Goal: Information Seeking & Learning: Learn about a topic

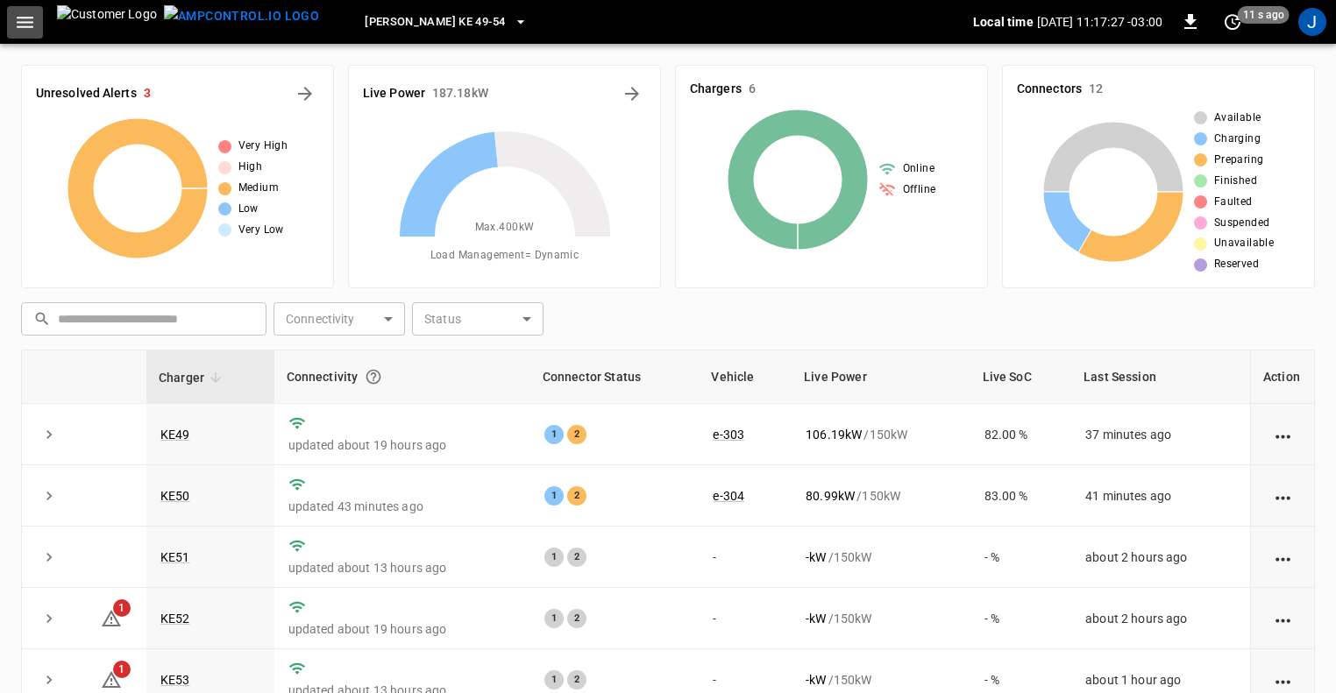
click at [30, 11] on icon "button" at bounding box center [25, 22] width 22 height 22
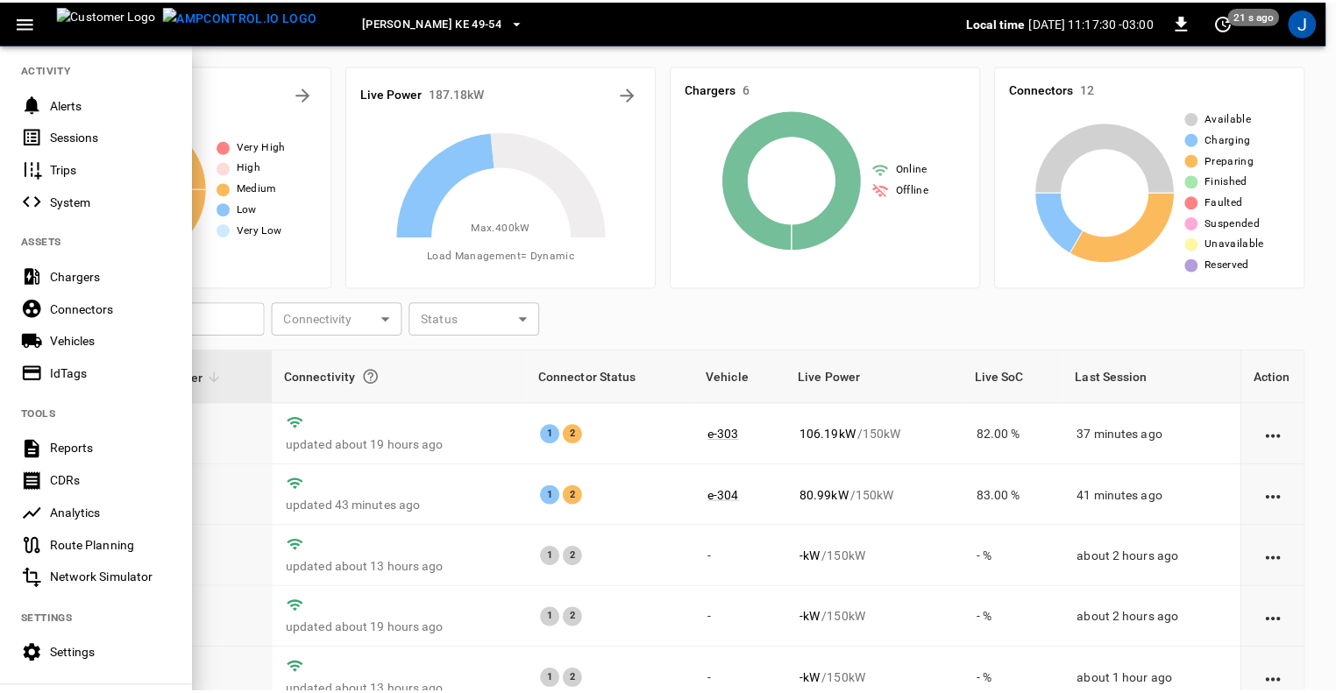
scroll to position [216, 0]
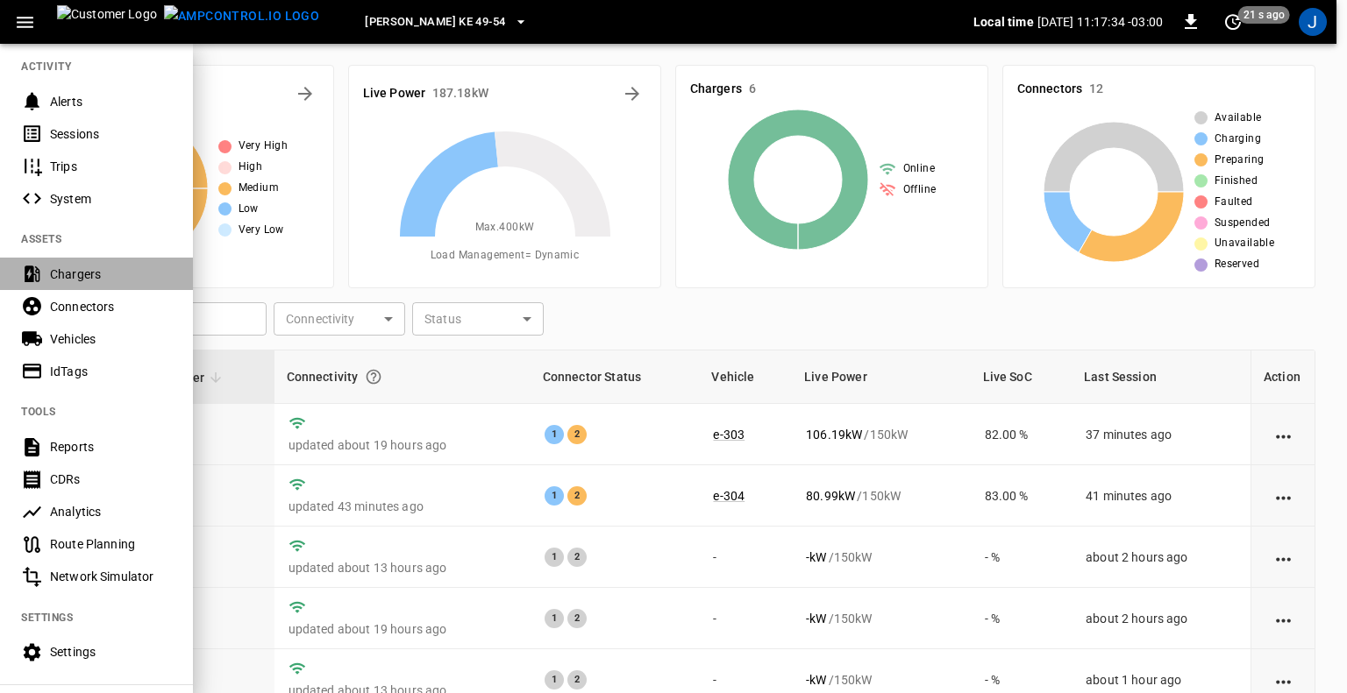
click at [77, 269] on div "Chargers" at bounding box center [111, 275] width 122 height 18
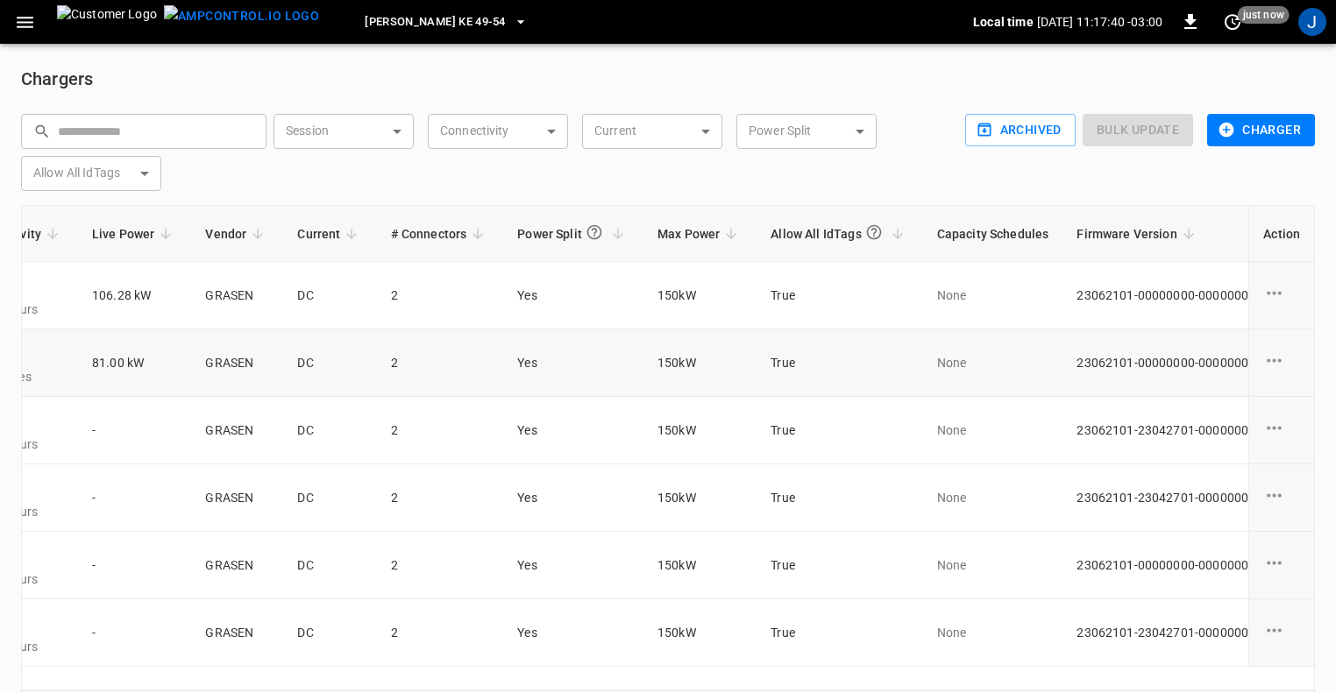
scroll to position [0, 847]
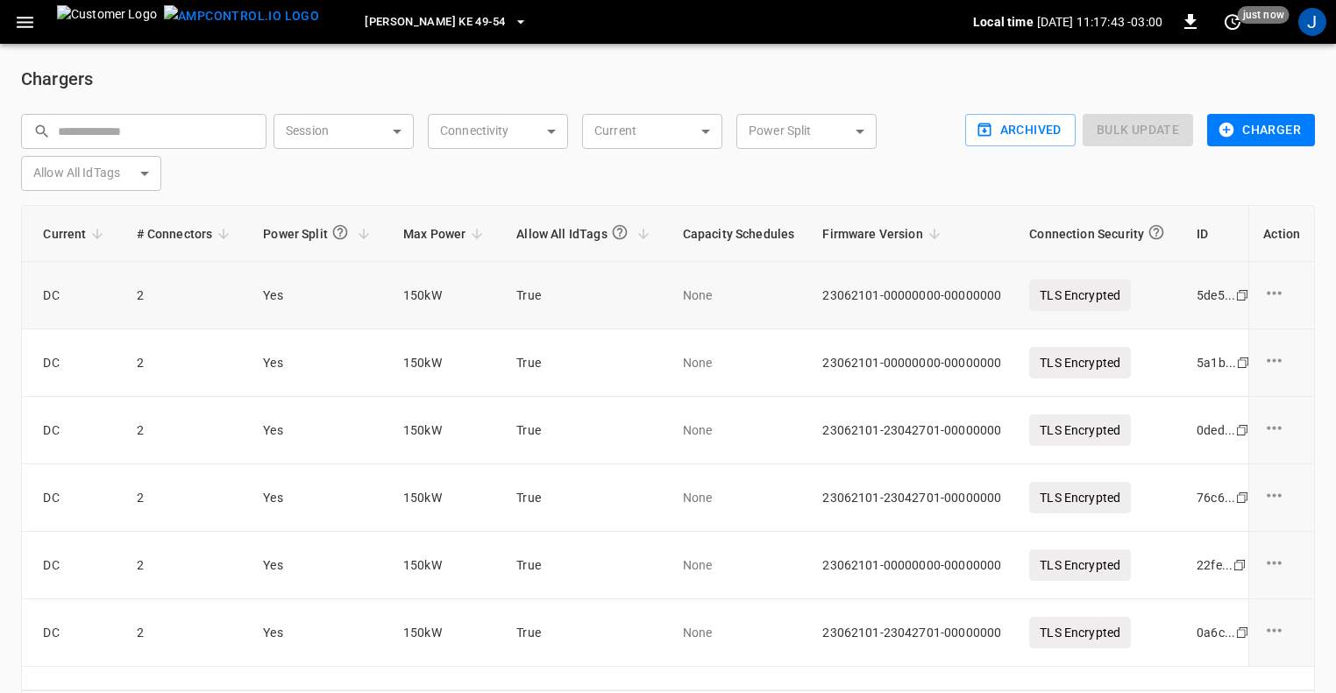
click at [1276, 289] on icon "charge point options" at bounding box center [1274, 293] width 22 height 22
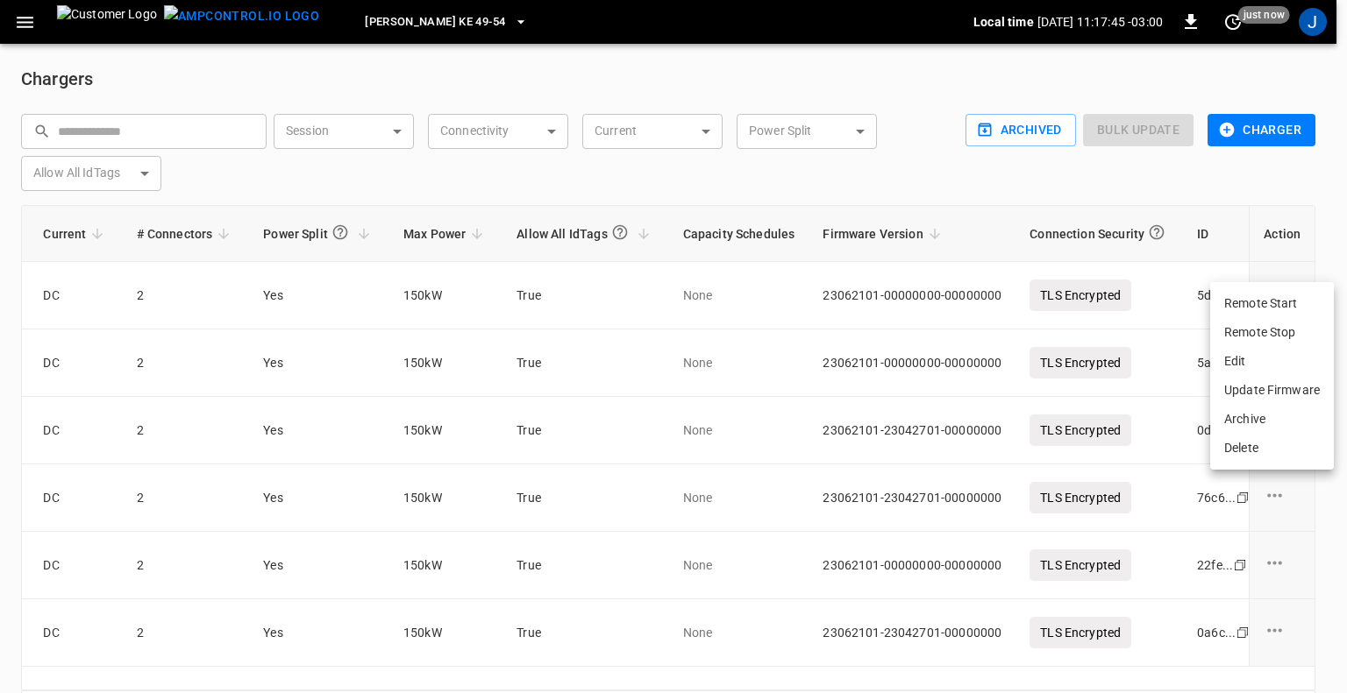
click at [729, 172] on div at bounding box center [673, 346] width 1347 height 693
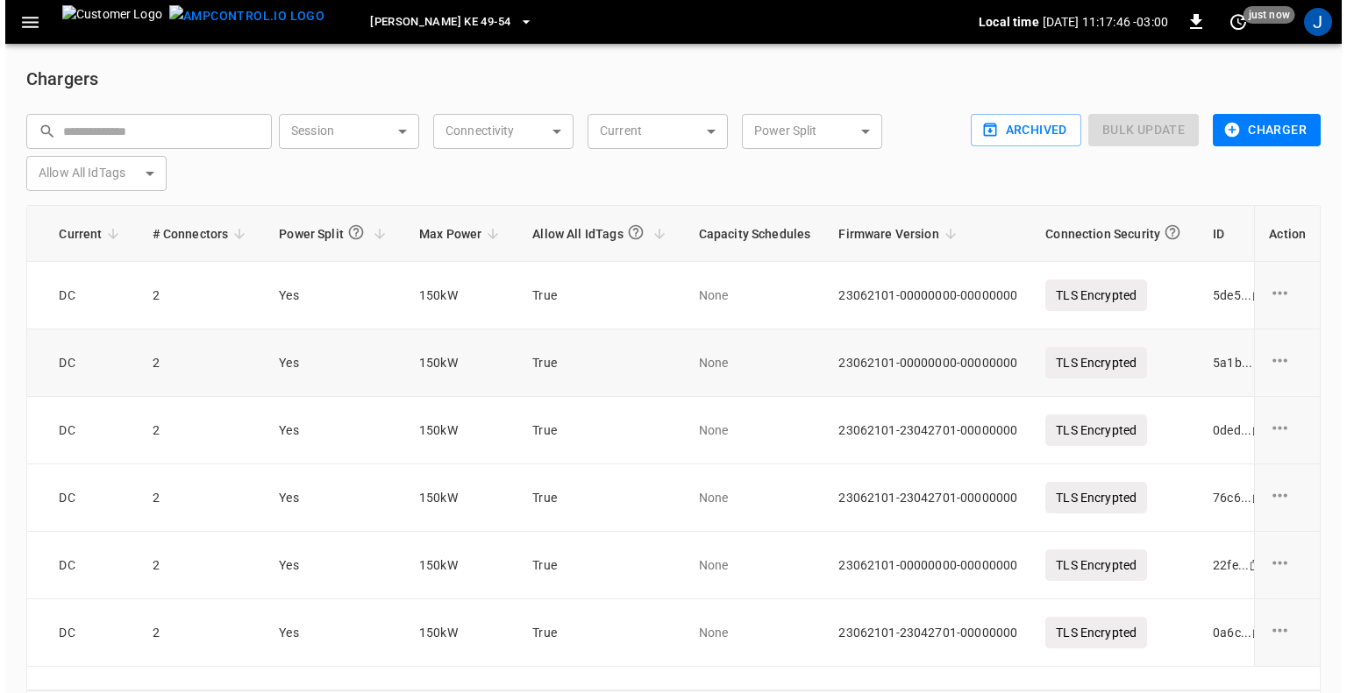
scroll to position [0, 0]
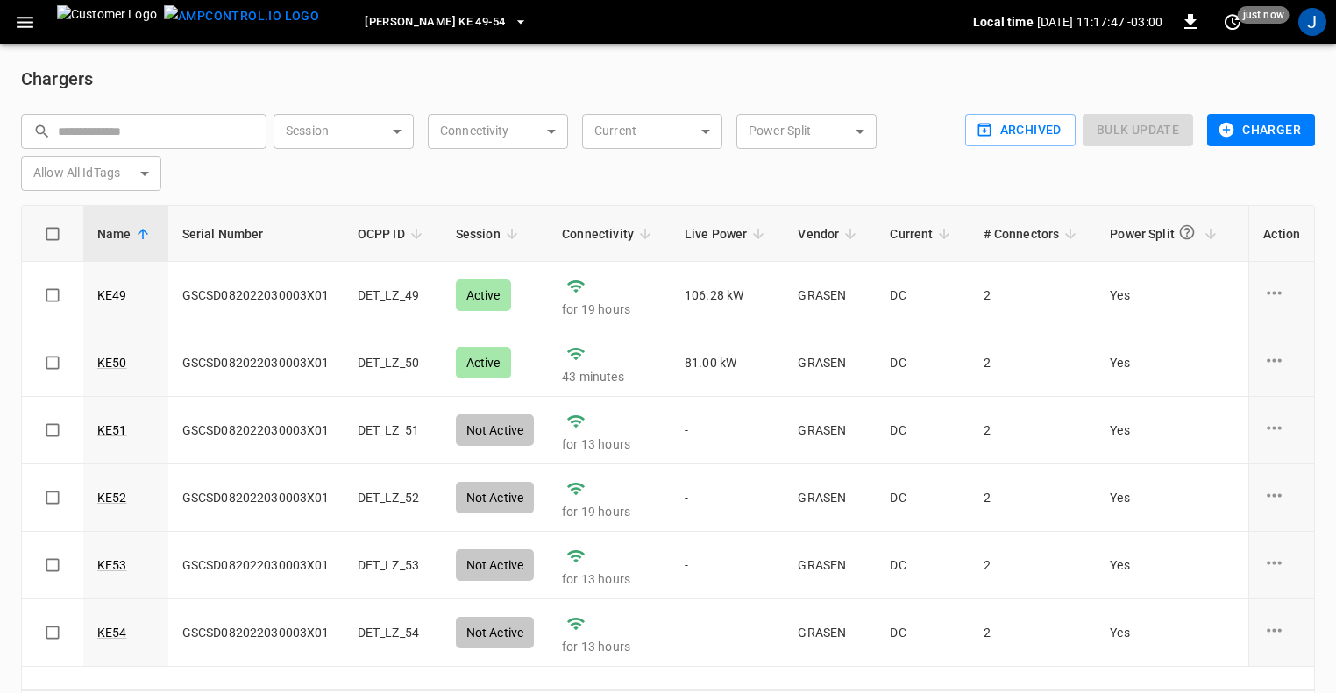
click at [24, 21] on icon "button" at bounding box center [25, 22] width 17 height 11
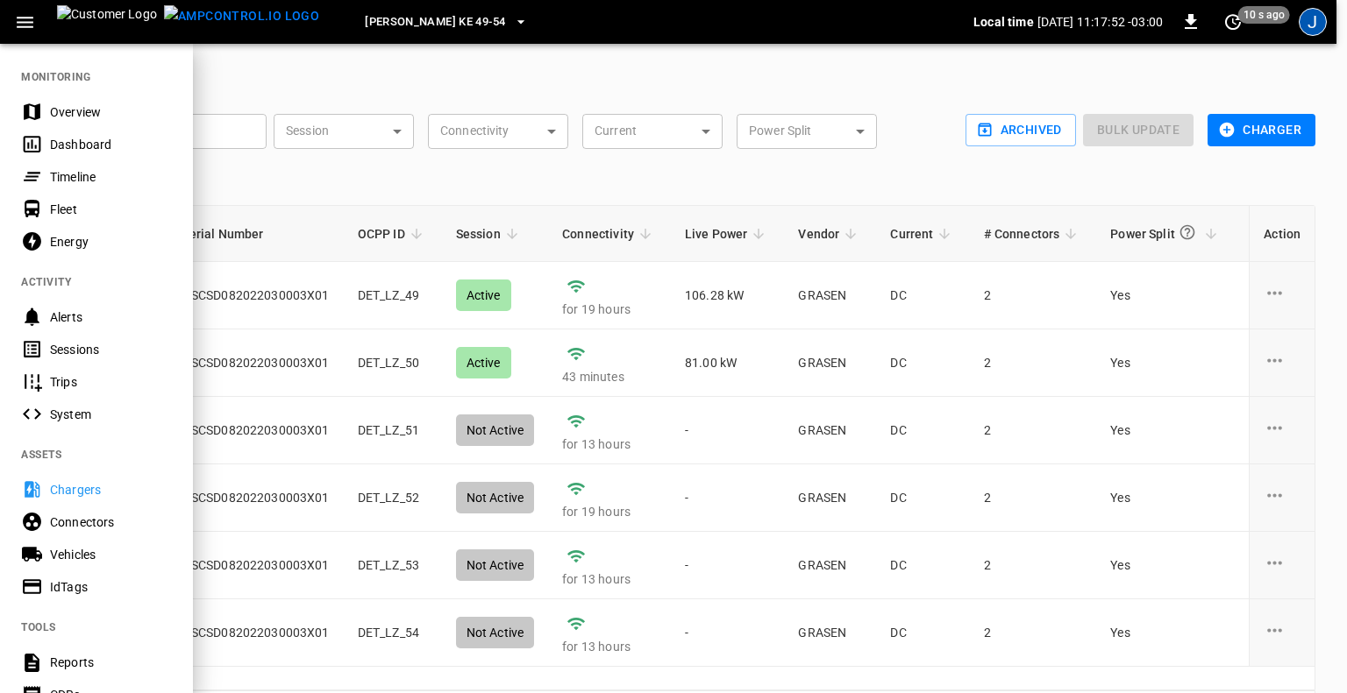
click at [1309, 23] on div "J" at bounding box center [1312, 22] width 28 height 28
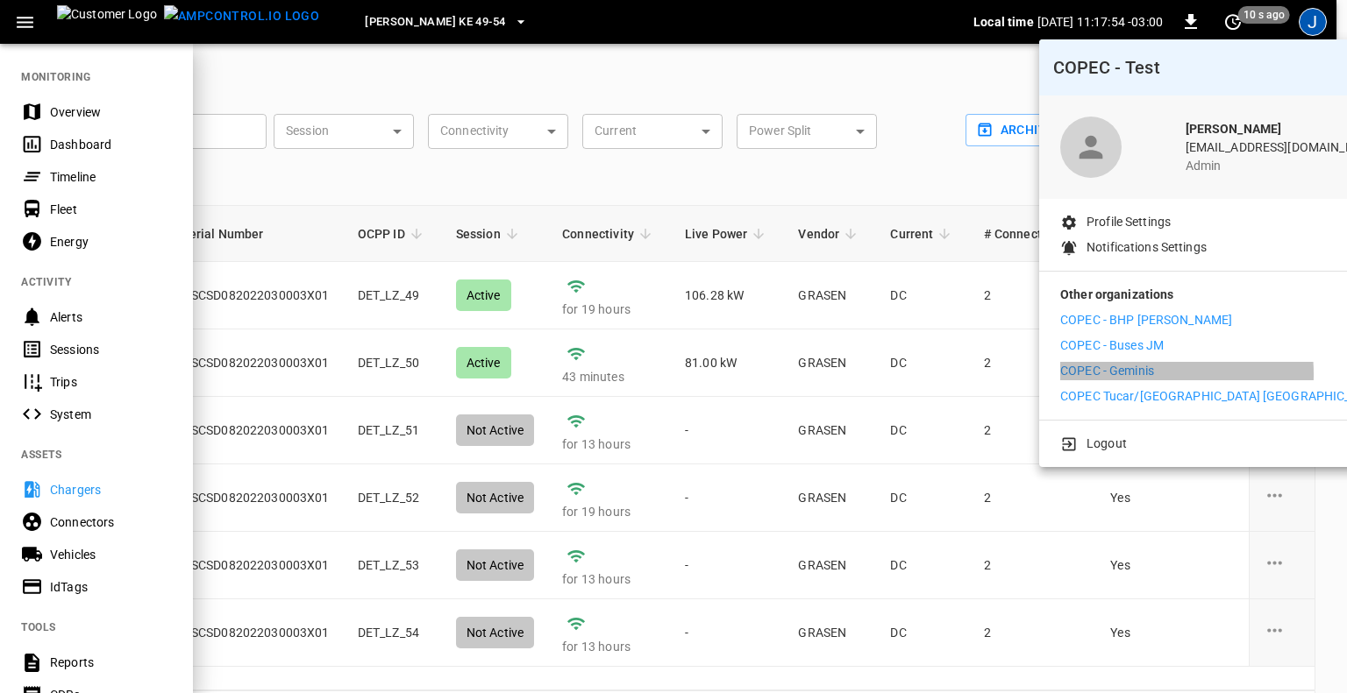
click at [1132, 374] on p "COPEC - Geminis" at bounding box center [1107, 371] width 94 height 18
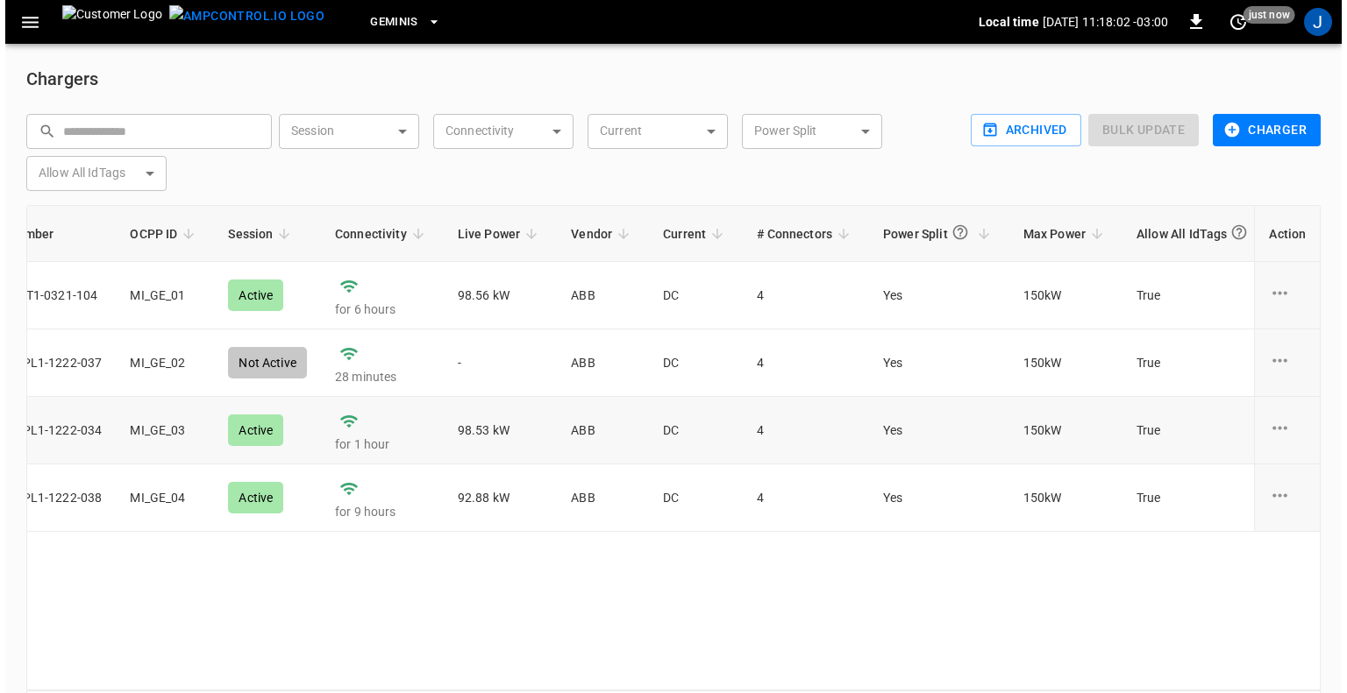
scroll to position [0, 227]
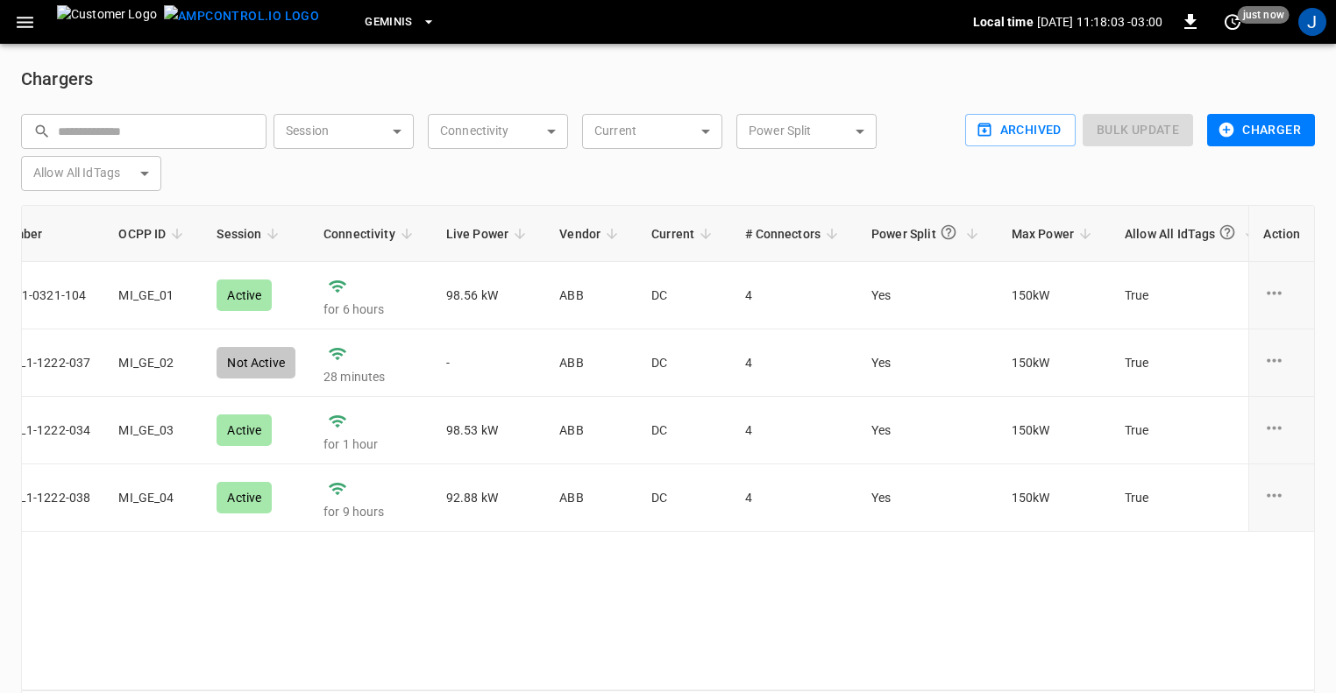
click at [19, 29] on icon "button" at bounding box center [25, 22] width 22 height 22
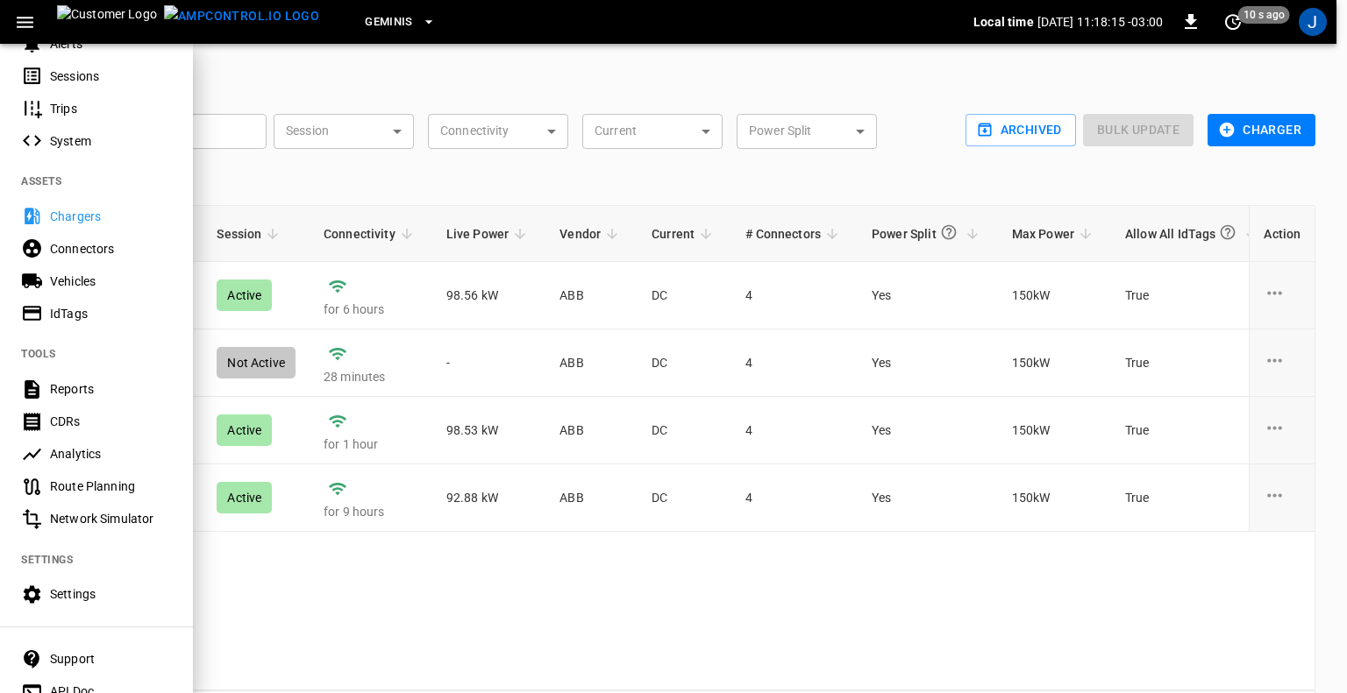
scroll to position [351, 0]
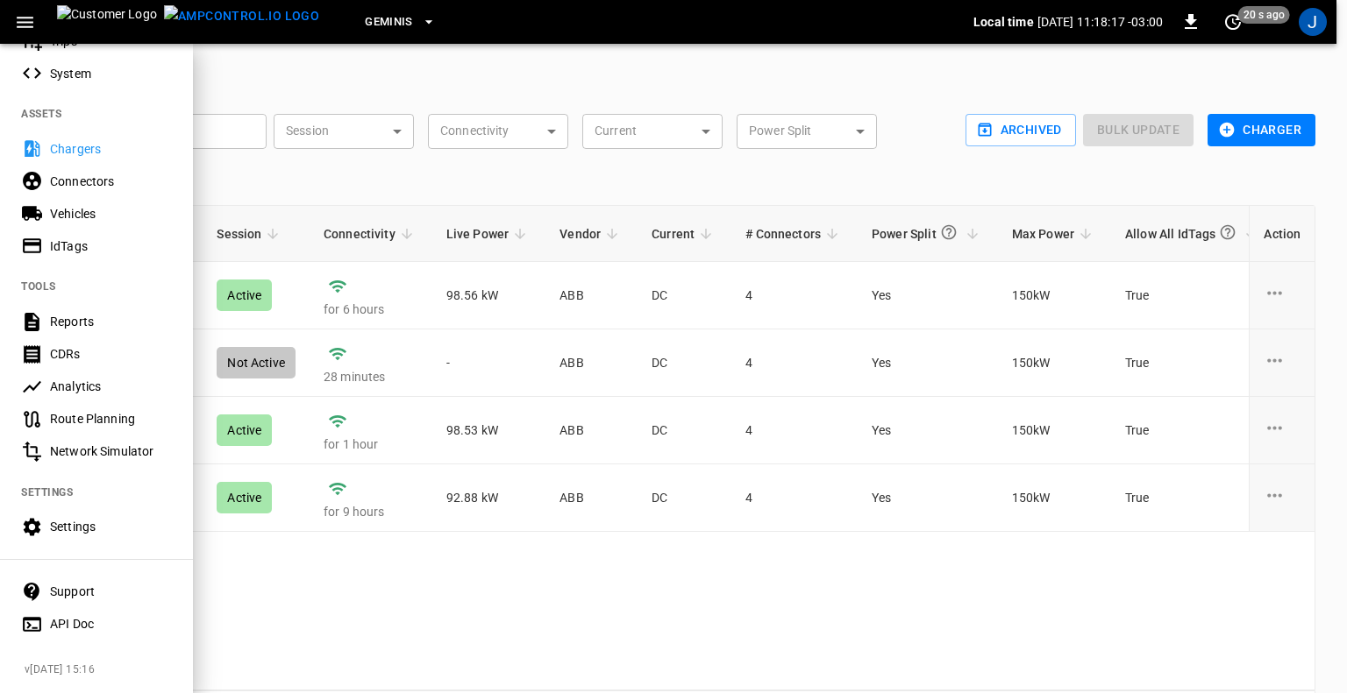
click at [75, 313] on div "Reports" at bounding box center [111, 322] width 122 height 18
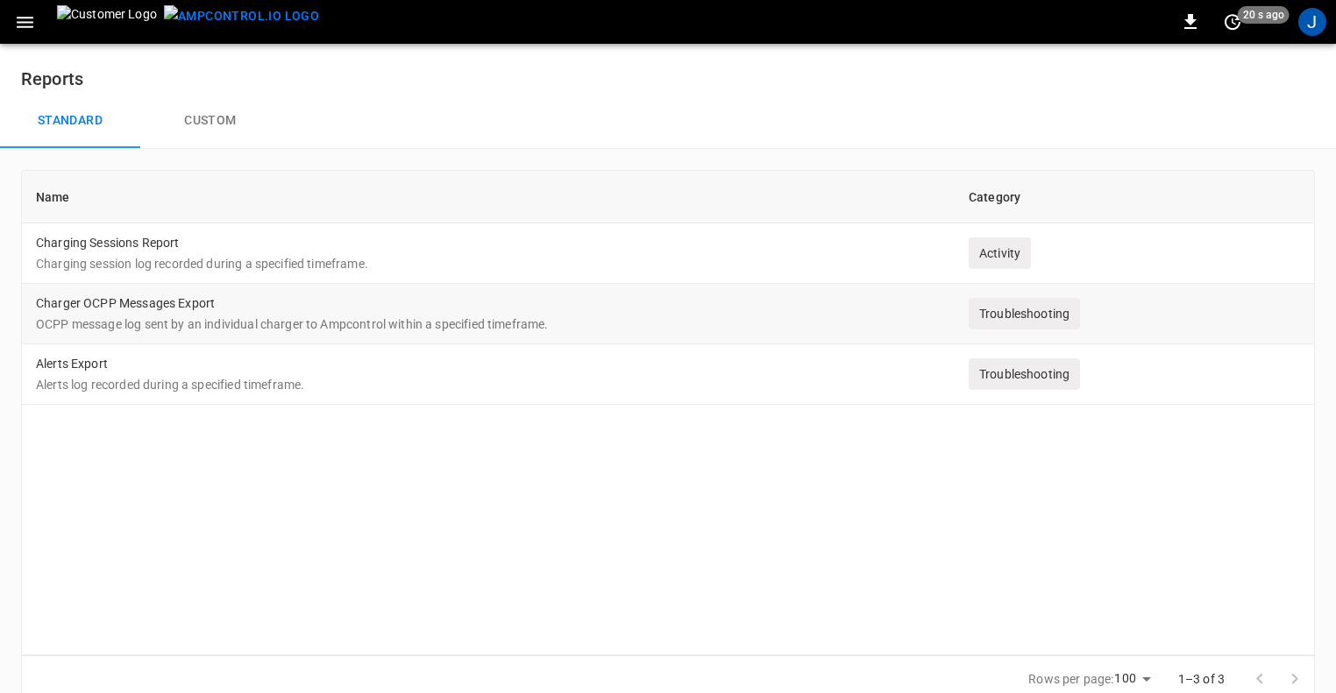
click at [189, 304] on td "Charger OCPP Messages Export OCPP message log sent by an individual charger to …" at bounding box center [488, 314] width 933 height 60
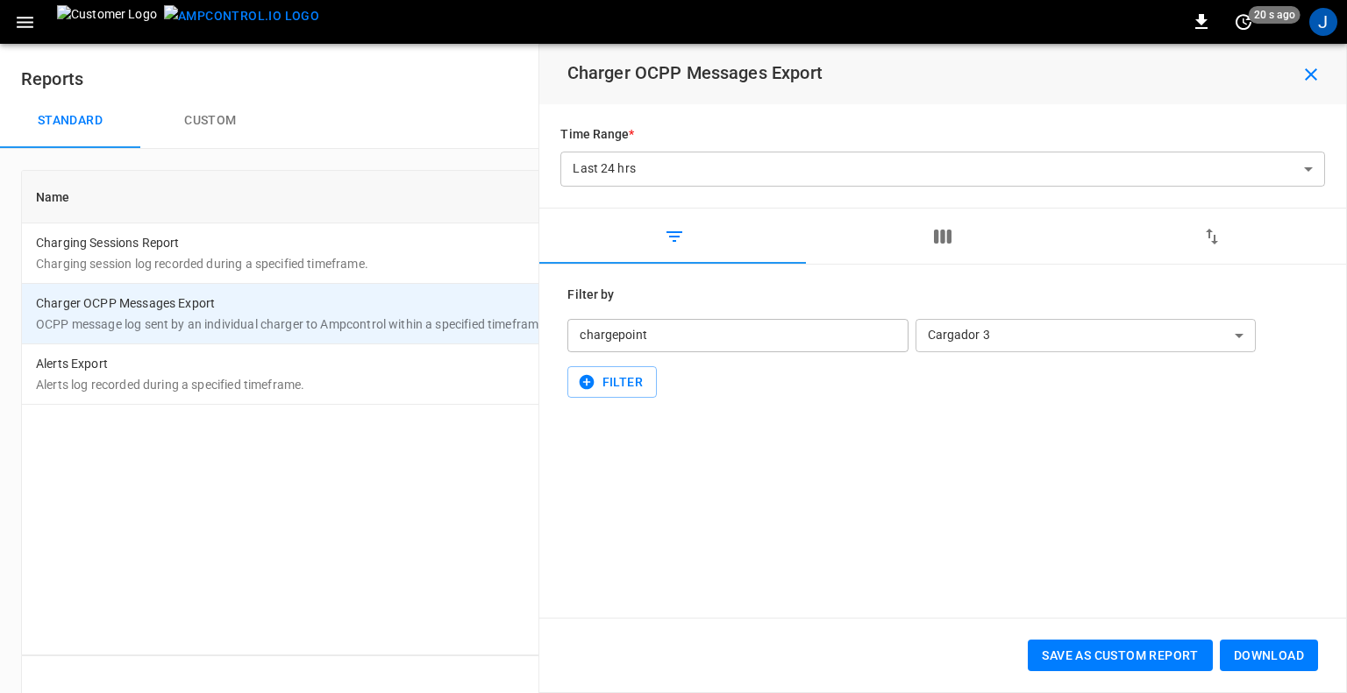
click at [1152, 334] on body "**********" at bounding box center [673, 362] width 1347 height 724
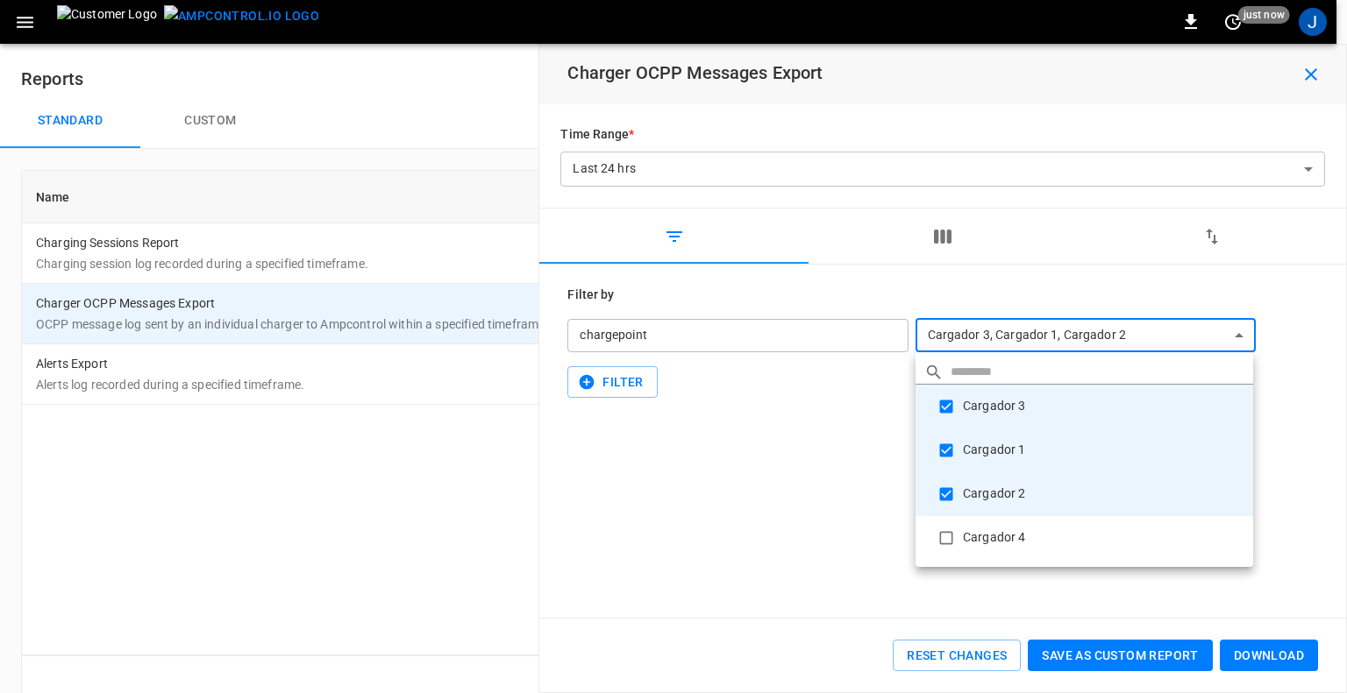
type input "**********"
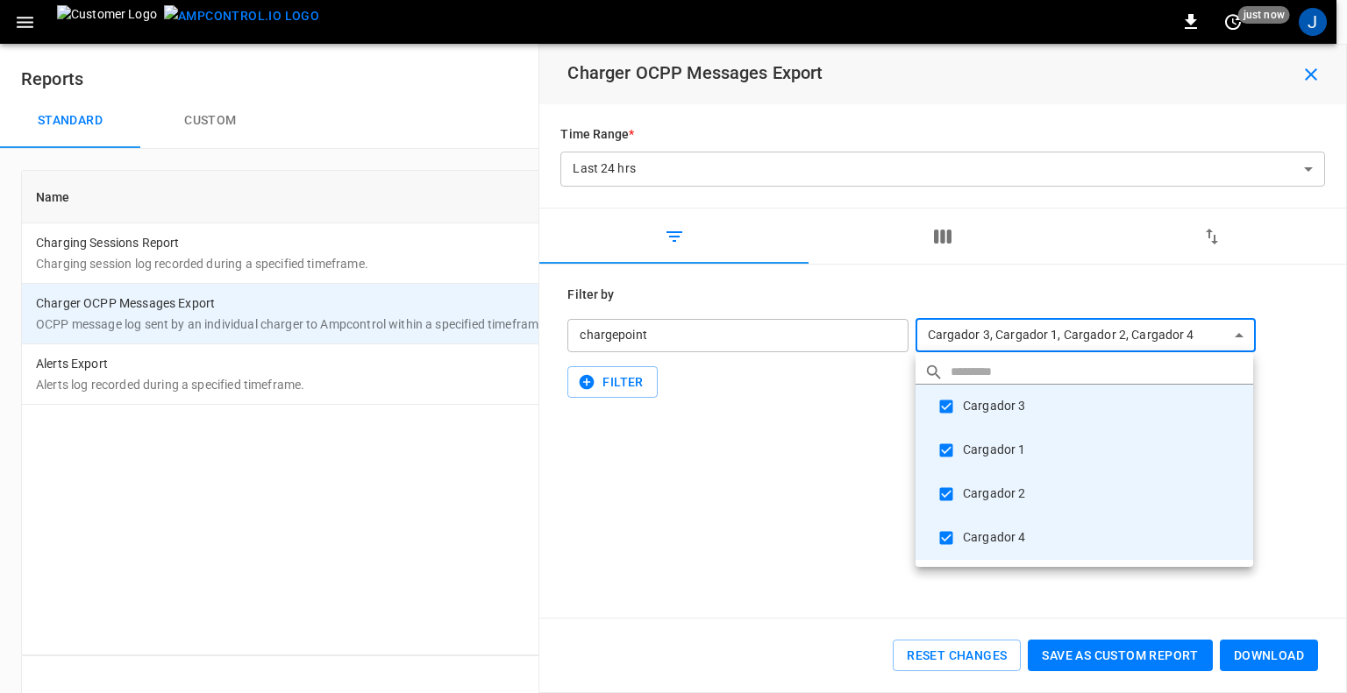
click at [1081, 332] on div at bounding box center [673, 346] width 1347 height 693
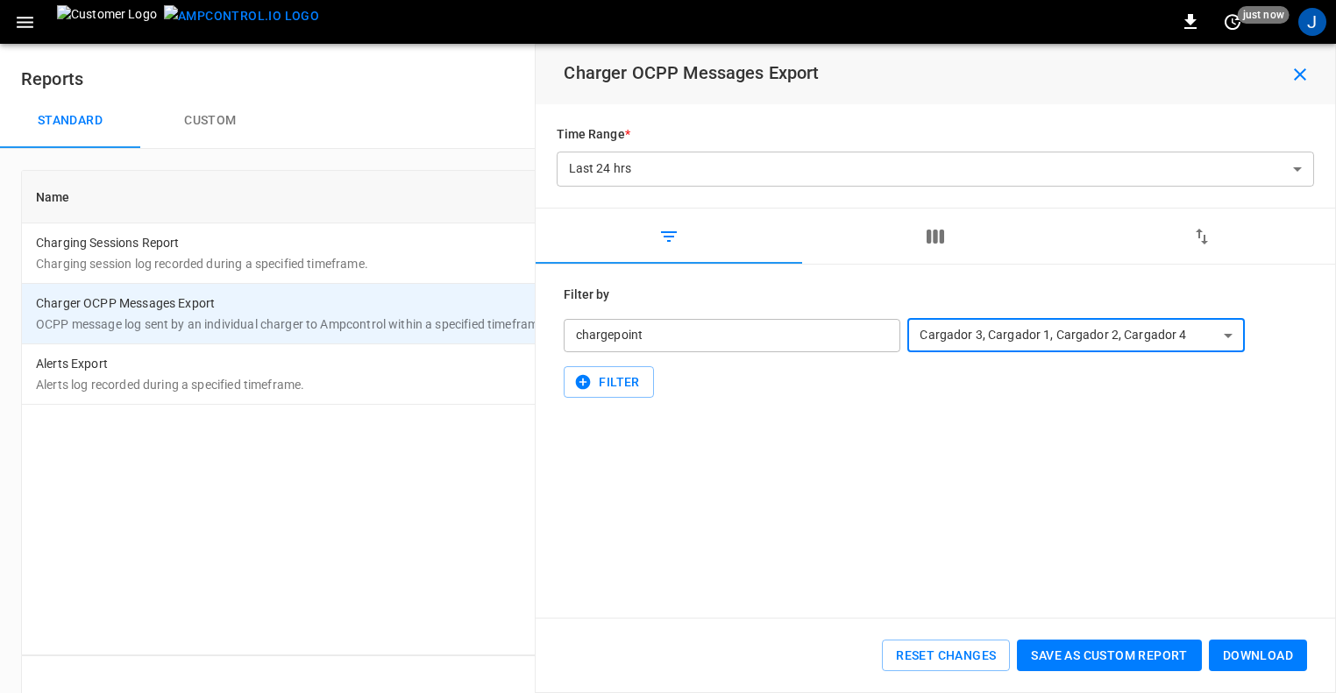
click at [807, 334] on div "chargepoint" at bounding box center [733, 335] width 338 height 33
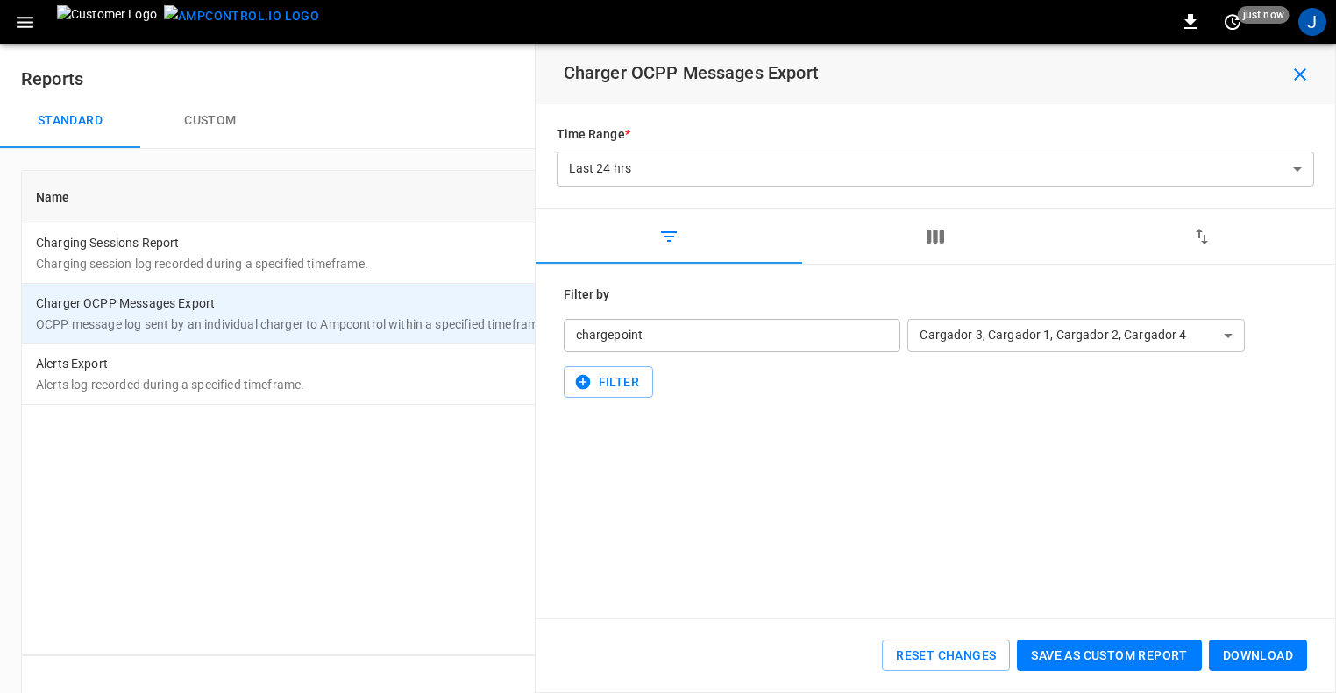
click at [955, 160] on body "**********" at bounding box center [668, 362] width 1336 height 724
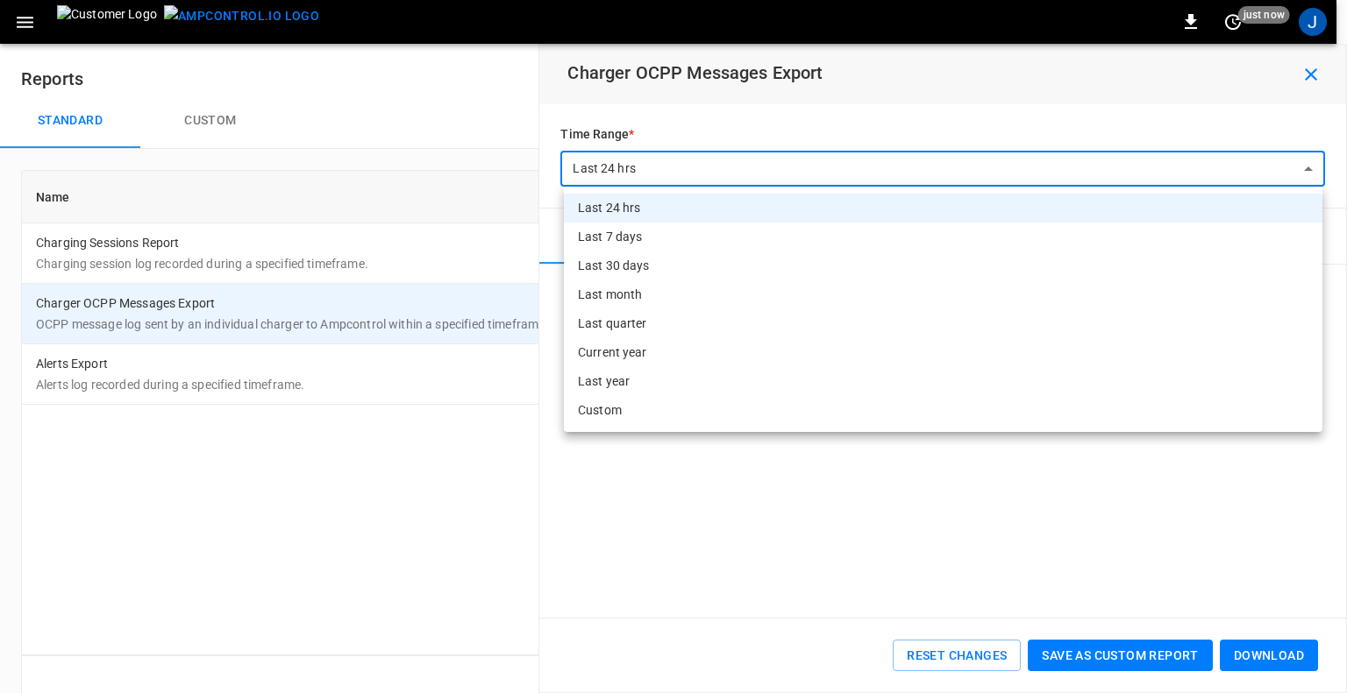
click at [620, 262] on li "Last 30 days" at bounding box center [943, 266] width 758 height 29
type input "**********"
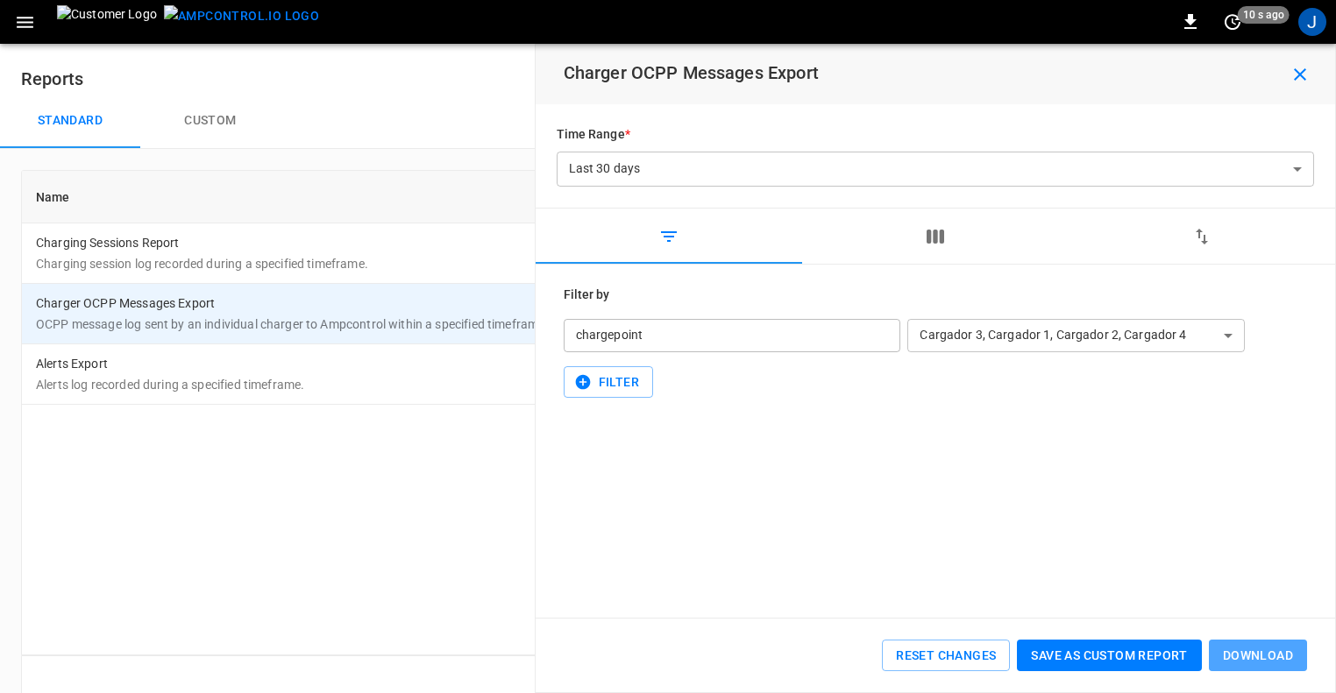
click at [1262, 658] on button "Download" at bounding box center [1258, 656] width 98 height 32
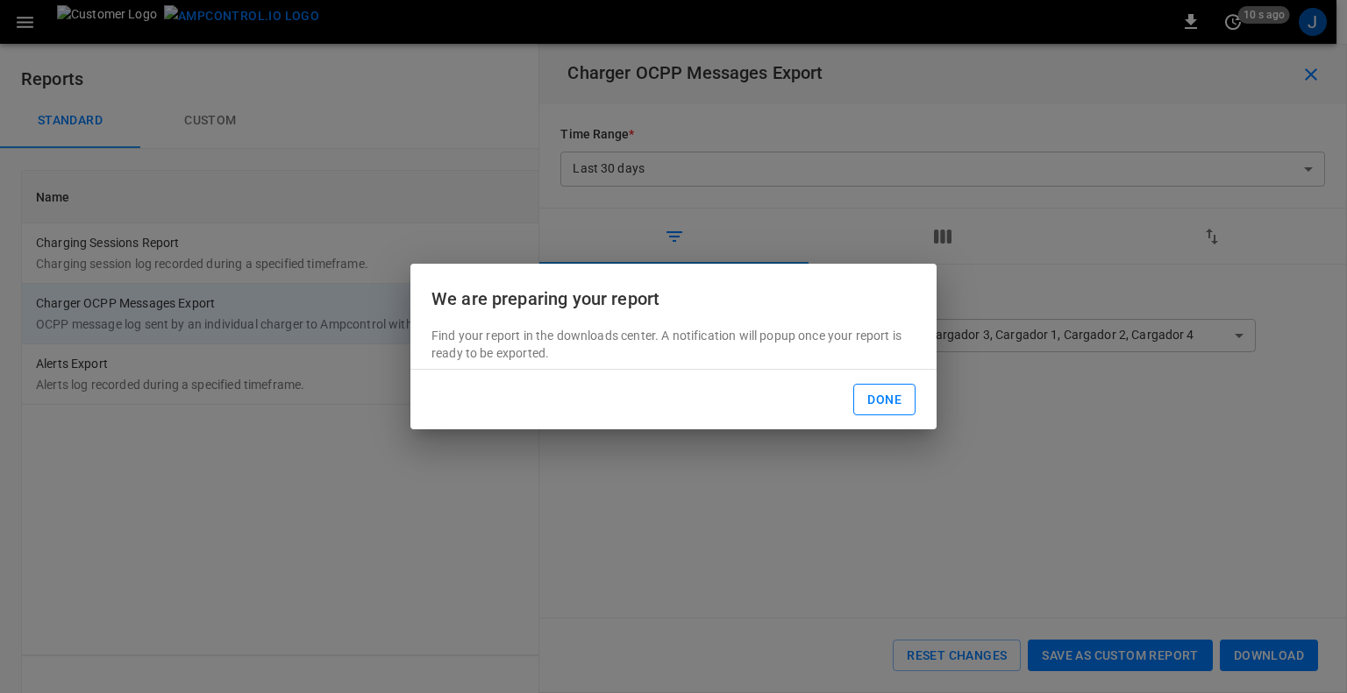
click at [887, 399] on button "Done" at bounding box center [884, 400] width 62 height 32
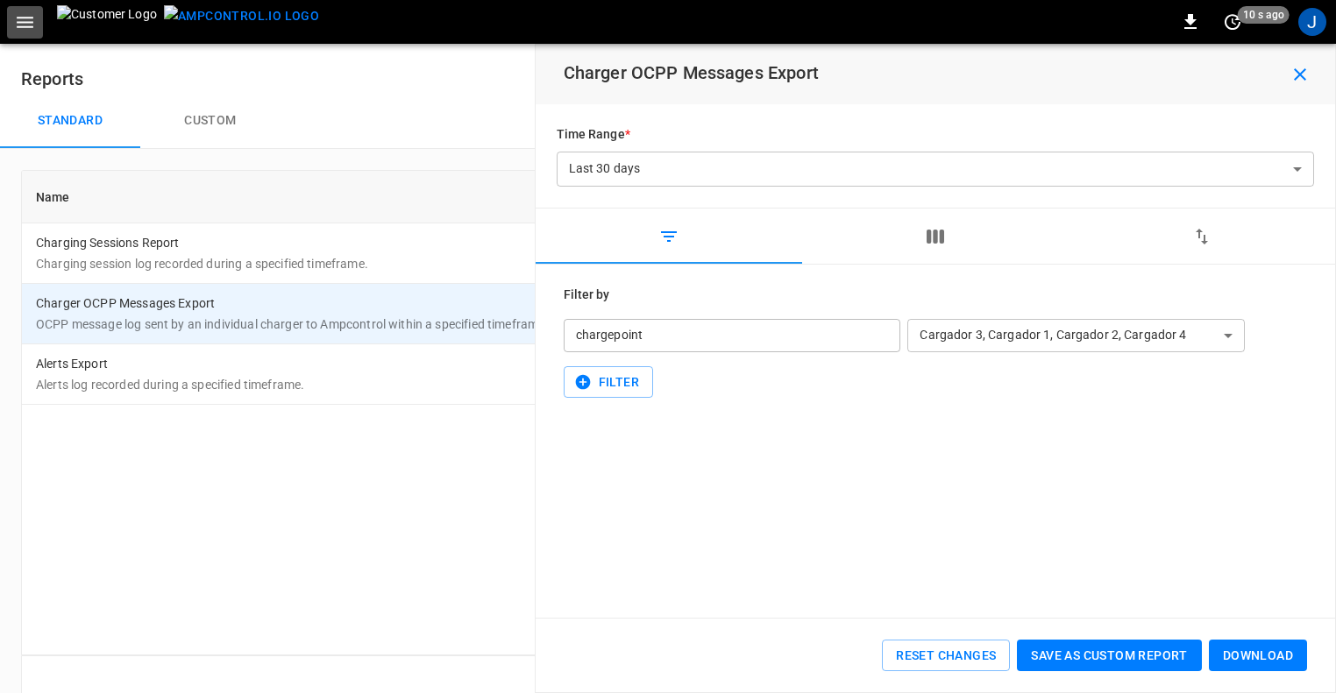
click at [25, 21] on icon "button" at bounding box center [25, 22] width 17 height 11
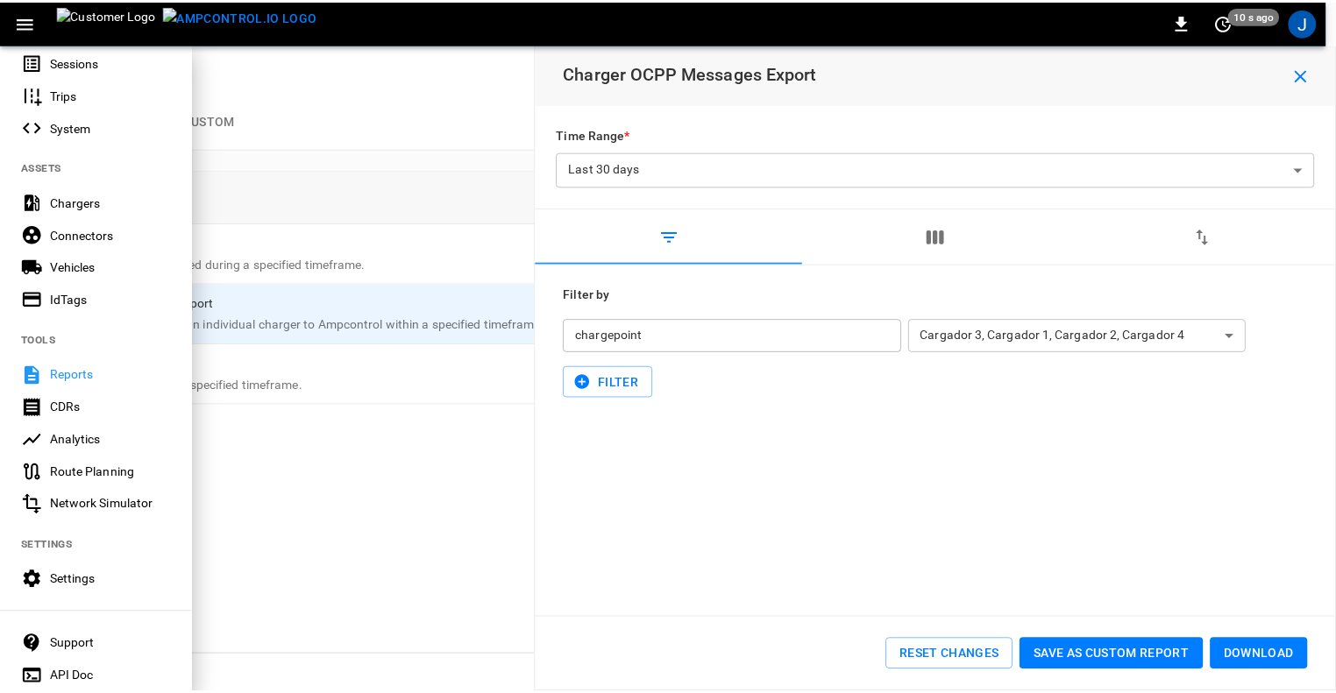
scroll to position [290, 0]
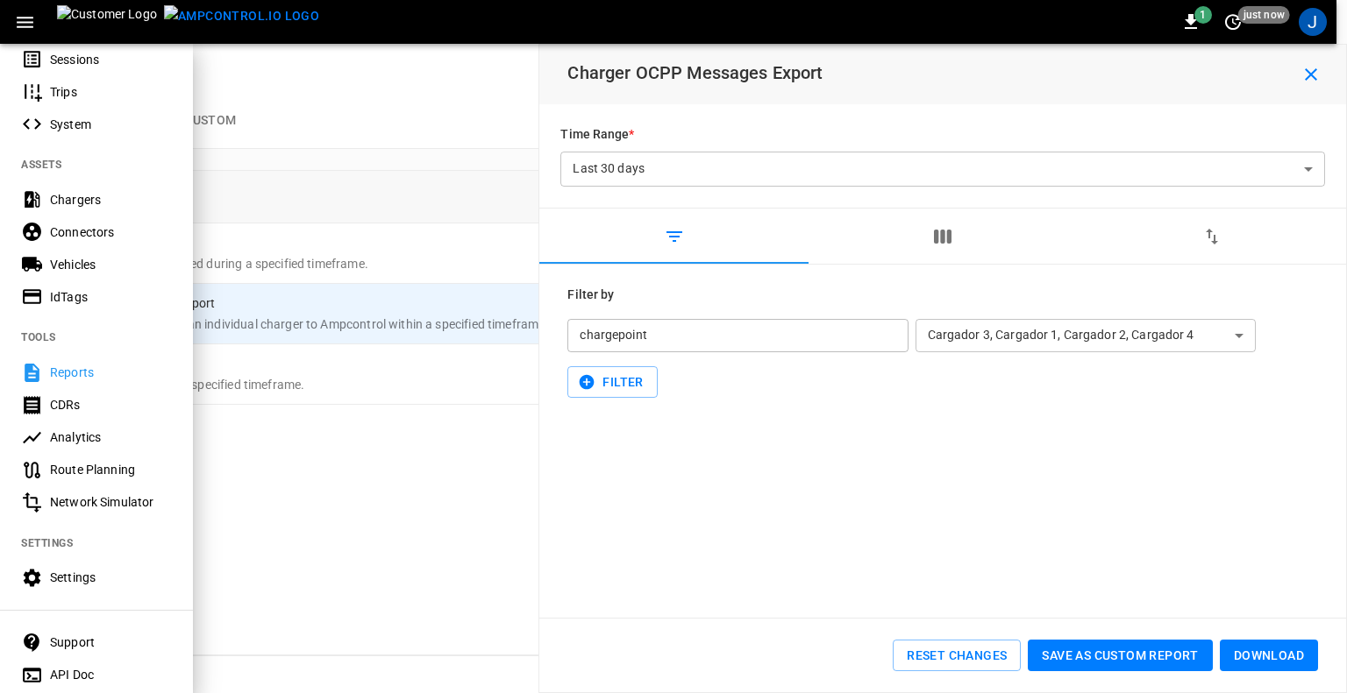
click at [389, 490] on div at bounding box center [673, 346] width 1347 height 693
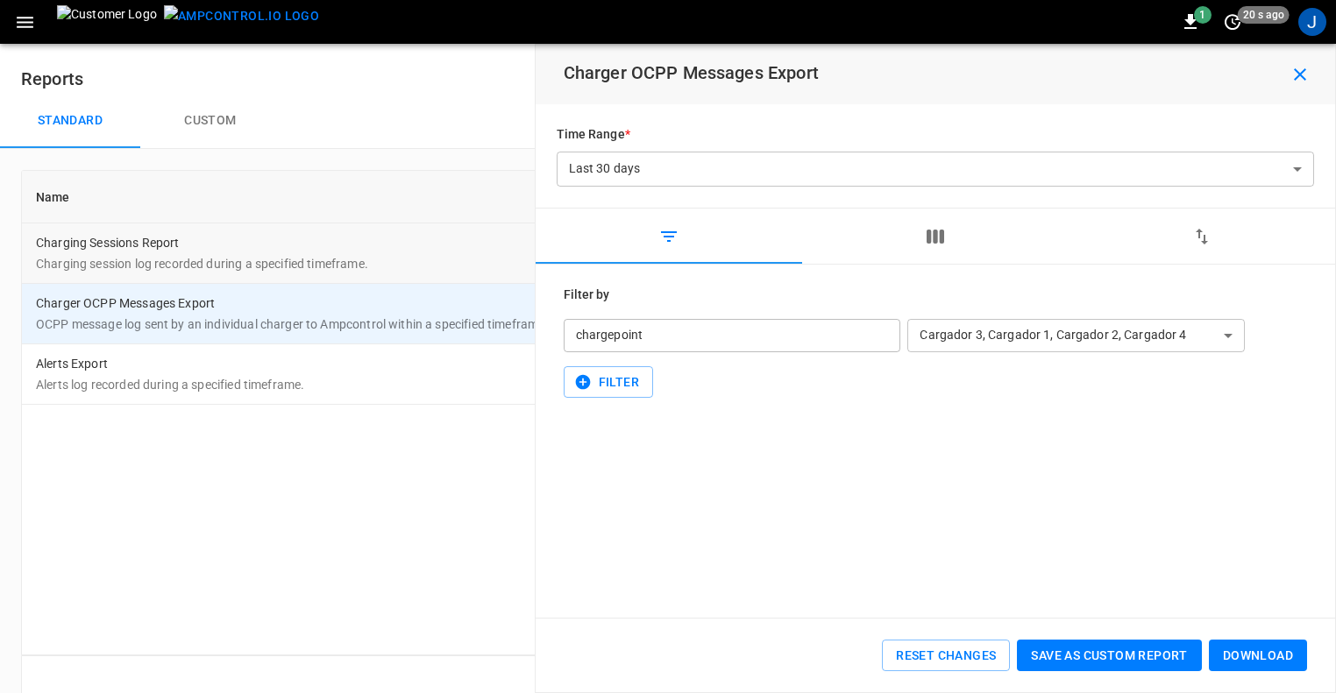
click at [234, 247] on td "Charging Sessions Report Charging session log recorded during a specified timef…" at bounding box center [488, 254] width 933 height 60
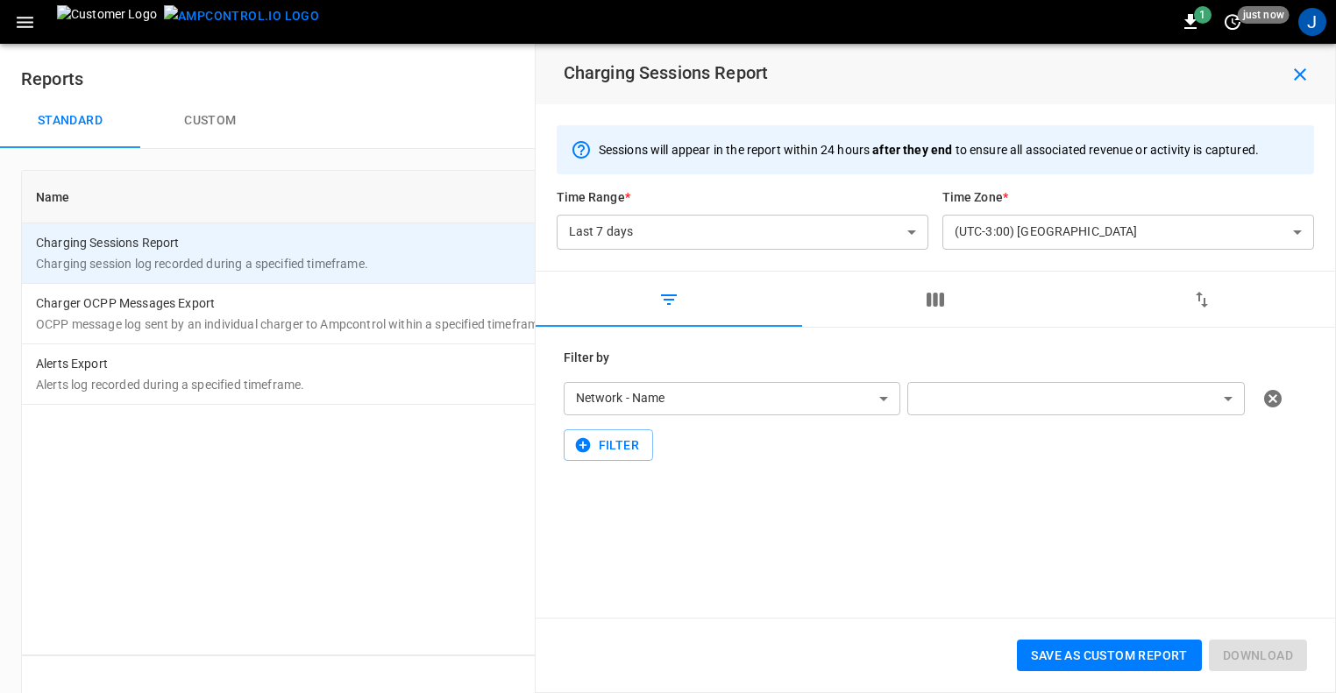
click at [832, 225] on body "**********" at bounding box center [668, 362] width 1336 height 724
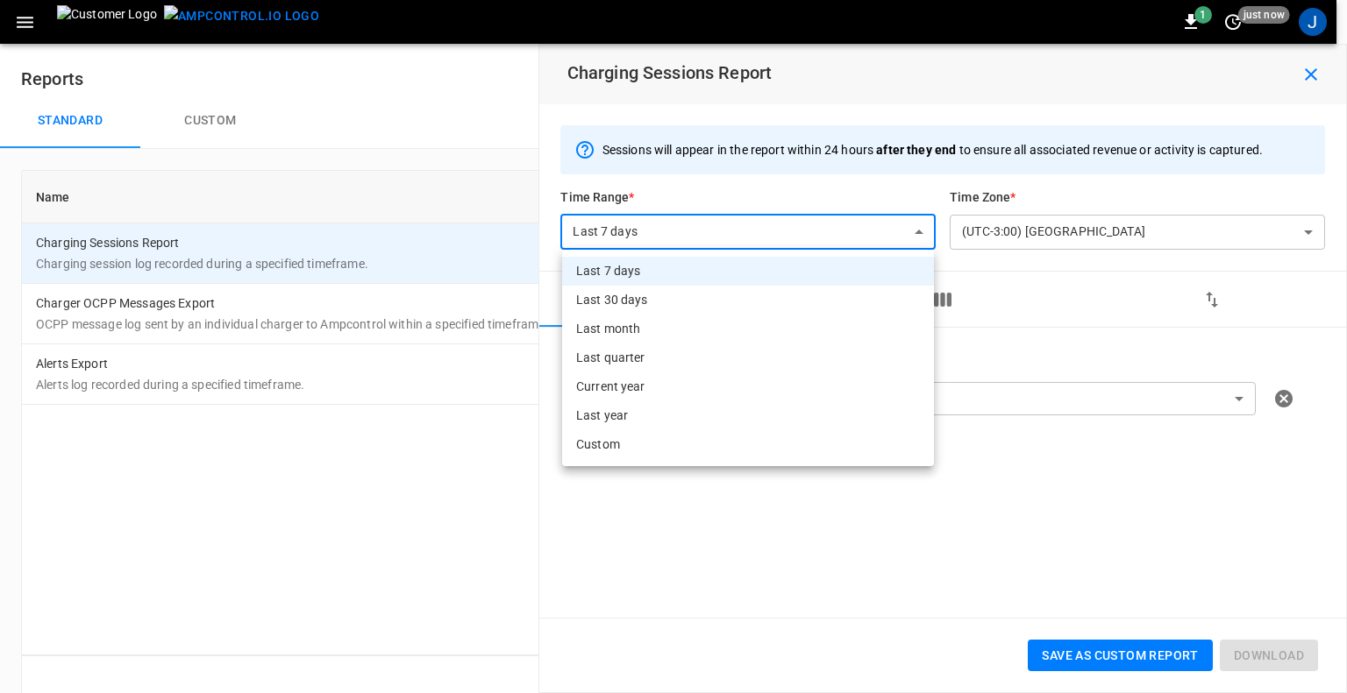
click at [832, 225] on div at bounding box center [673, 346] width 1347 height 693
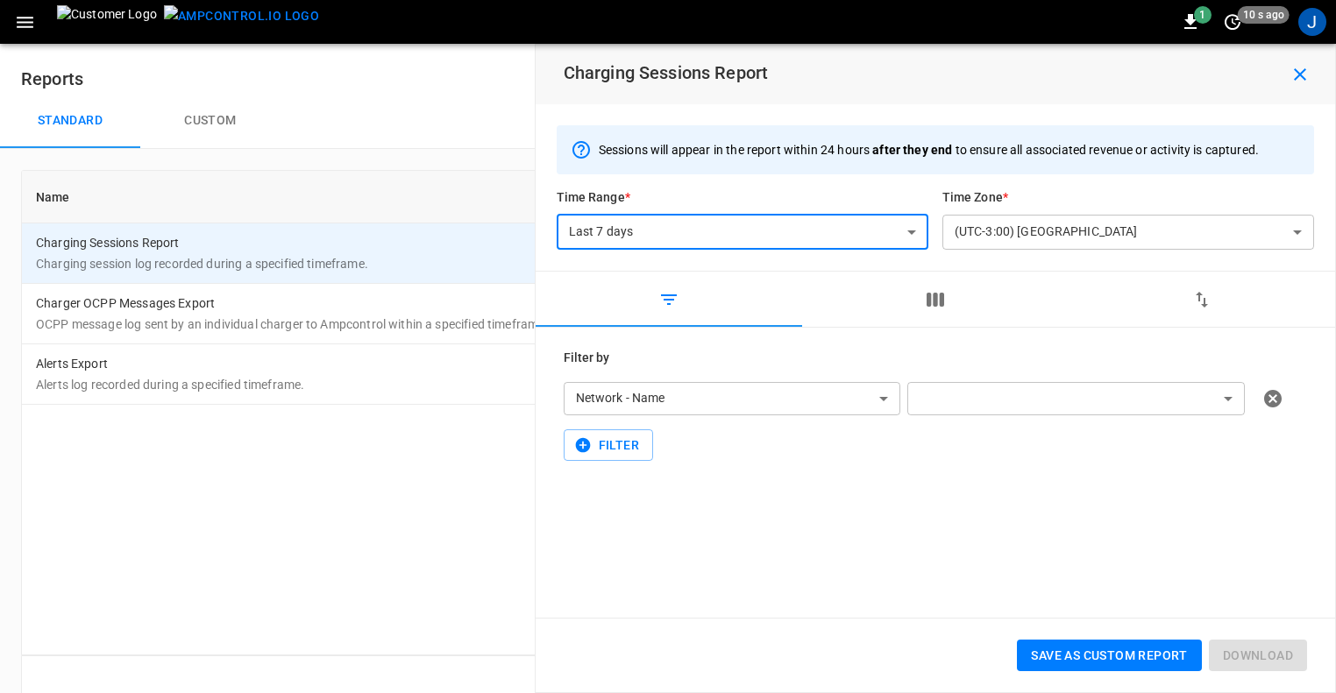
click at [802, 395] on body "**********" at bounding box center [668, 362] width 1336 height 724
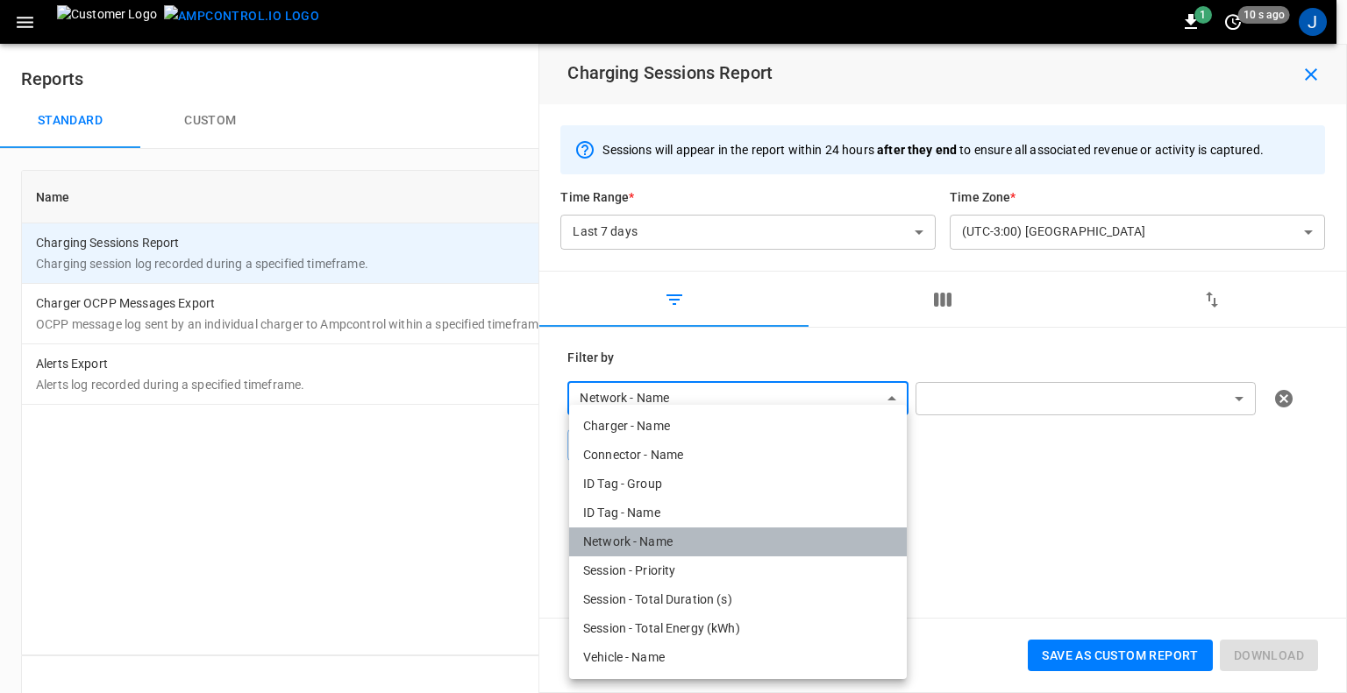
click at [643, 540] on li "Network - Name" at bounding box center [738, 542] width 338 height 29
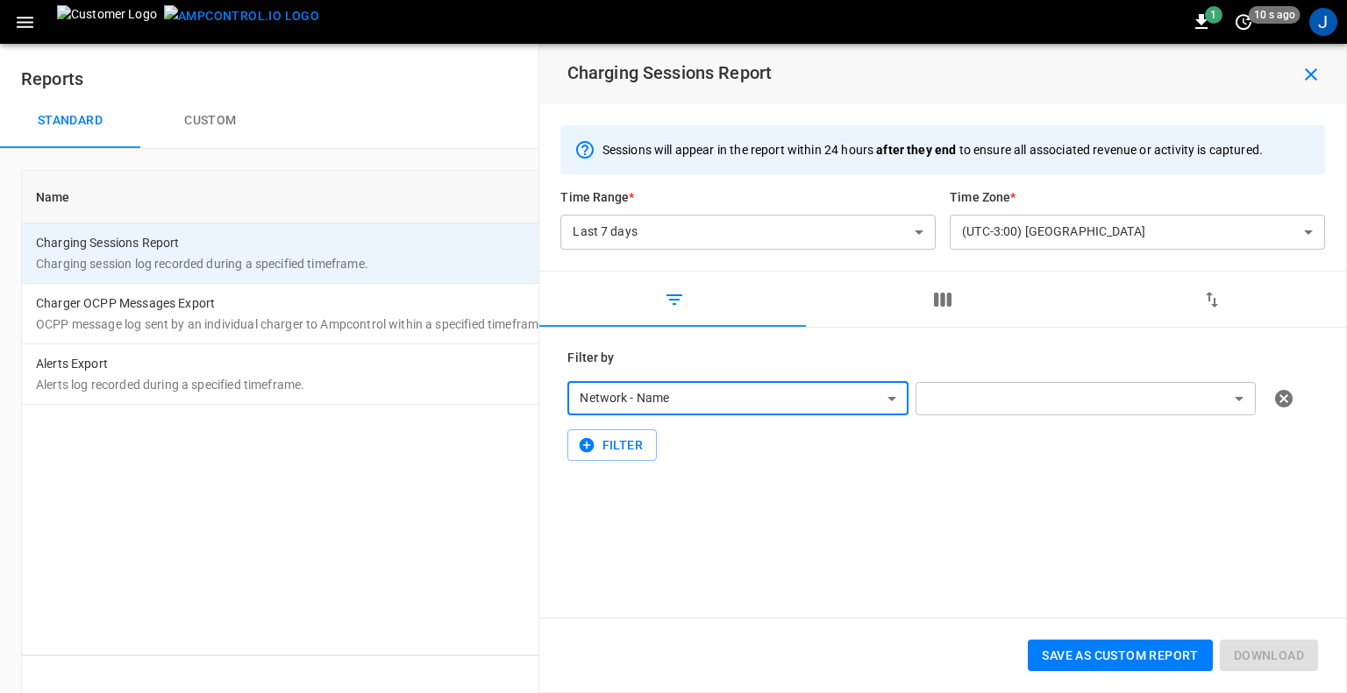
click at [1000, 392] on body "**********" at bounding box center [673, 362] width 1347 height 724
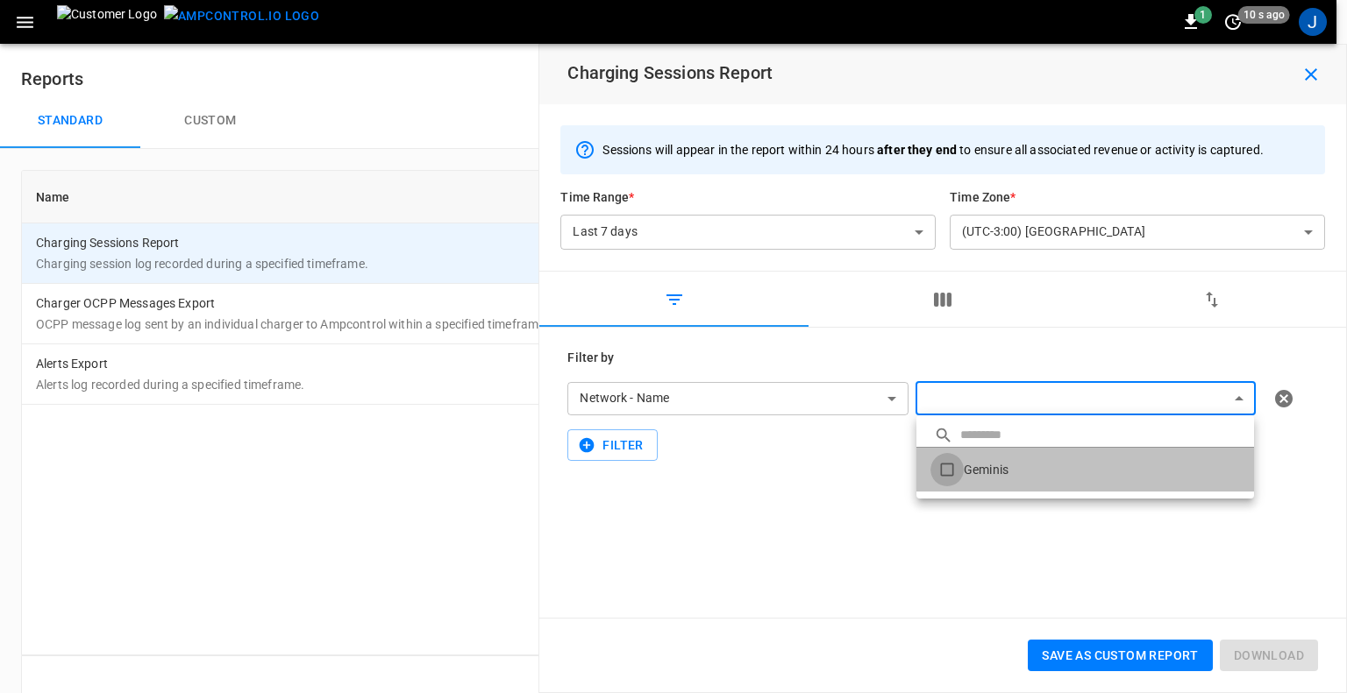
type input "*******"
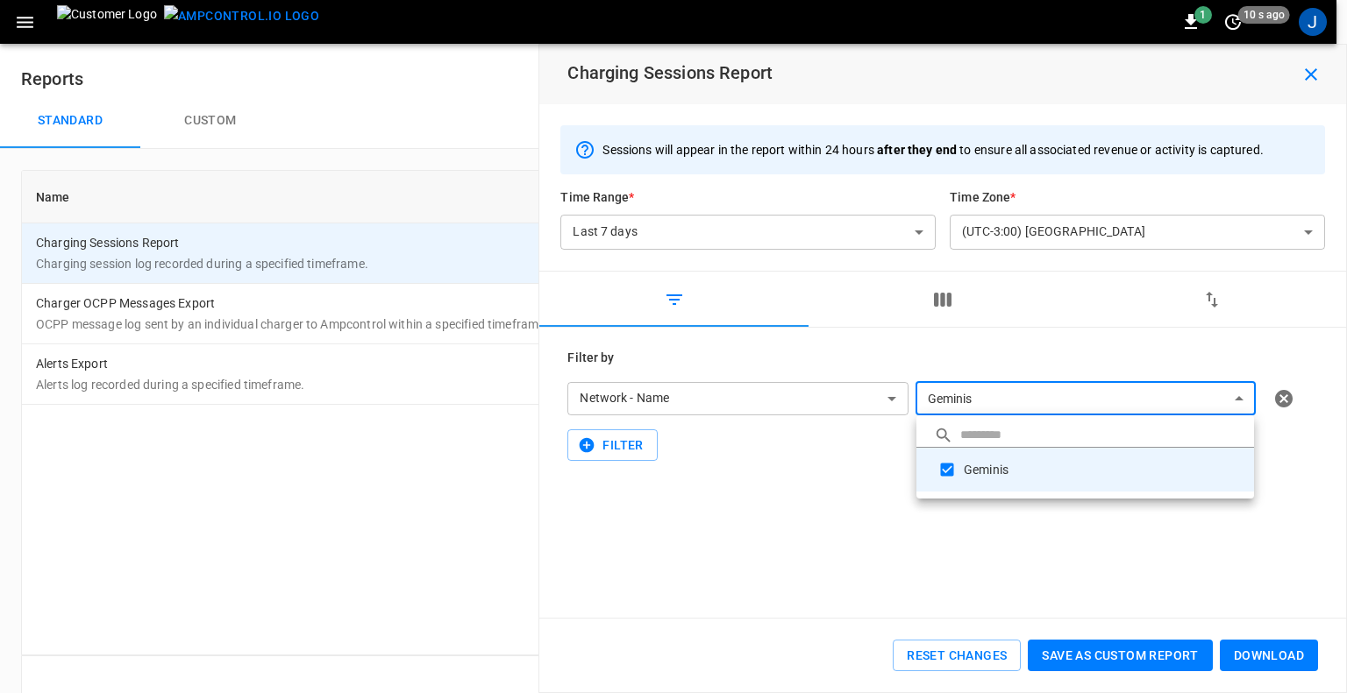
click at [806, 466] on div at bounding box center [673, 346] width 1347 height 693
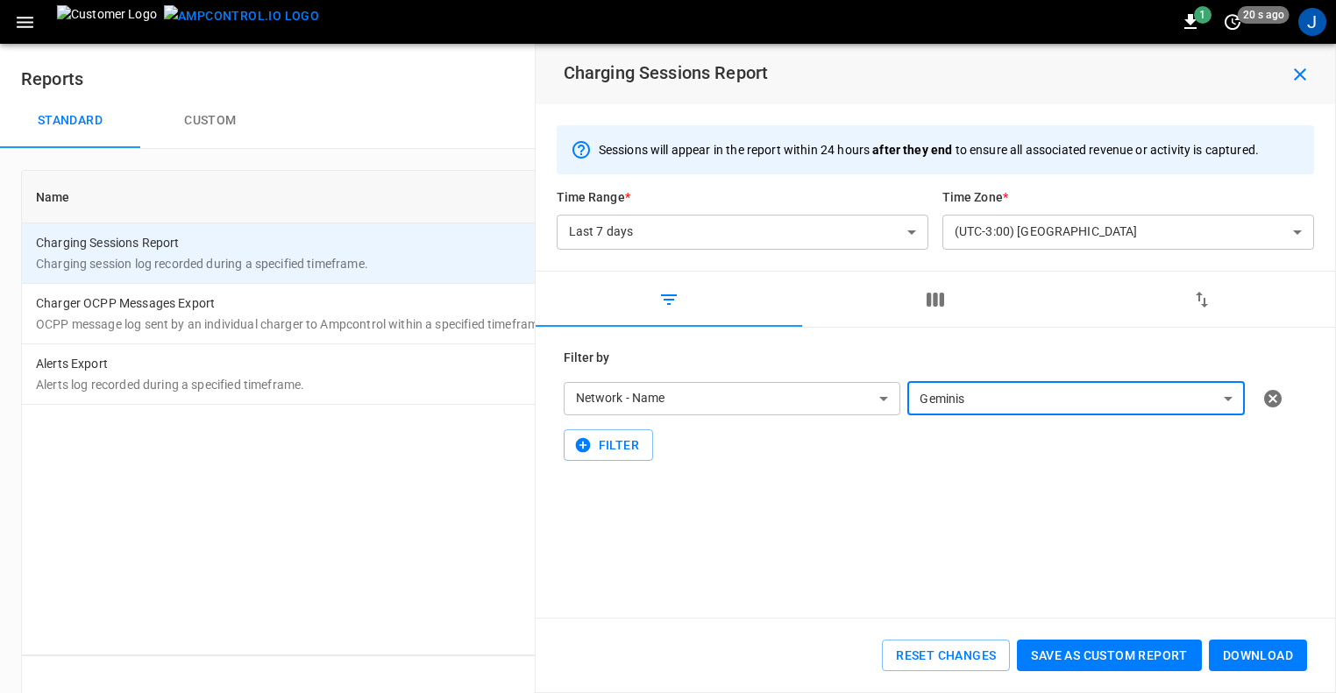
click at [208, 118] on button "Custom" at bounding box center [210, 121] width 140 height 56
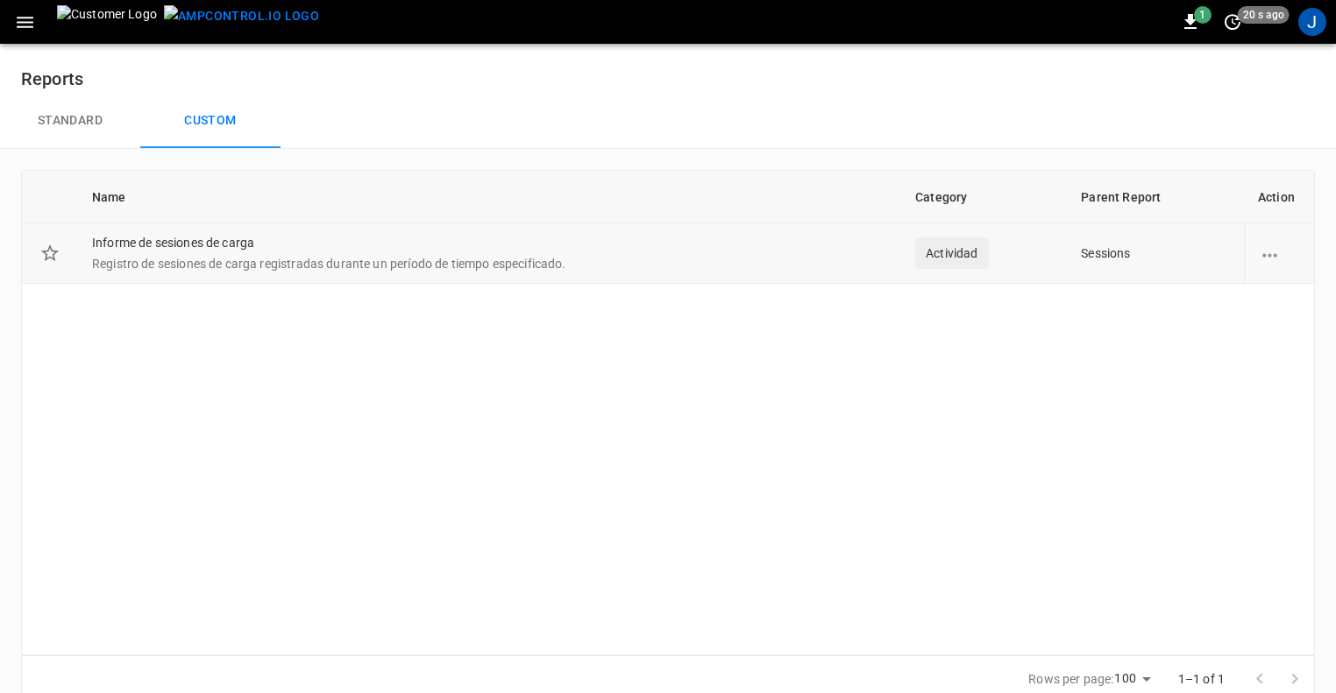
click at [512, 252] on td "Informe de sesiones de carga Registro de sesiones de carga registradas durante …" at bounding box center [489, 254] width 823 height 60
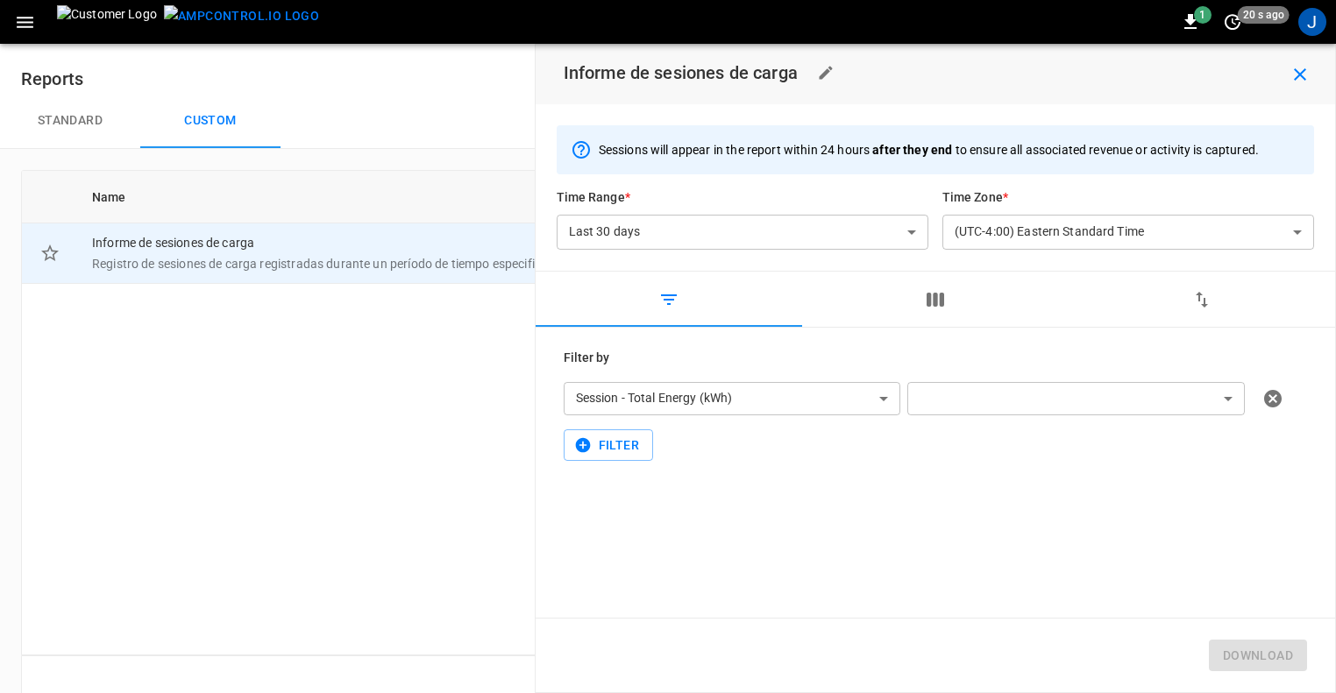
click at [831, 395] on body "**********" at bounding box center [668, 362] width 1336 height 724
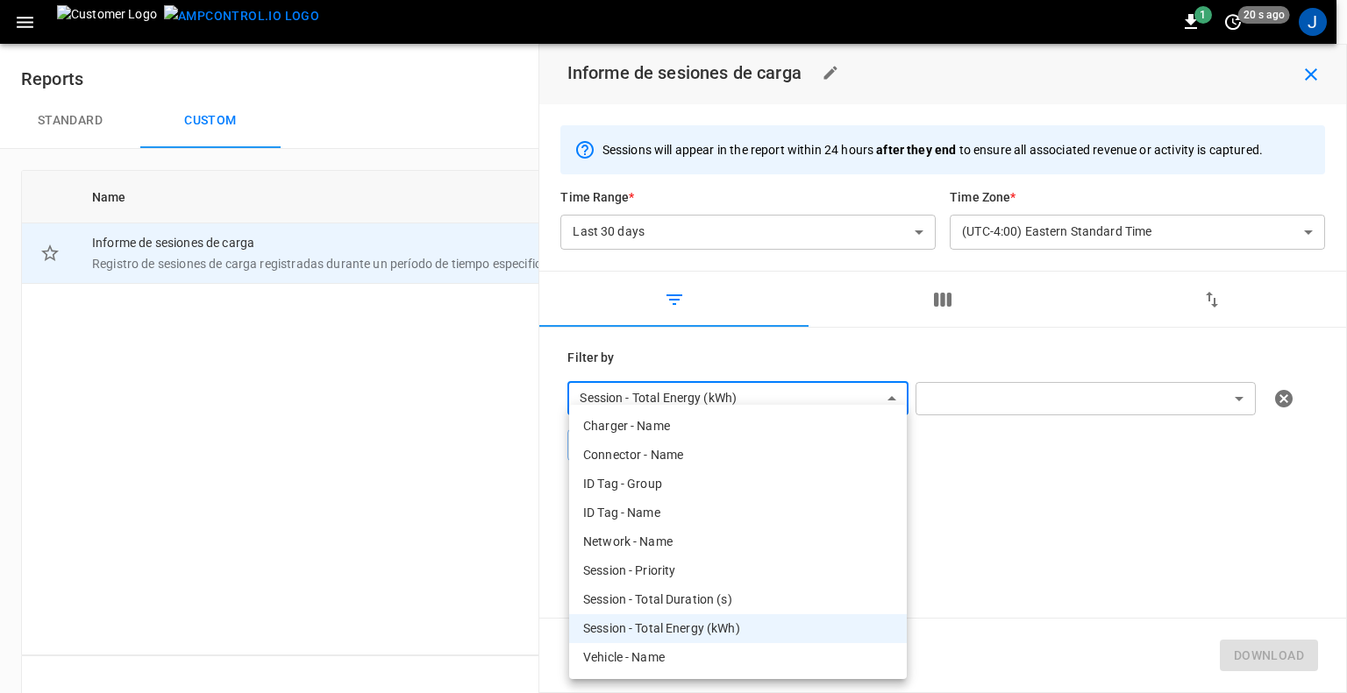
click at [831, 395] on div at bounding box center [673, 346] width 1347 height 693
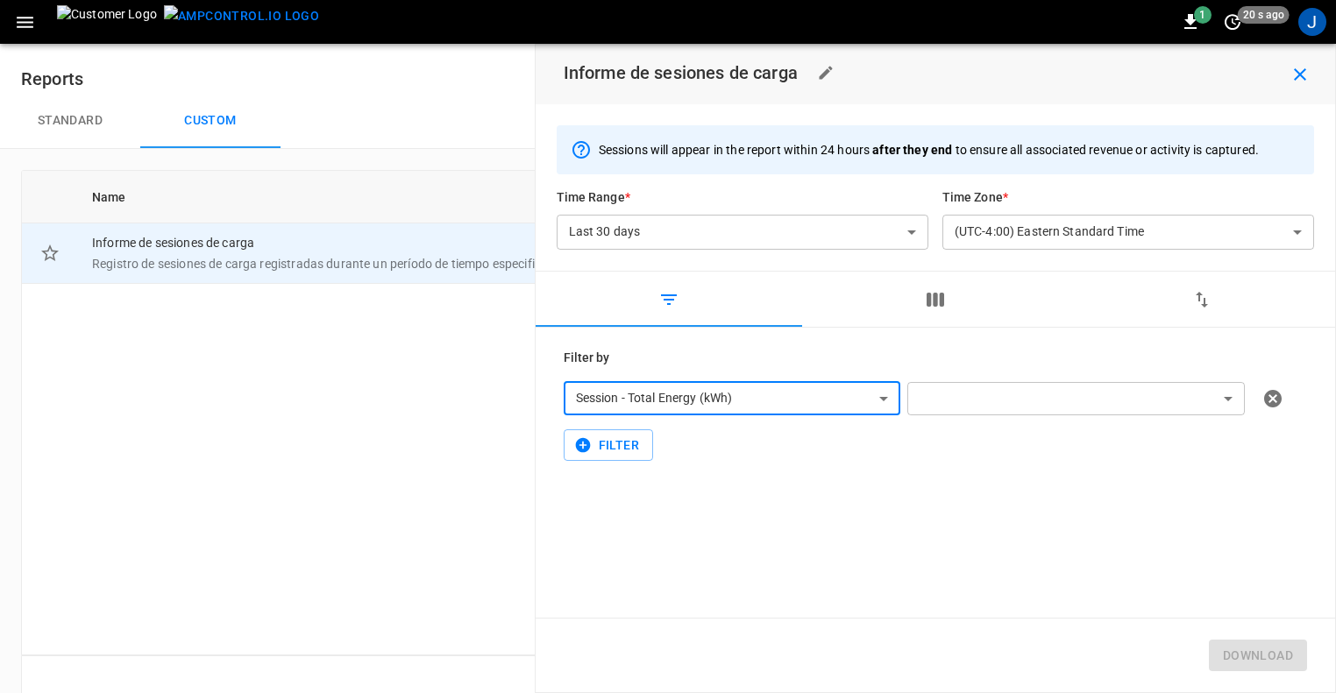
click at [942, 301] on icon "button" at bounding box center [936, 300] width 18 height 14
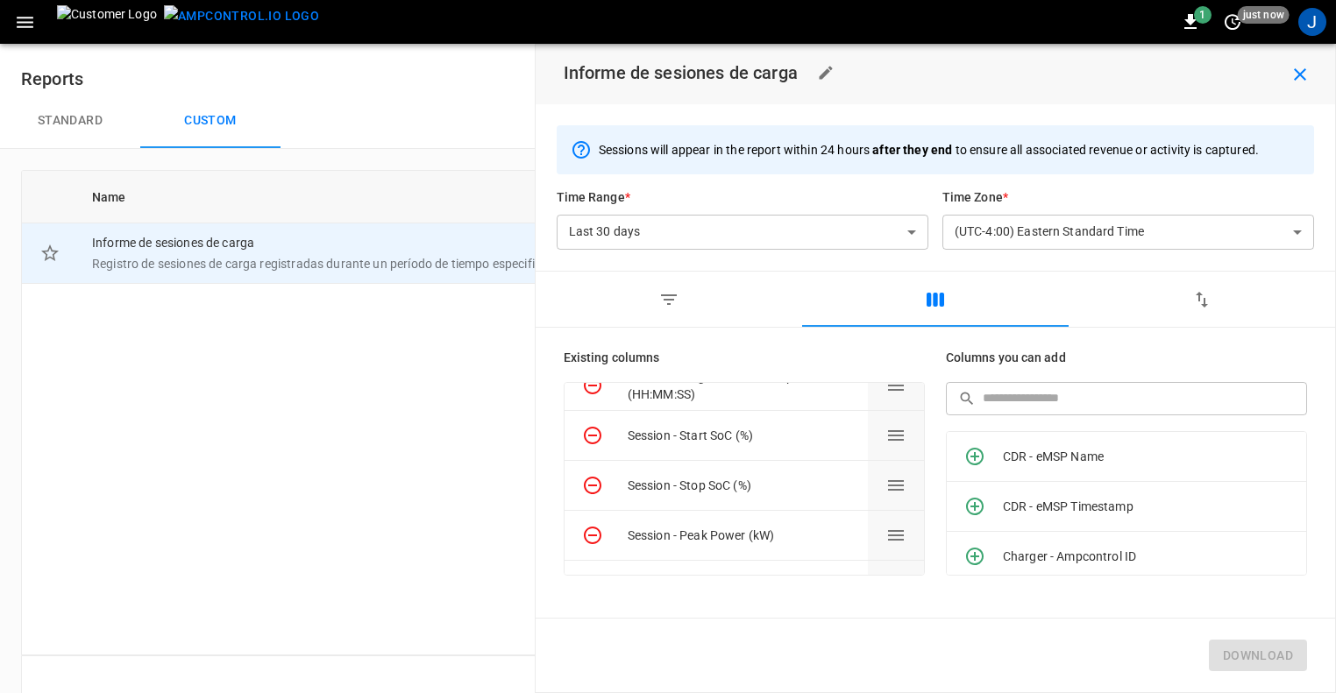
scroll to position [373, 0]
click at [672, 308] on icon "button" at bounding box center [668, 299] width 21 height 21
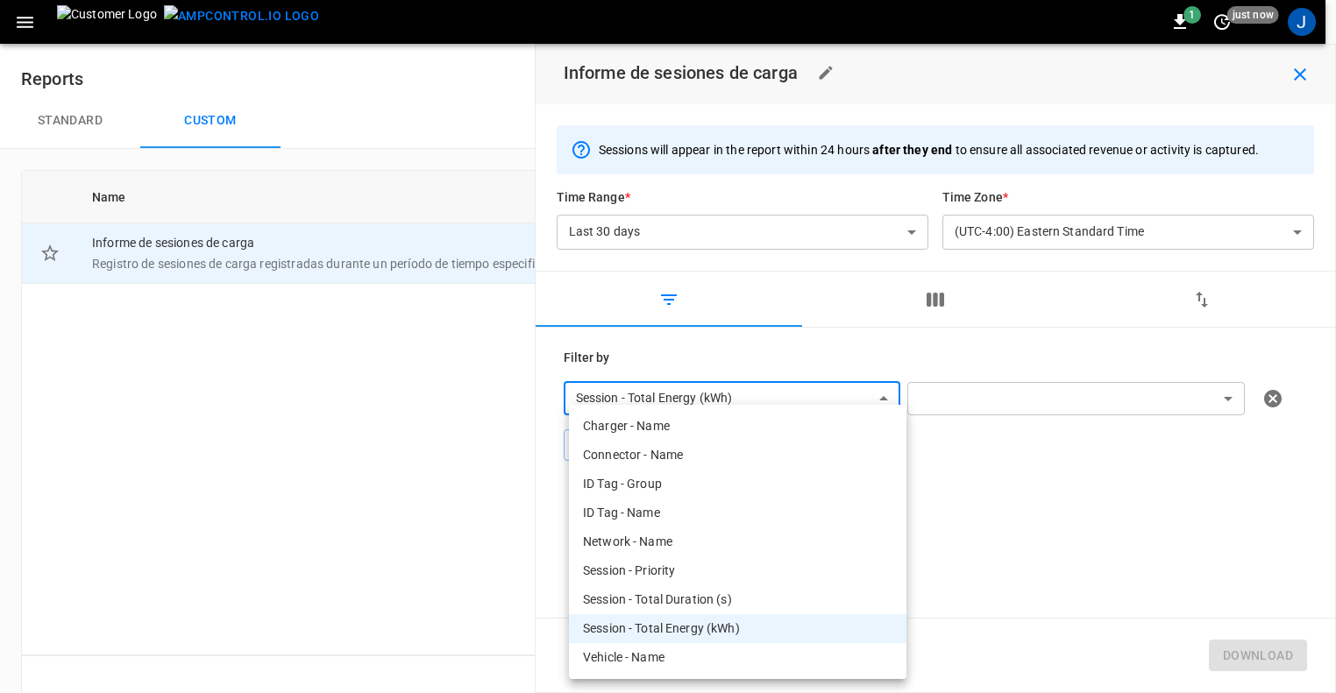
click at [746, 407] on body "**********" at bounding box center [668, 362] width 1336 height 724
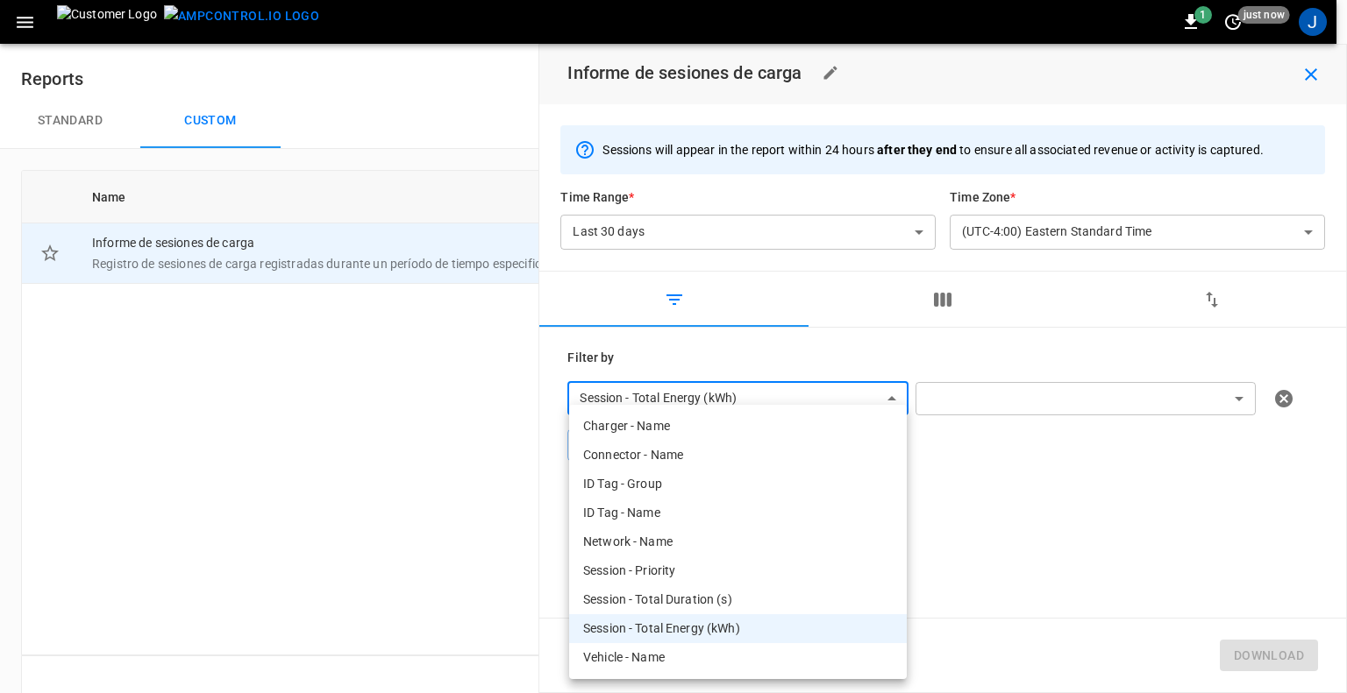
click at [640, 542] on li "Network - Name" at bounding box center [738, 542] width 338 height 29
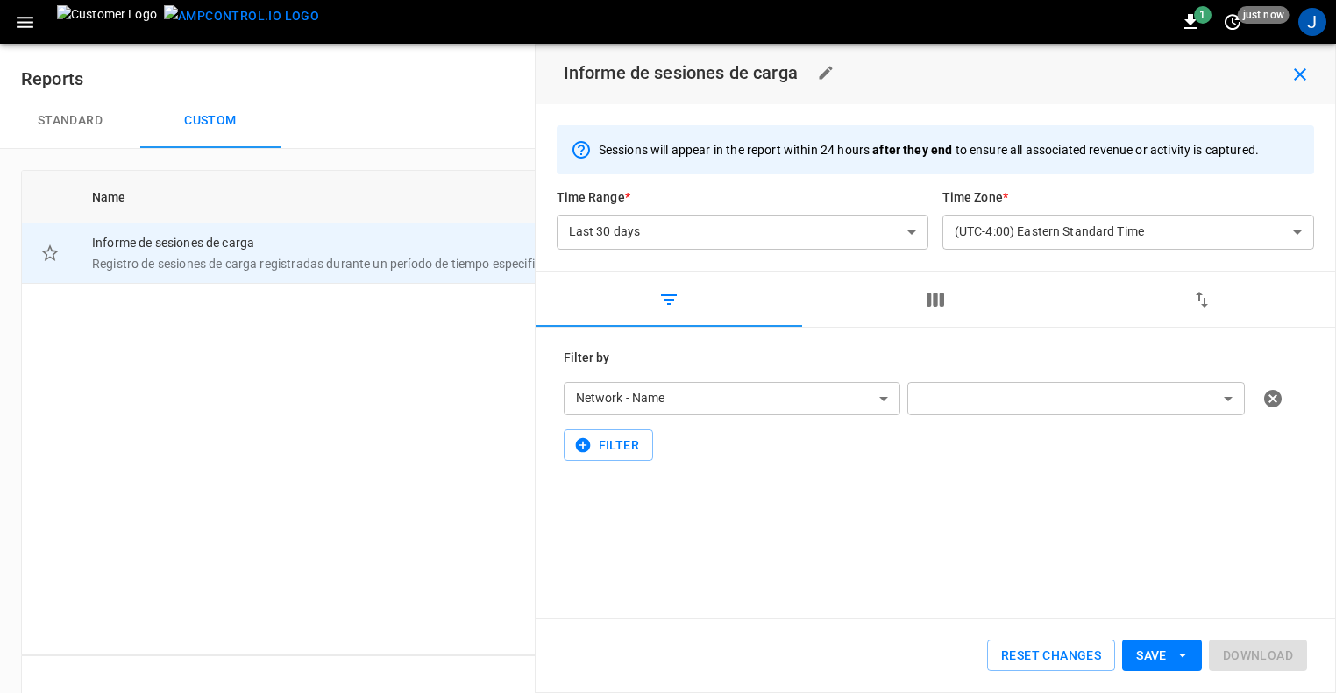
click at [1173, 387] on body "**********" at bounding box center [668, 362] width 1336 height 724
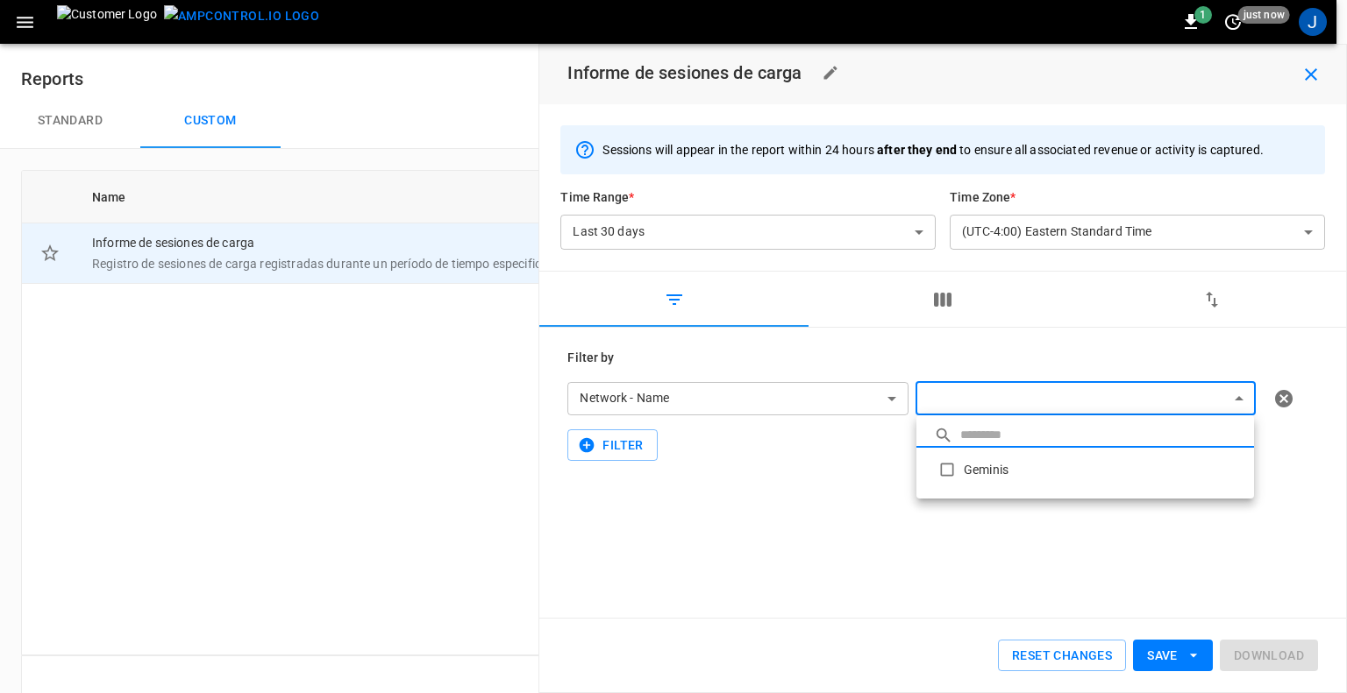
click at [308, 368] on div at bounding box center [673, 346] width 1347 height 693
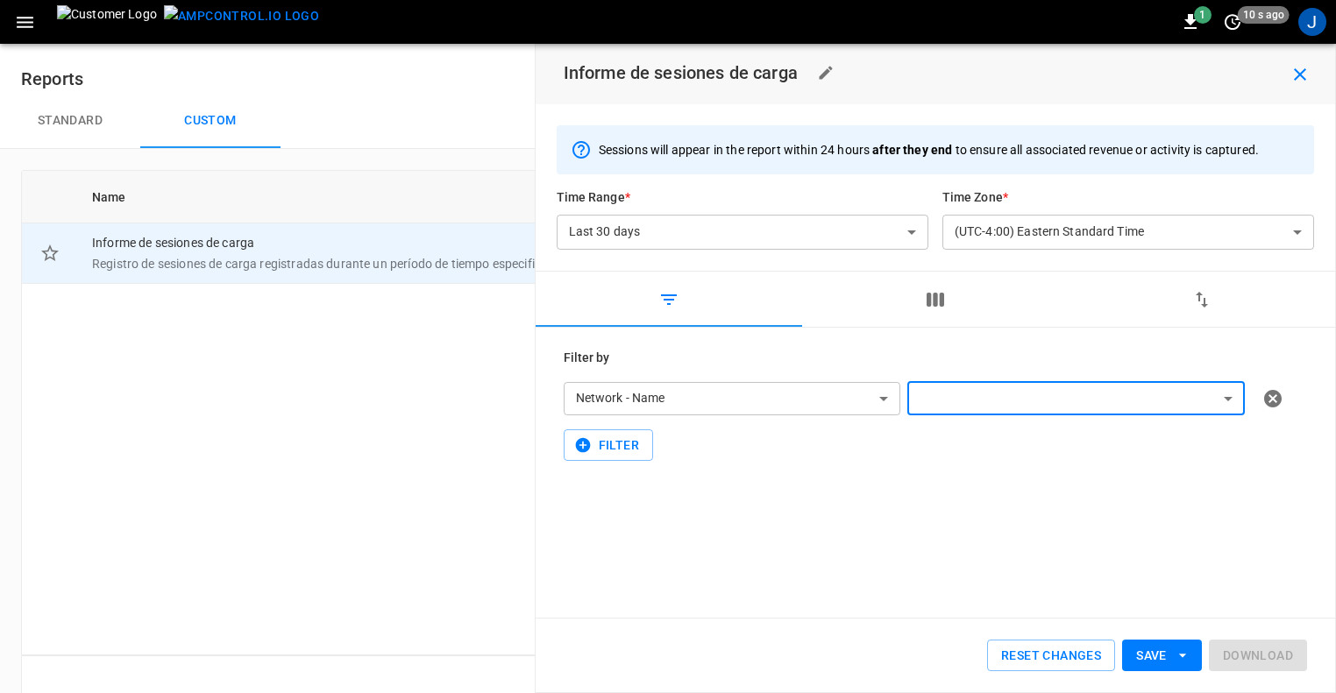
click at [64, 124] on button "Standard" at bounding box center [70, 121] width 140 height 56
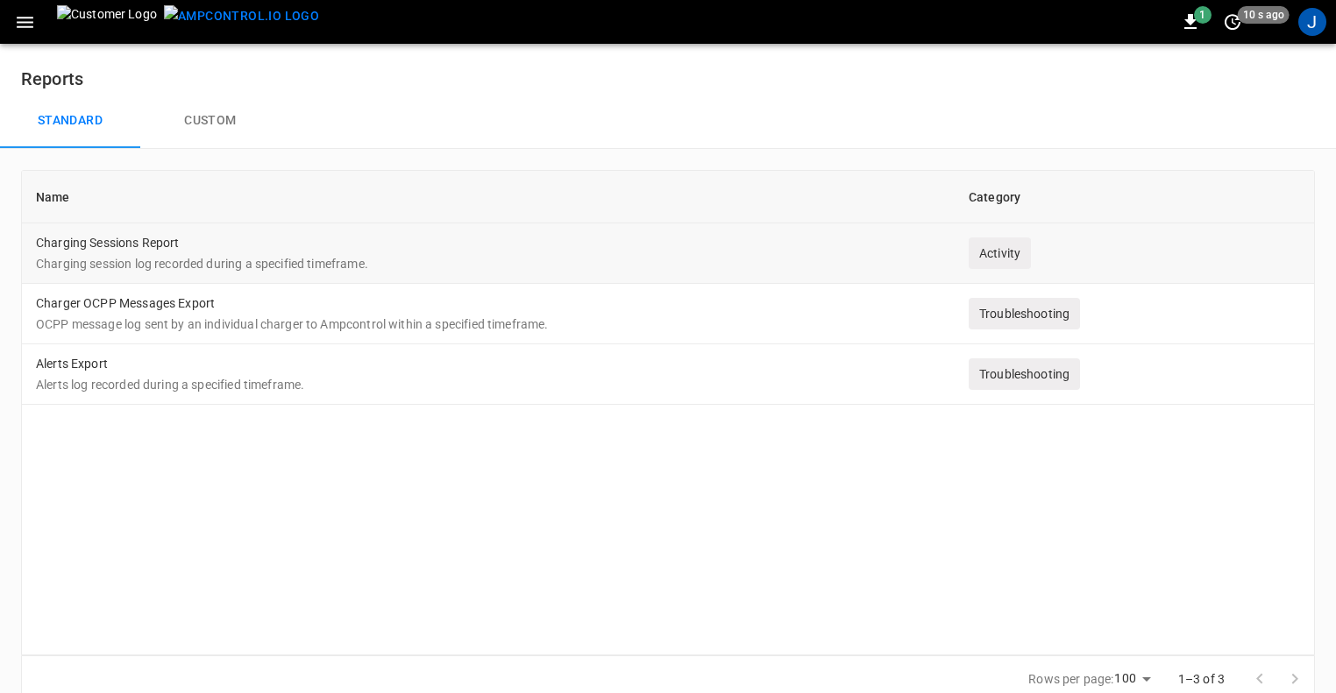
click at [201, 253] on td "Charging Sessions Report Charging session log recorded during a specified timef…" at bounding box center [488, 254] width 933 height 60
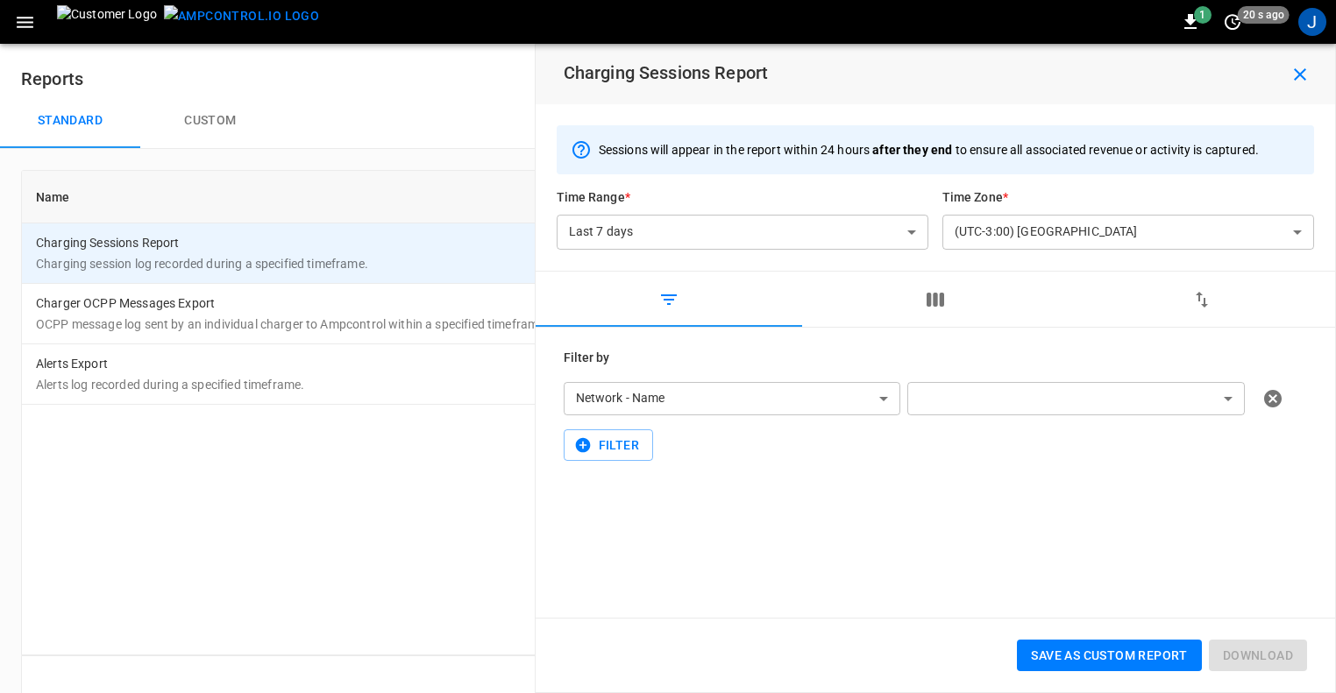
click at [943, 301] on icon "button" at bounding box center [936, 300] width 18 height 14
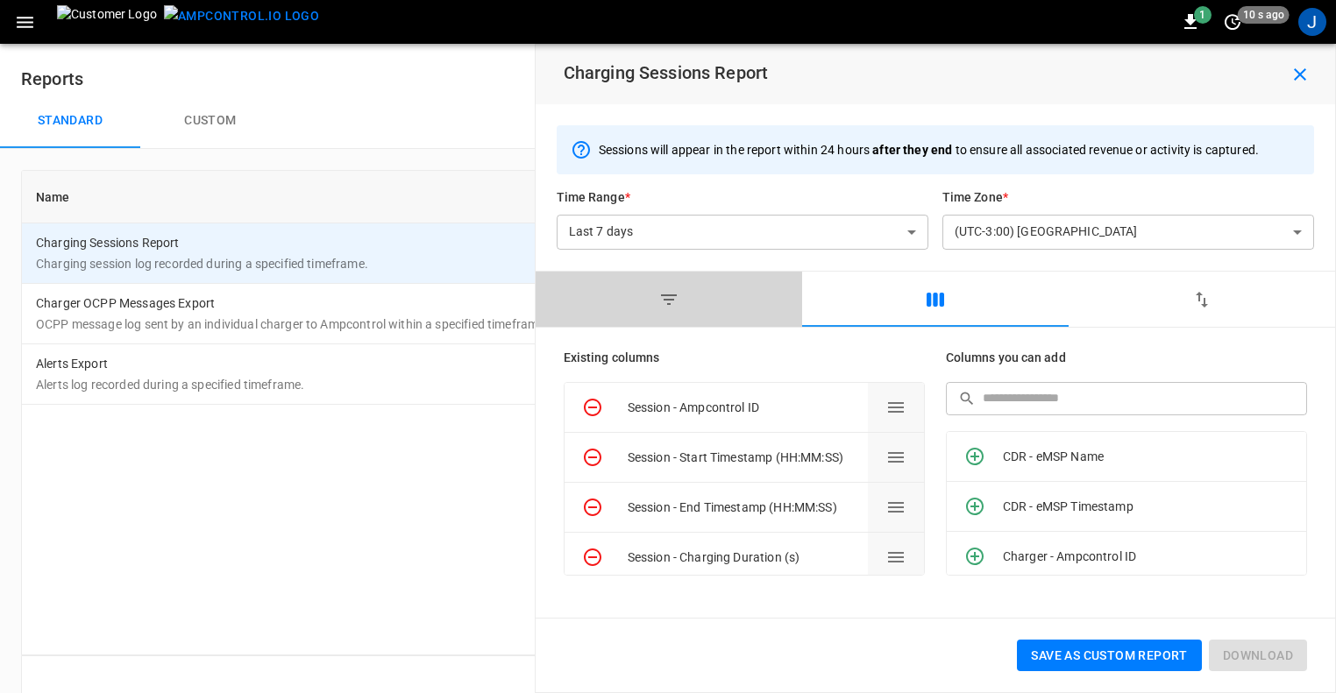
click at [675, 295] on icon "button" at bounding box center [669, 300] width 16 height 11
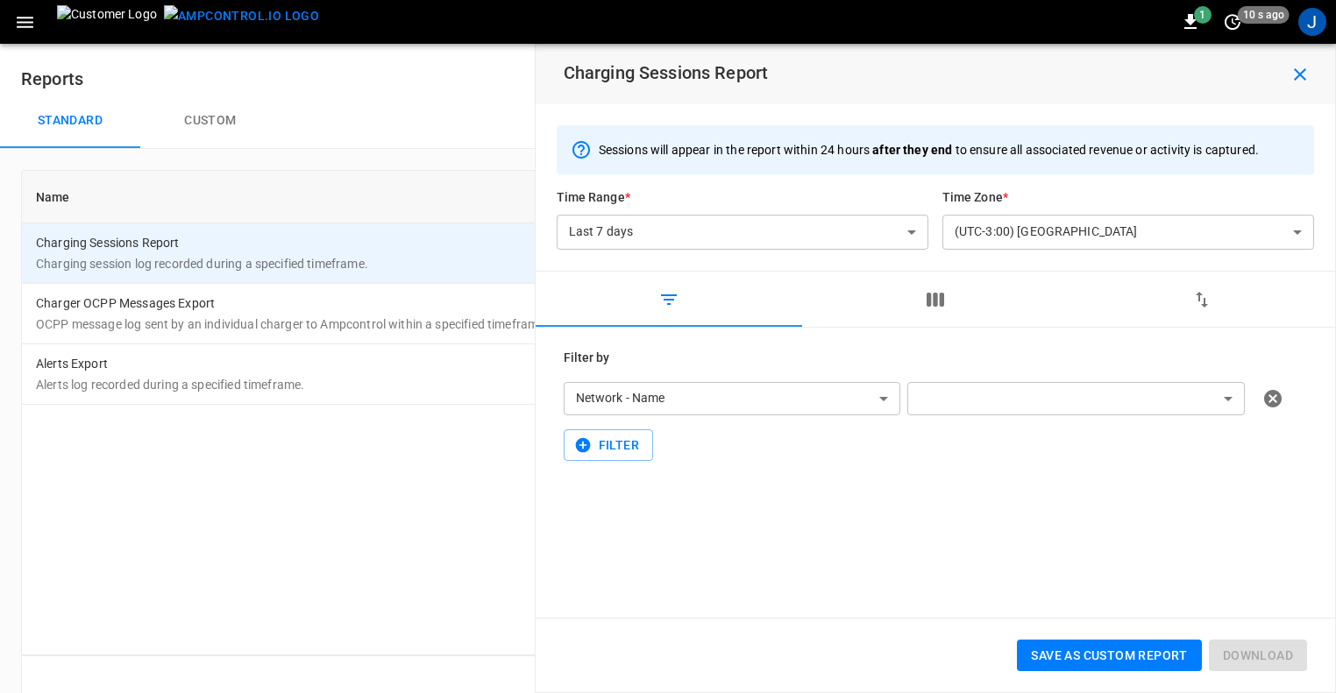
click at [982, 404] on body "**********" at bounding box center [668, 362] width 1336 height 724
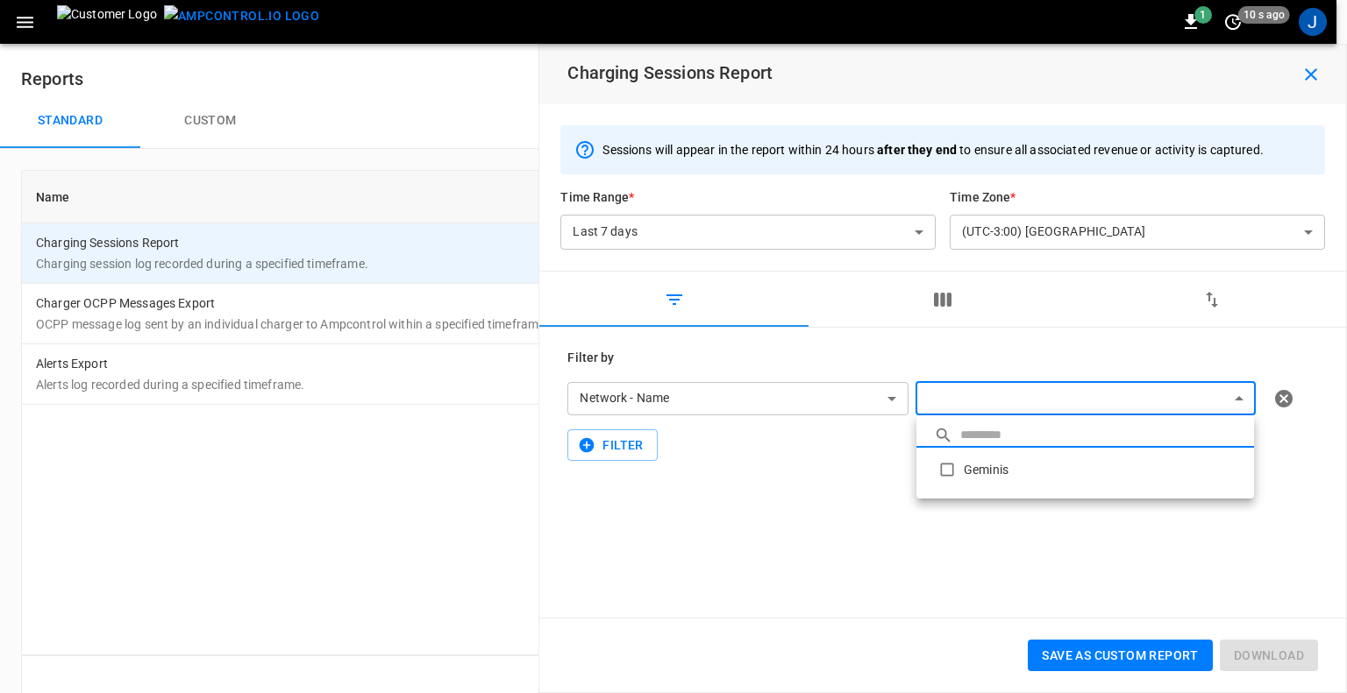
click at [991, 472] on li "Geminis" at bounding box center [1085, 470] width 338 height 44
type input "*******"
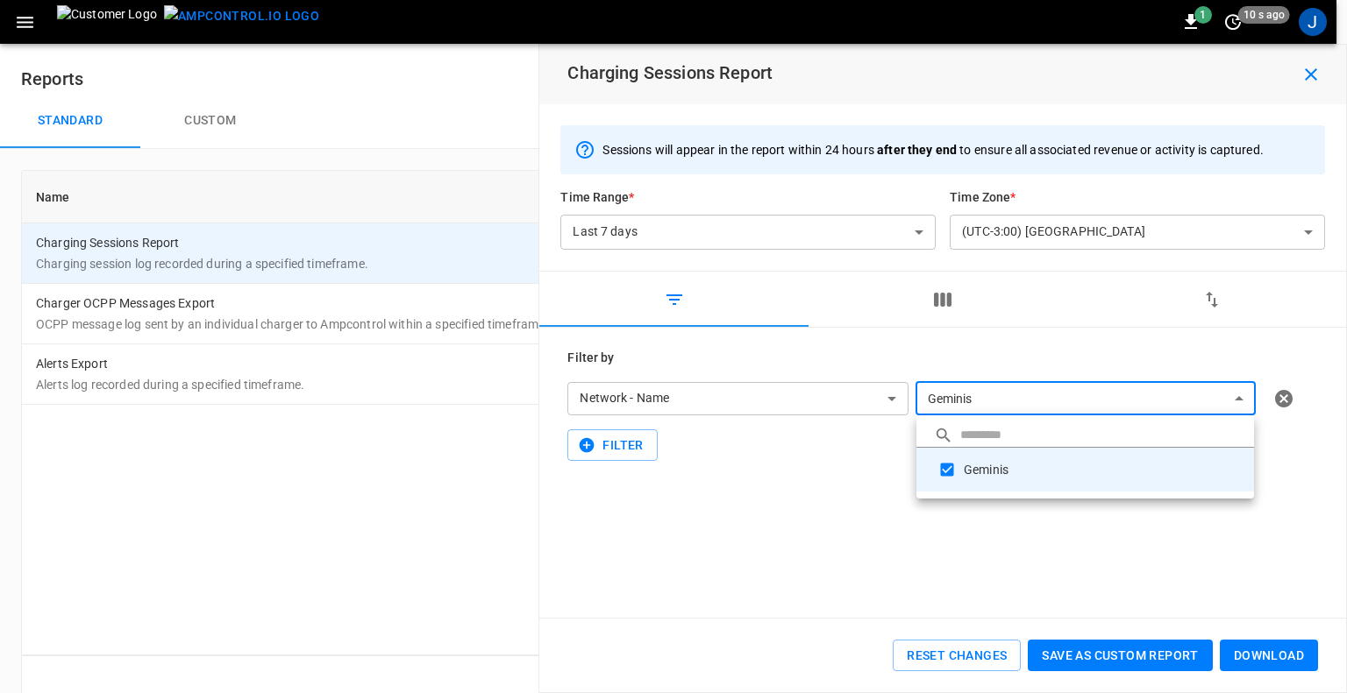
click at [1221, 395] on div at bounding box center [673, 346] width 1347 height 693
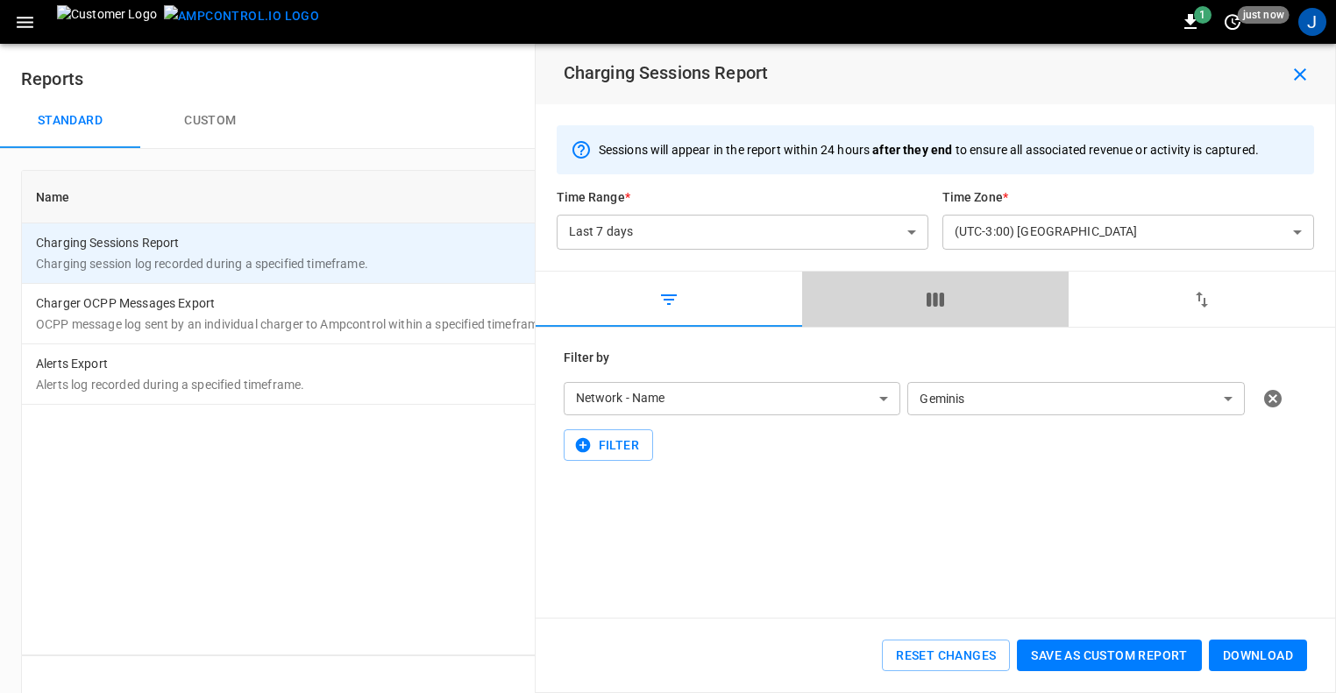
click at [916, 295] on button "button" at bounding box center [935, 300] width 267 height 56
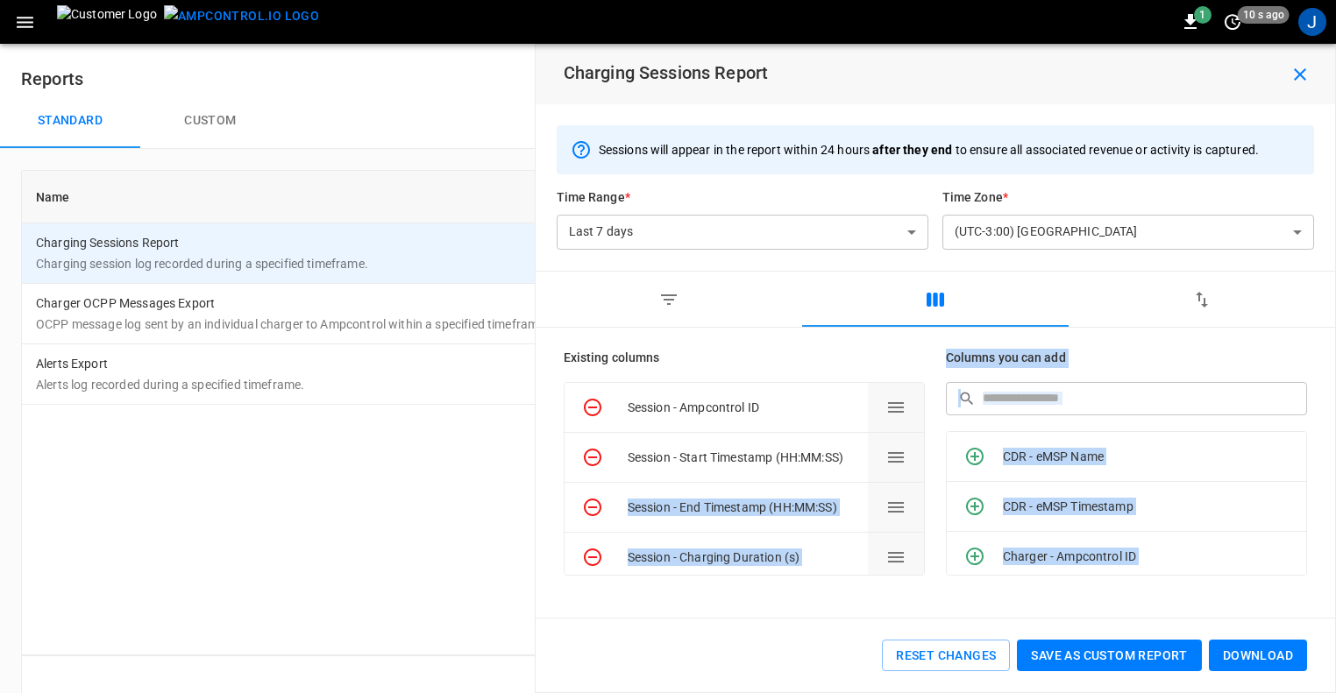
drag, startPoint x: 916, startPoint y: 400, endPoint x: 914, endPoint y: 450, distance: 50.0
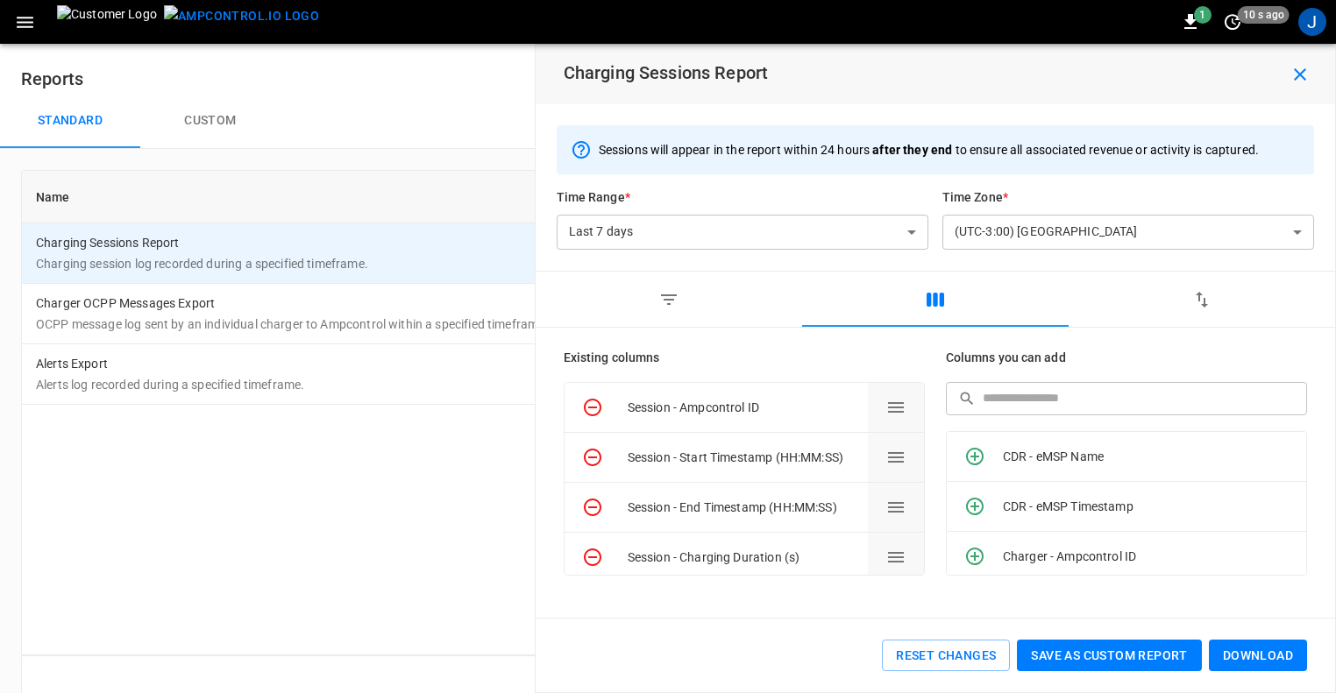
click at [907, 353] on h6 "Existing columns" at bounding box center [744, 358] width 361 height 19
click at [1315, 26] on div "J" at bounding box center [1312, 22] width 28 height 28
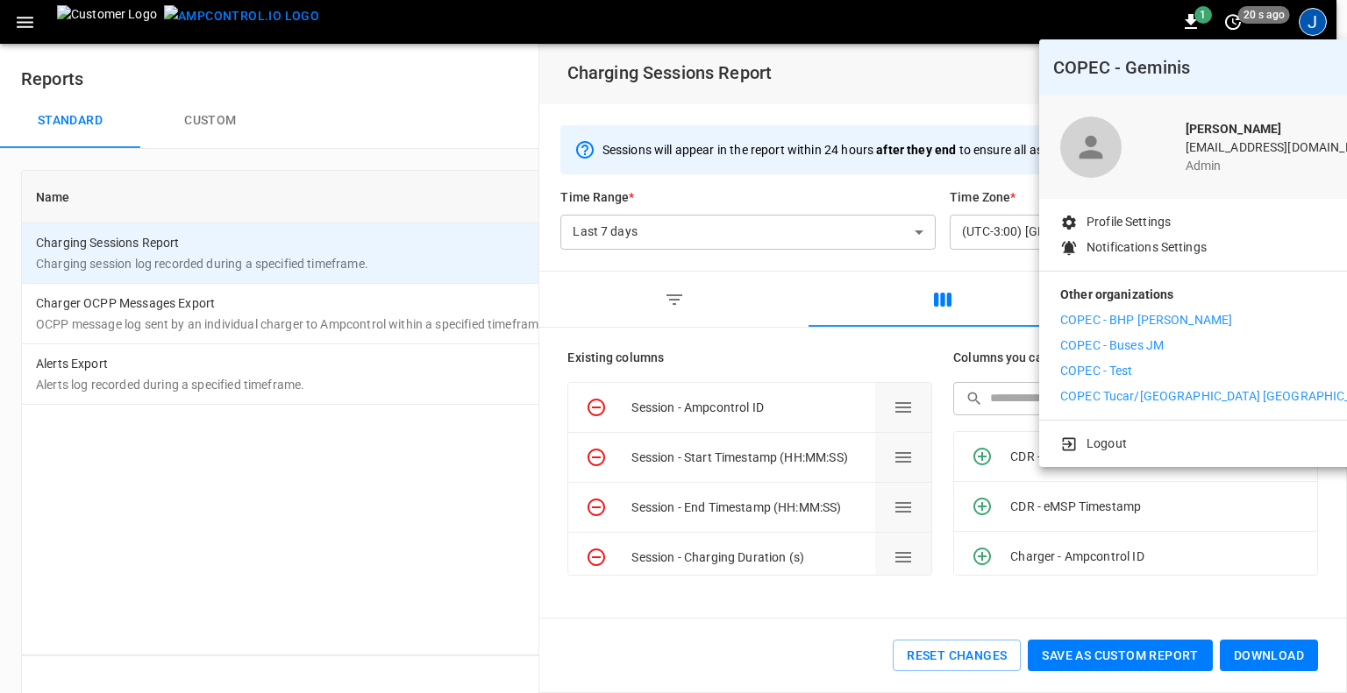
click at [1315, 26] on div at bounding box center [673, 346] width 1347 height 693
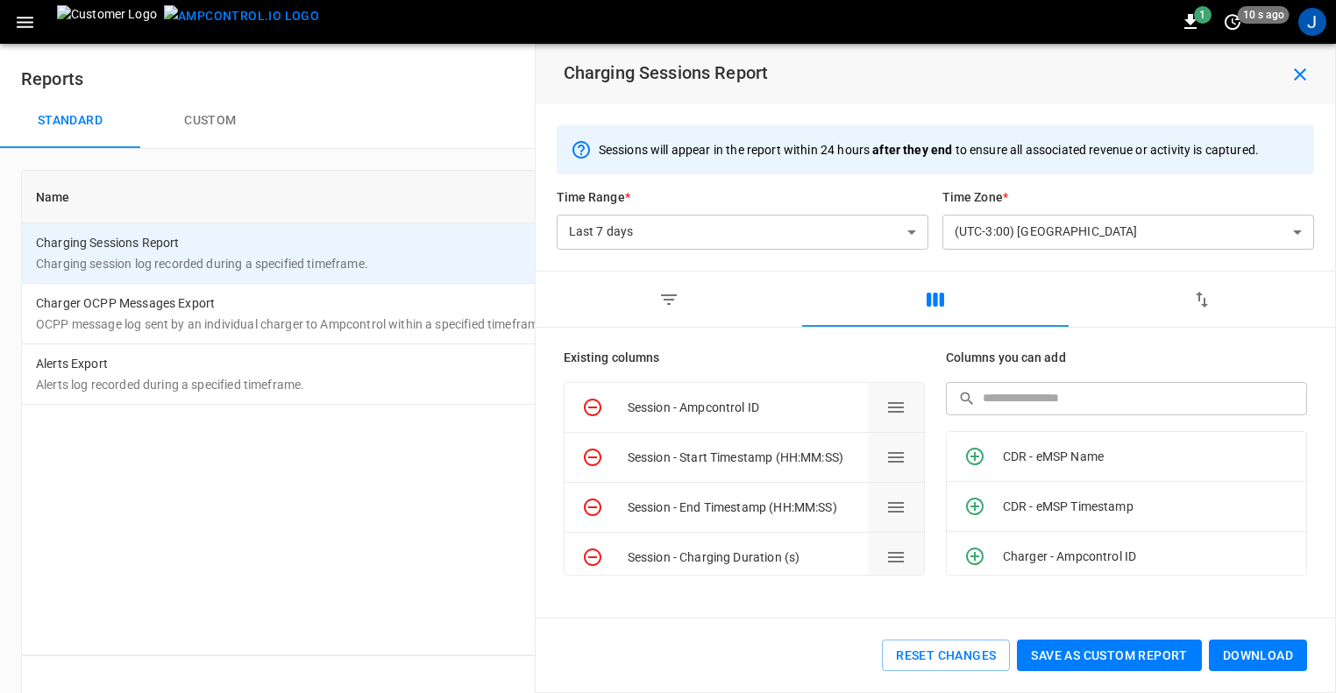
click at [691, 295] on button "button" at bounding box center [669, 300] width 267 height 56
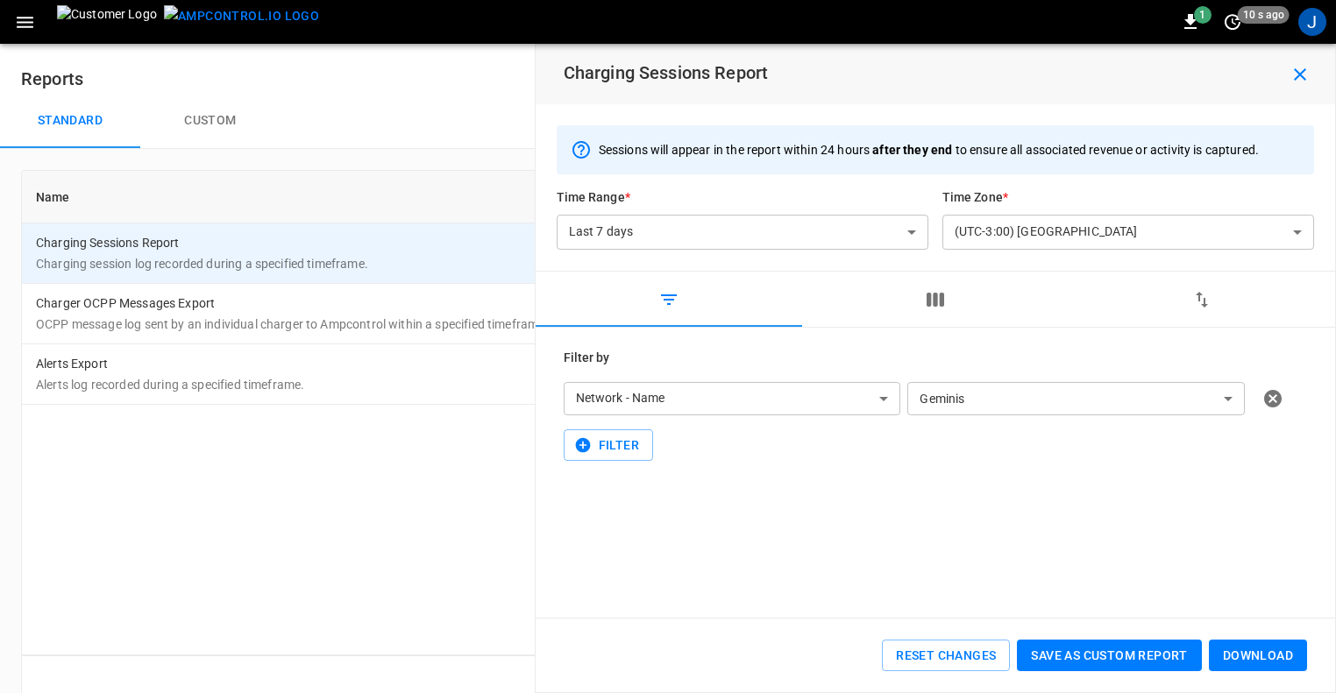
click at [811, 387] on body "**********" at bounding box center [668, 362] width 1336 height 724
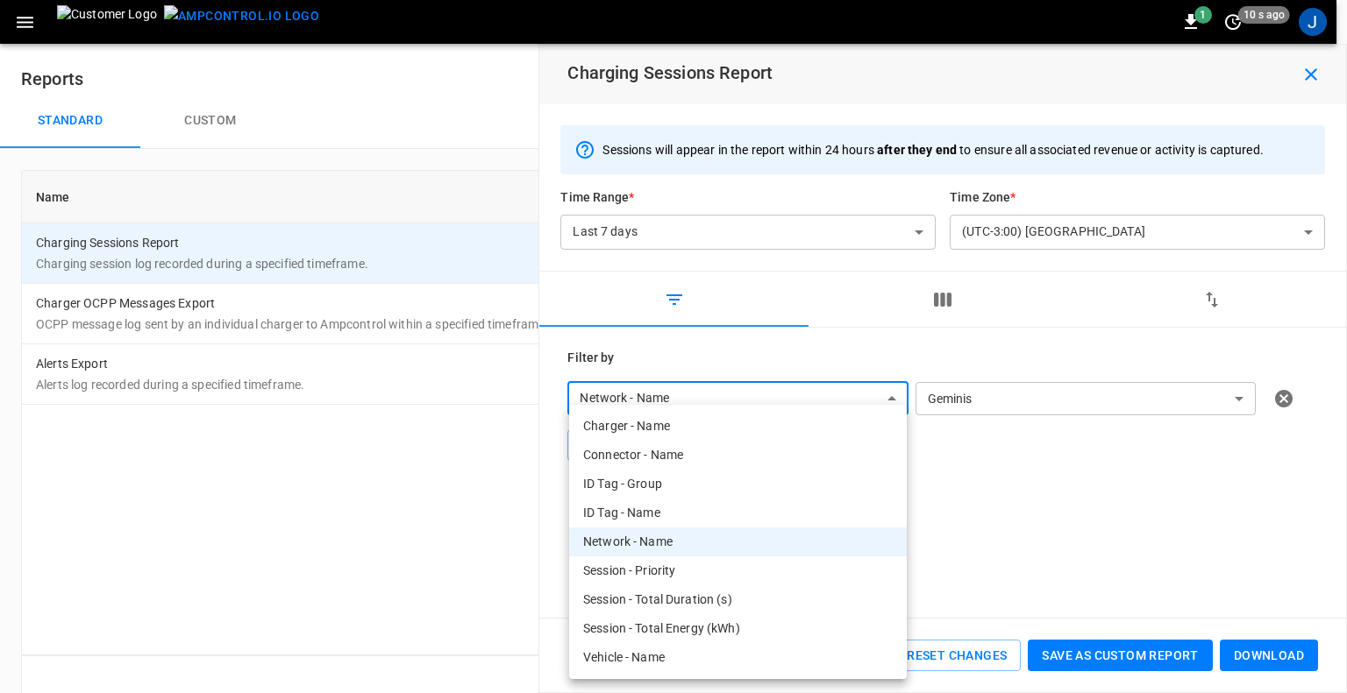
click at [665, 424] on li "Charger - Name" at bounding box center [738, 426] width 338 height 29
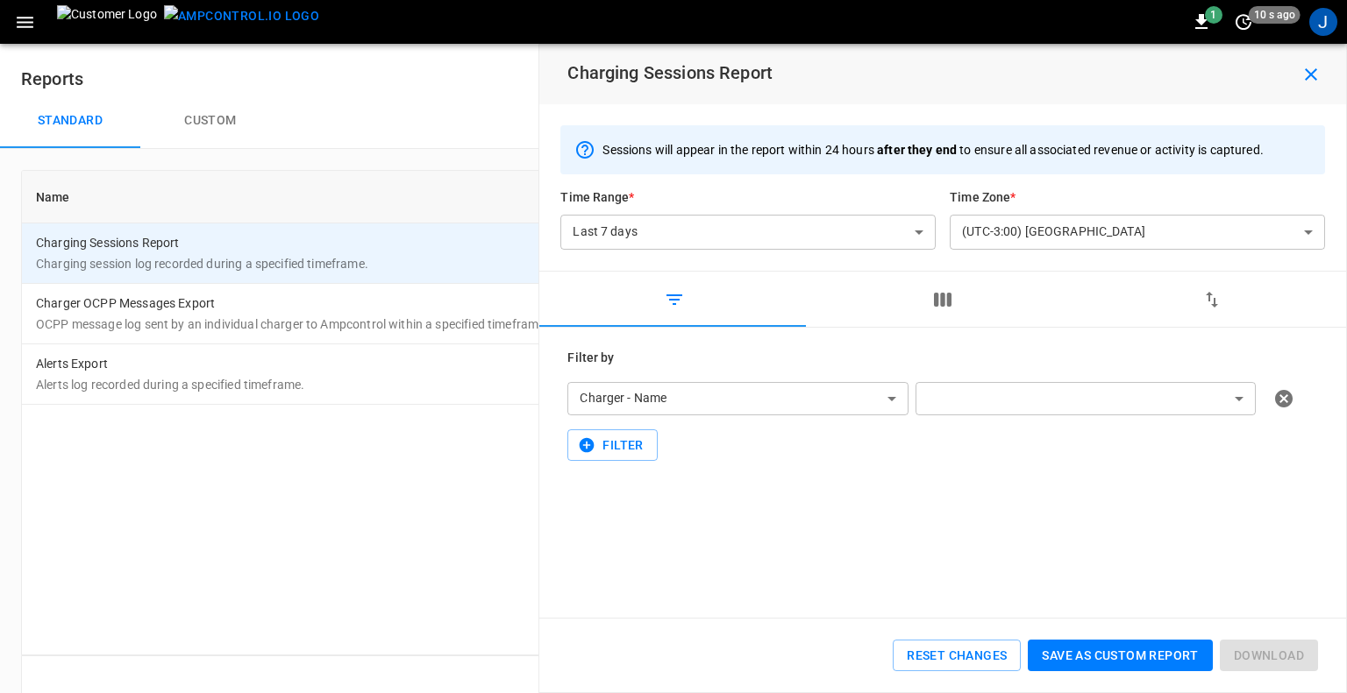
click at [839, 399] on body "**********" at bounding box center [673, 362] width 1347 height 724
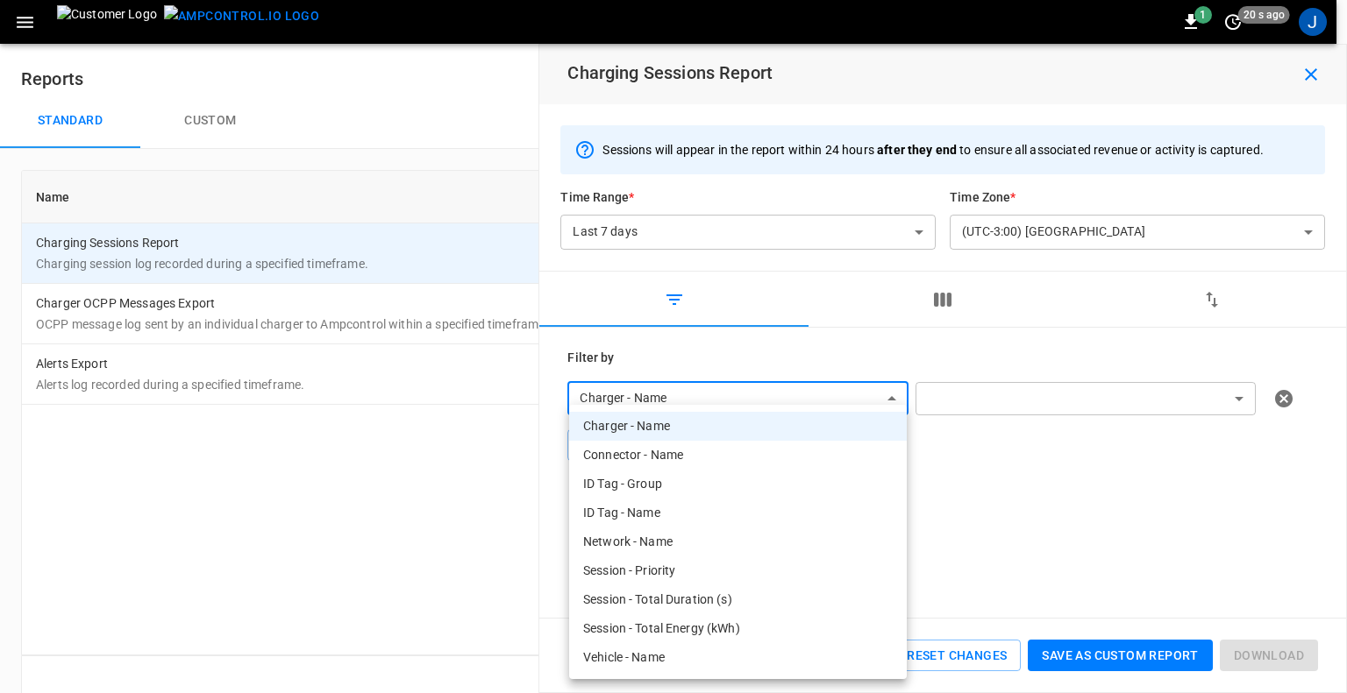
click at [667, 450] on li "Connector - Name" at bounding box center [738, 455] width 338 height 29
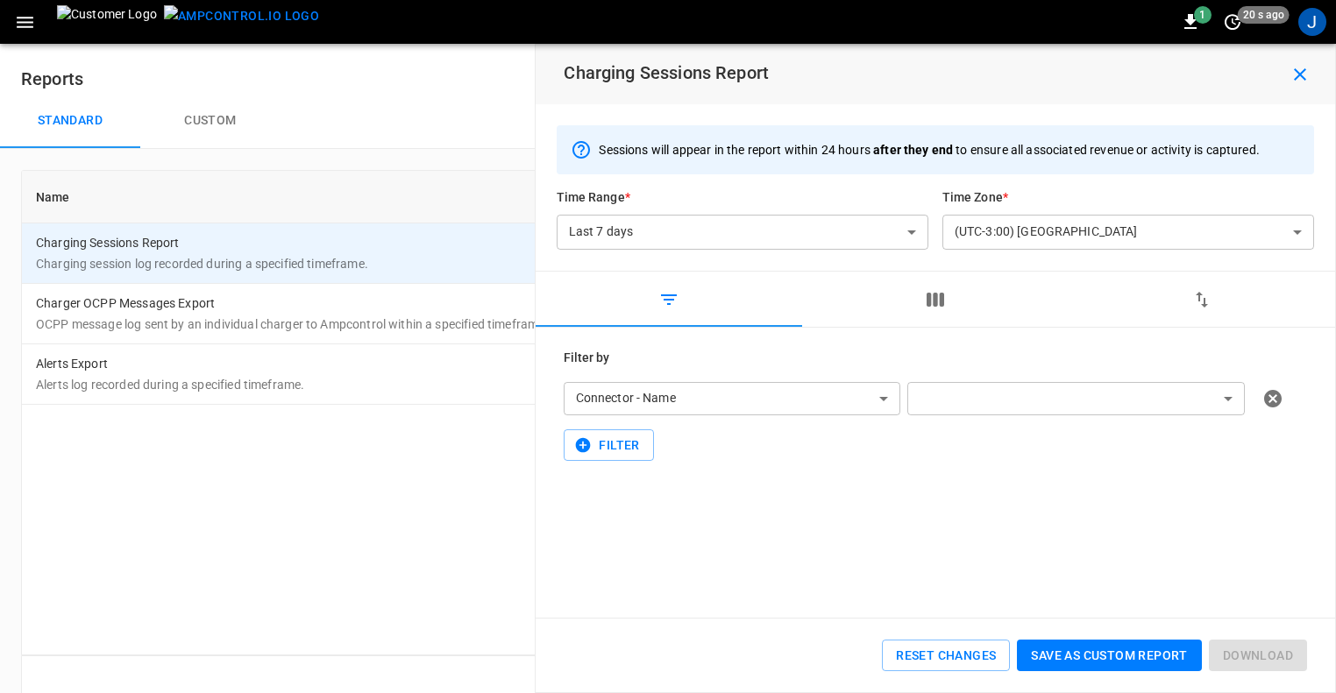
click at [778, 400] on body "**********" at bounding box center [668, 362] width 1336 height 724
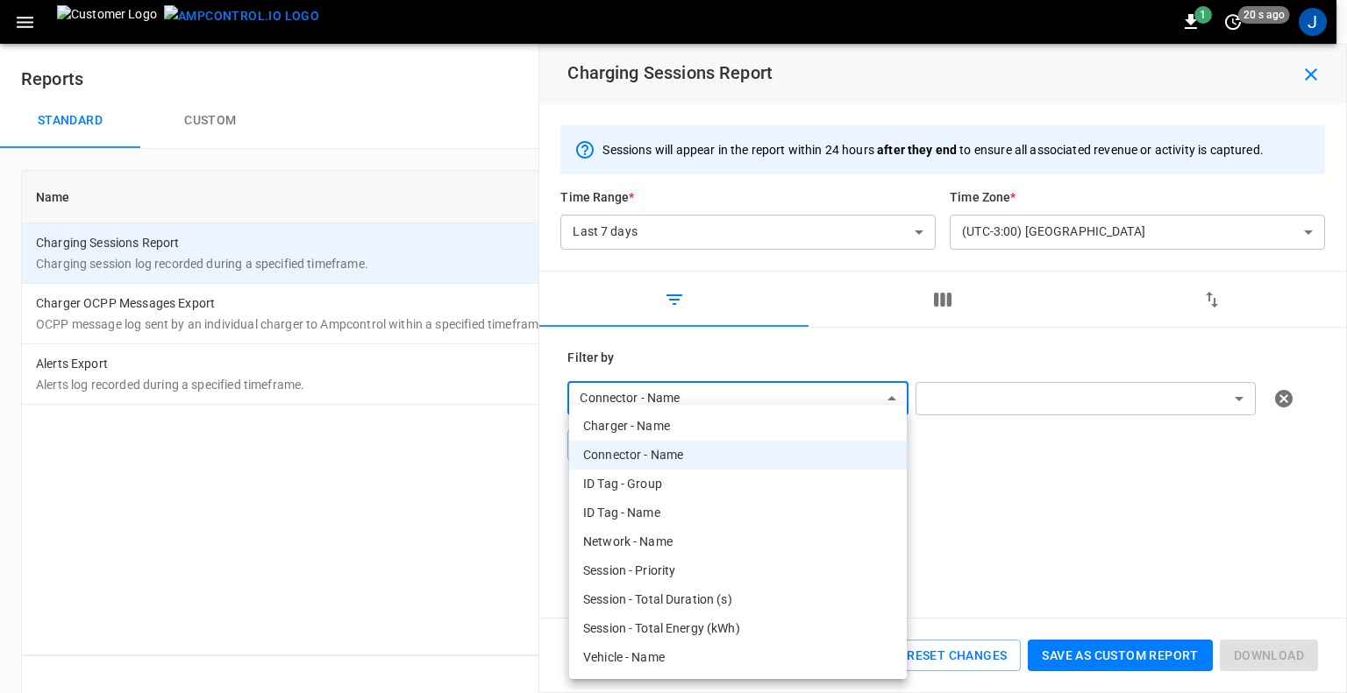
click at [657, 540] on li "Network - Name" at bounding box center [738, 542] width 338 height 29
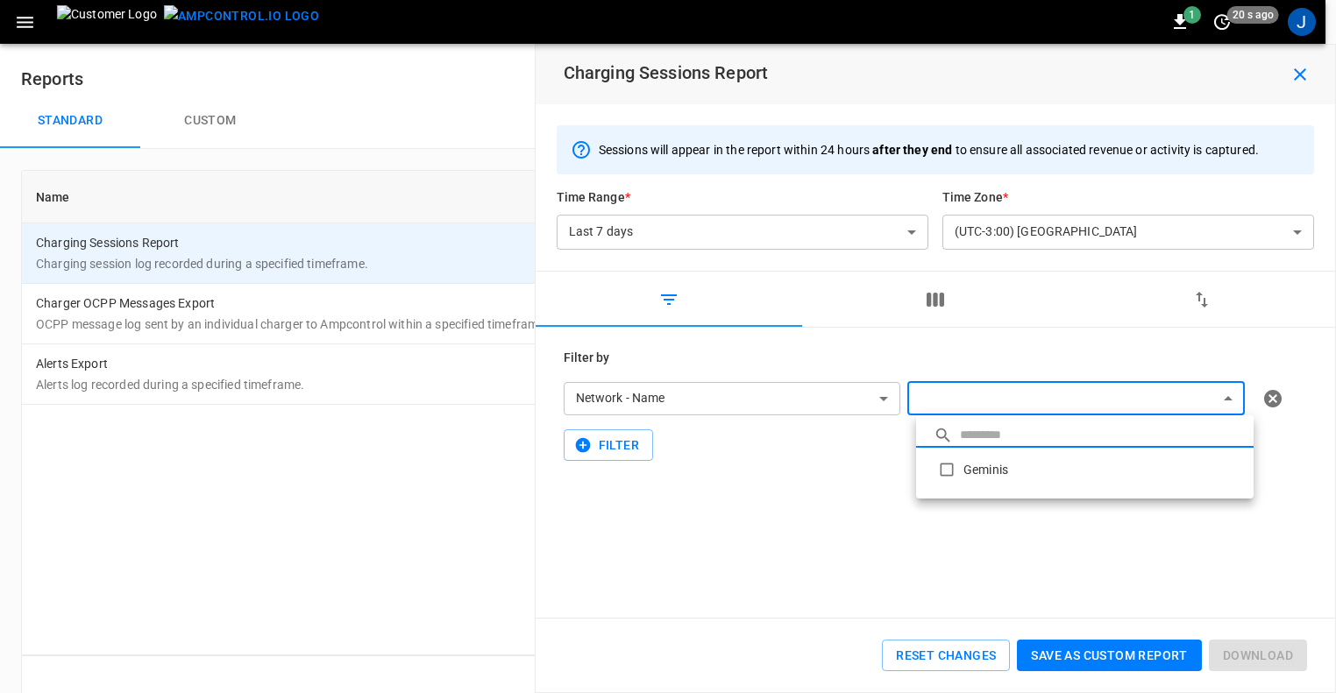
click at [1049, 398] on body "**********" at bounding box center [668, 362] width 1336 height 724
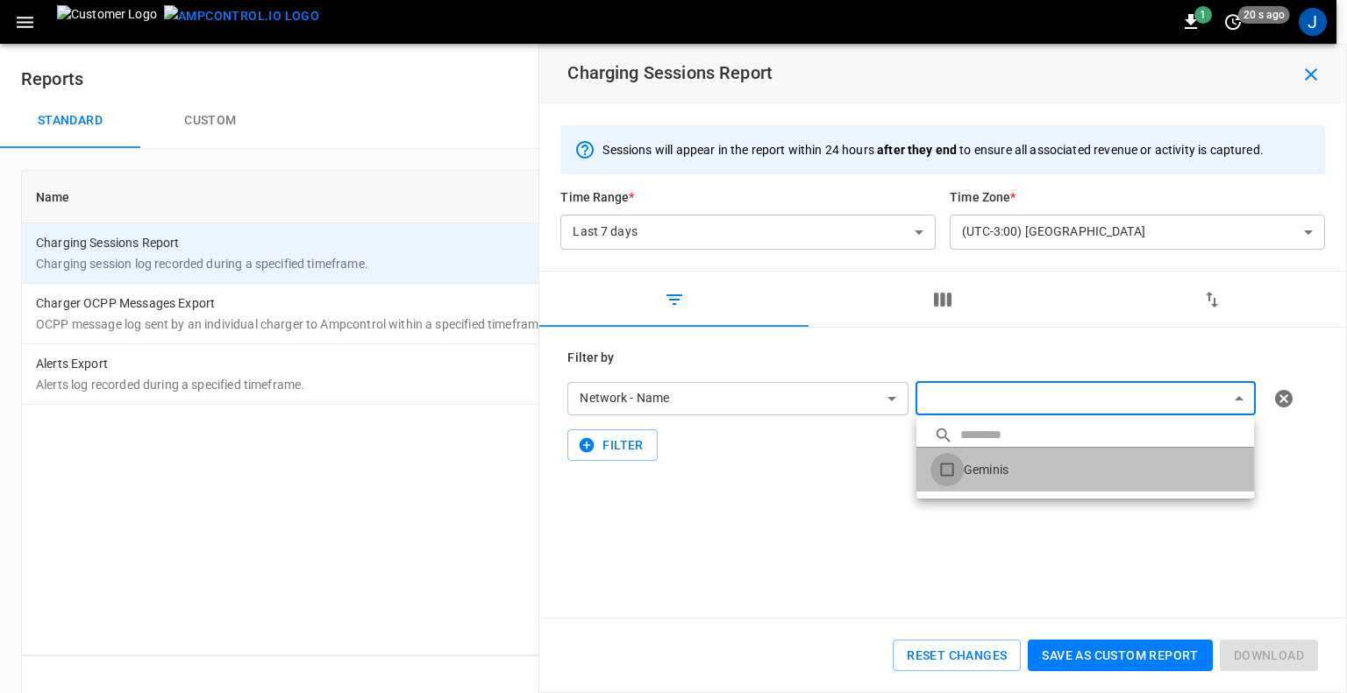
type input "*******"
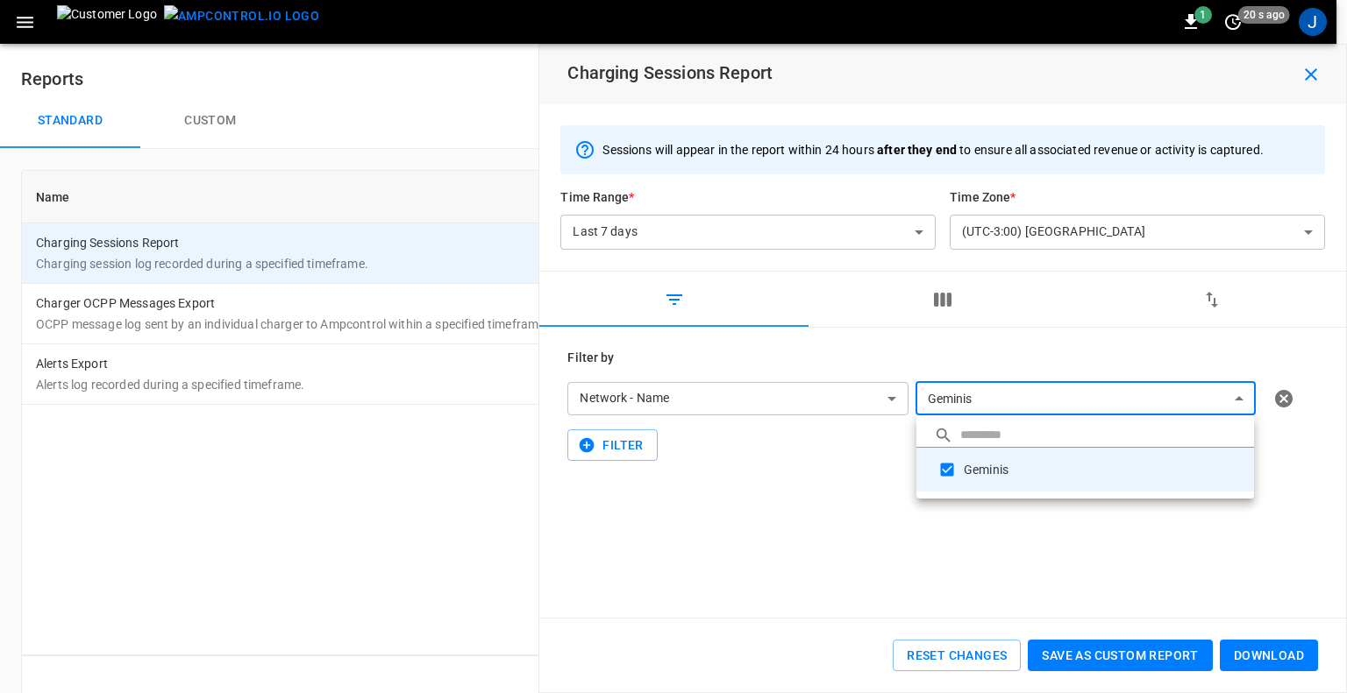
click at [750, 497] on div at bounding box center [673, 346] width 1347 height 693
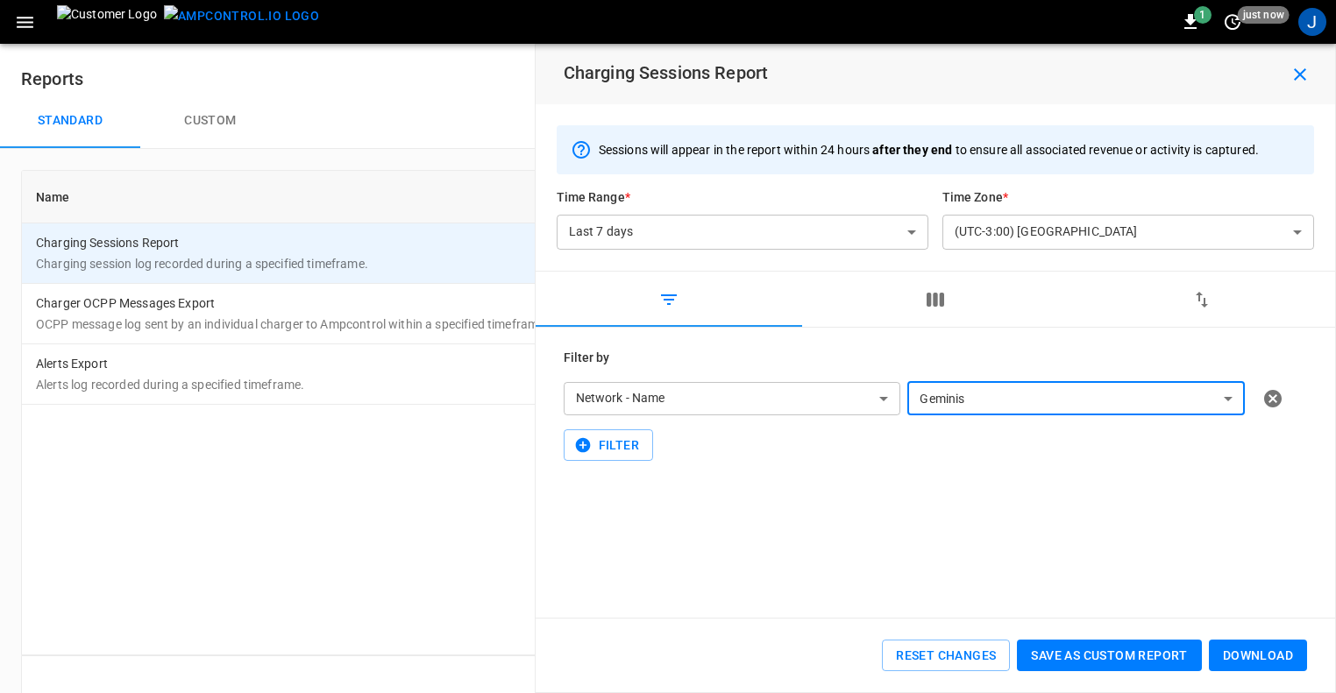
click at [842, 403] on body "**********" at bounding box center [668, 362] width 1336 height 724
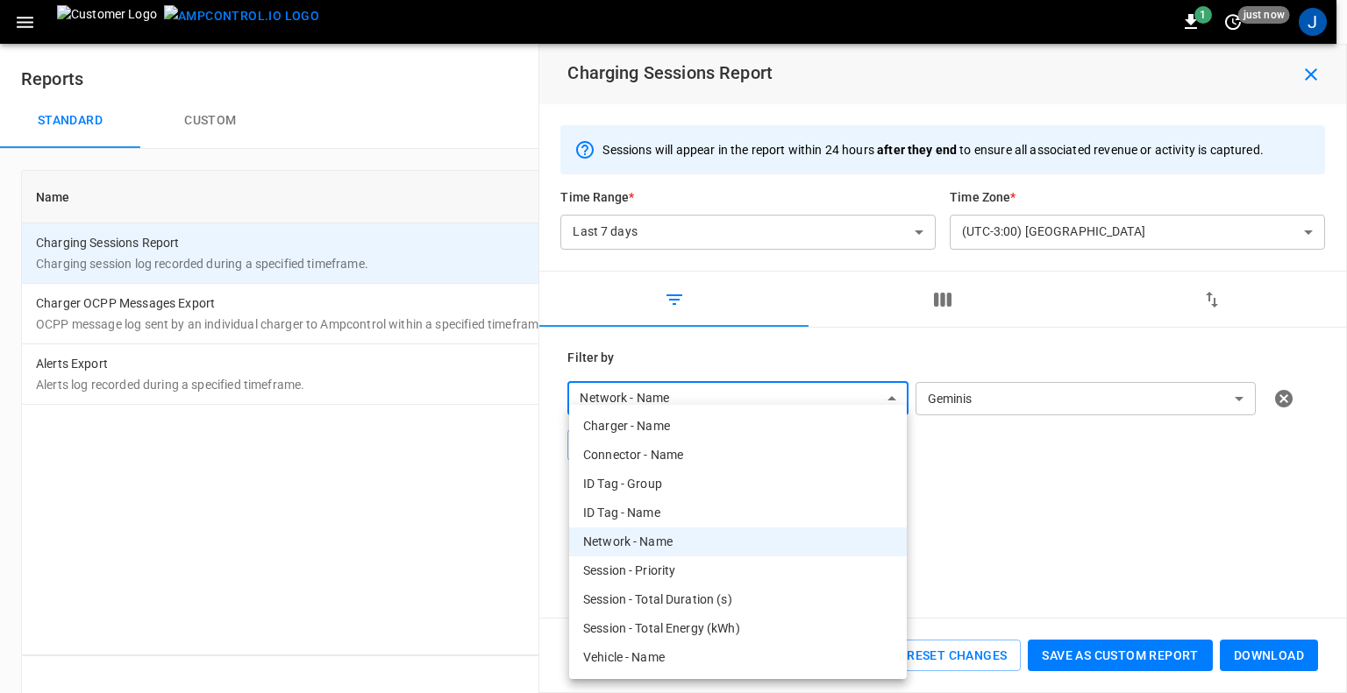
click at [892, 393] on div at bounding box center [673, 346] width 1347 height 693
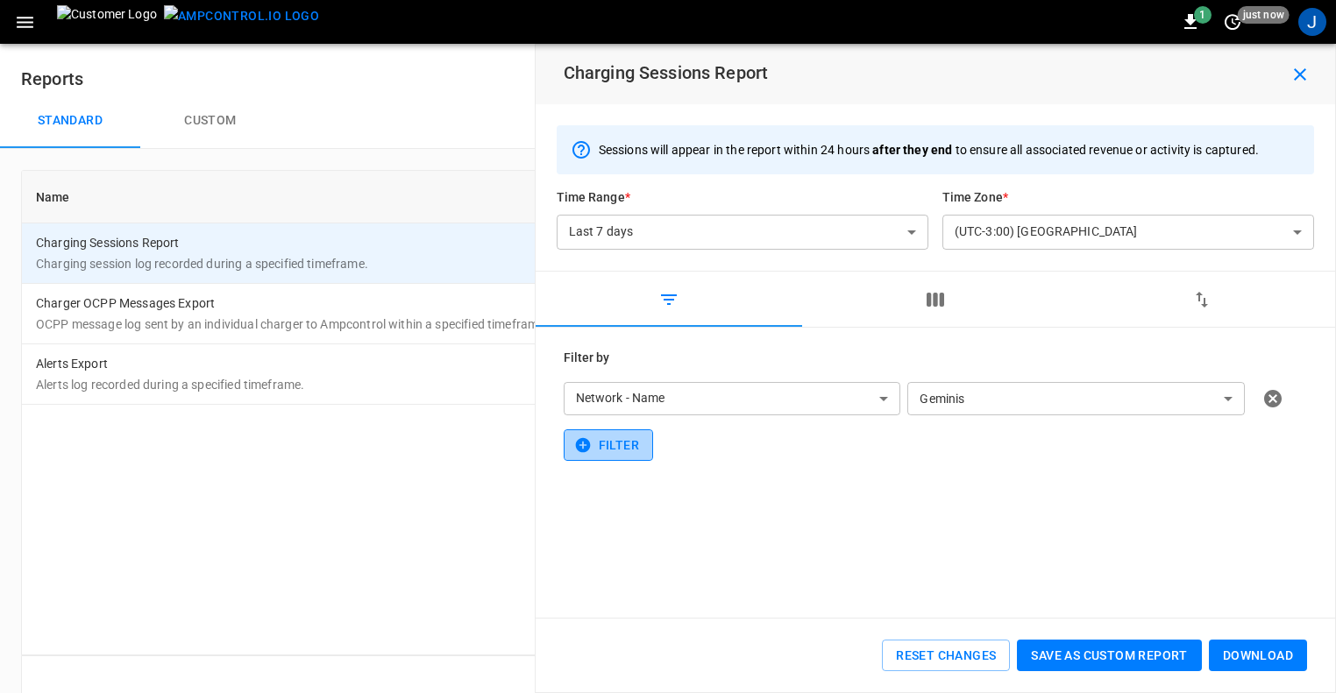
click at [589, 451] on icon "button" at bounding box center [583, 446] width 18 height 18
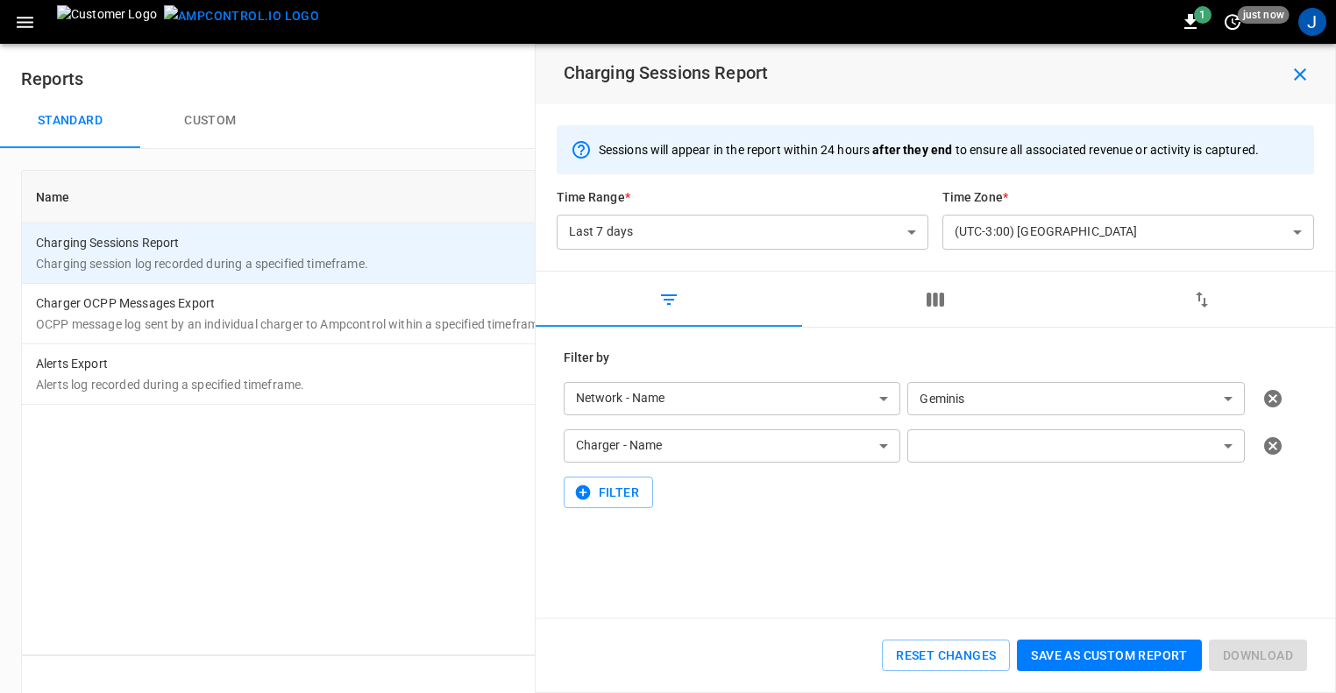
click at [816, 437] on body "**********" at bounding box center [668, 362] width 1336 height 724
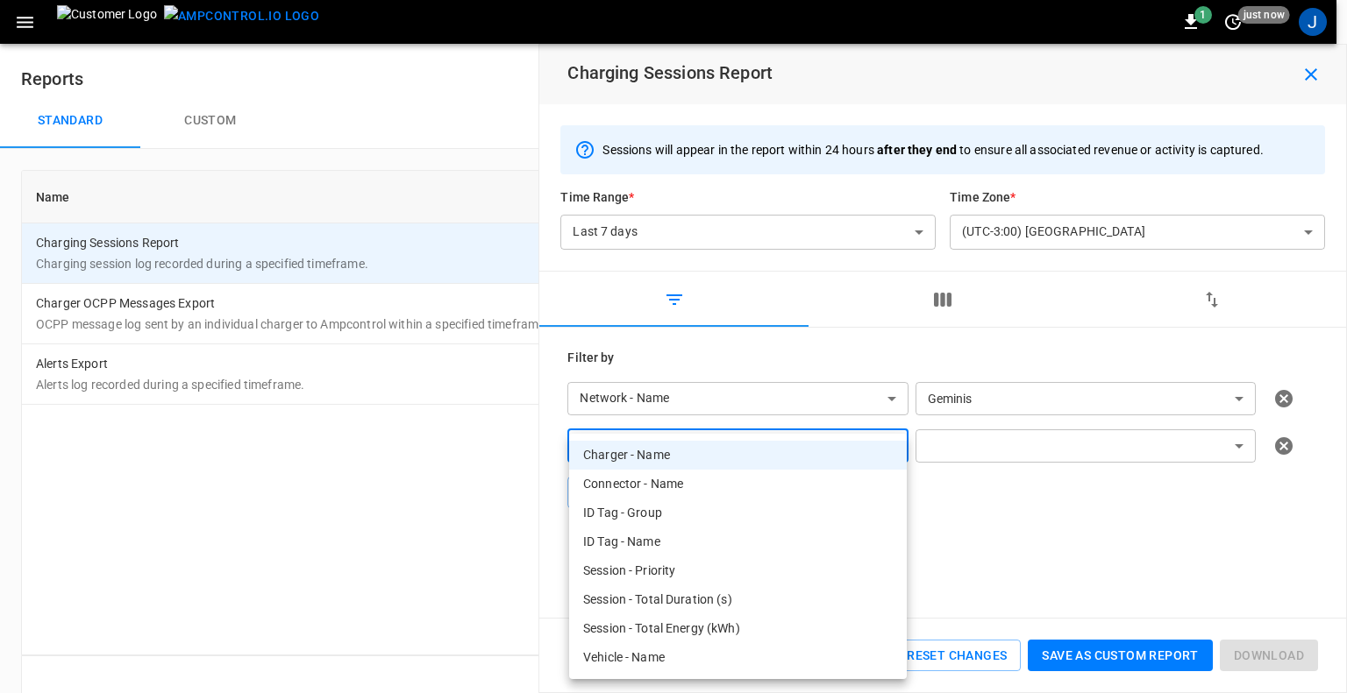
click at [866, 346] on div at bounding box center [673, 346] width 1347 height 693
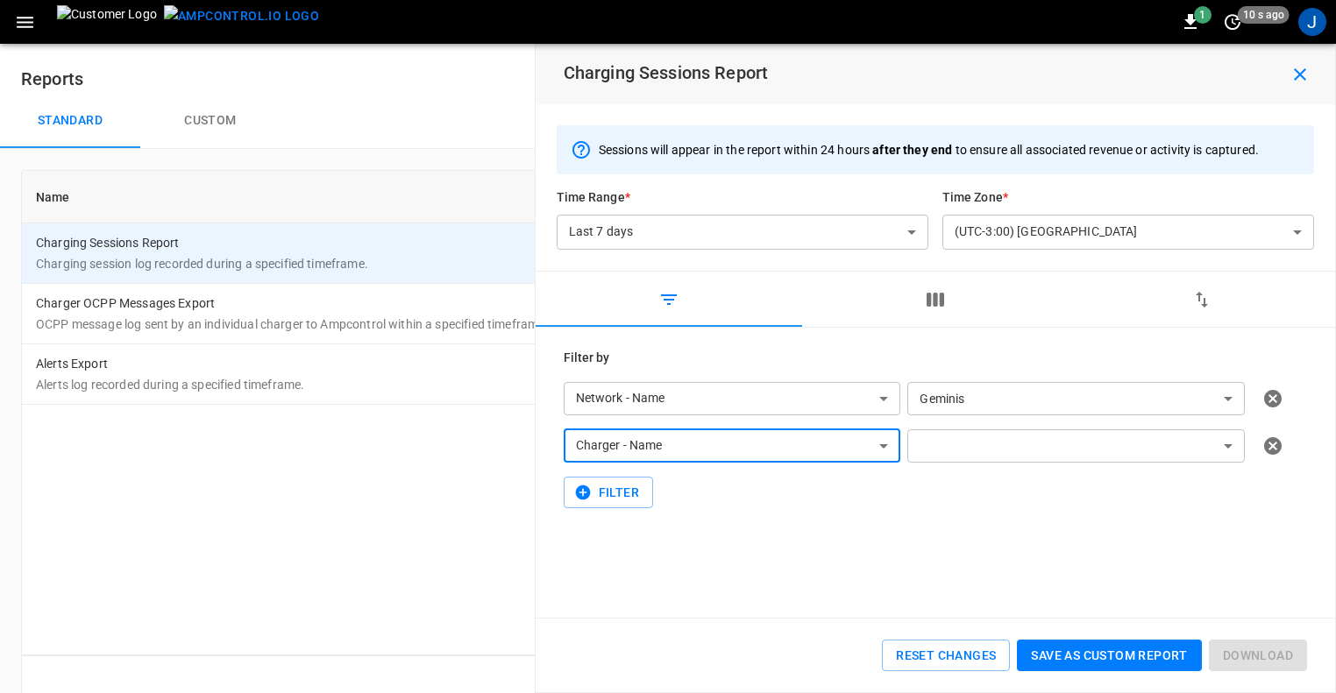
click at [992, 442] on body "**********" at bounding box center [668, 362] width 1336 height 724
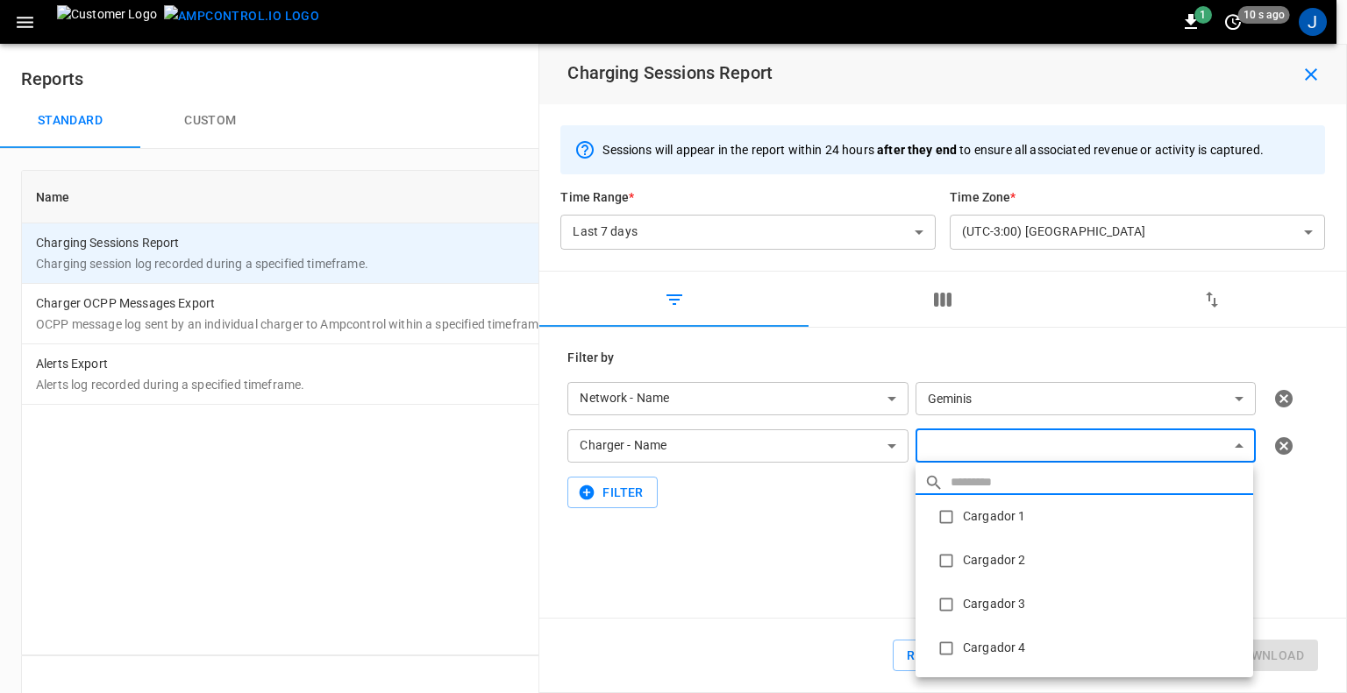
type input "**********"
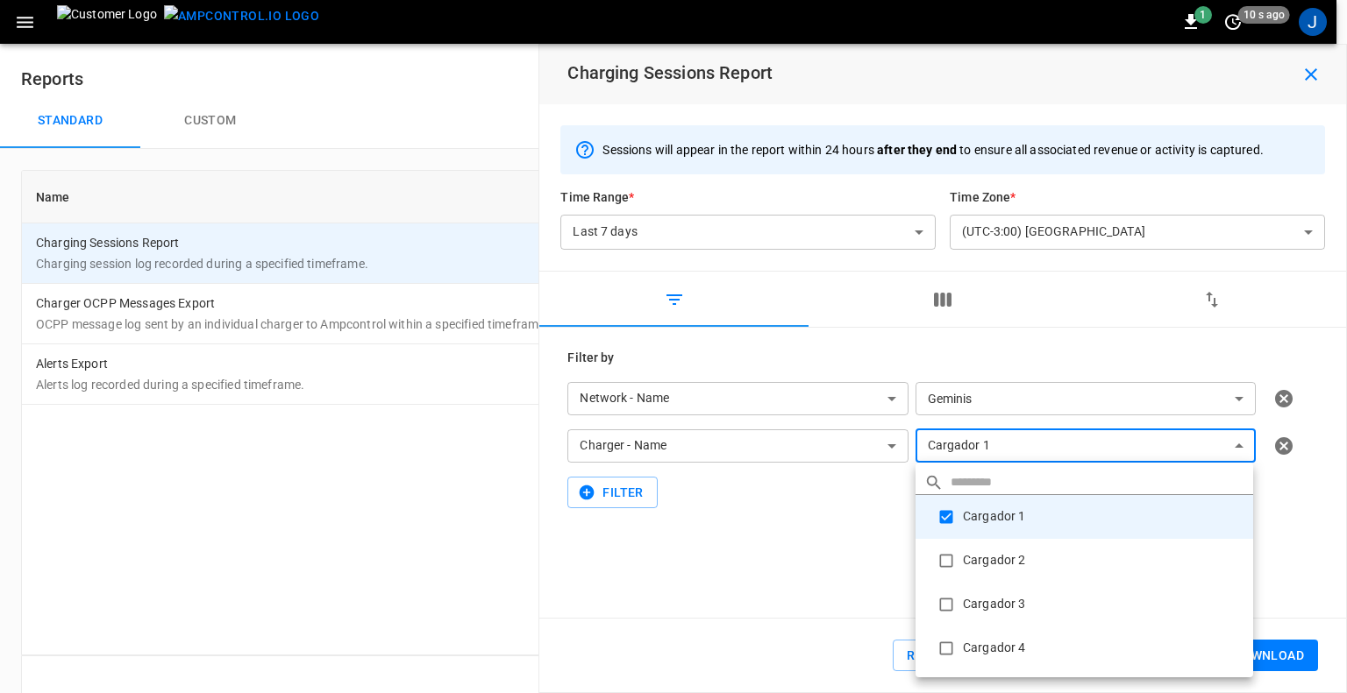
click at [797, 530] on div at bounding box center [673, 346] width 1347 height 693
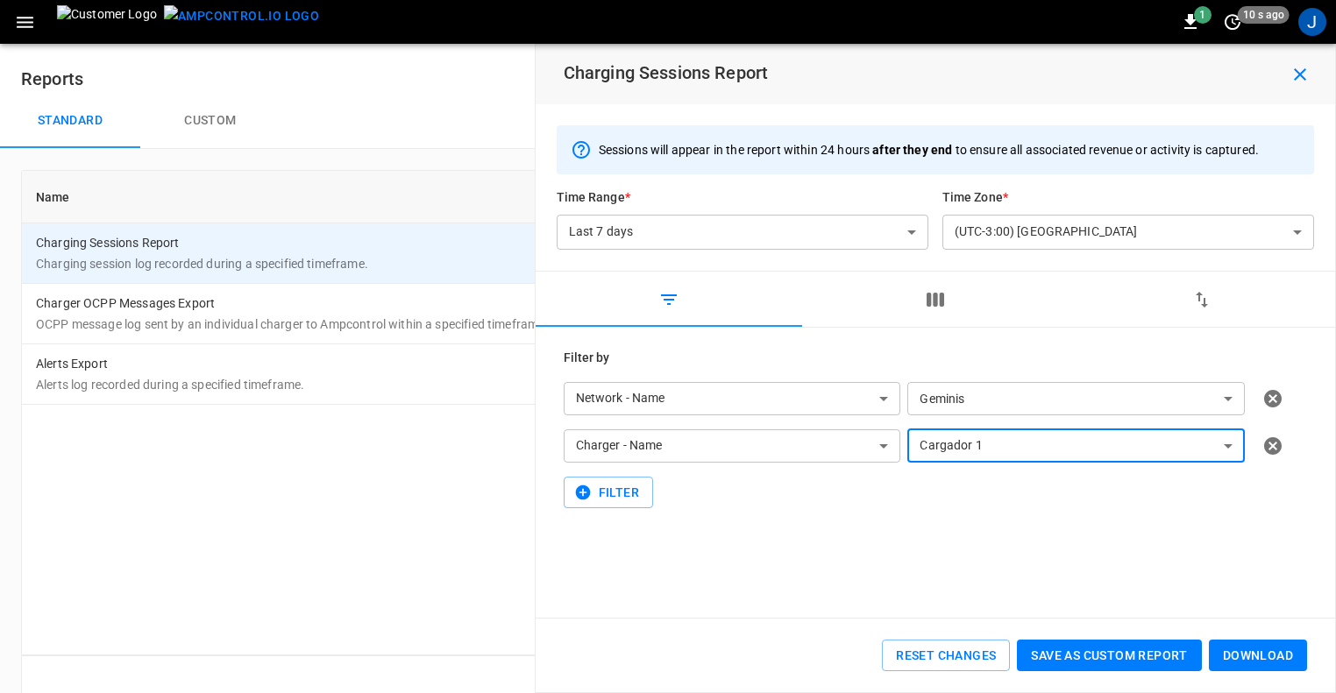
click at [1276, 444] on icon "button" at bounding box center [1272, 446] width 21 height 21
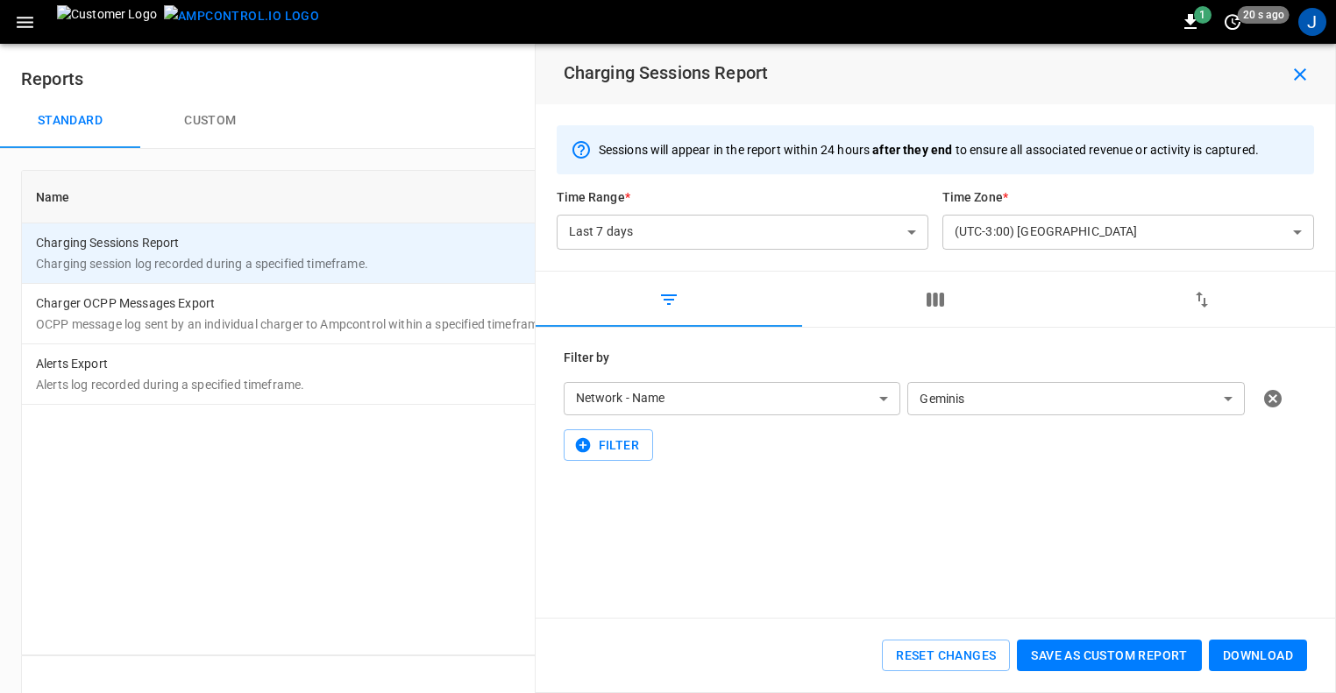
click at [1278, 395] on icon "button" at bounding box center [1273, 399] width 18 height 18
click at [943, 308] on icon "button" at bounding box center [935, 299] width 21 height 21
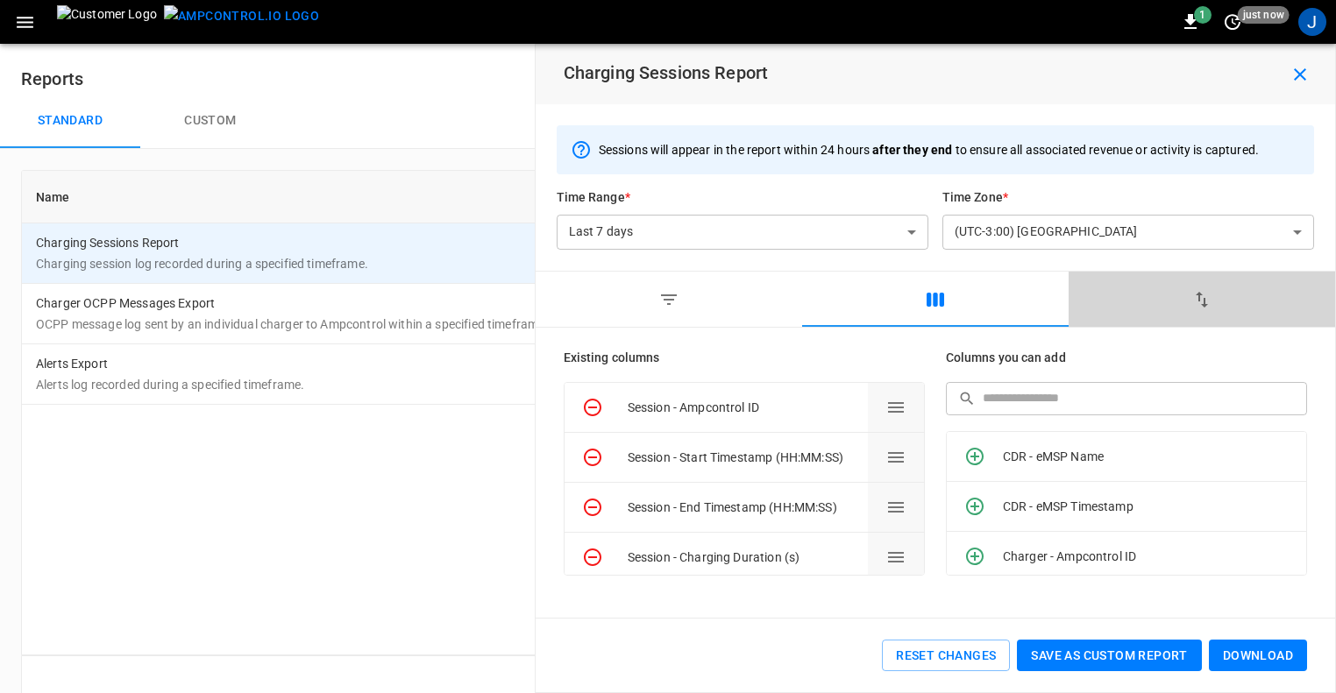
click at [1218, 294] on button "button" at bounding box center [1202, 300] width 267 height 56
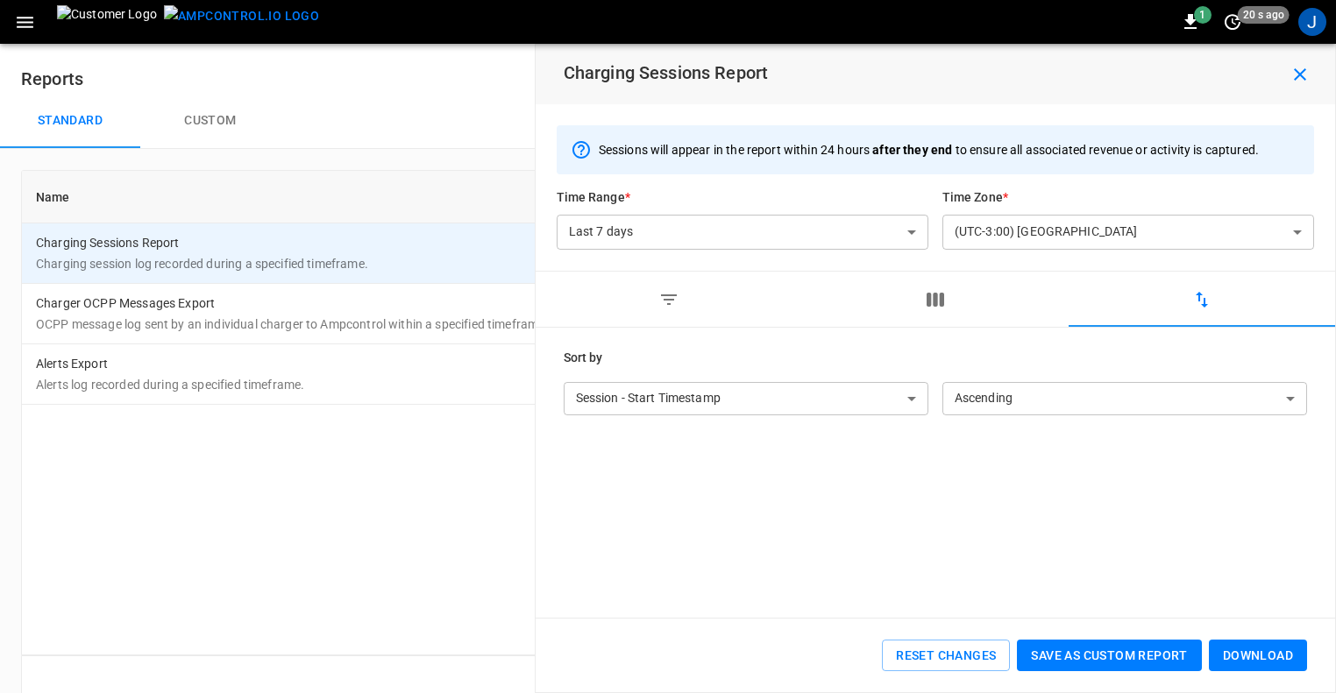
click at [934, 298] on icon "button" at bounding box center [936, 300] width 18 height 14
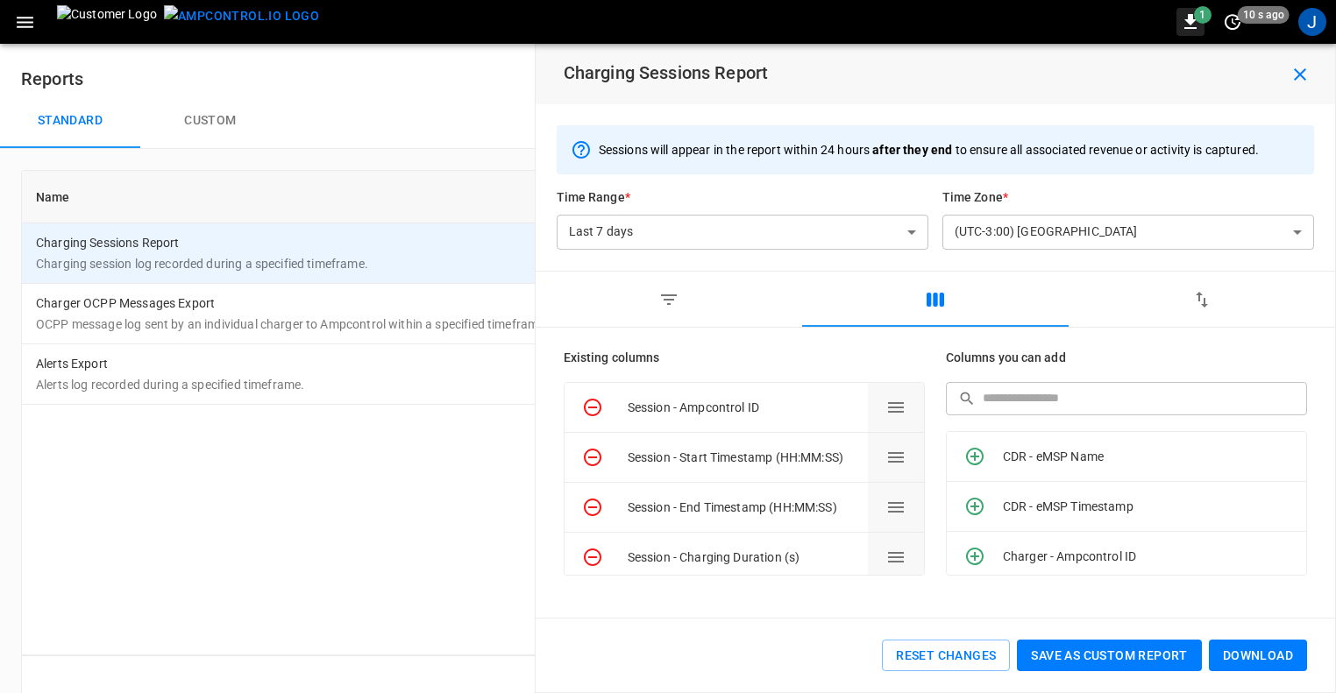
click at [1190, 21] on icon "button" at bounding box center [1190, 21] width 12 height 15
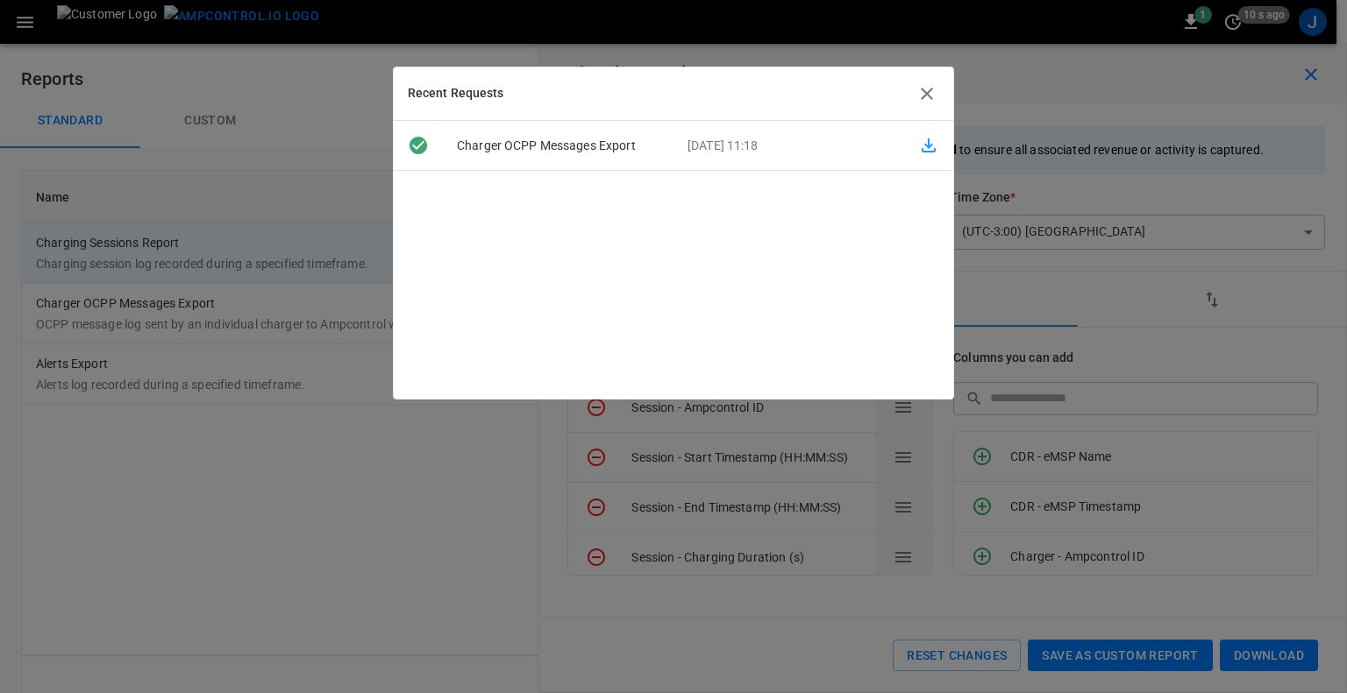
click at [918, 147] on icon "button" at bounding box center [928, 145] width 21 height 21
click at [923, 90] on icon "button" at bounding box center [927, 94] width 12 height 12
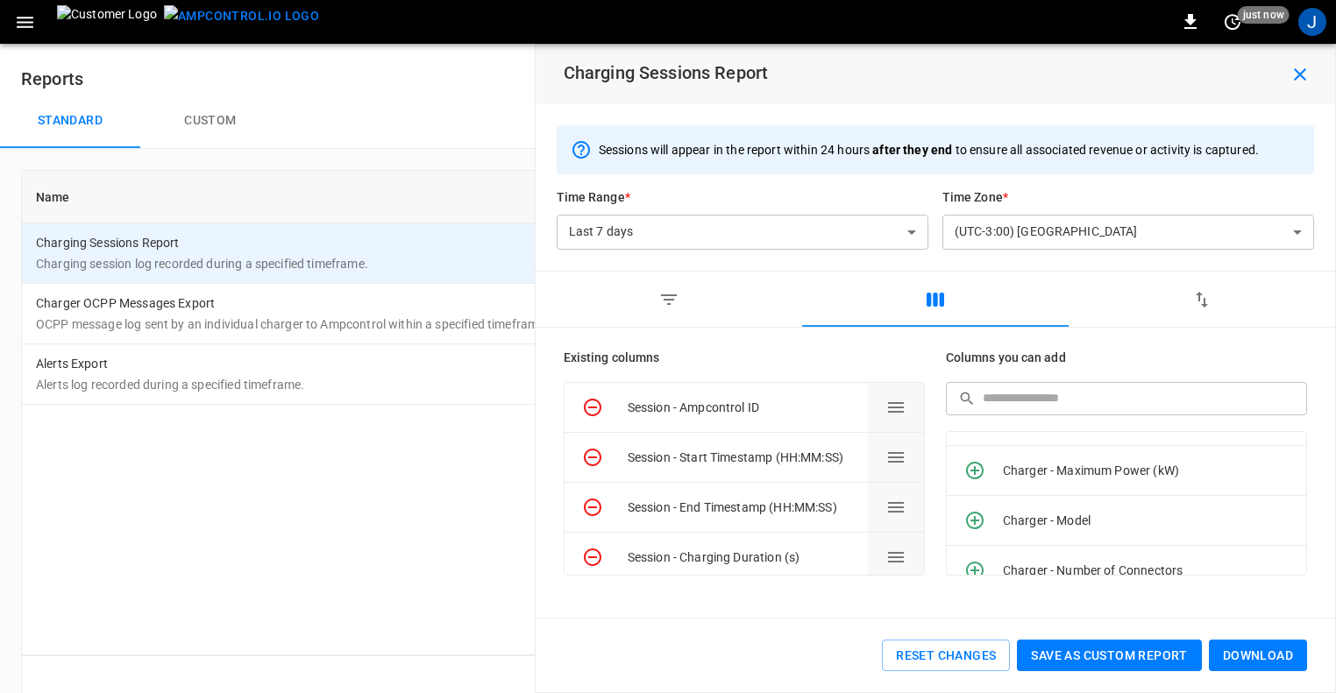
scroll to position [0, 0]
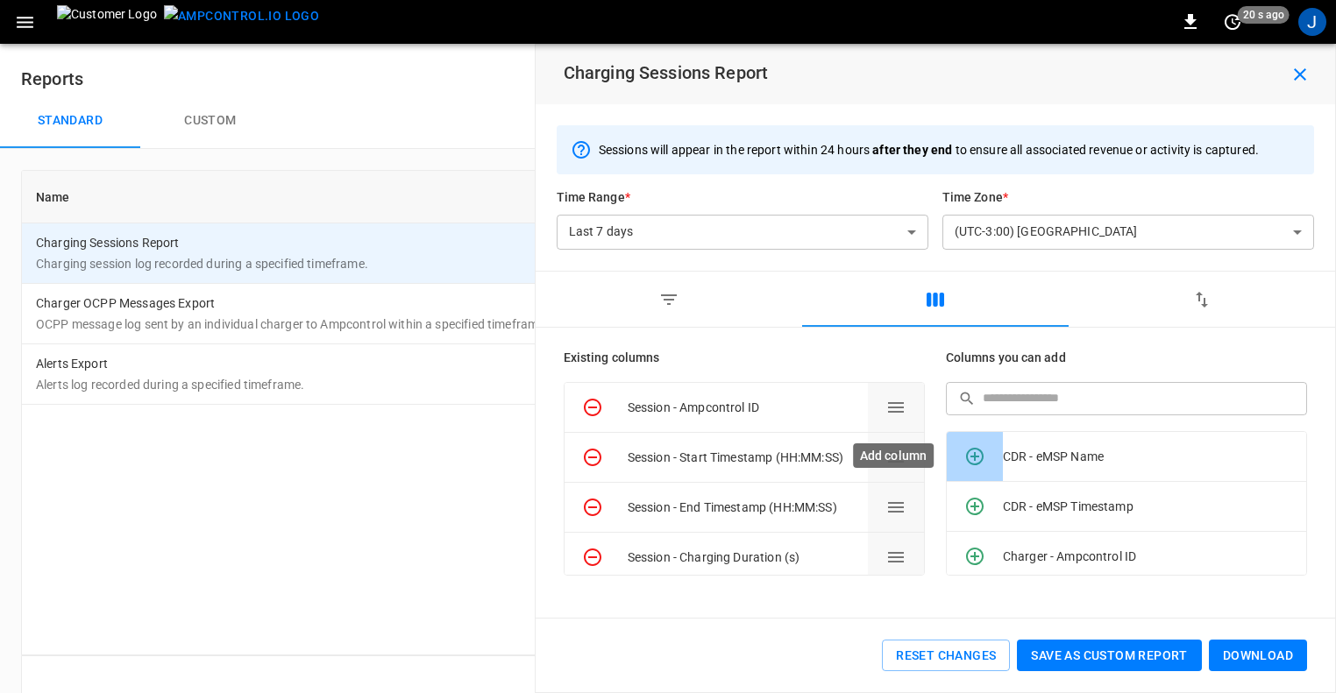
click at [978, 454] on icon "Add column" at bounding box center [974, 456] width 21 height 21
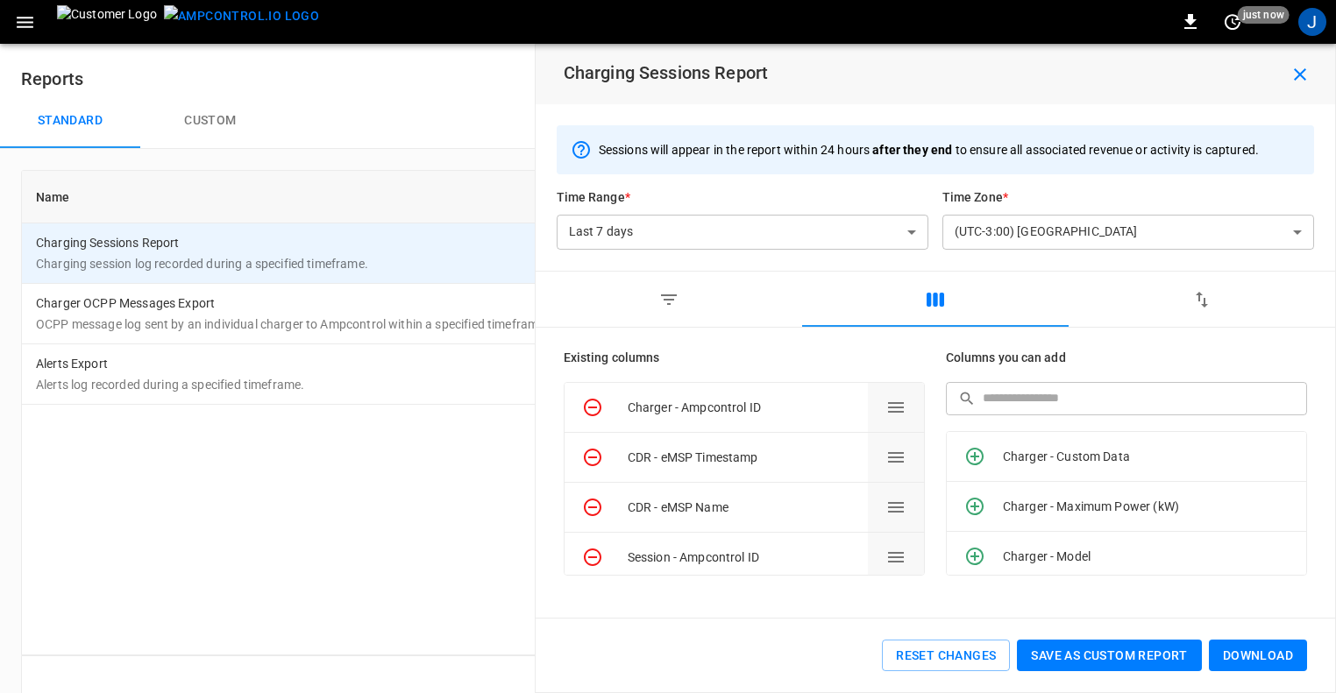
click at [1259, 660] on button "Download" at bounding box center [1258, 656] width 98 height 32
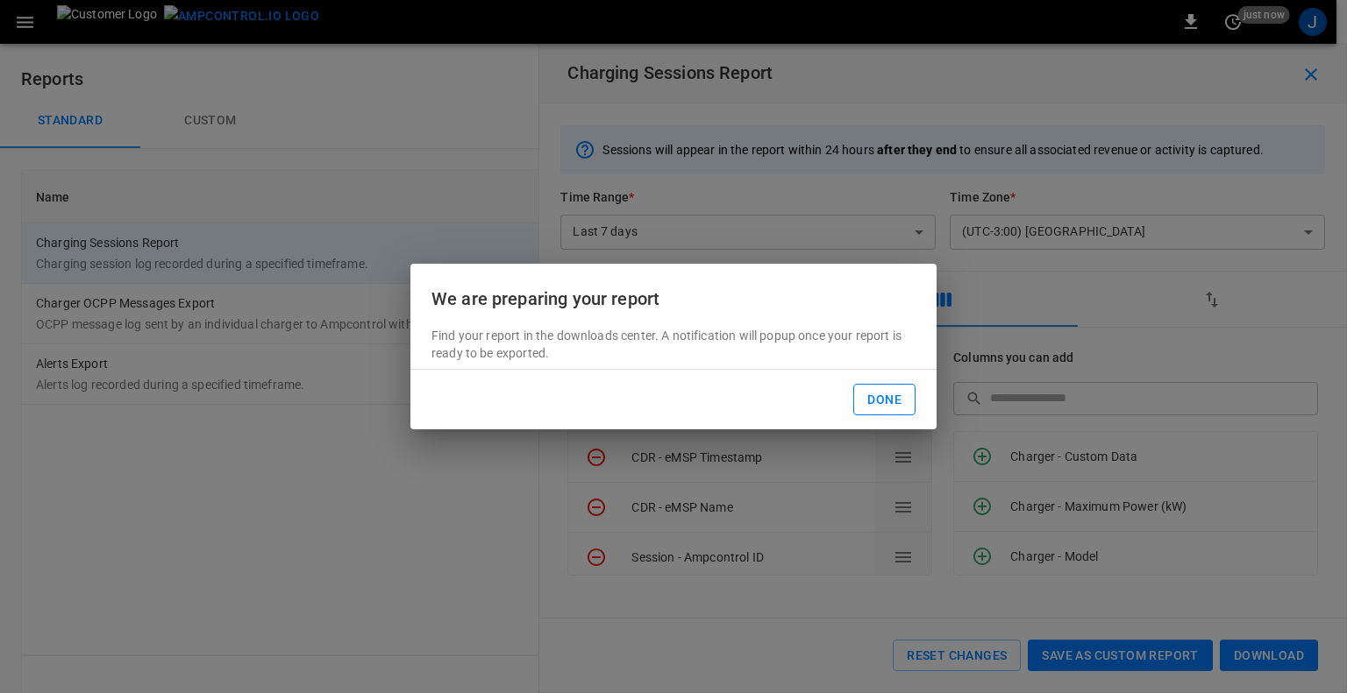
click at [887, 399] on button "Done" at bounding box center [884, 400] width 62 height 32
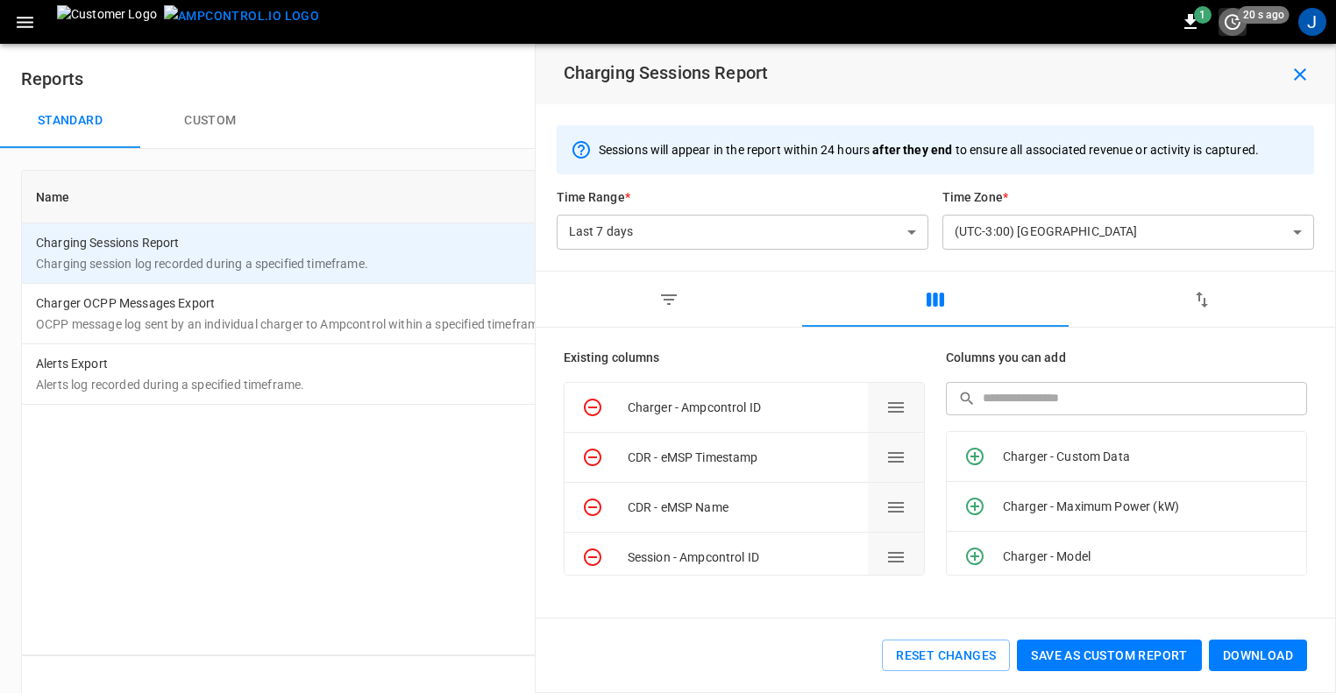
click at [1233, 22] on icon "set refresh interval" at bounding box center [1232, 21] width 21 height 21
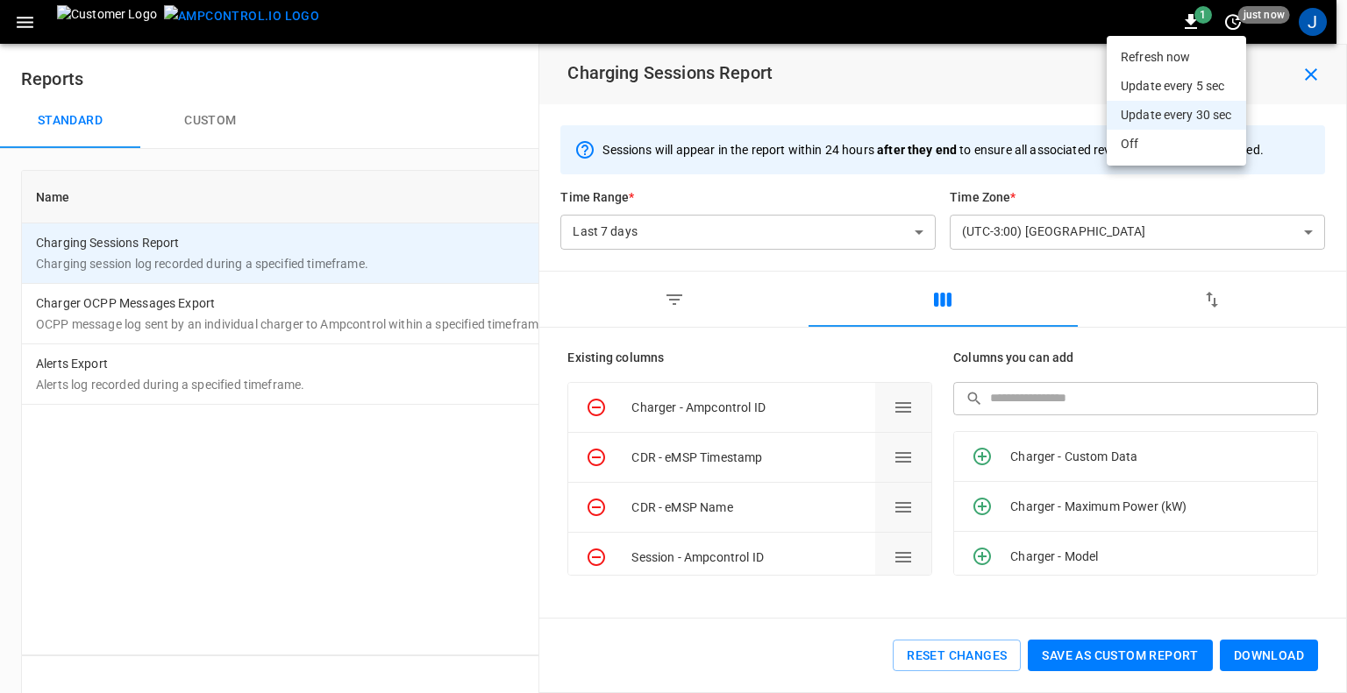
click at [982, 55] on div at bounding box center [673, 346] width 1347 height 693
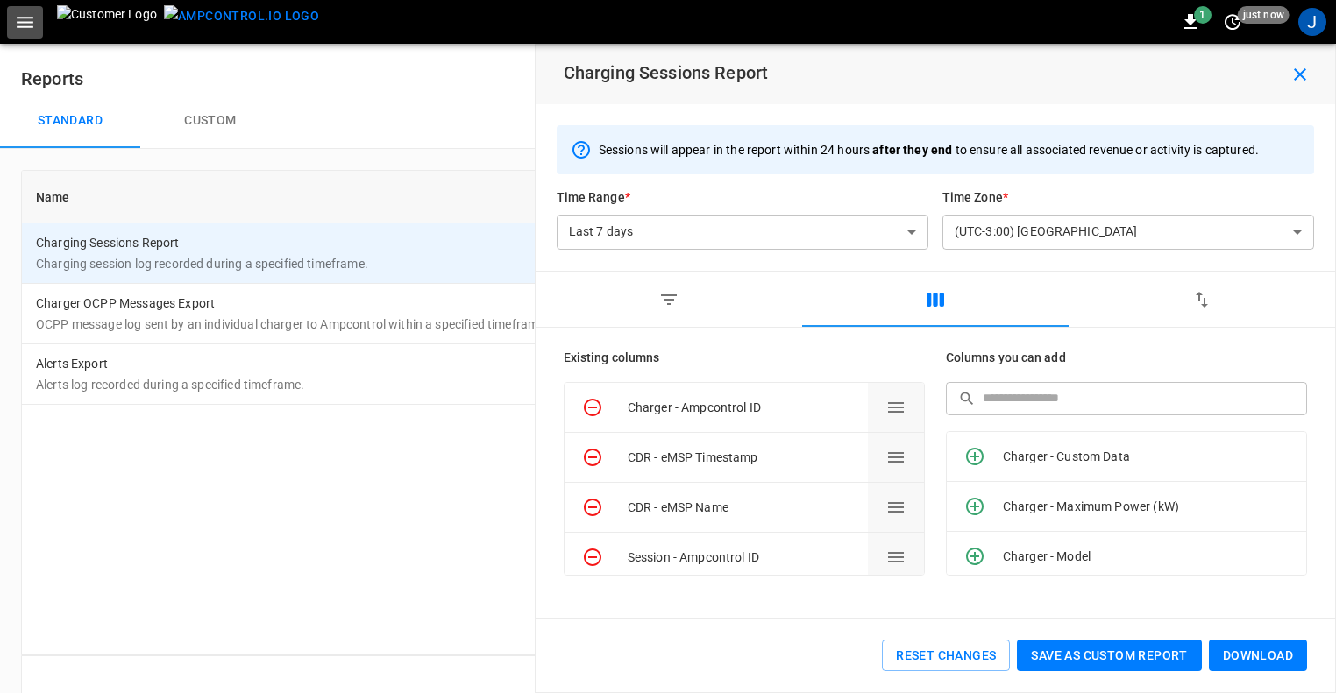
click at [17, 20] on icon "button" at bounding box center [25, 22] width 22 height 22
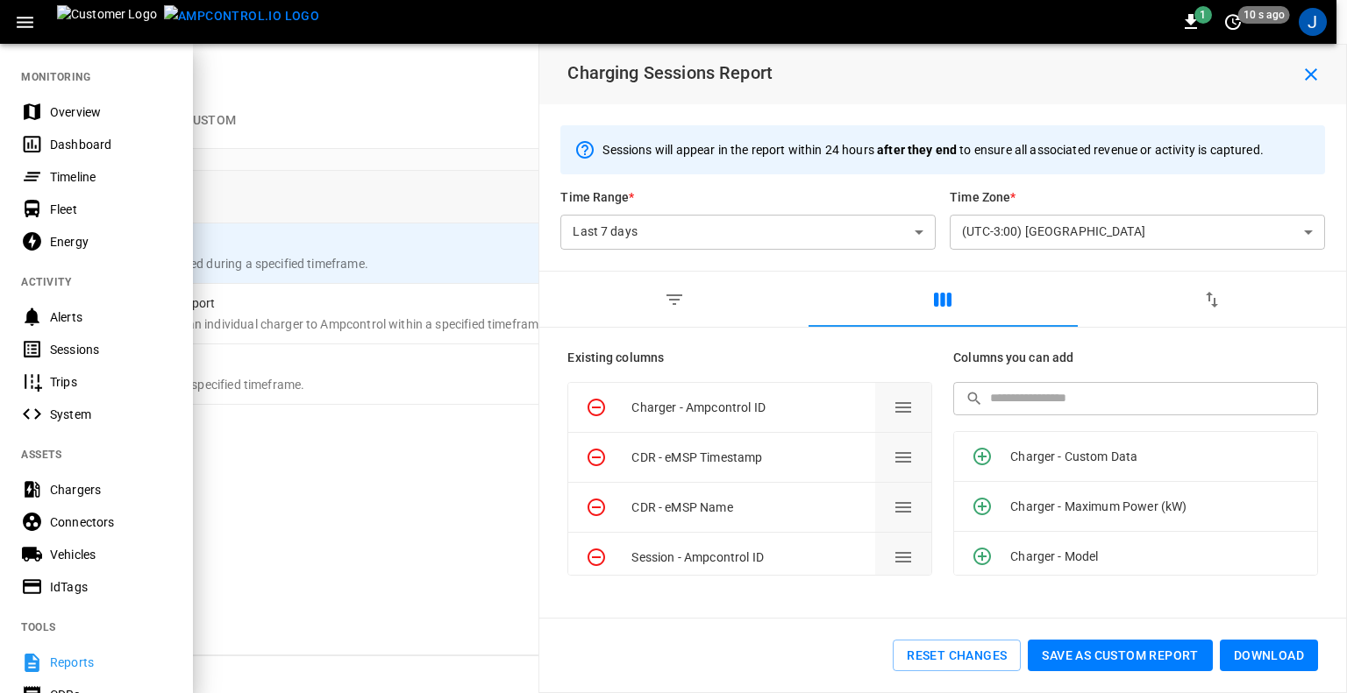
click at [292, 90] on div at bounding box center [673, 346] width 1347 height 693
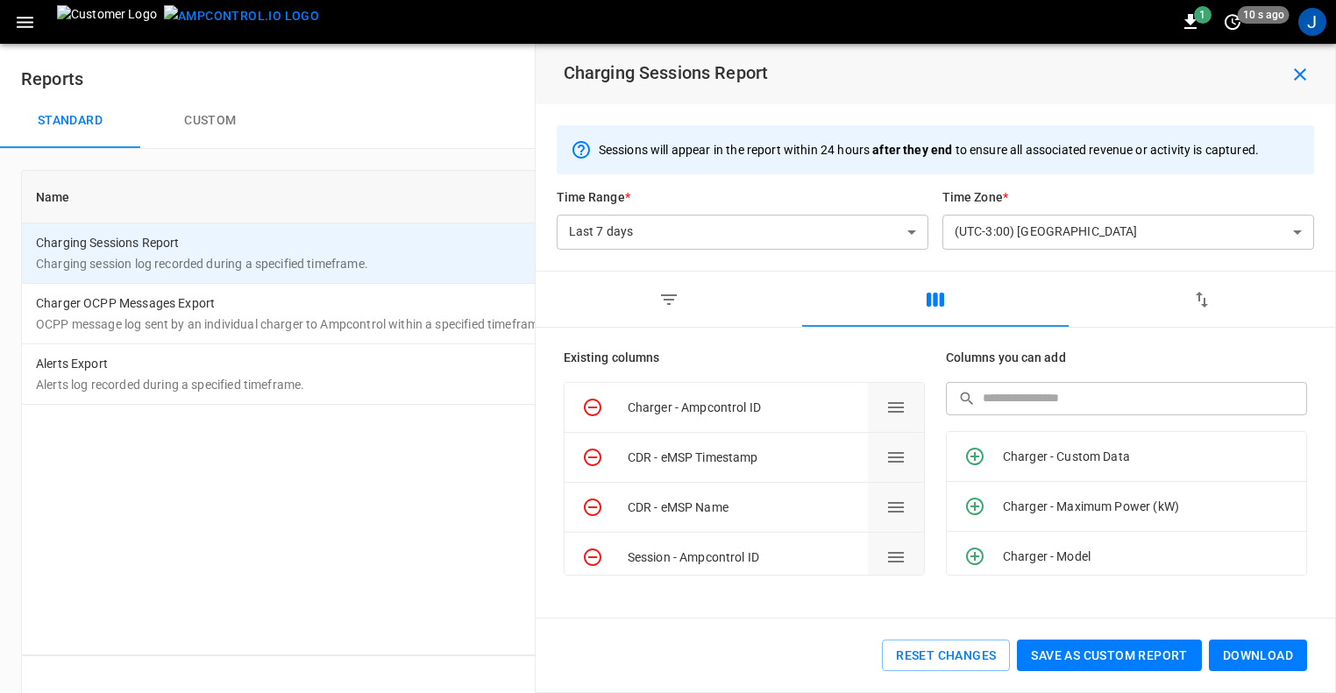
click at [72, 18] on img at bounding box center [107, 21] width 100 height 33
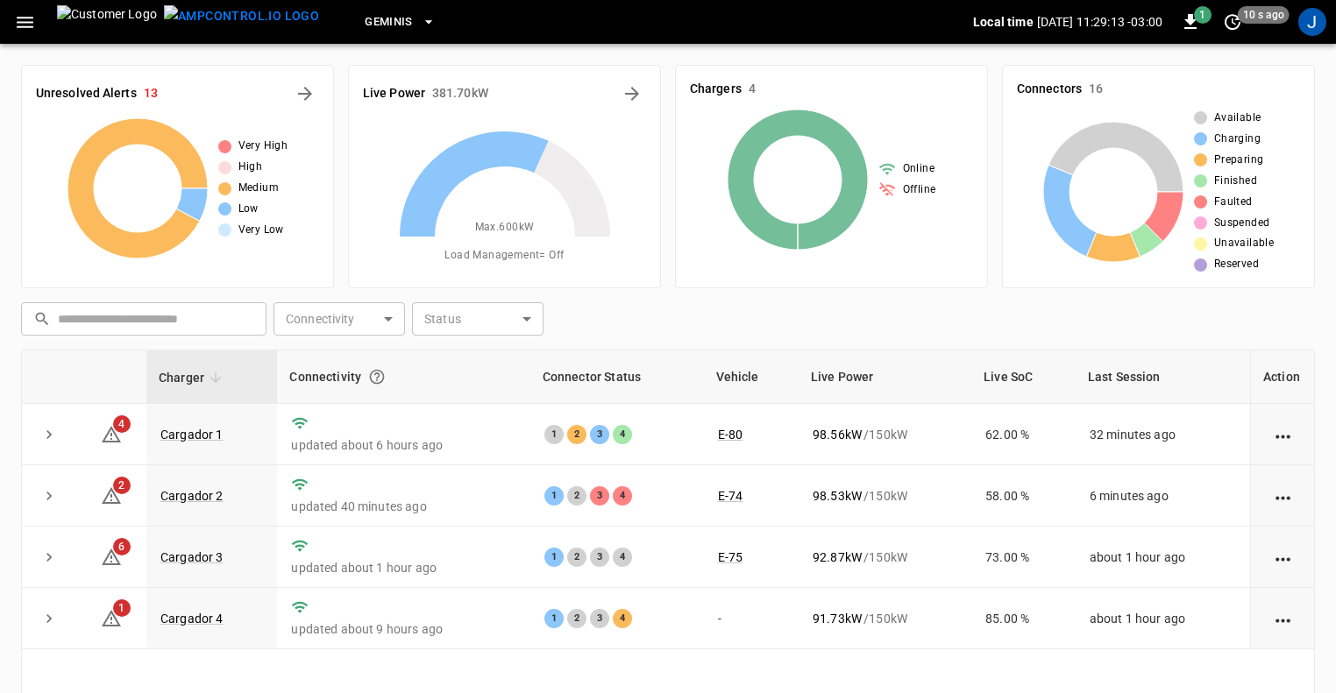
click at [425, 20] on icon "button" at bounding box center [428, 22] width 7 height 4
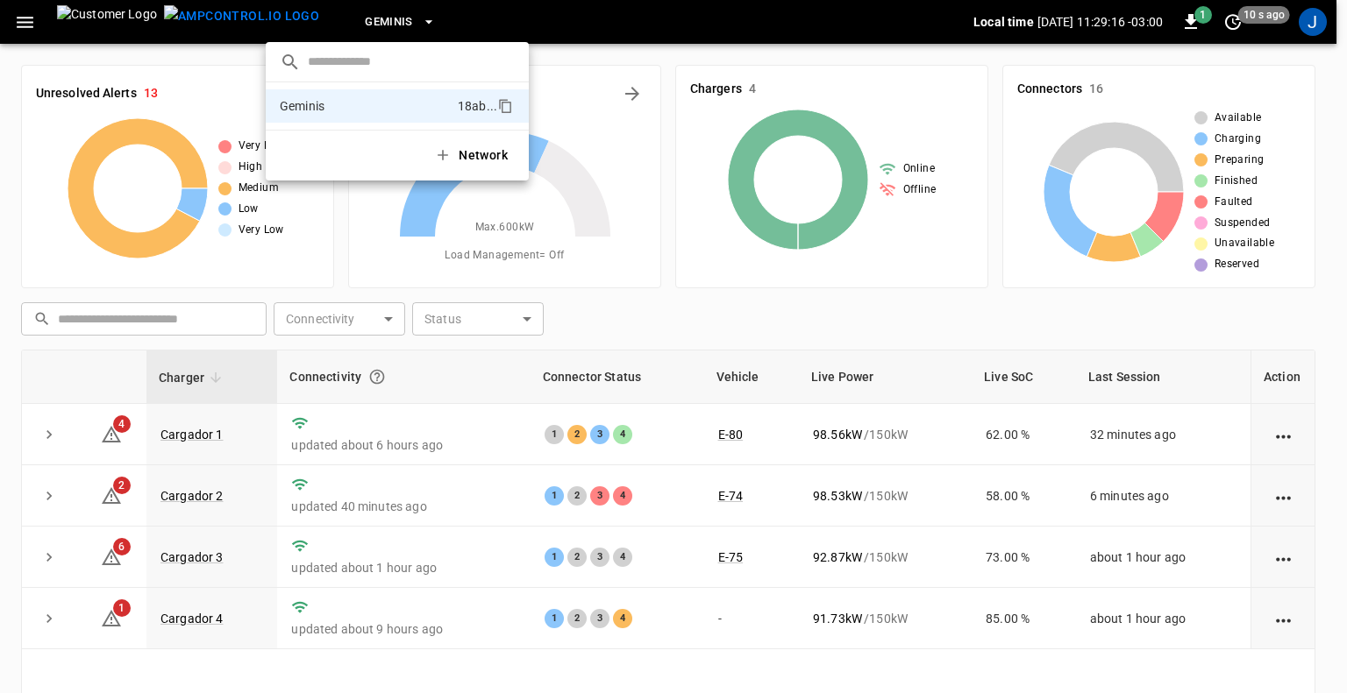
click at [337, 20] on div at bounding box center [673, 346] width 1347 height 693
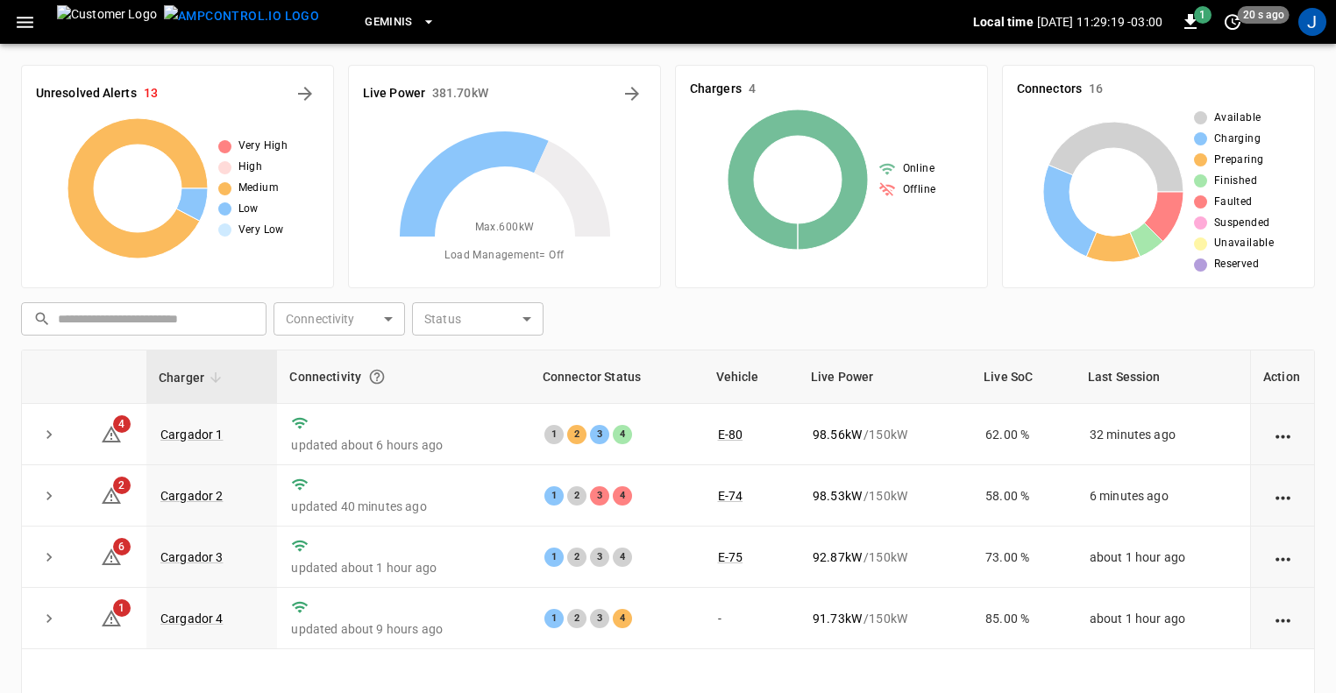
click at [32, 24] on icon "button" at bounding box center [25, 22] width 22 height 22
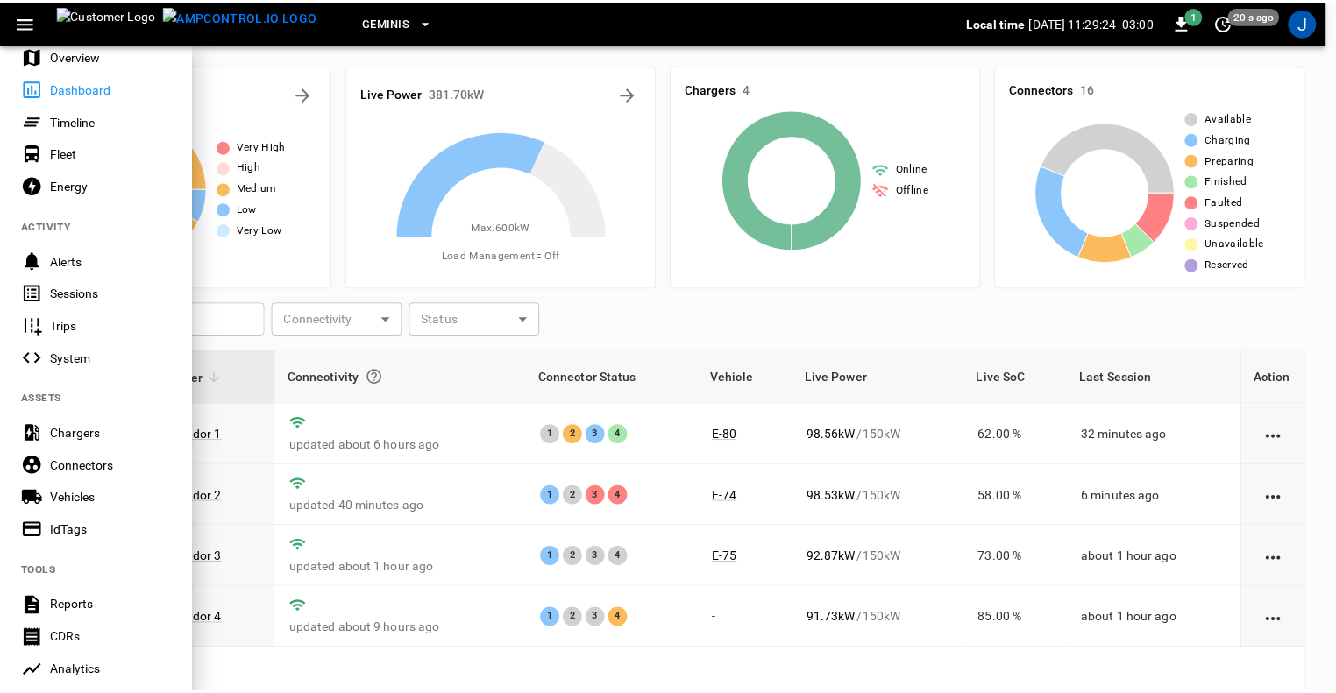
scroll to position [63, 0]
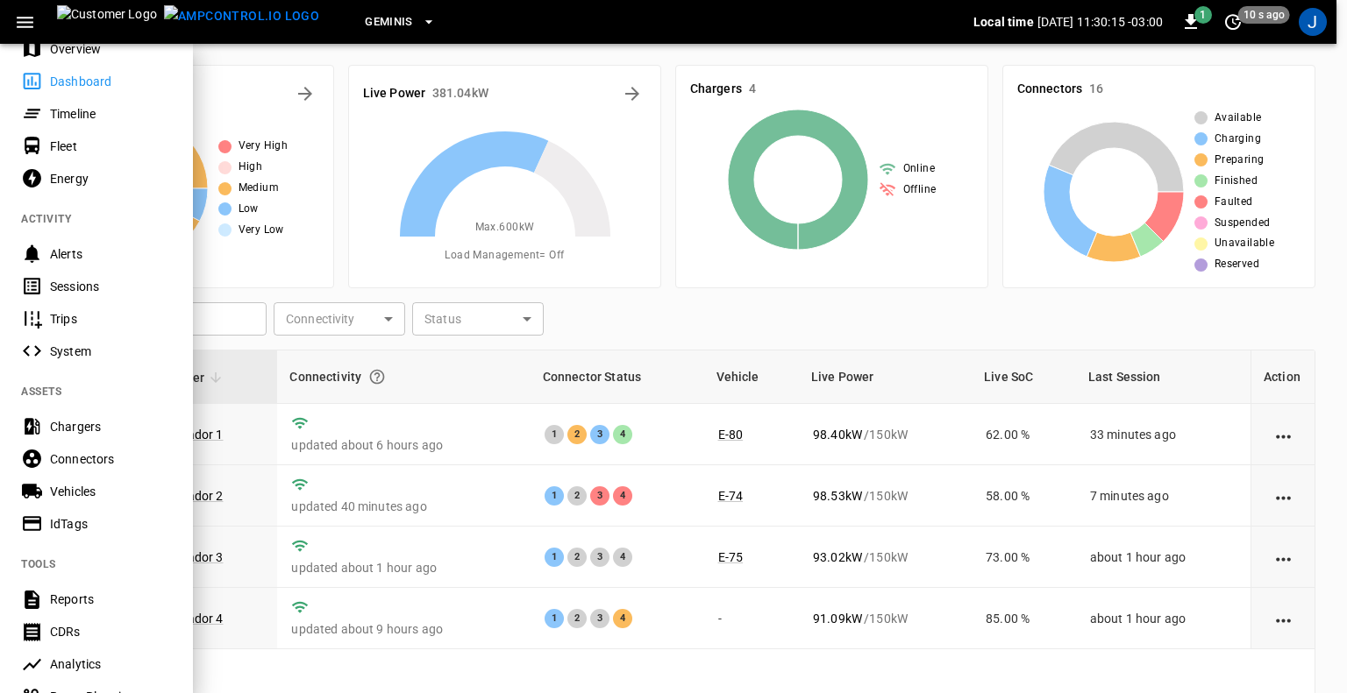
click at [25, 24] on icon "button" at bounding box center [25, 22] width 22 height 22
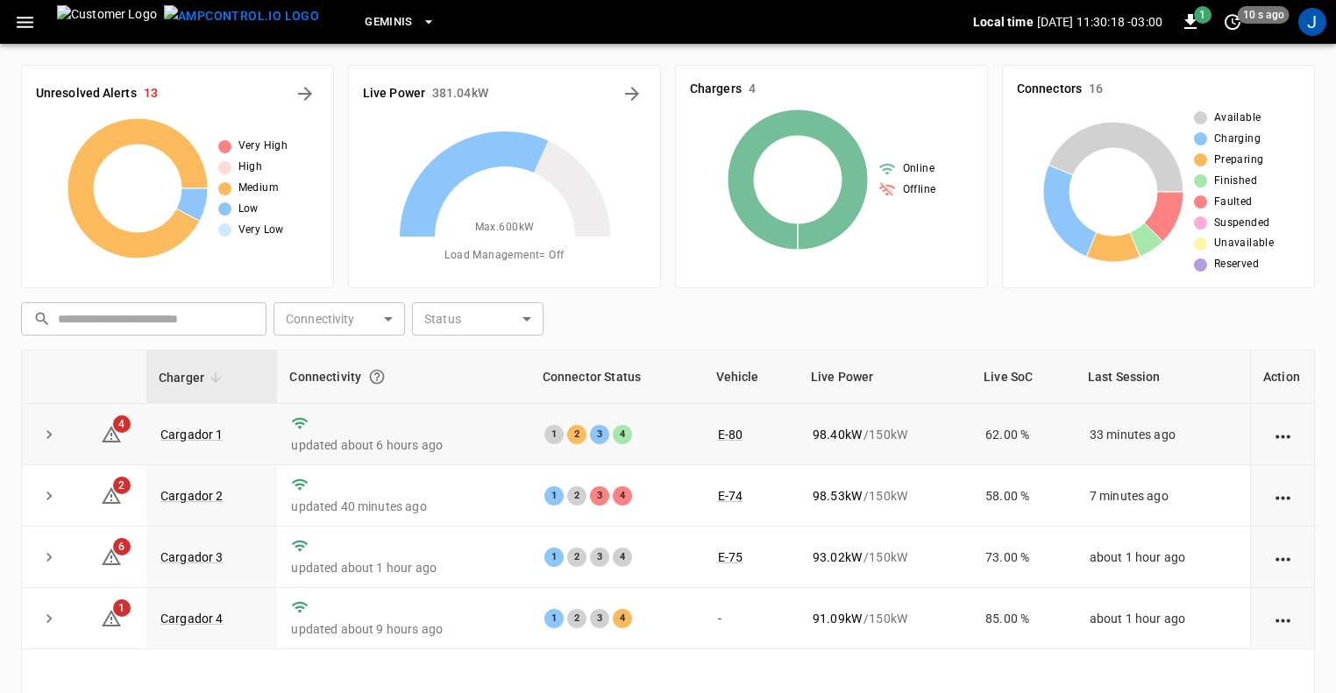
click at [49, 435] on icon "expand row" at bounding box center [48, 434] width 5 height 9
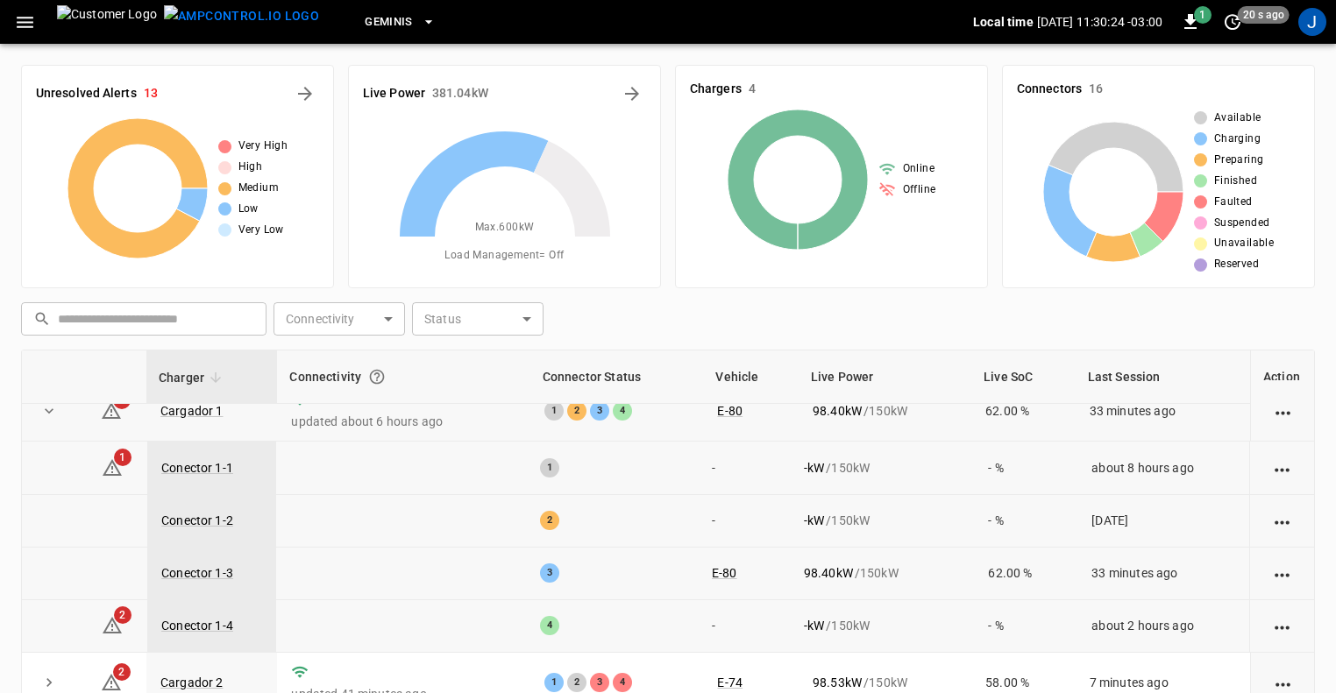
scroll to position [0, 0]
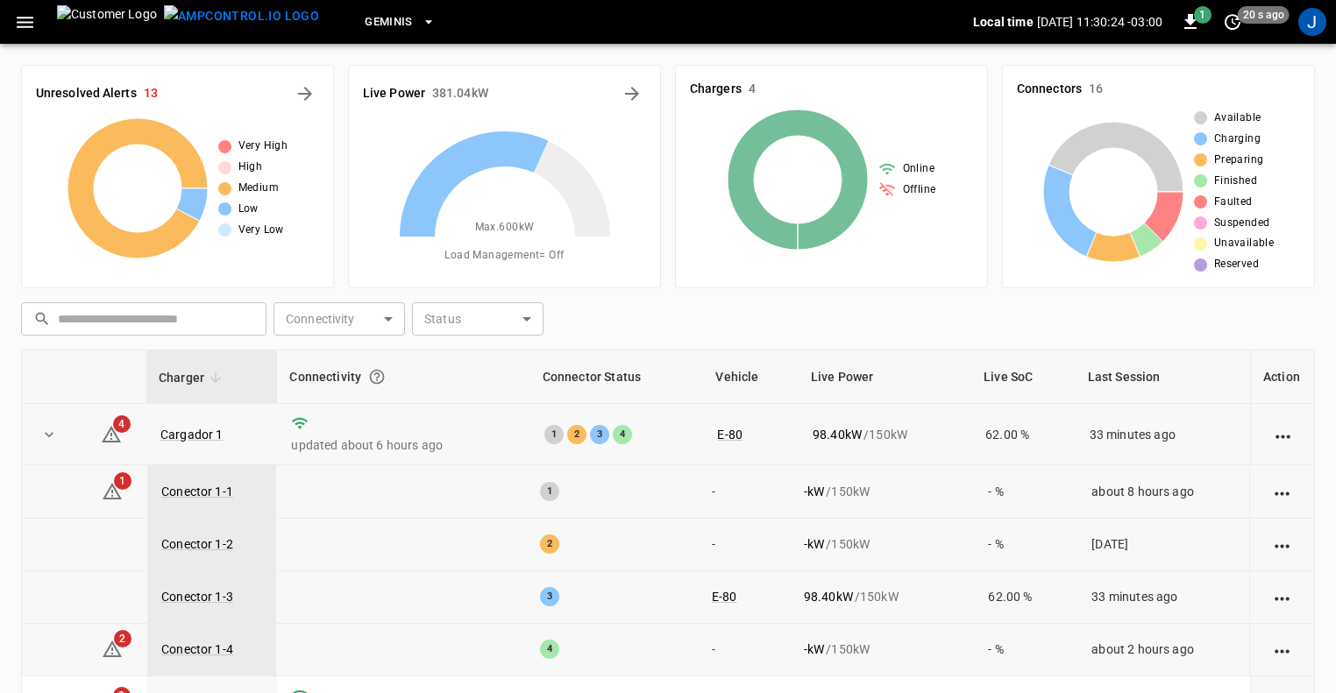
click at [50, 433] on icon "expand row" at bounding box center [49, 434] width 9 height 5
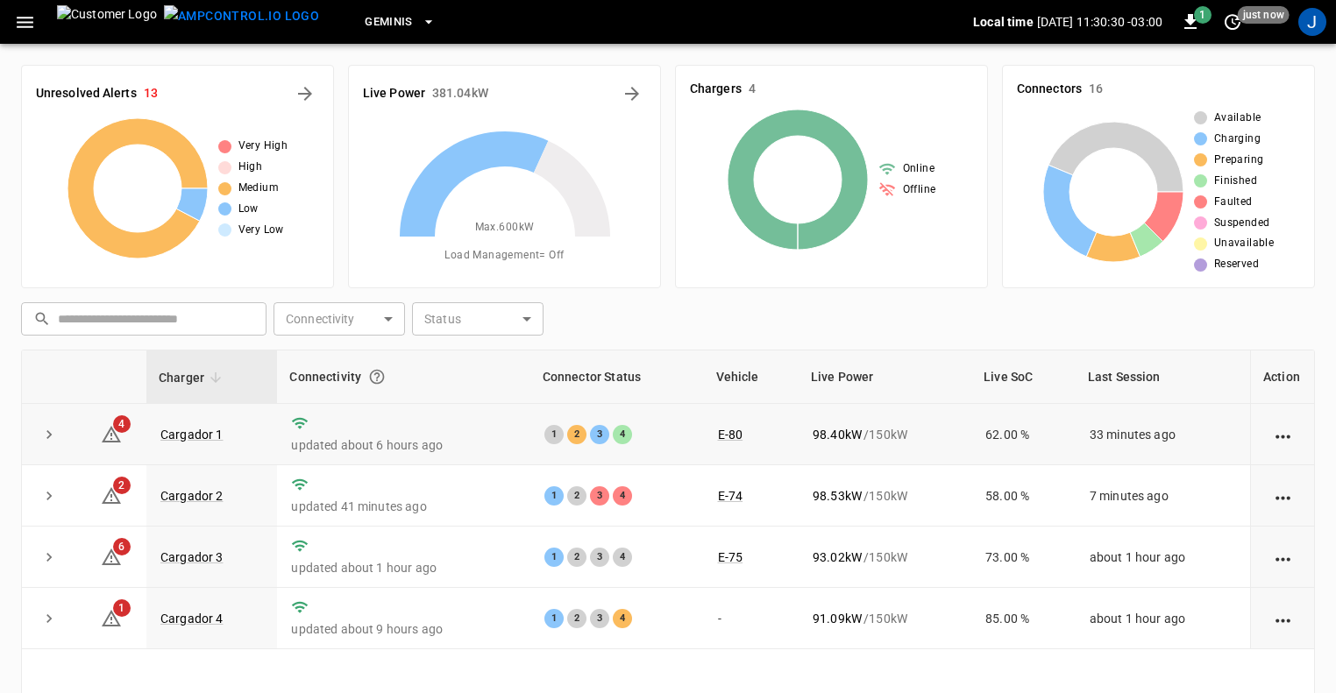
click at [47, 430] on icon "expand row" at bounding box center [48, 434] width 5 height 9
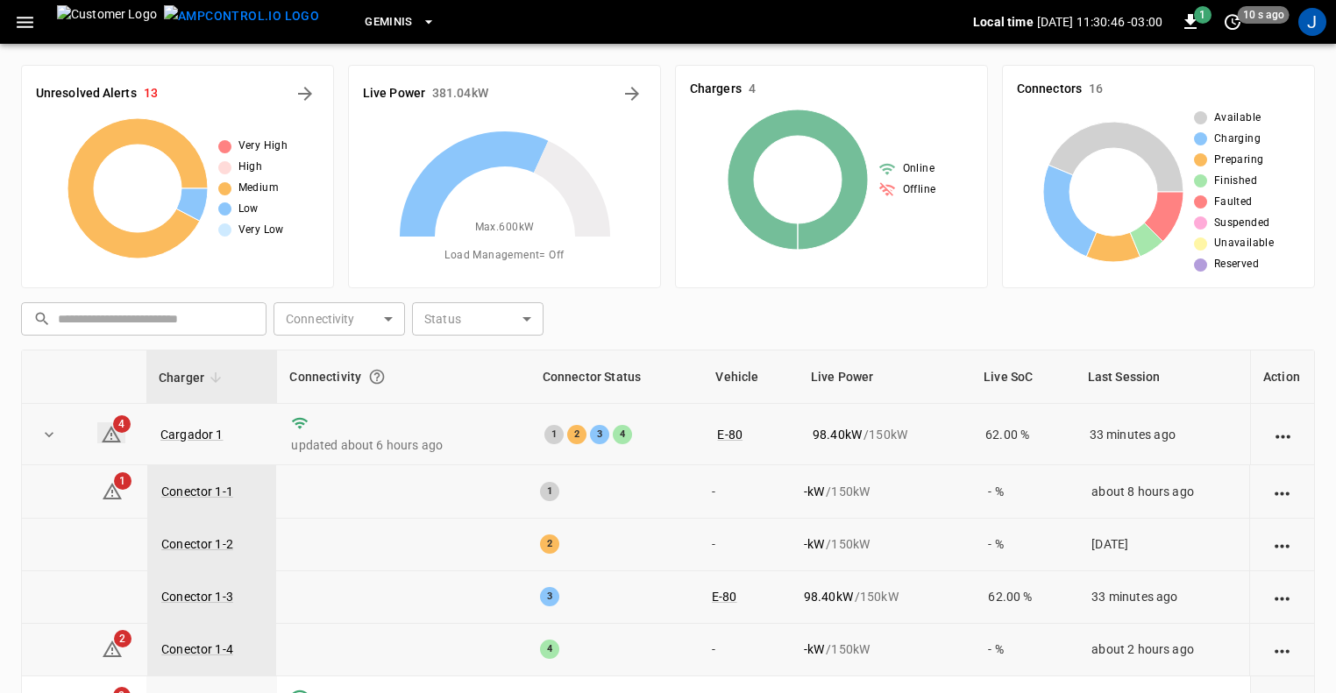
click at [110, 434] on icon at bounding box center [111, 434] width 19 height 17
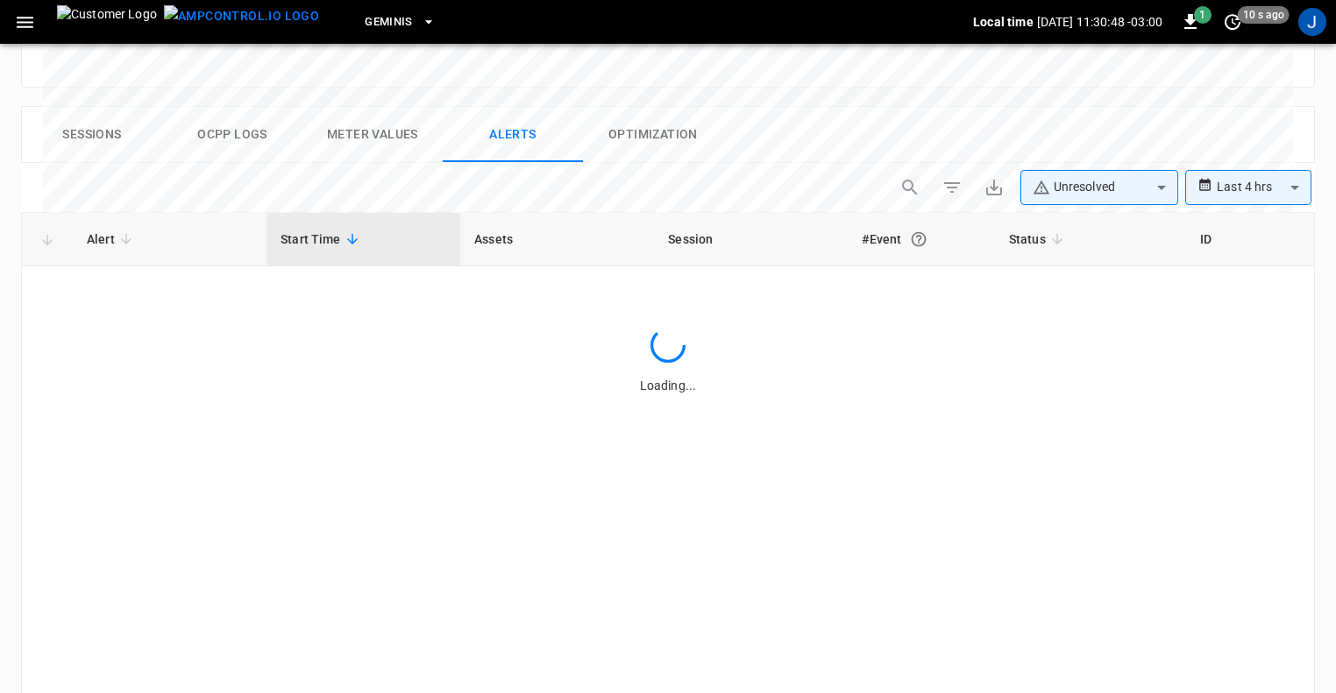
scroll to position [835, 0]
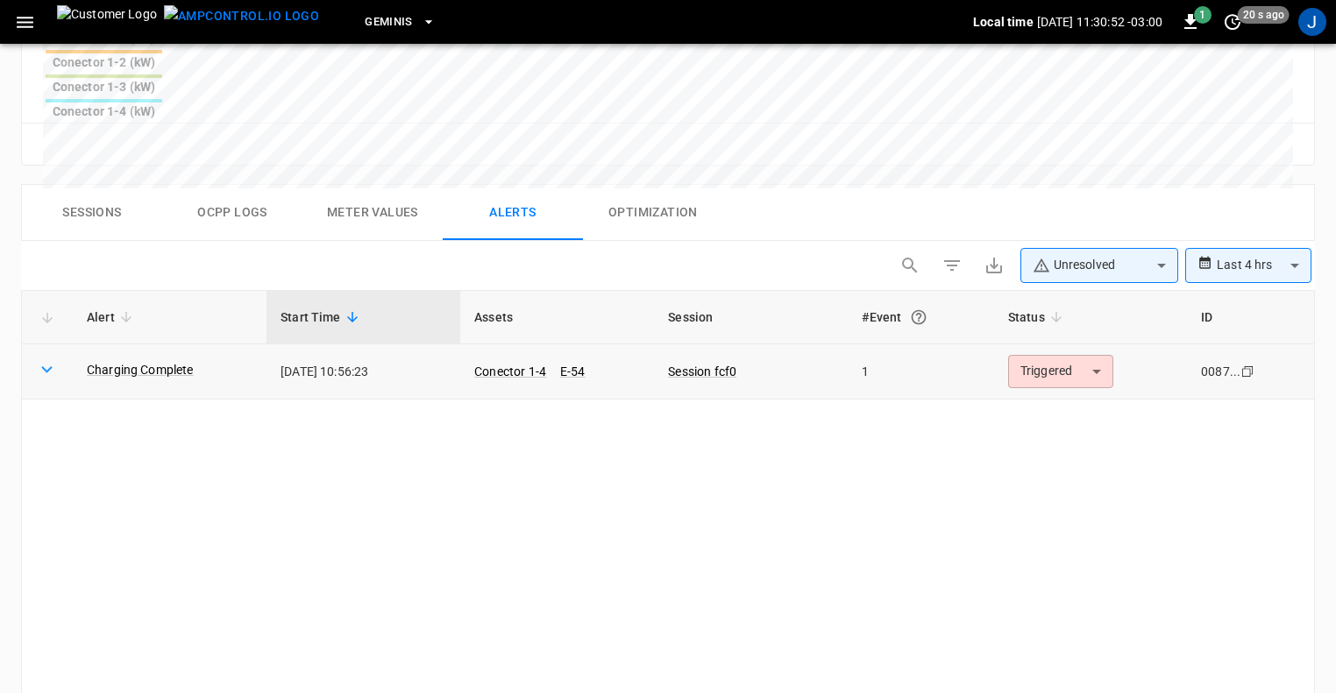
click at [45, 359] on icon at bounding box center [47, 370] width 22 height 22
click at [46, 366] on icon at bounding box center [46, 369] width 11 height 7
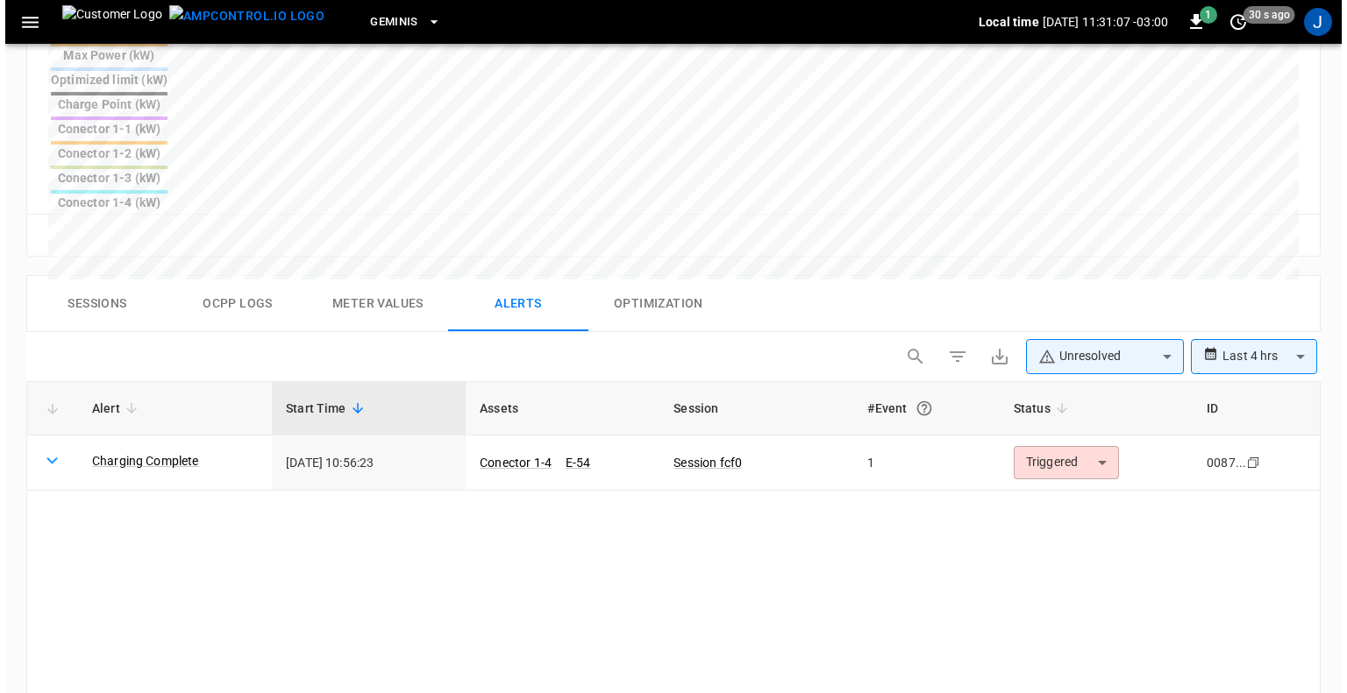
scroll to position [743, 0]
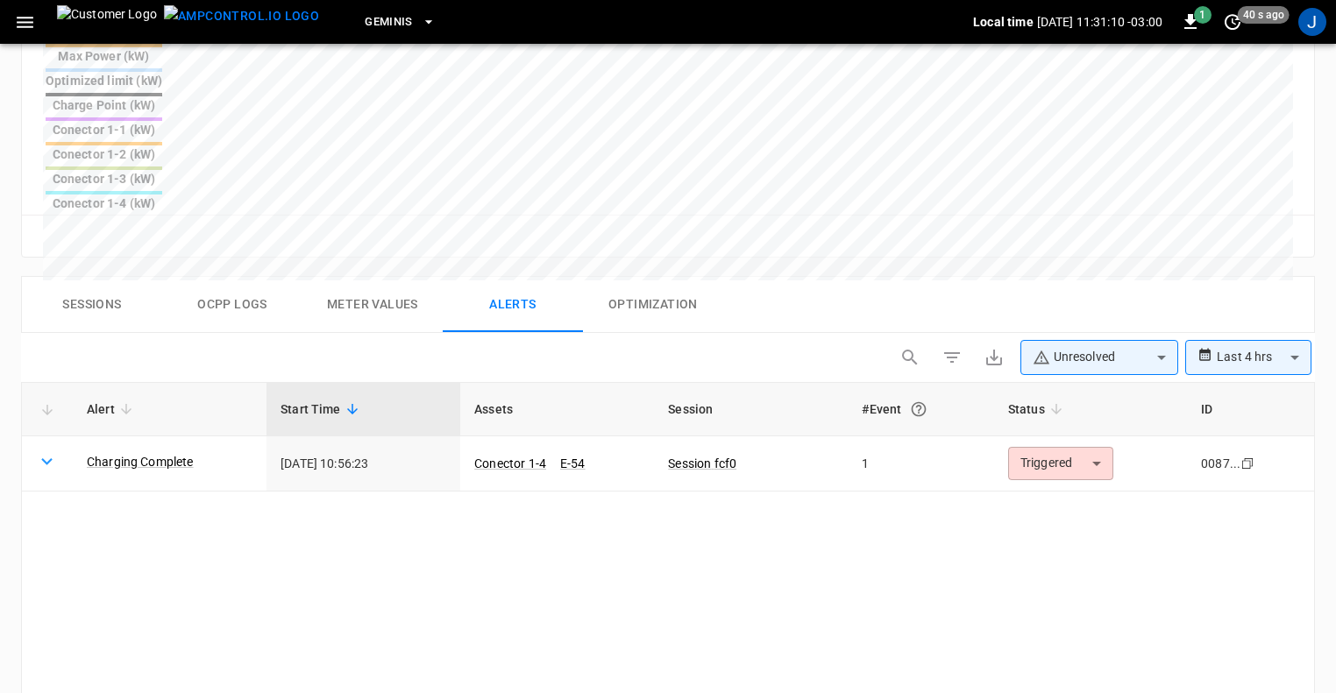
click at [32, 25] on icon "button" at bounding box center [25, 22] width 22 height 22
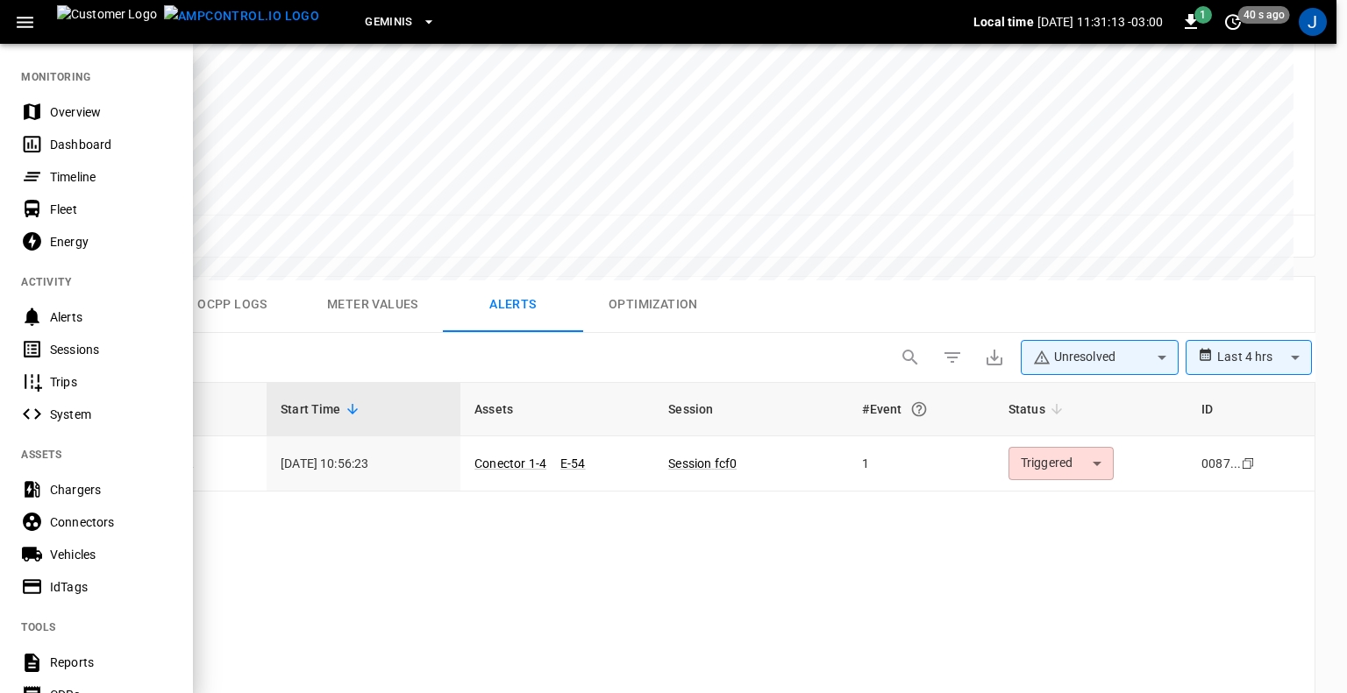
click at [107, 143] on div "Dashboard" at bounding box center [111, 145] width 122 height 18
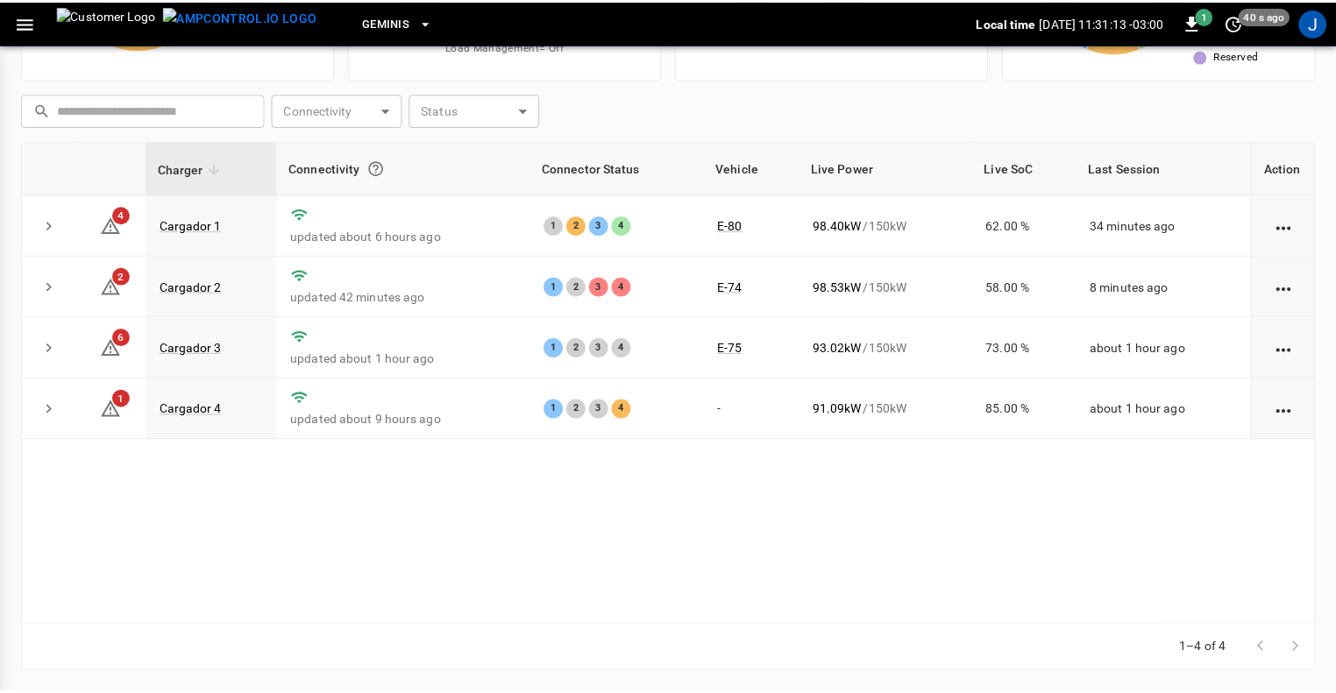
scroll to position [209, 0]
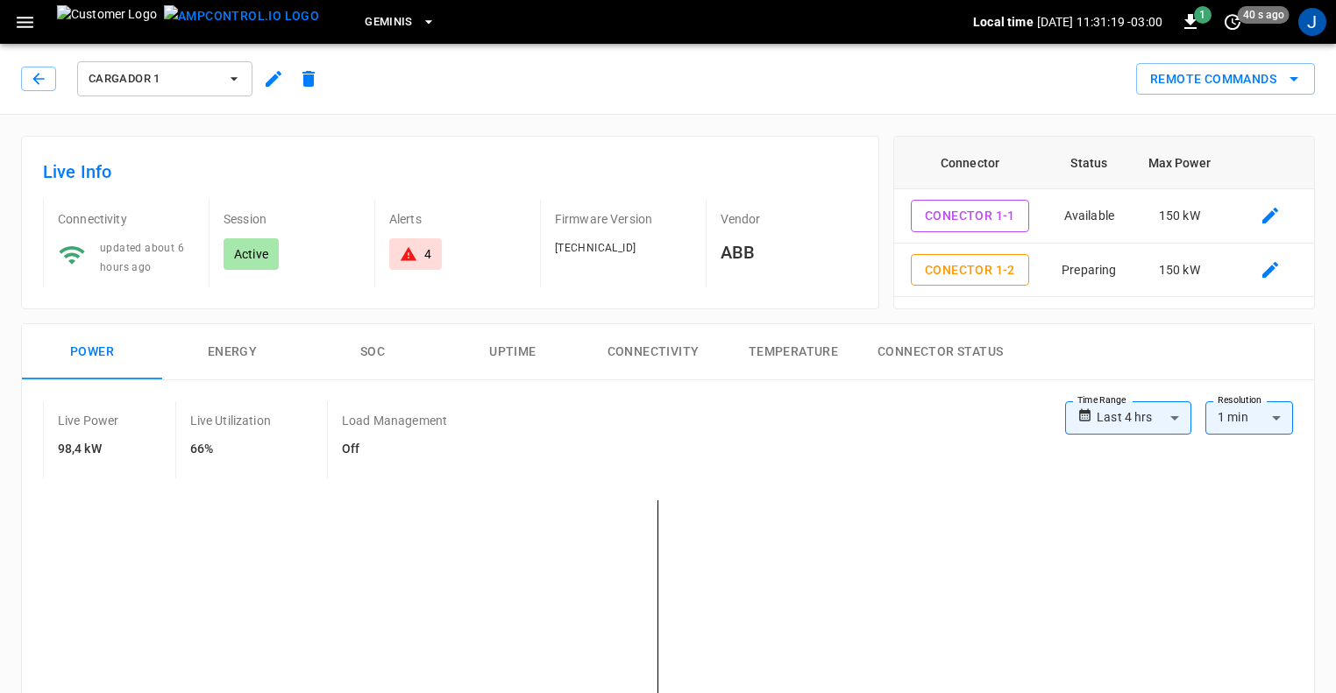
click at [23, 21] on icon "button" at bounding box center [25, 22] width 17 height 11
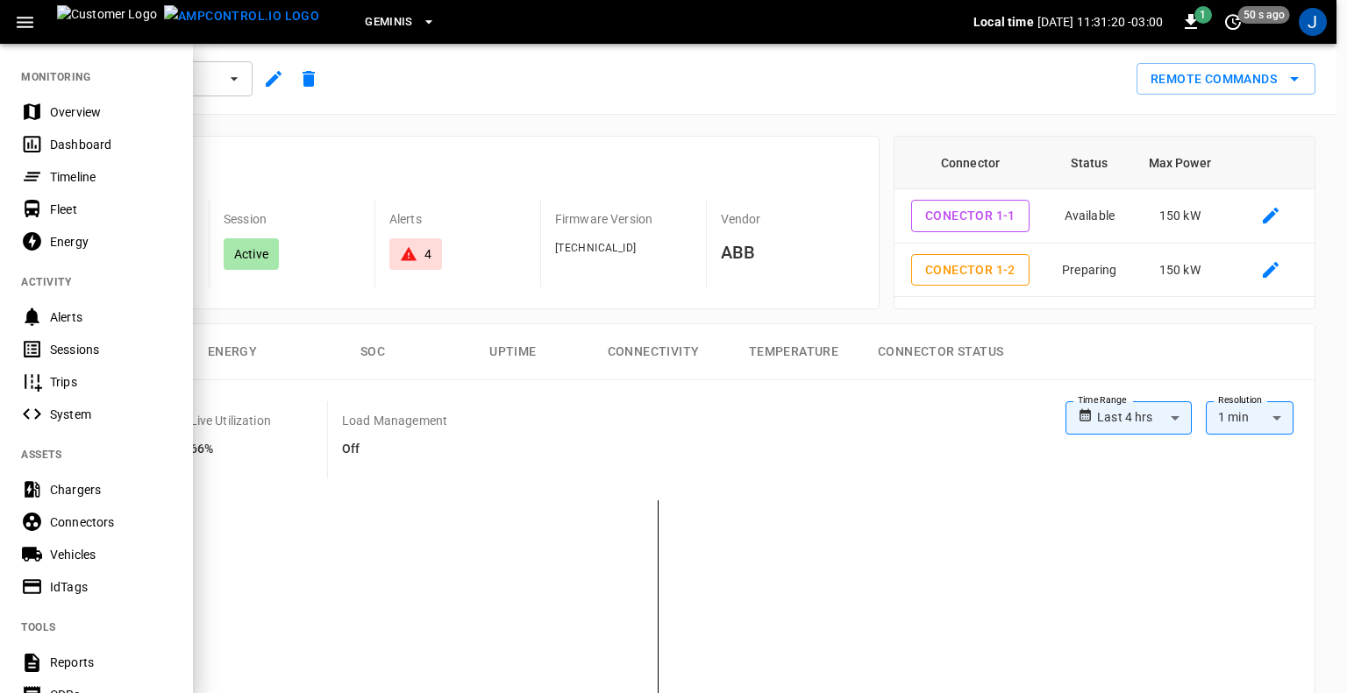
click at [77, 309] on div "Alerts" at bounding box center [111, 318] width 122 height 18
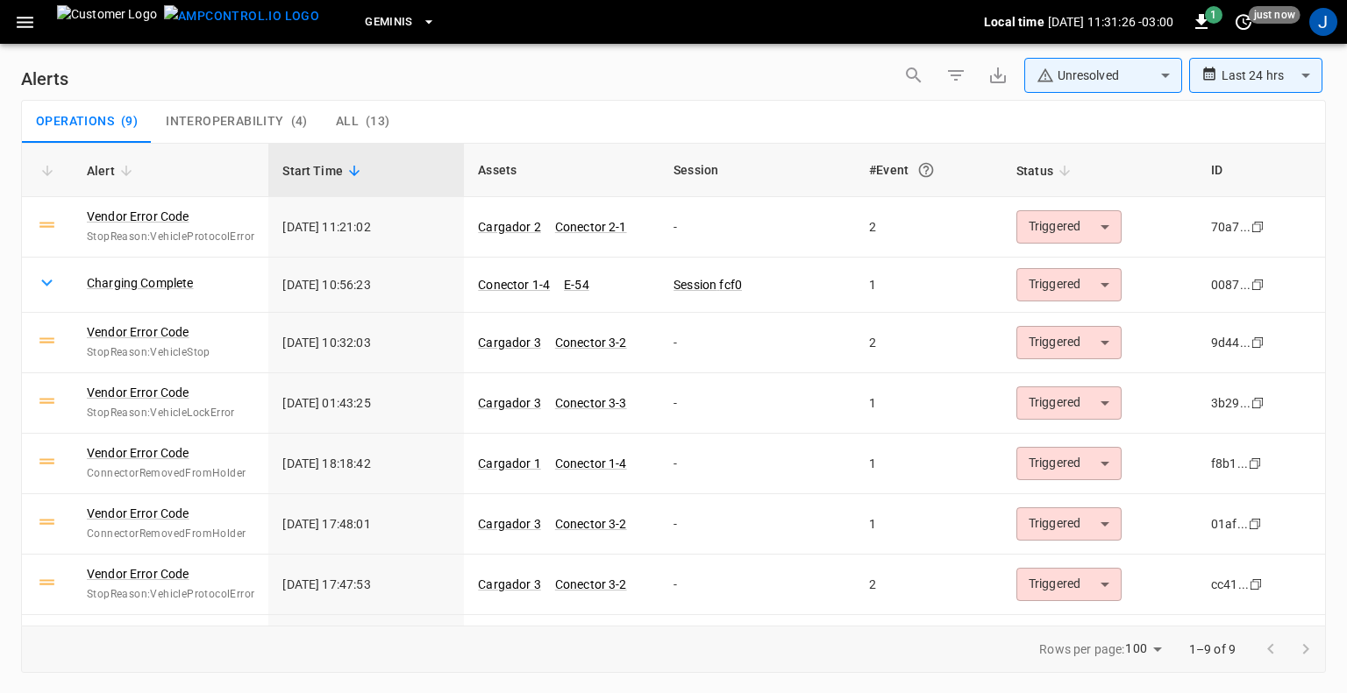
click at [8, 28] on button "button" at bounding box center [25, 22] width 36 height 32
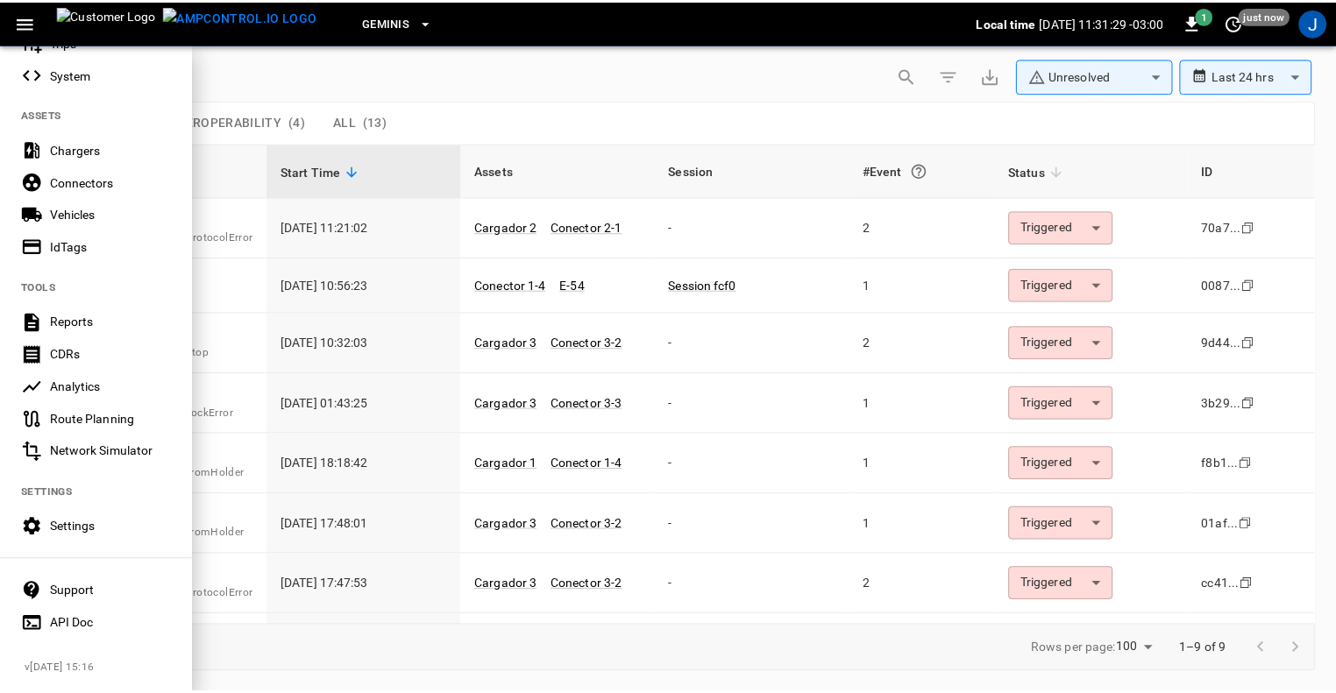
scroll to position [351, 0]
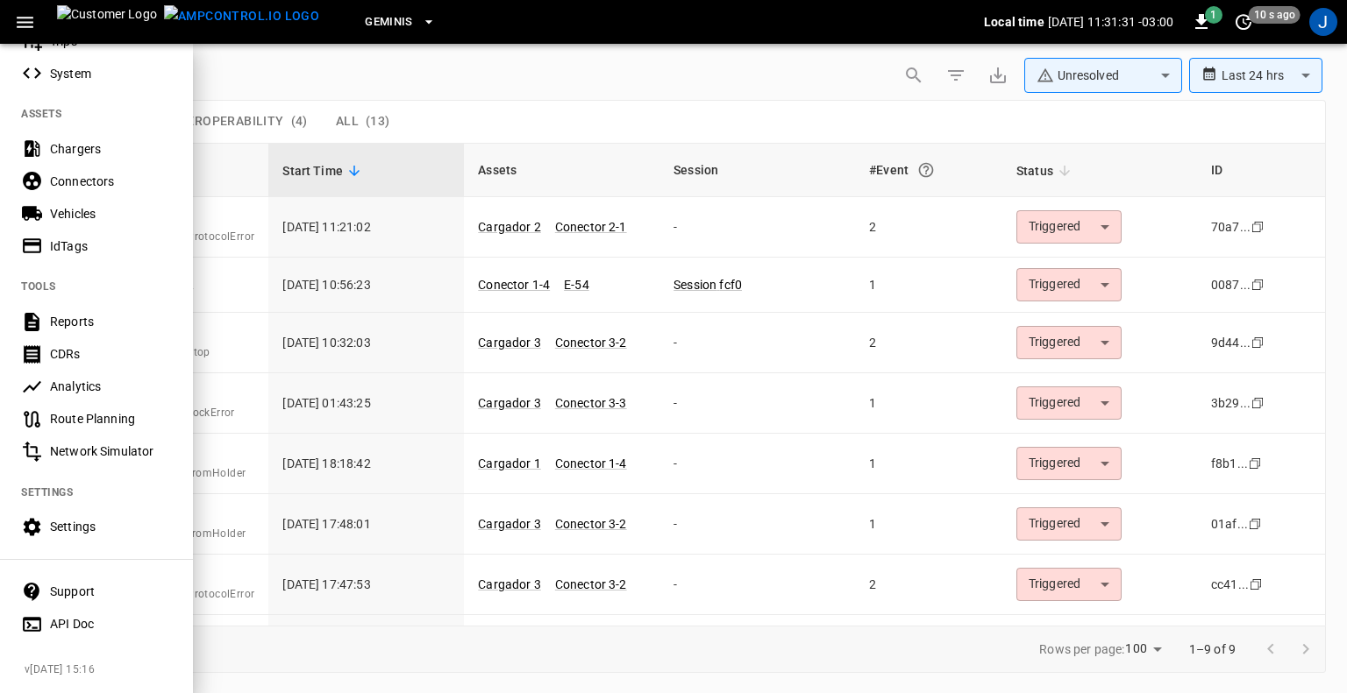
click at [79, 521] on div "Settings" at bounding box center [111, 527] width 122 height 18
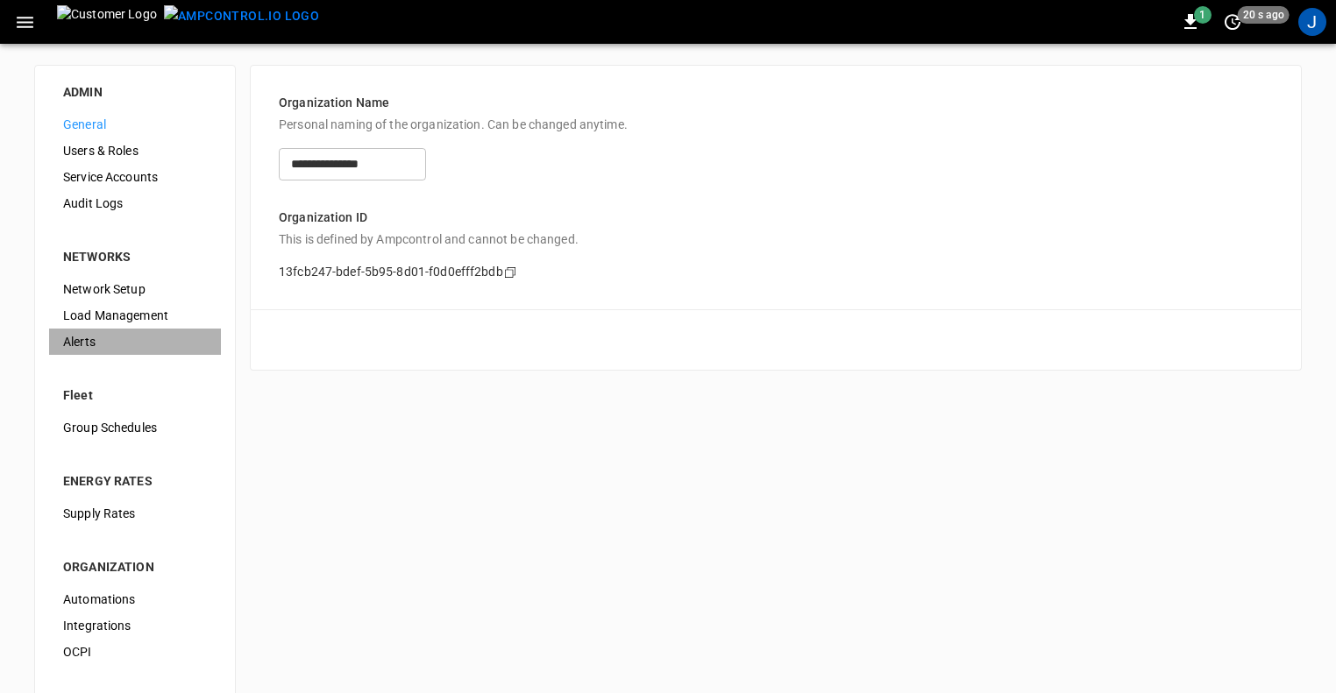
click at [88, 333] on span "Alerts" at bounding box center [135, 342] width 144 height 18
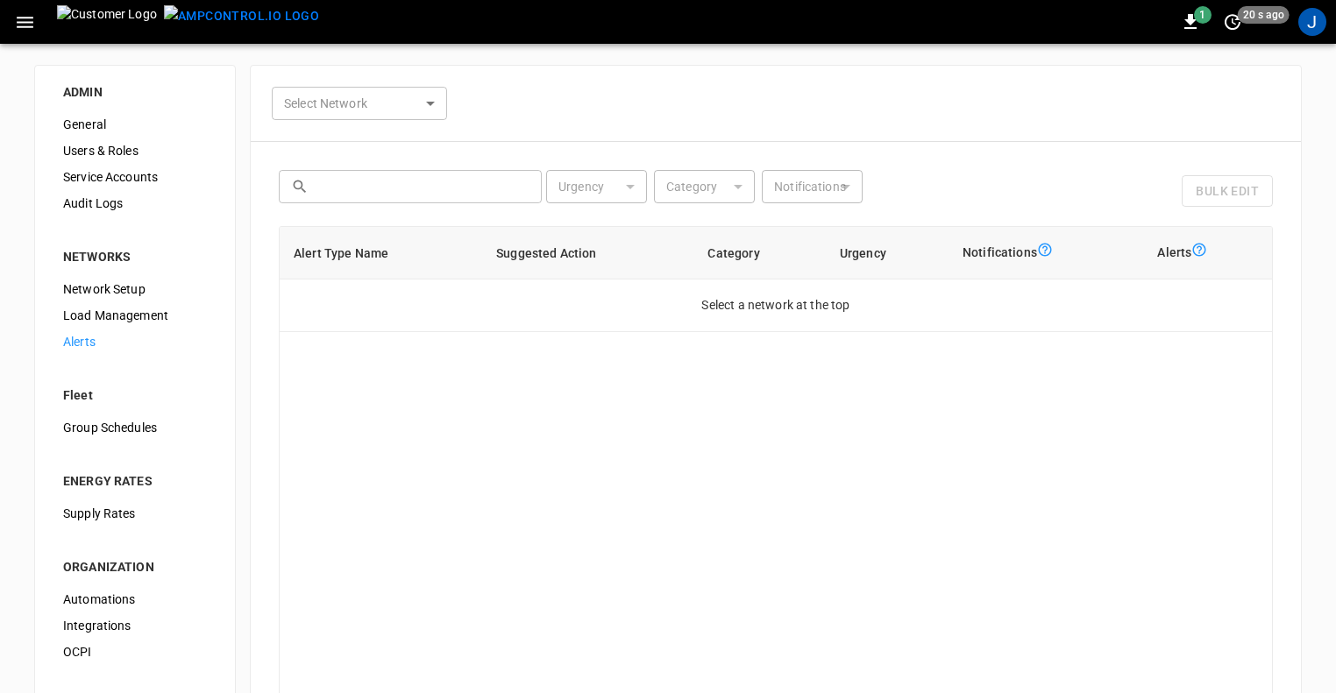
click at [413, 104] on body "1 20 s ago J ADMIN General Users & Roles Service Accounts Audit Logs NETWORKS N…" at bounding box center [668, 431] width 1336 height 862
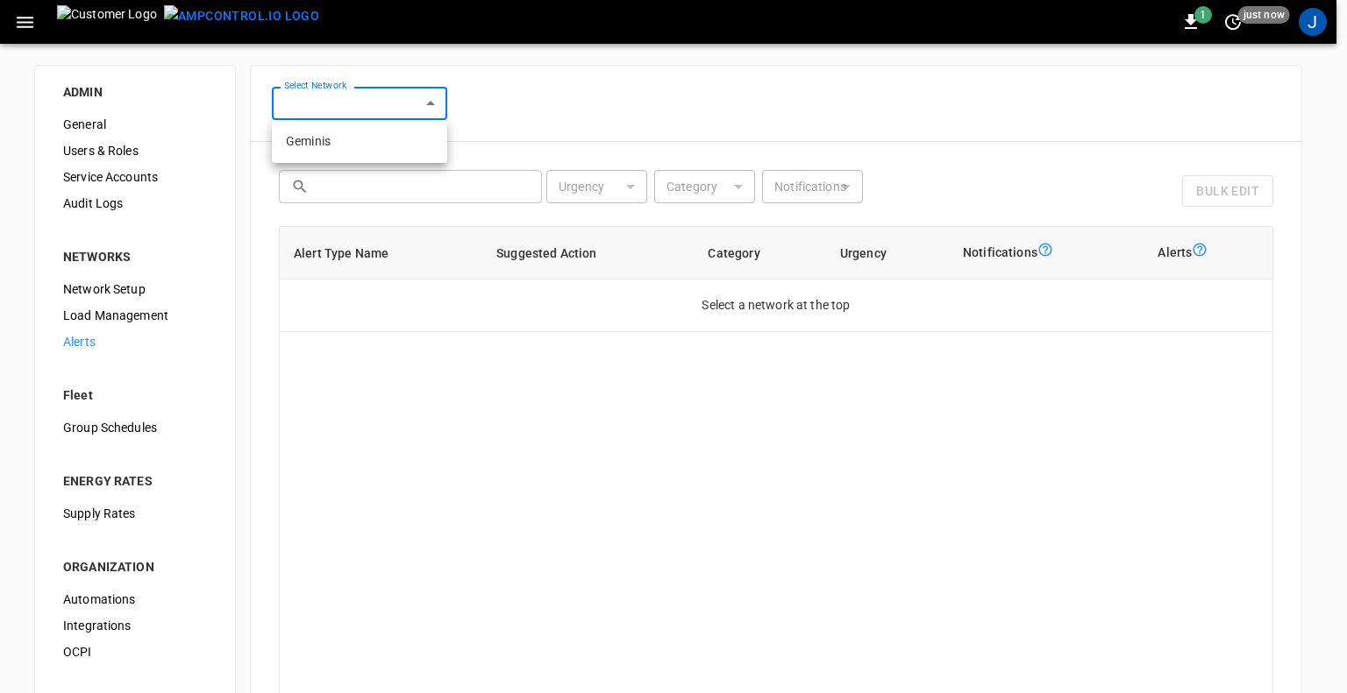
click at [340, 143] on li "Geminis" at bounding box center [359, 141] width 175 height 29
type input "**********"
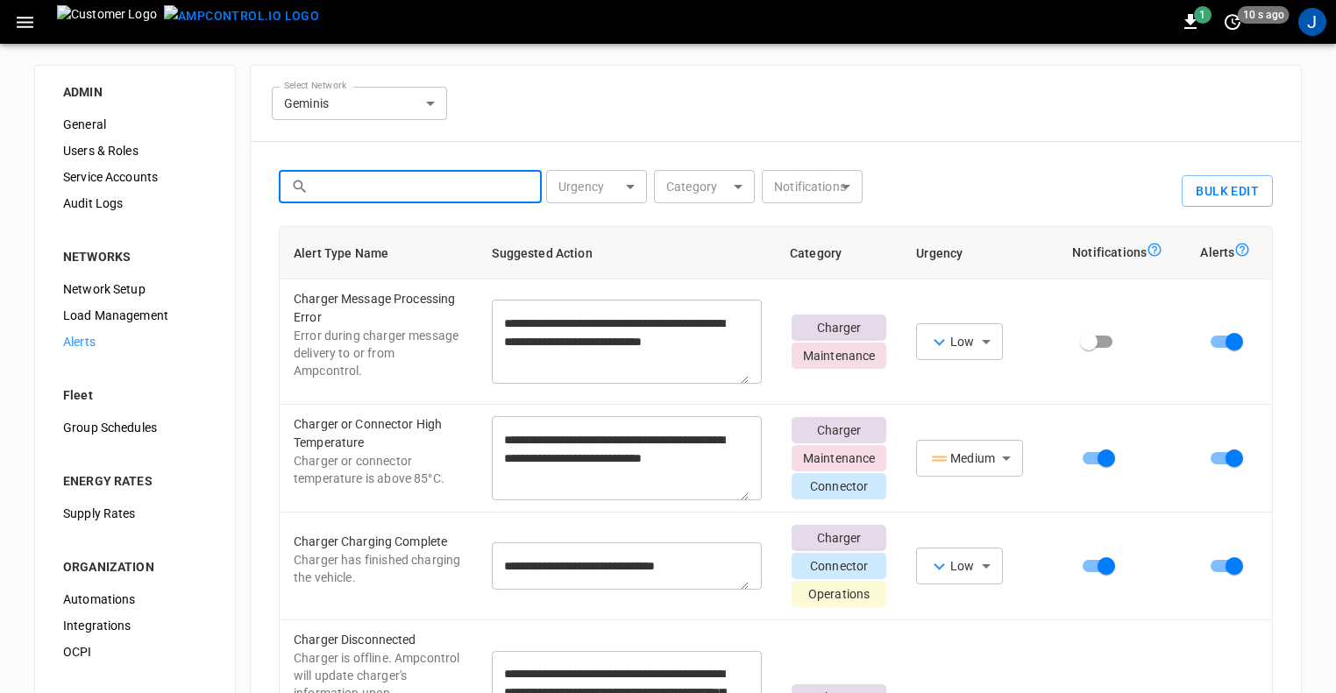
click at [360, 192] on input "text" at bounding box center [423, 186] width 214 height 32
click at [594, 181] on body "**********" at bounding box center [668, 431] width 1336 height 862
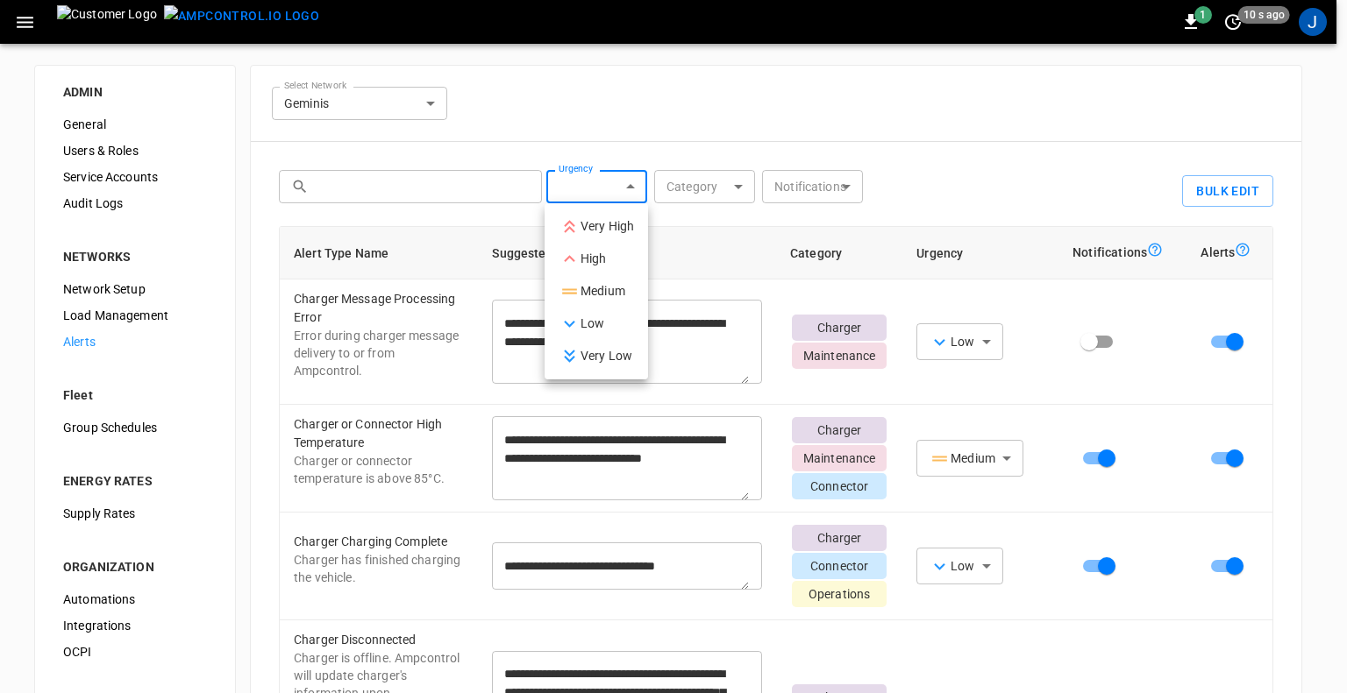
click at [712, 178] on div at bounding box center [673, 346] width 1347 height 693
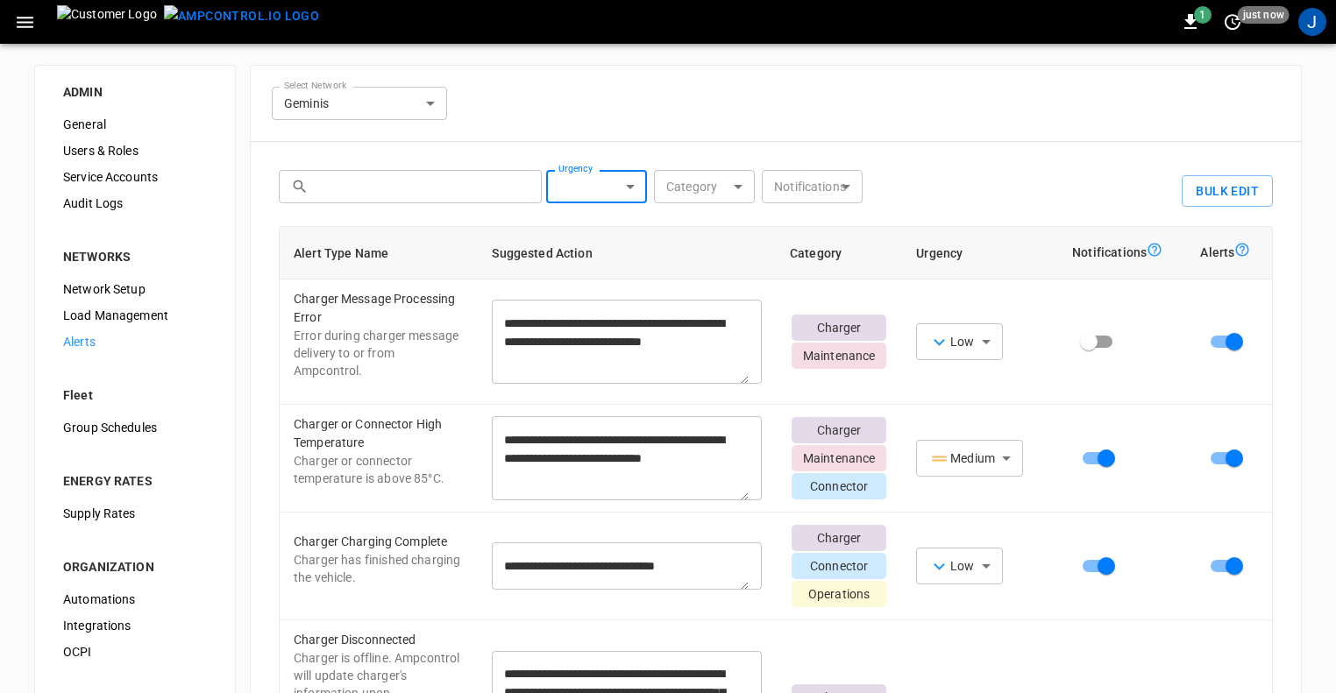
click at [26, 25] on icon "button" at bounding box center [25, 22] width 22 height 22
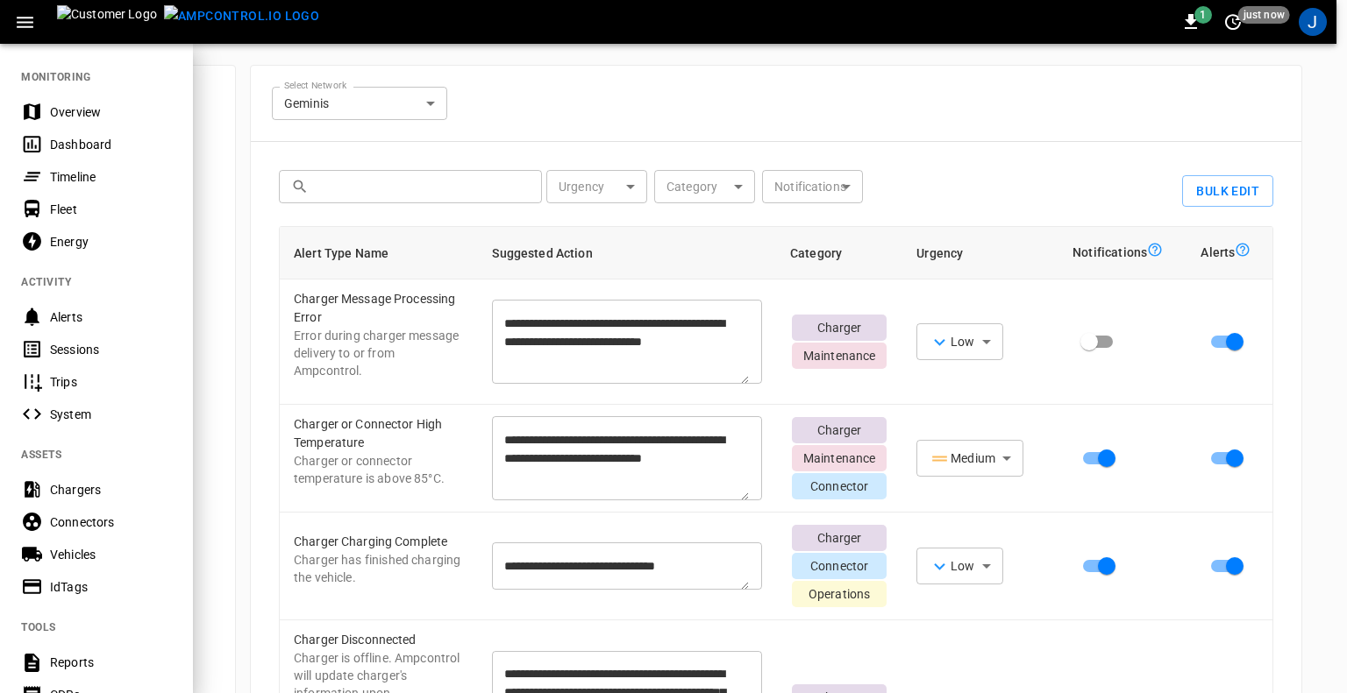
scroll to position [60, 0]
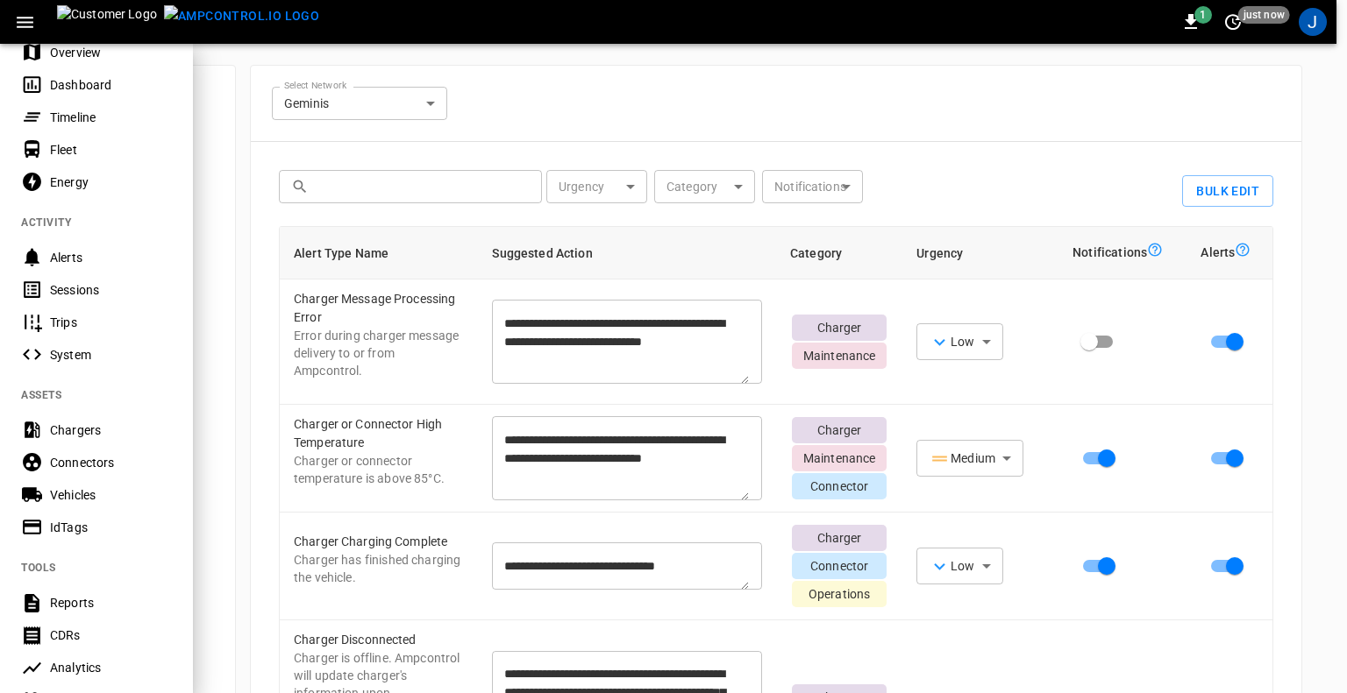
click at [67, 263] on div "Alerts" at bounding box center [111, 258] width 122 height 18
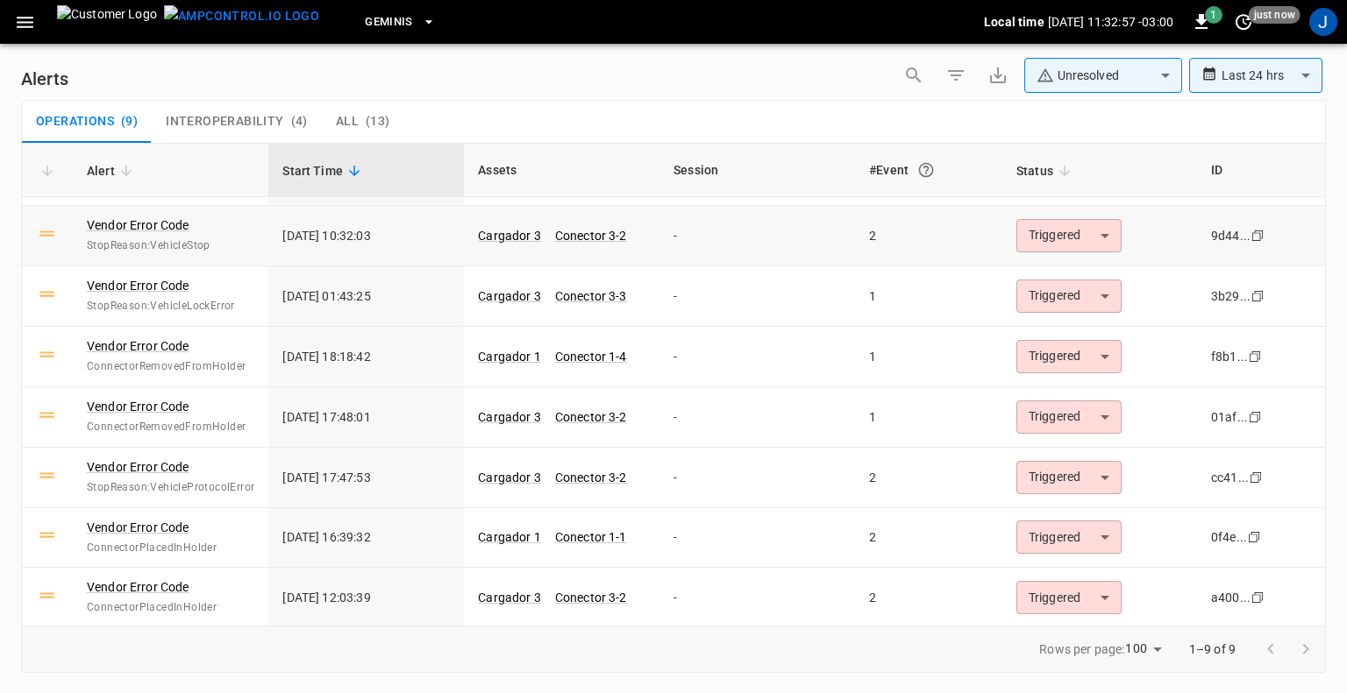
scroll to position [106, 0]
click at [11, 20] on button "button" at bounding box center [25, 22] width 36 height 32
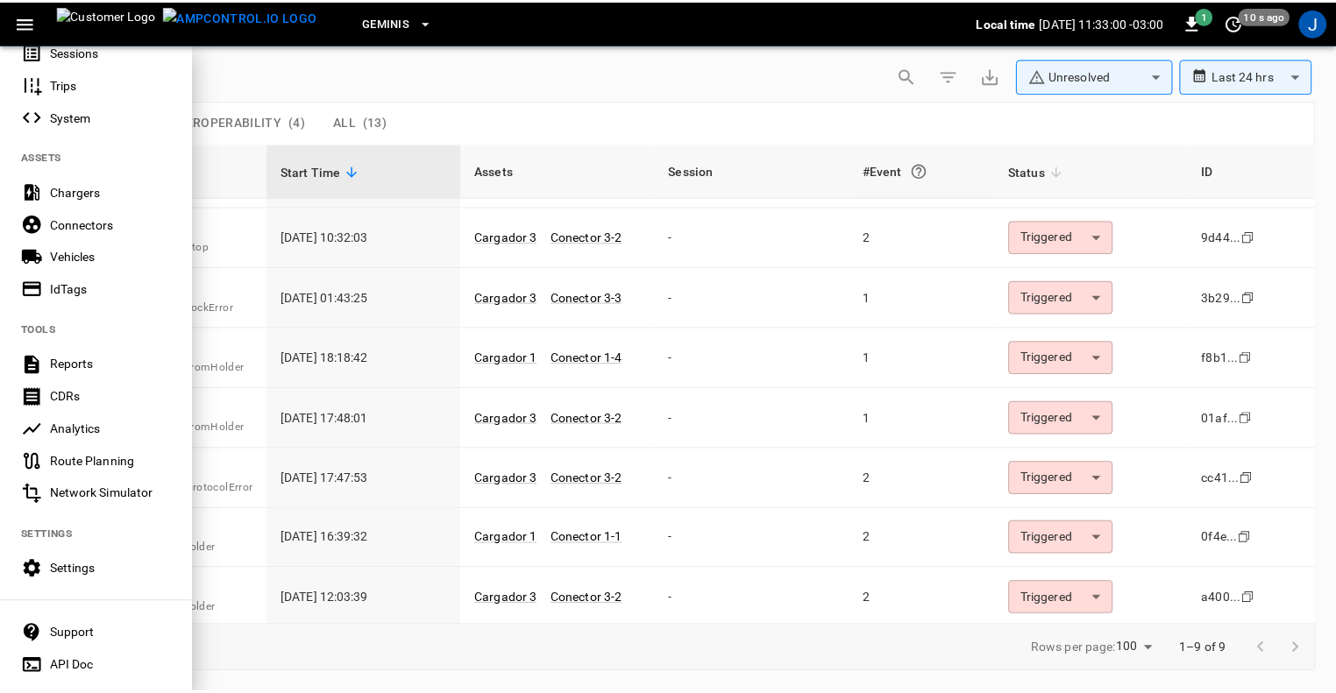
scroll to position [300, 0]
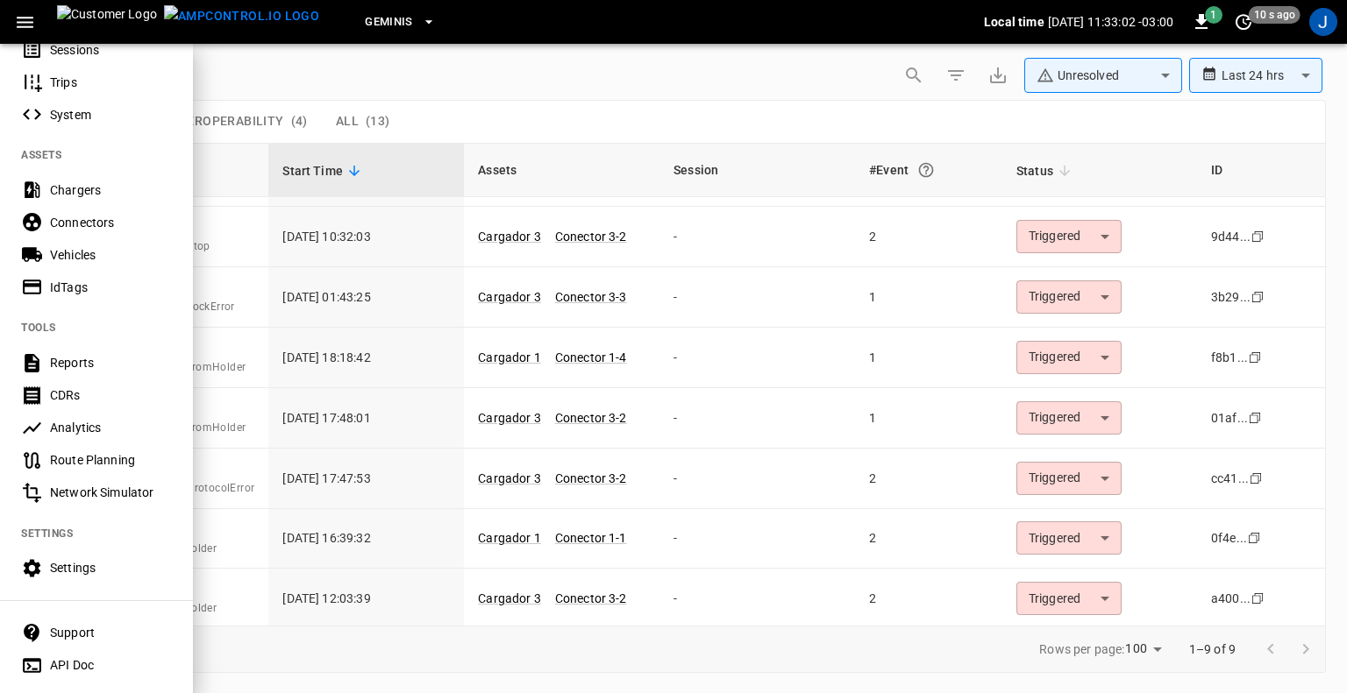
click at [68, 564] on div "Settings" at bounding box center [111, 568] width 122 height 18
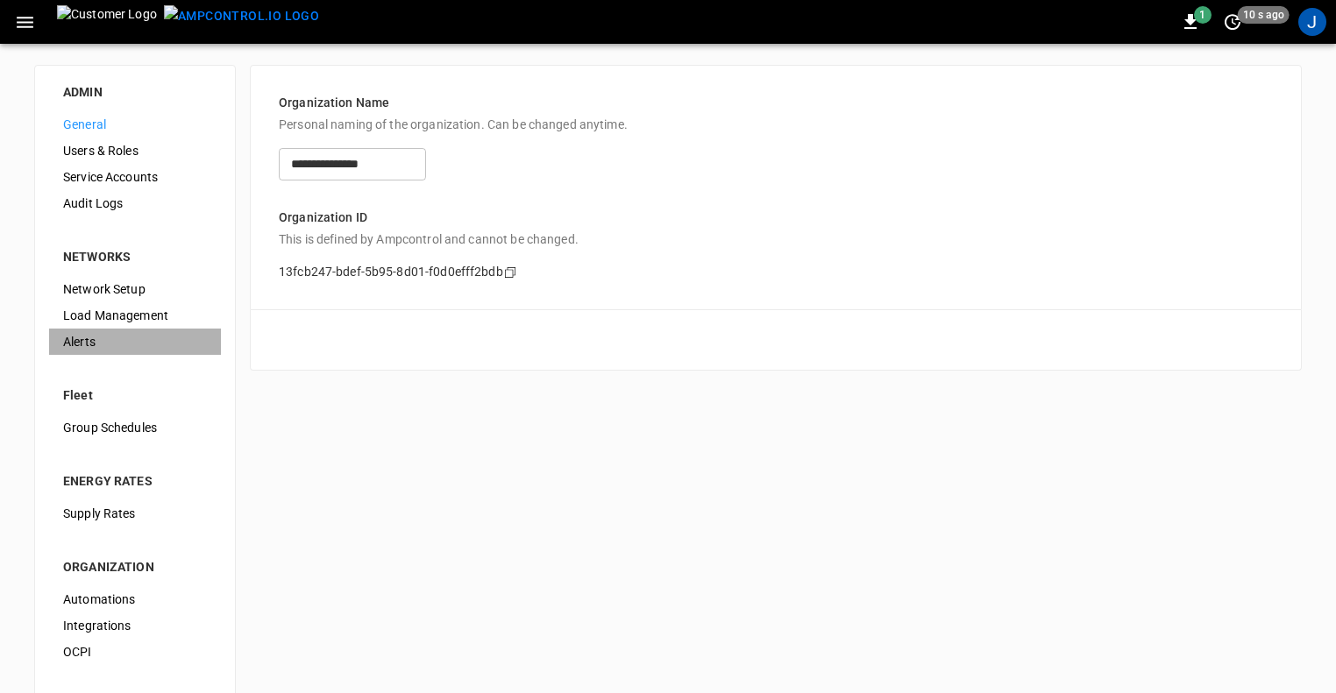
click at [84, 335] on span "Alerts" at bounding box center [135, 342] width 144 height 18
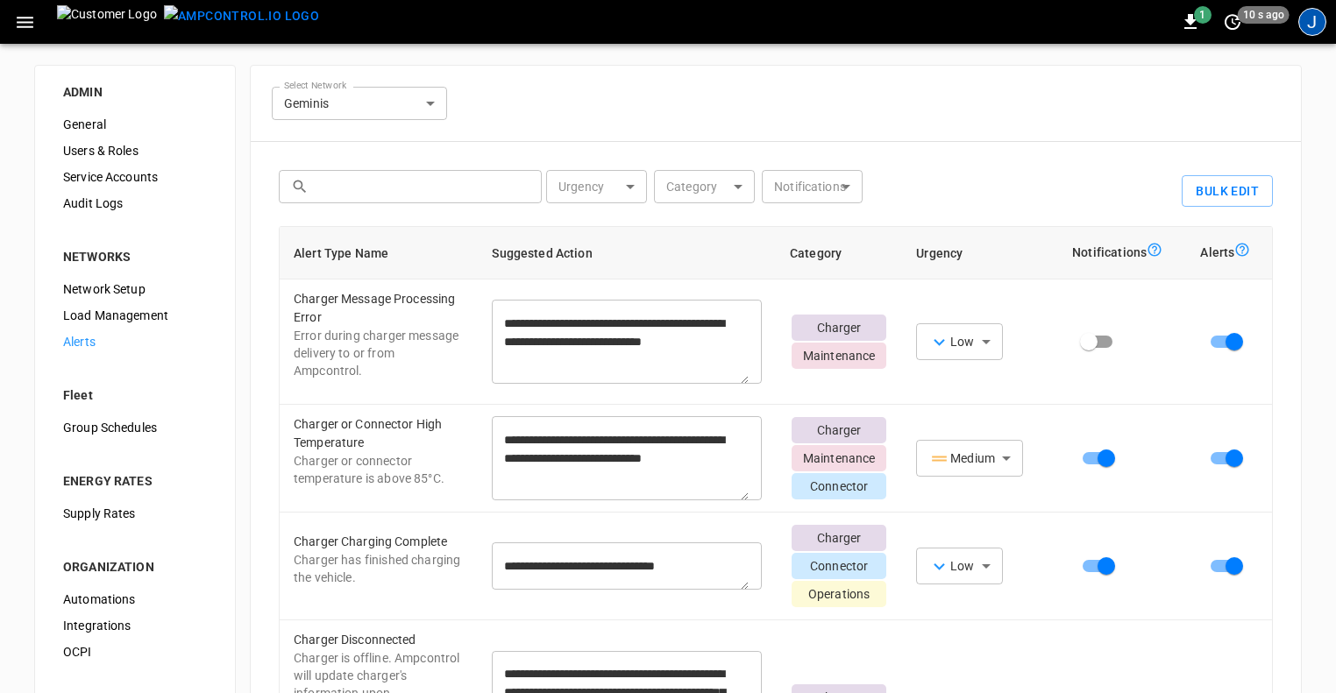
click at [1313, 17] on div "J" at bounding box center [1312, 22] width 28 height 28
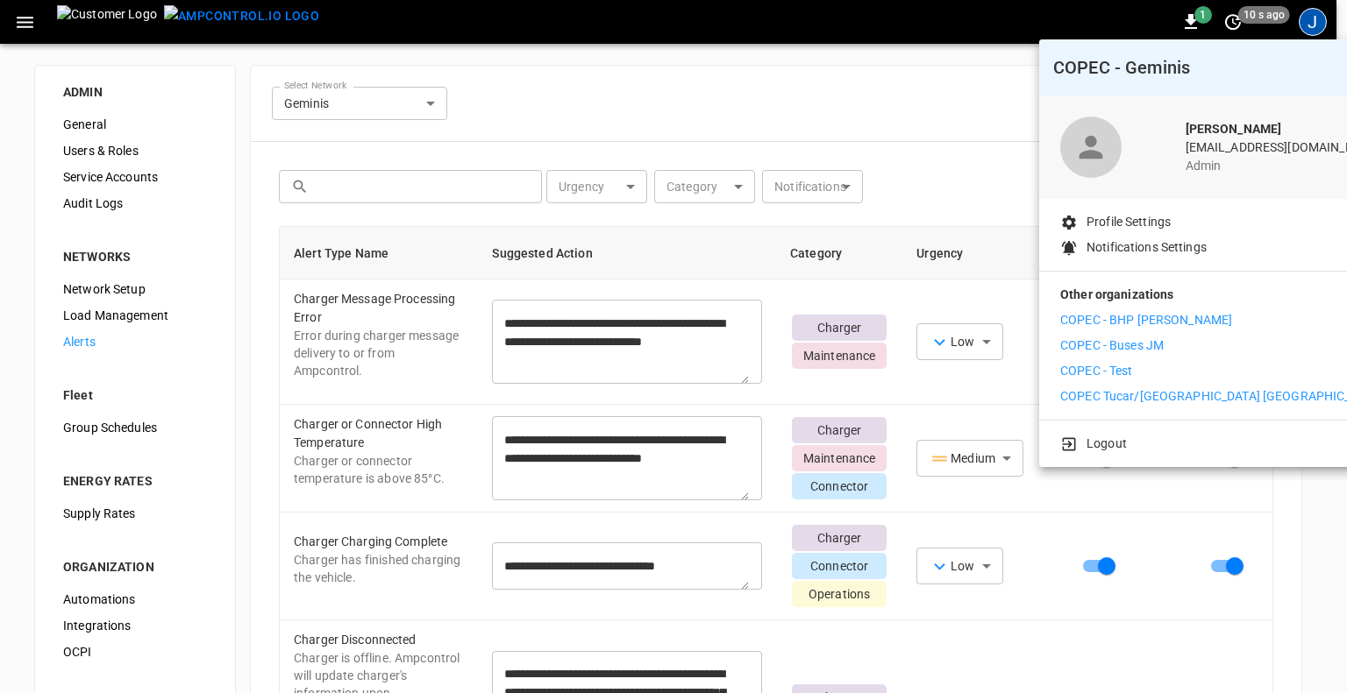
click at [1148, 392] on p "COPEC Tucar/[GEOGRAPHIC_DATA] [GEOGRAPHIC_DATA]" at bounding box center [1221, 396] width 323 height 18
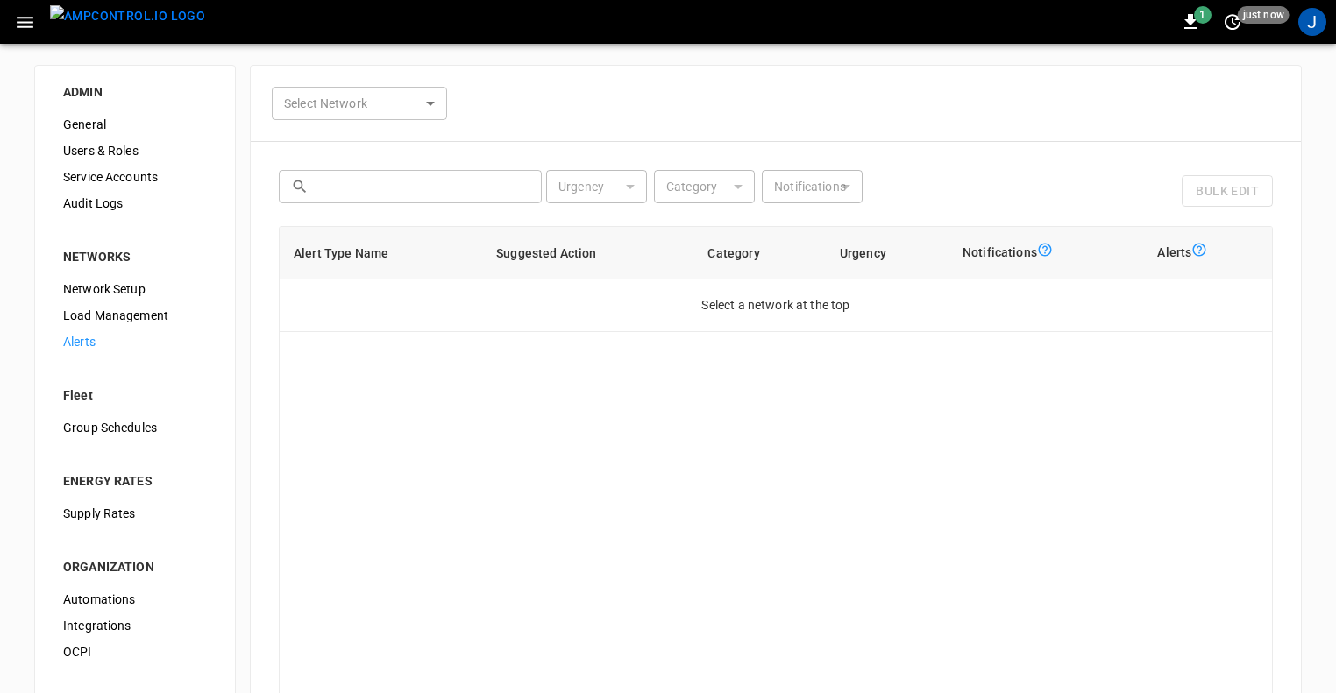
click at [408, 105] on body "1 just now J ADMIN General Users & Roles Service Accounts Audit Logs NETWORKS N…" at bounding box center [668, 431] width 1336 height 862
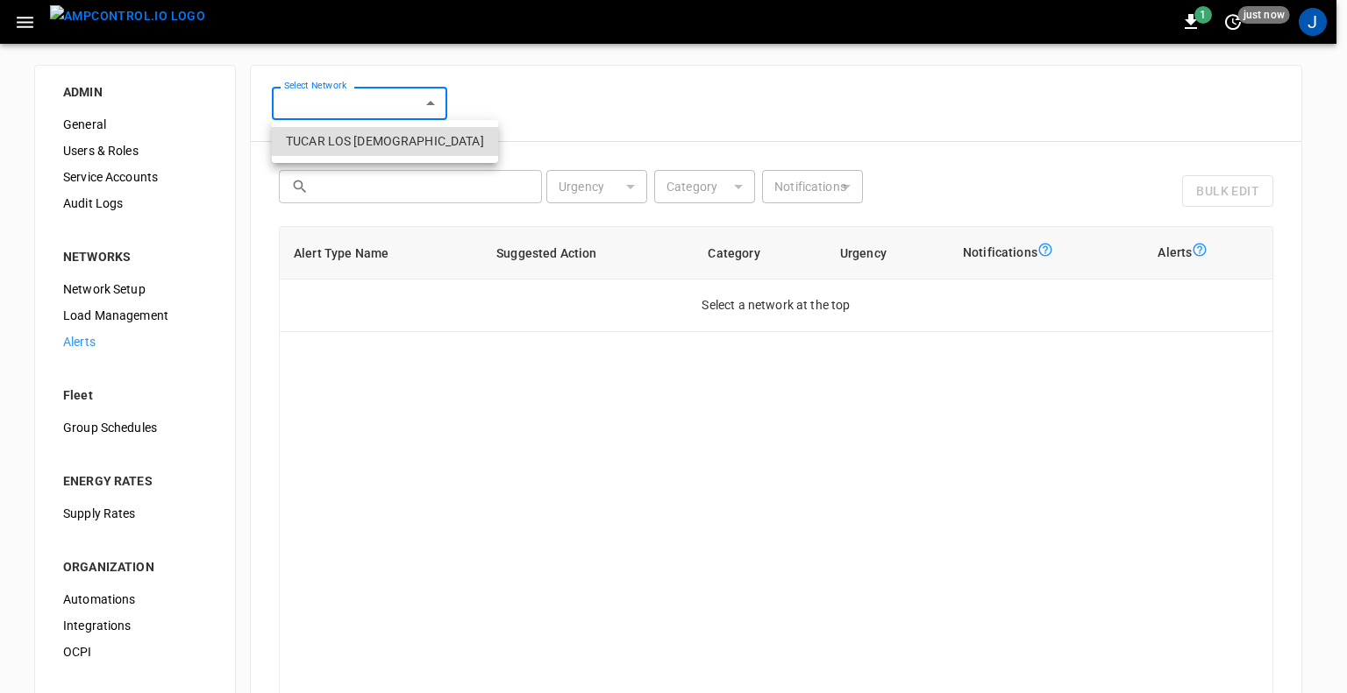
click at [370, 131] on li "TUCAR LOS DOMINICOS" at bounding box center [385, 141] width 226 height 29
type input "**********"
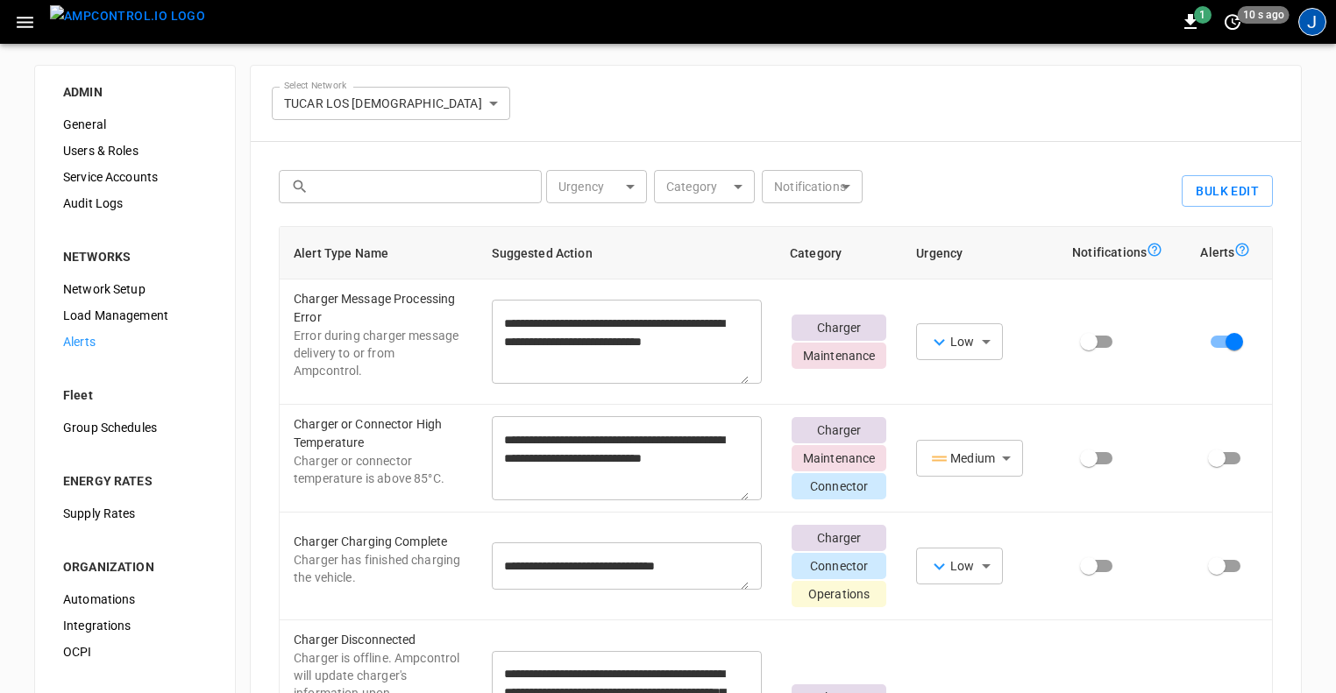
click at [1313, 20] on div "J" at bounding box center [1312, 22] width 28 height 28
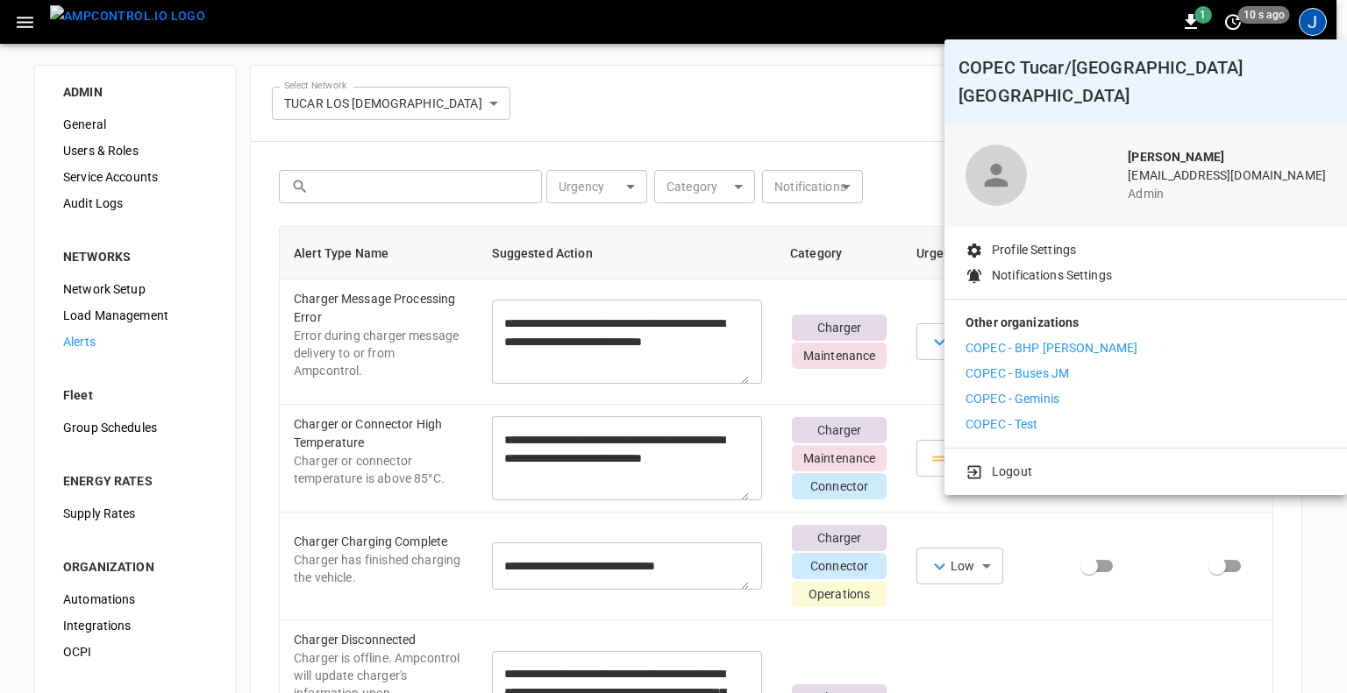
click at [807, 85] on div at bounding box center [673, 346] width 1347 height 693
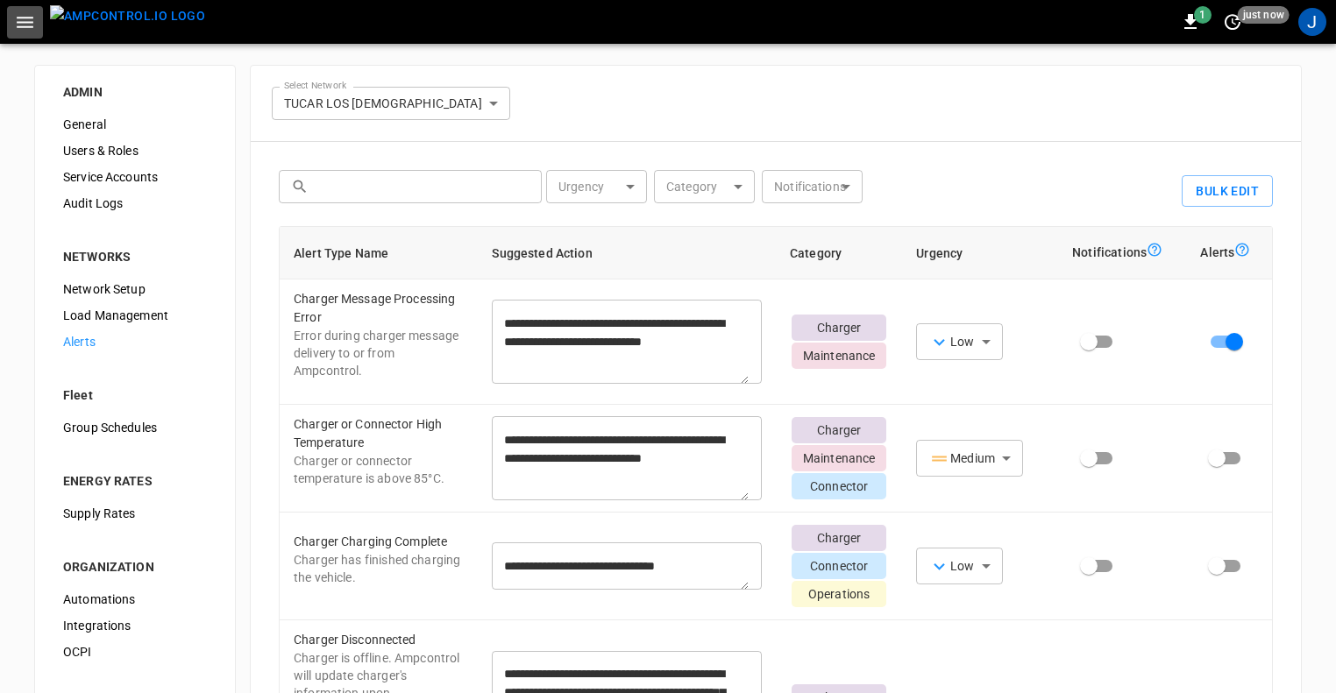
click at [33, 25] on icon "button" at bounding box center [25, 22] width 22 height 22
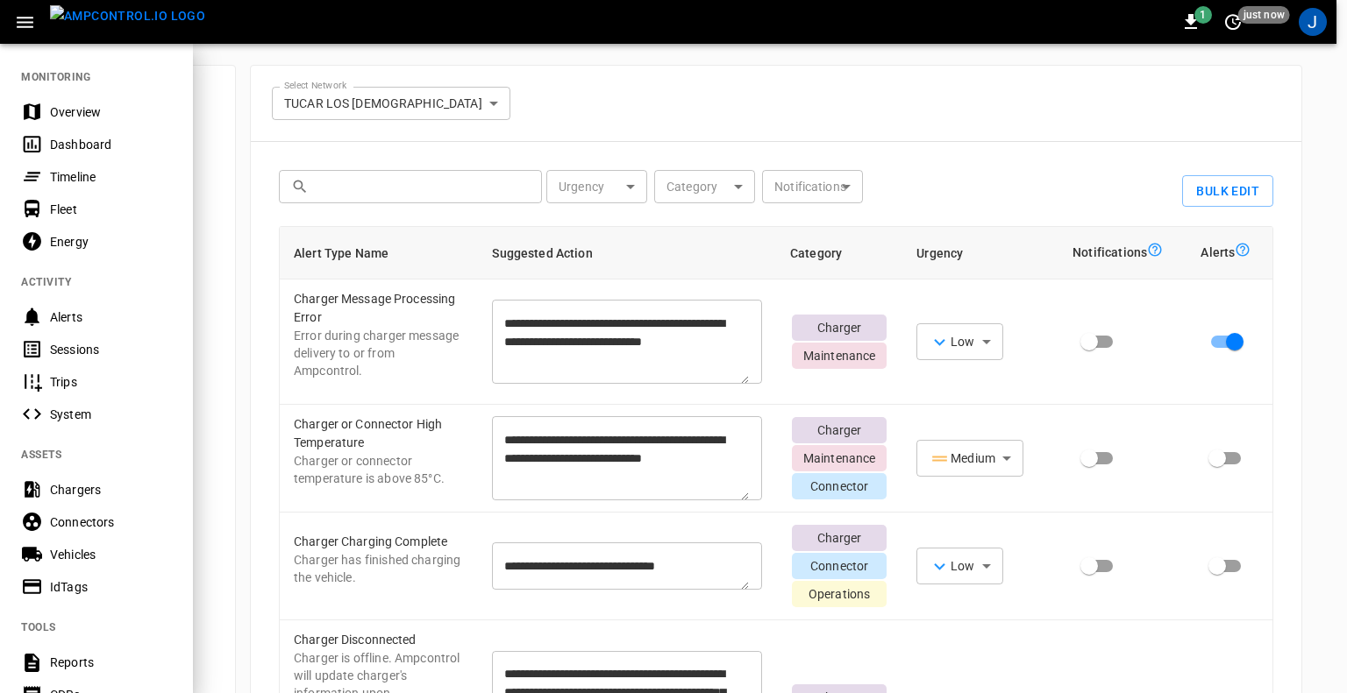
click at [71, 143] on div "Dashboard" at bounding box center [111, 145] width 122 height 18
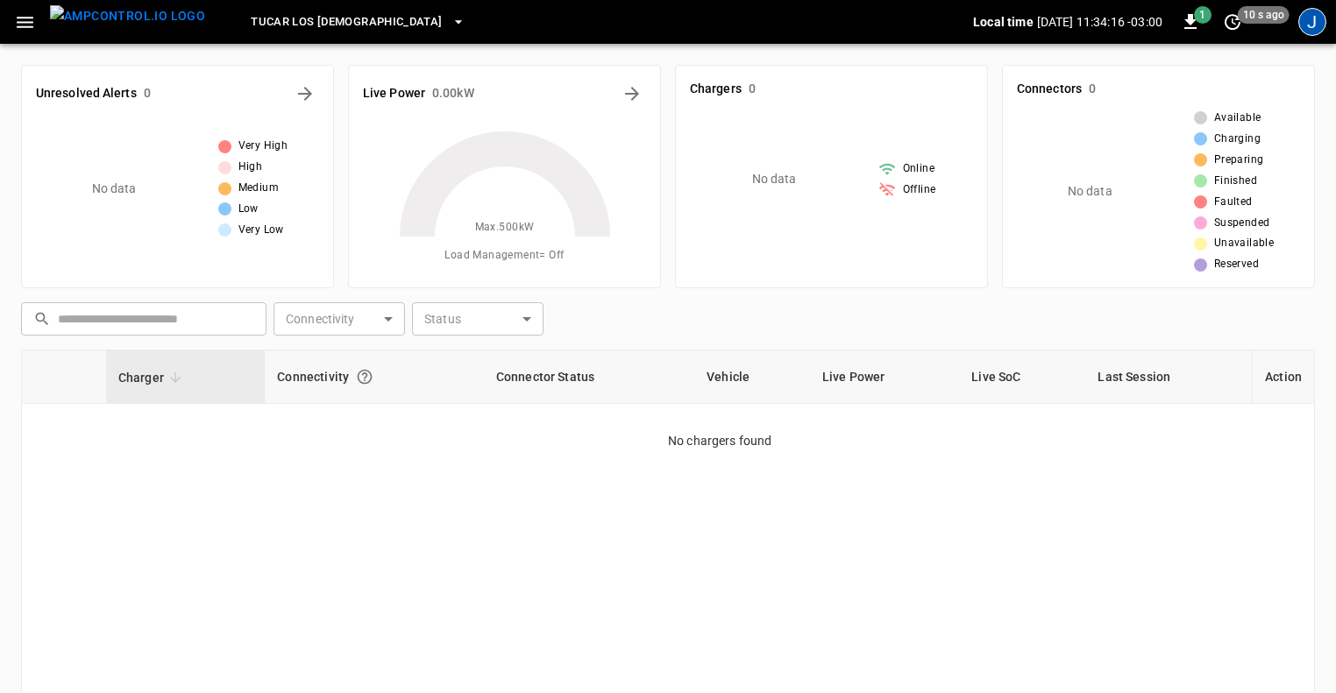
click at [1312, 21] on div "J" at bounding box center [1312, 22] width 28 height 28
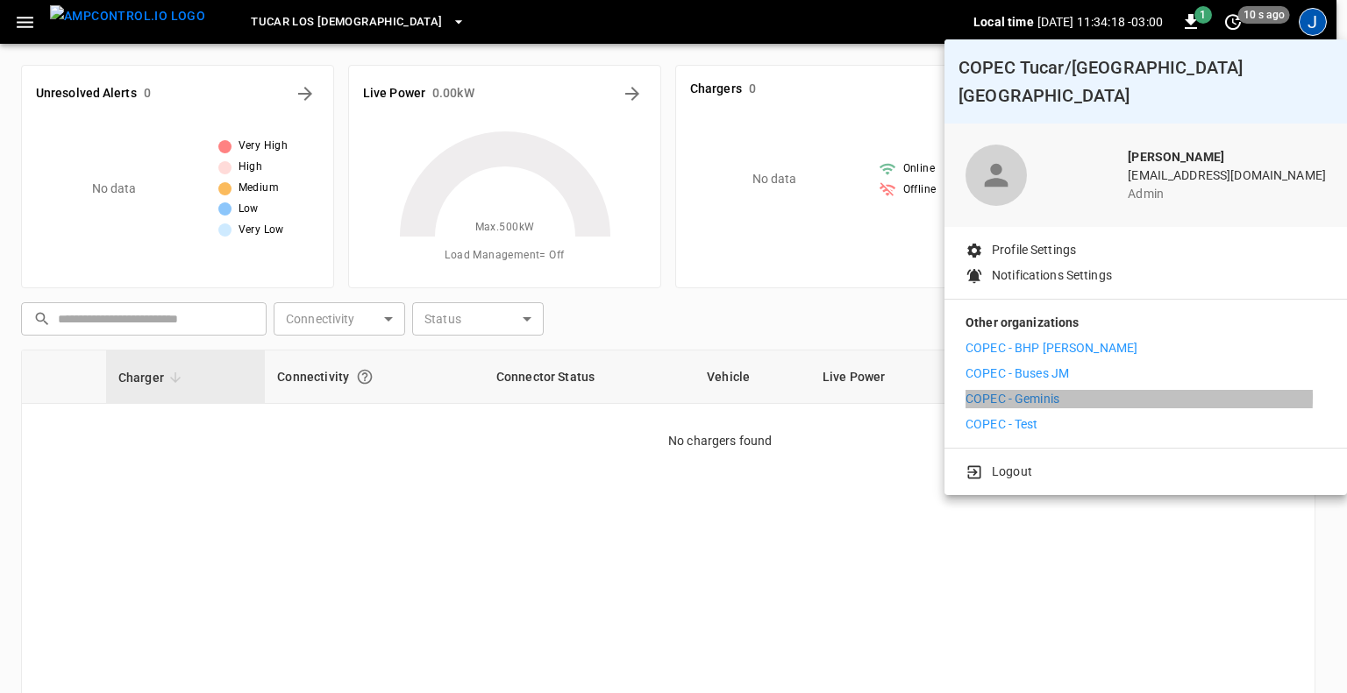
click at [1020, 390] on p "COPEC - Geminis" at bounding box center [1012, 399] width 94 height 18
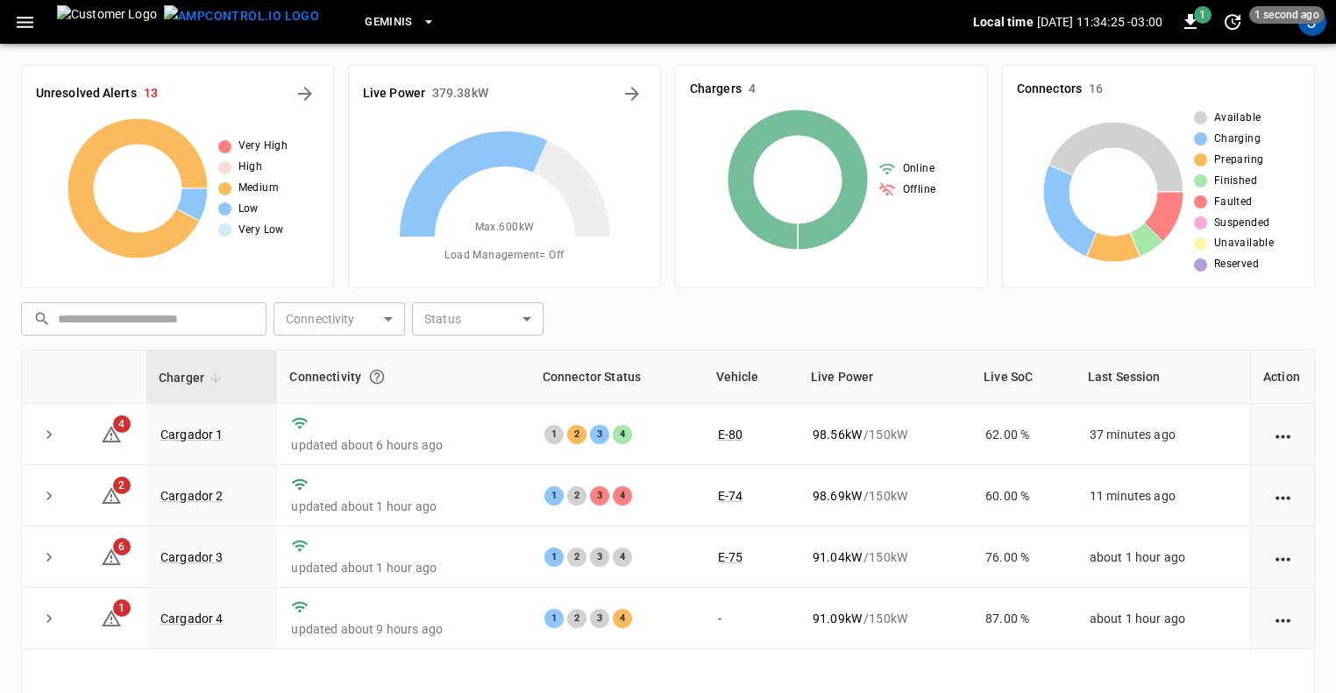
click at [25, 24] on icon "button" at bounding box center [25, 22] width 22 height 22
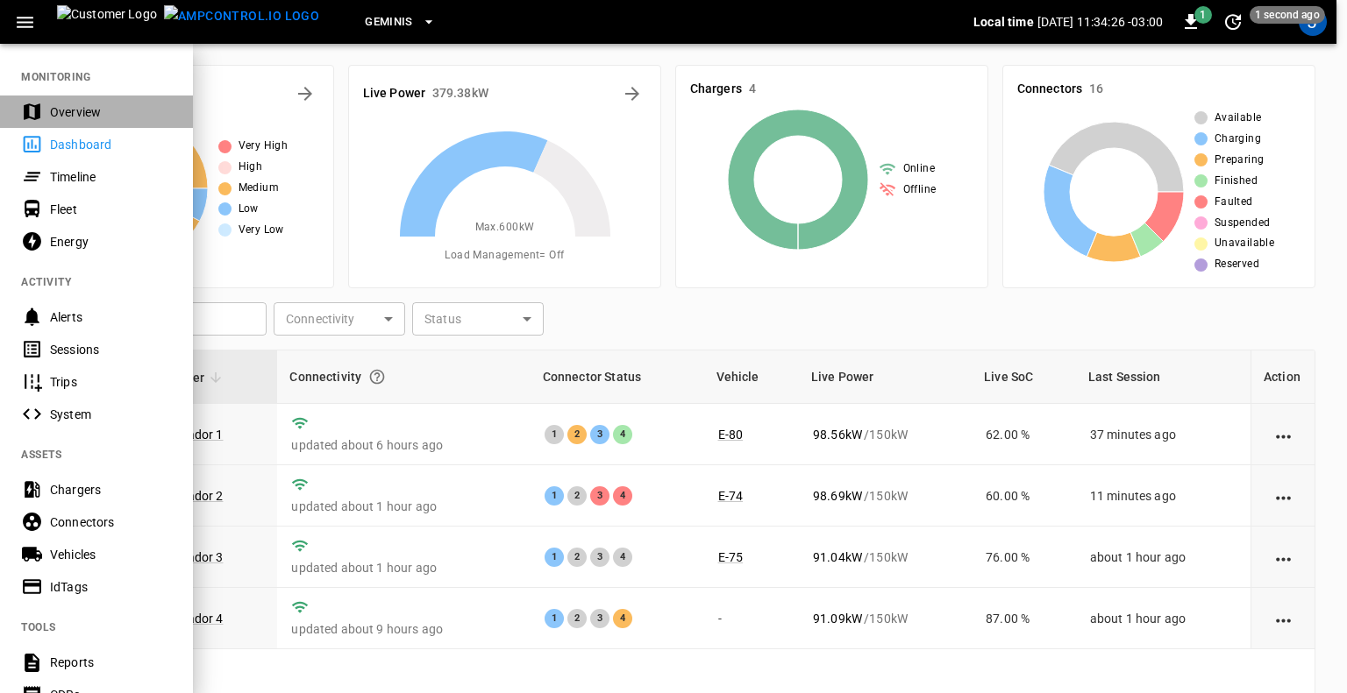
click at [82, 125] on div "Overview" at bounding box center [96, 112] width 193 height 32
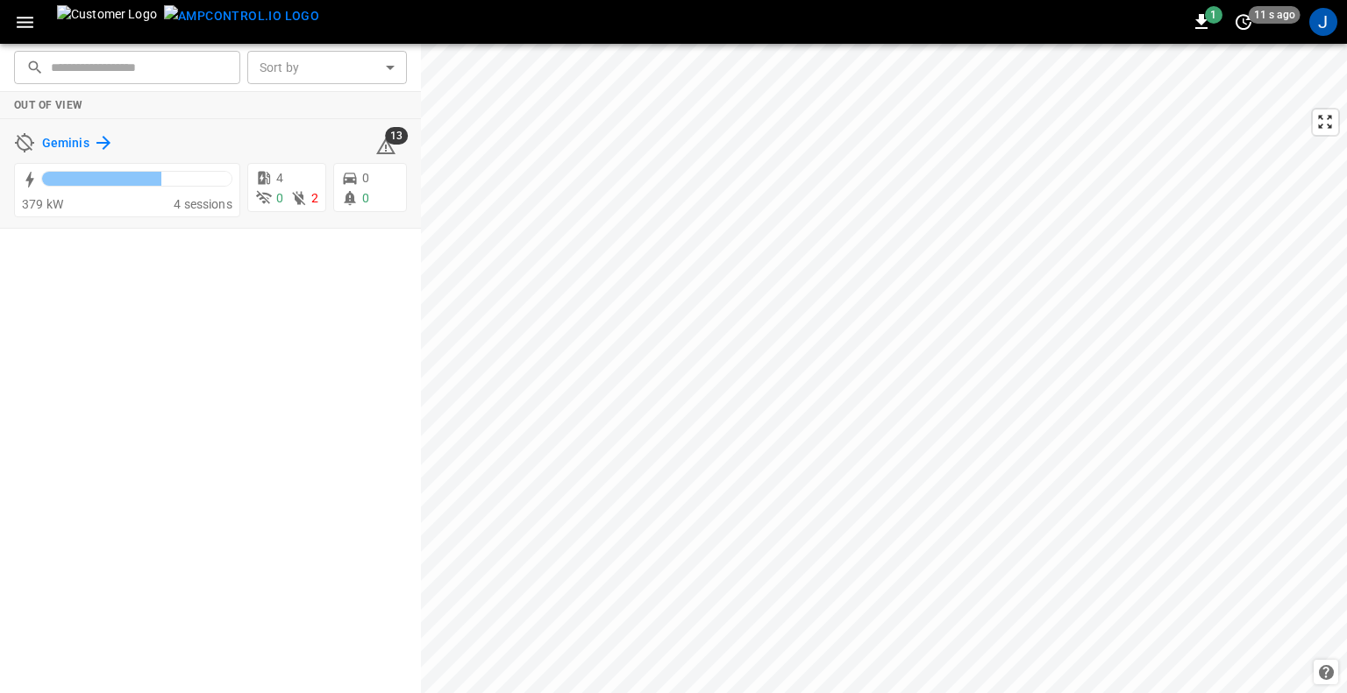
click at [86, 141] on h6 "Geminis" at bounding box center [65, 143] width 47 height 19
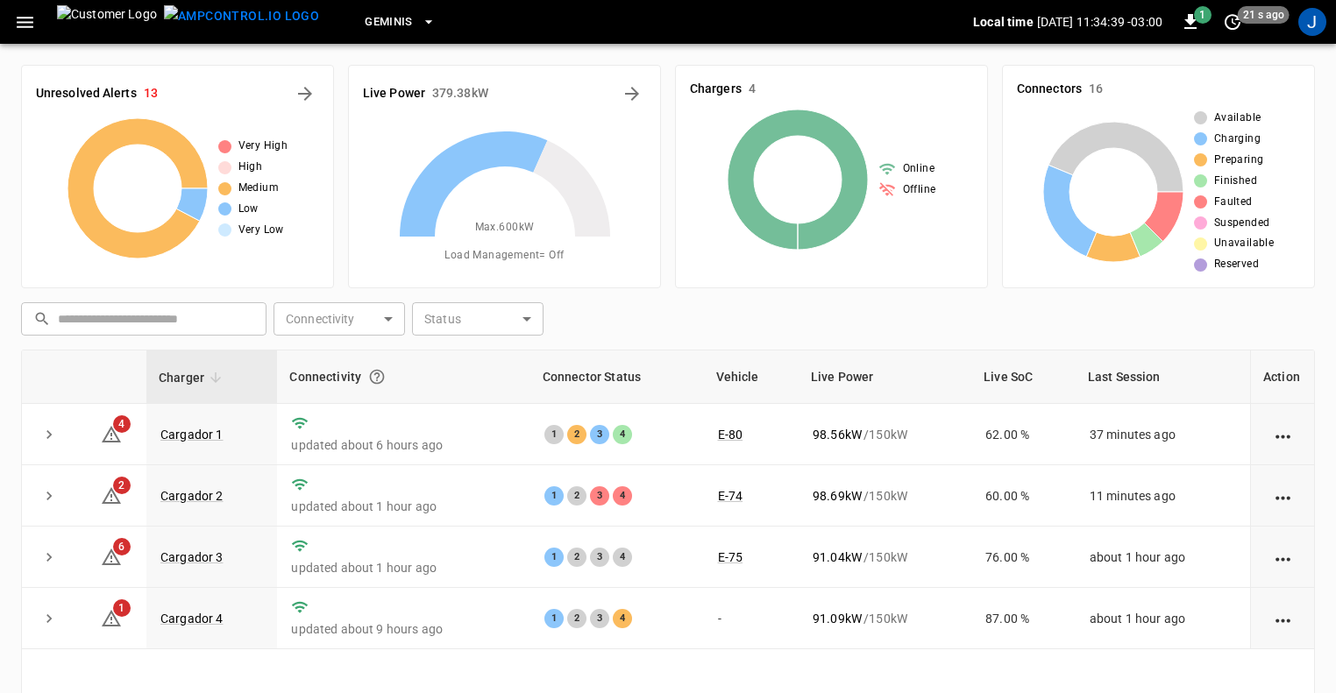
click at [28, 25] on icon "button" at bounding box center [25, 22] width 22 height 22
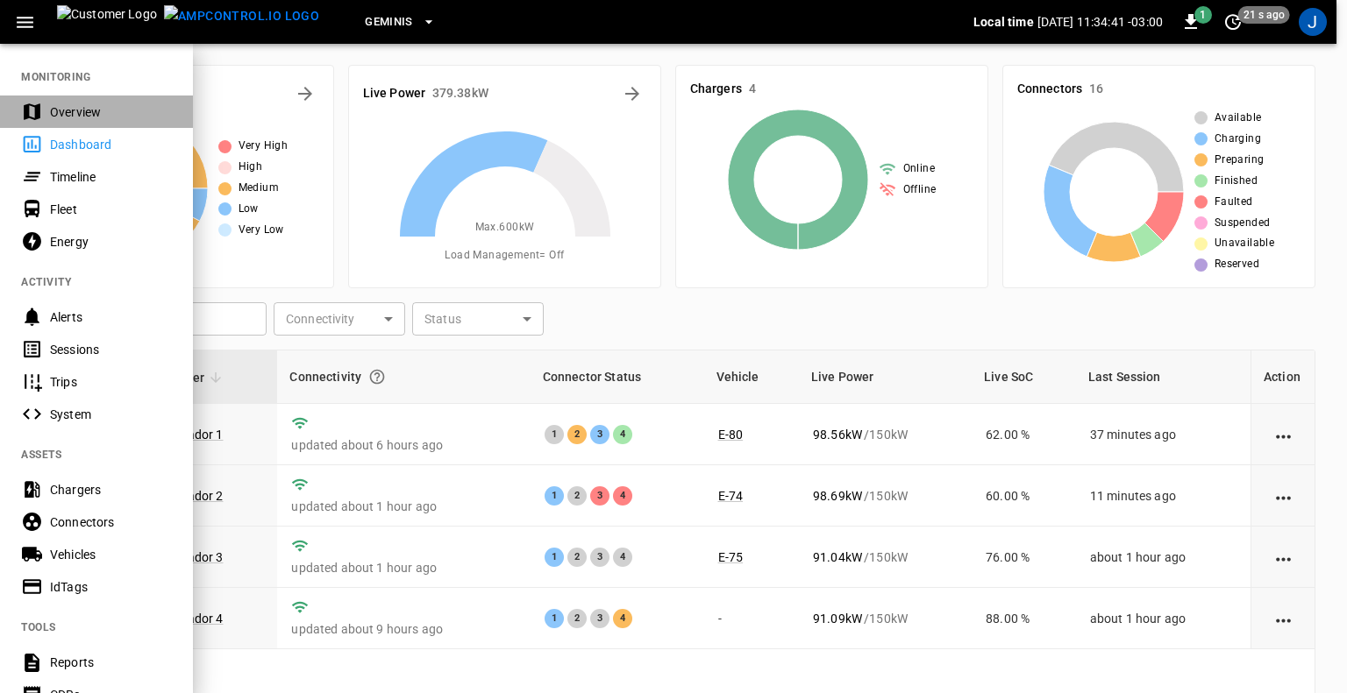
click at [95, 110] on div "Overview" at bounding box center [111, 112] width 122 height 18
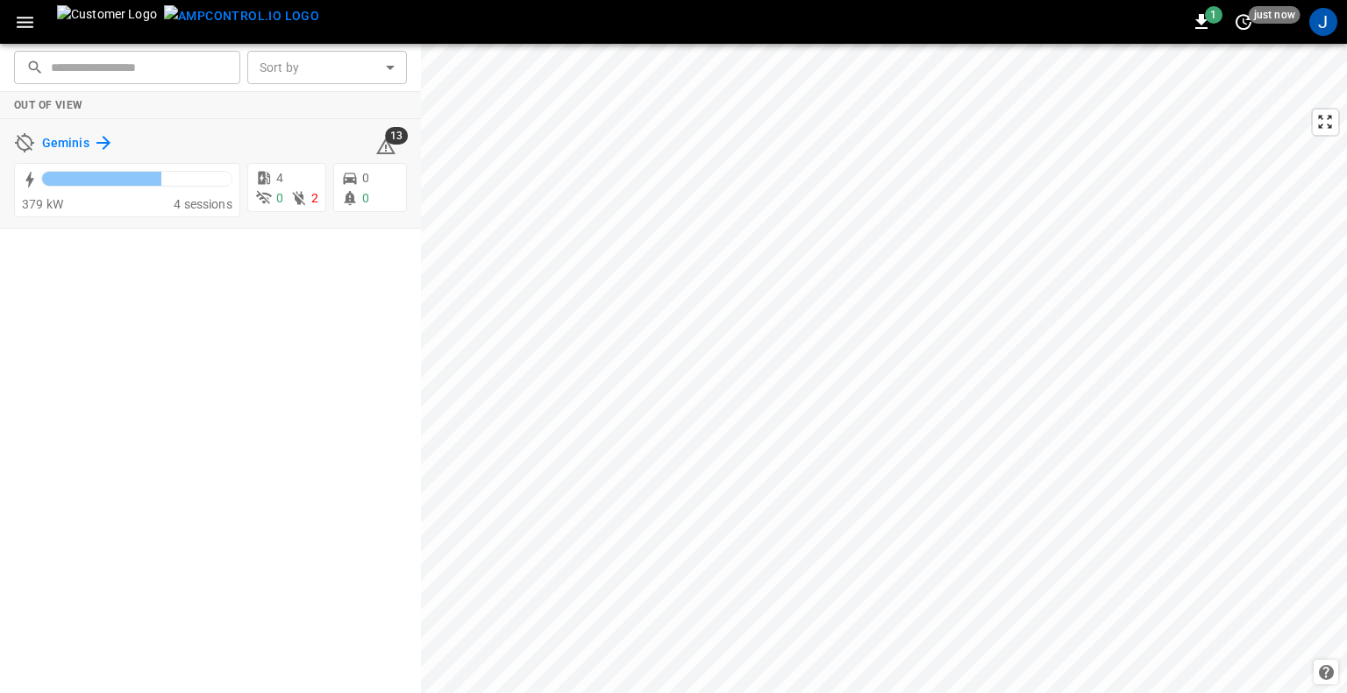
click at [51, 139] on h6 "Geminis" at bounding box center [65, 143] width 47 height 19
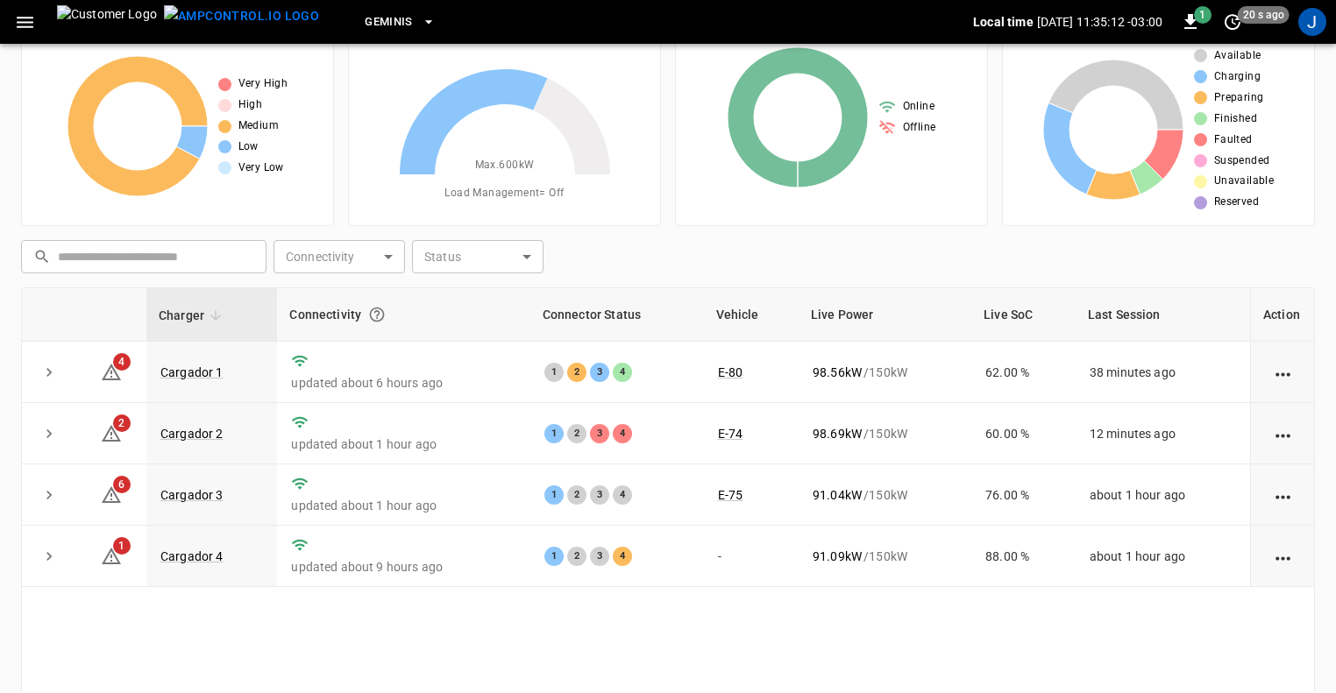
scroll to position [63, 0]
click at [1311, 30] on div "J" at bounding box center [1312, 22] width 28 height 28
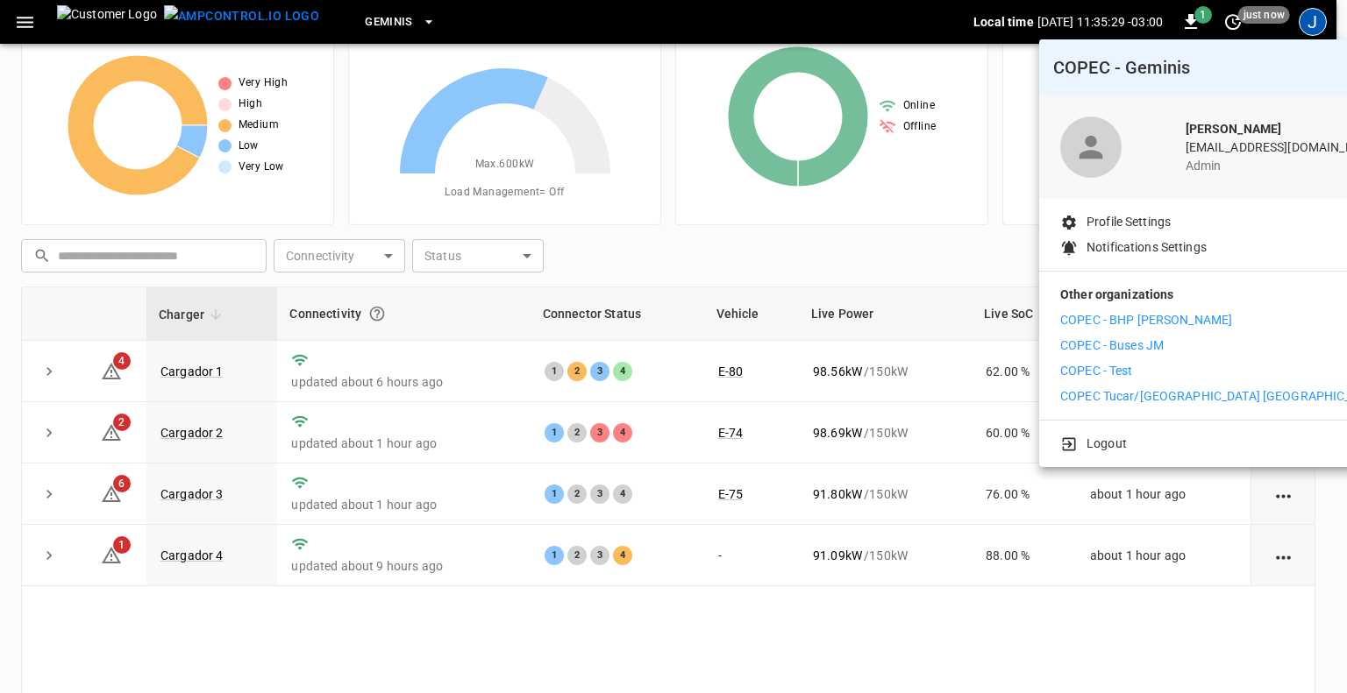
click at [1115, 373] on p "COPEC - Test" at bounding box center [1096, 371] width 73 height 18
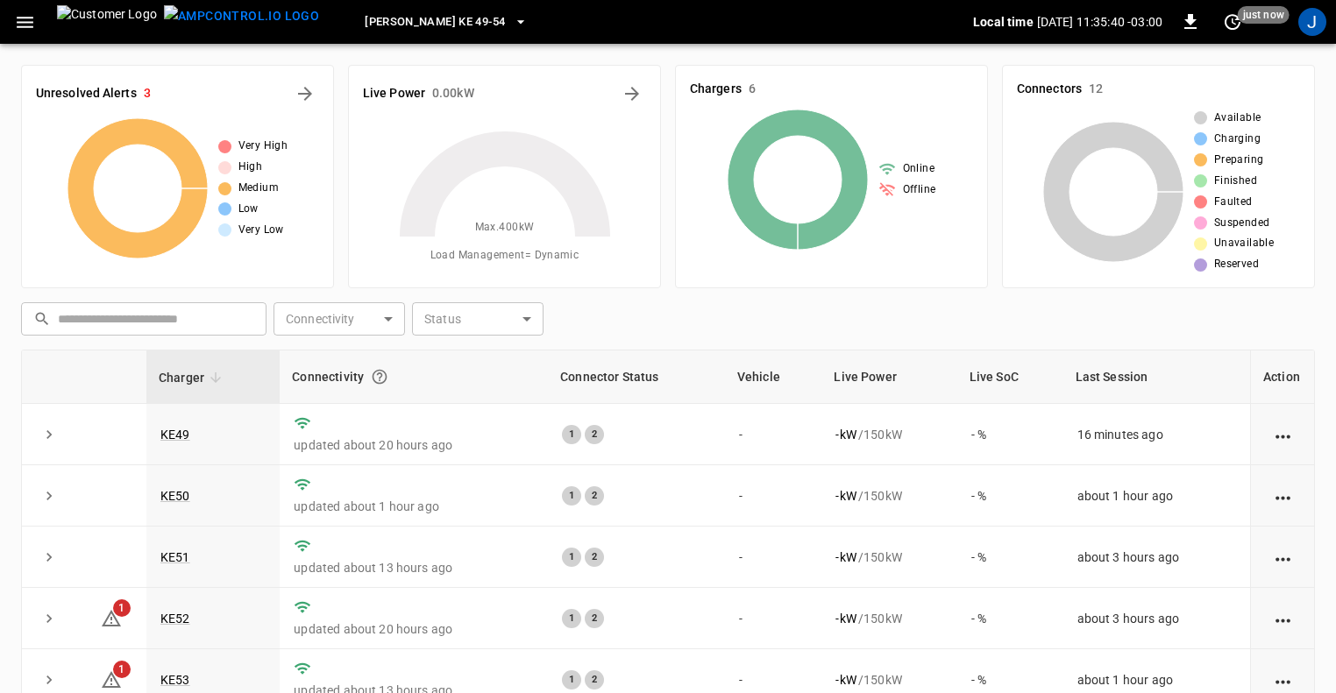
click at [512, 24] on icon "button" at bounding box center [521, 22] width 18 height 18
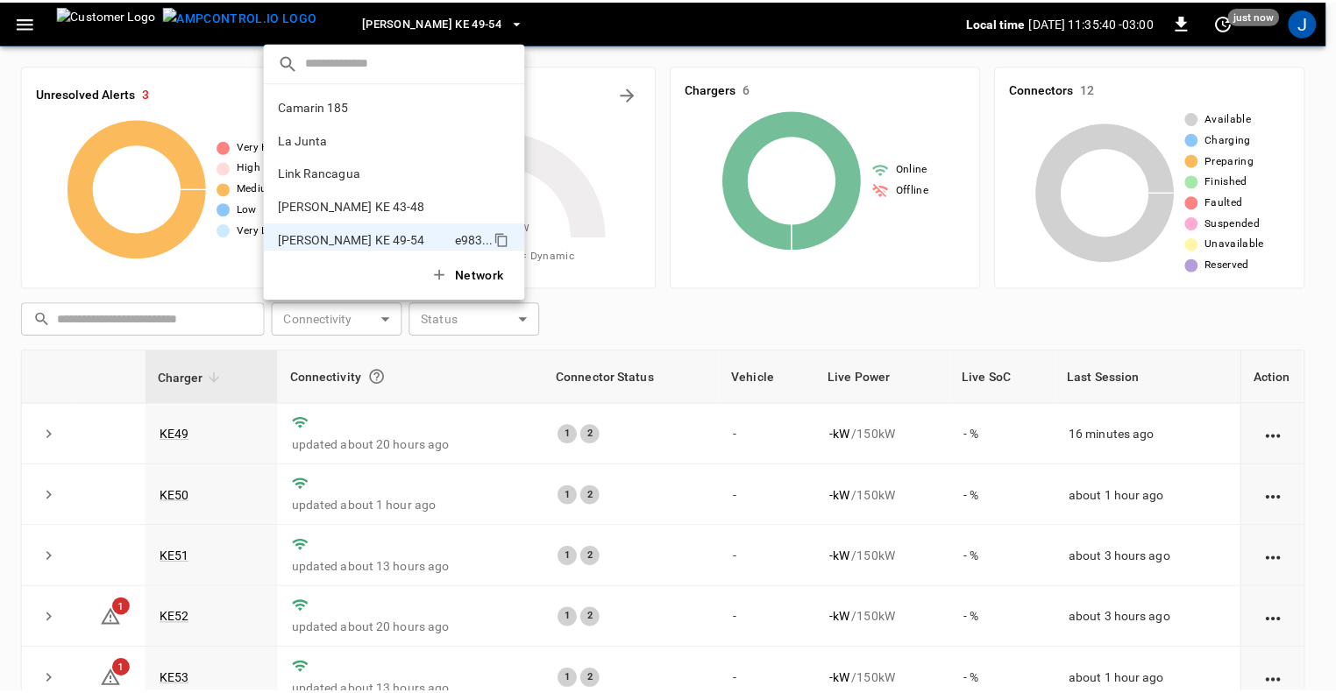
scroll to position [14, 0]
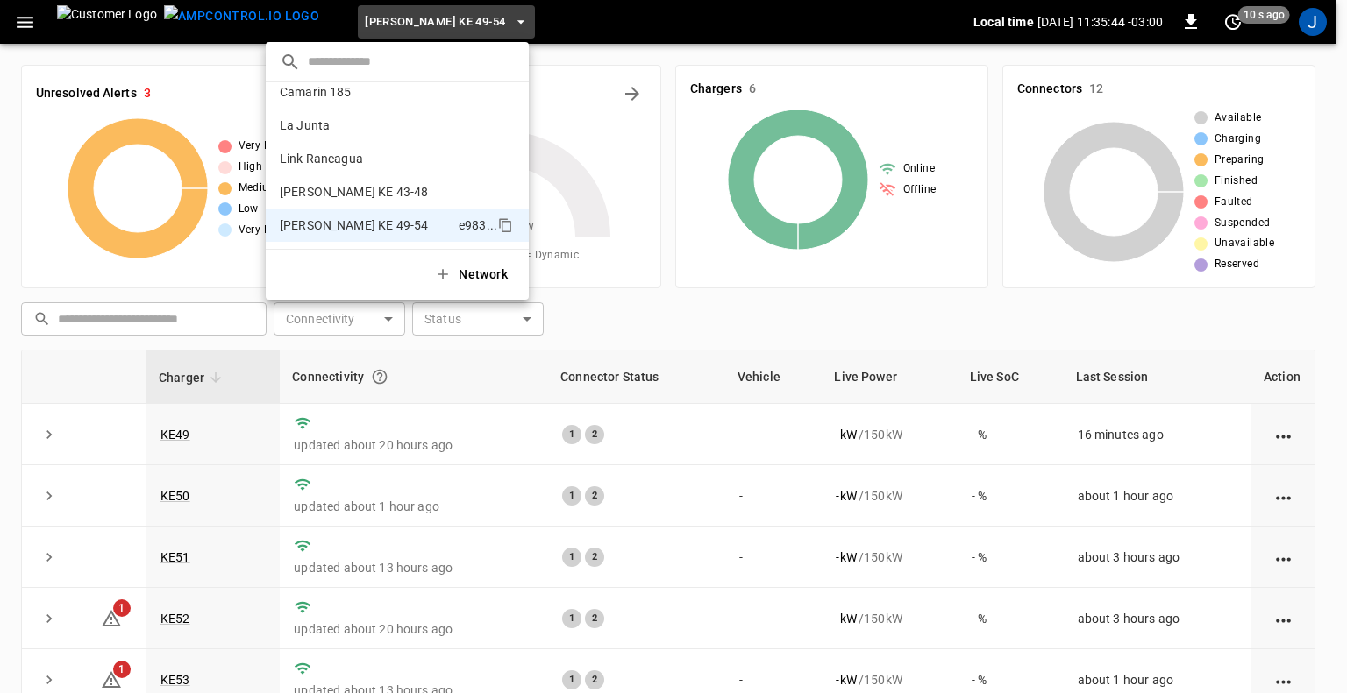
click at [409, 20] on div at bounding box center [673, 346] width 1347 height 693
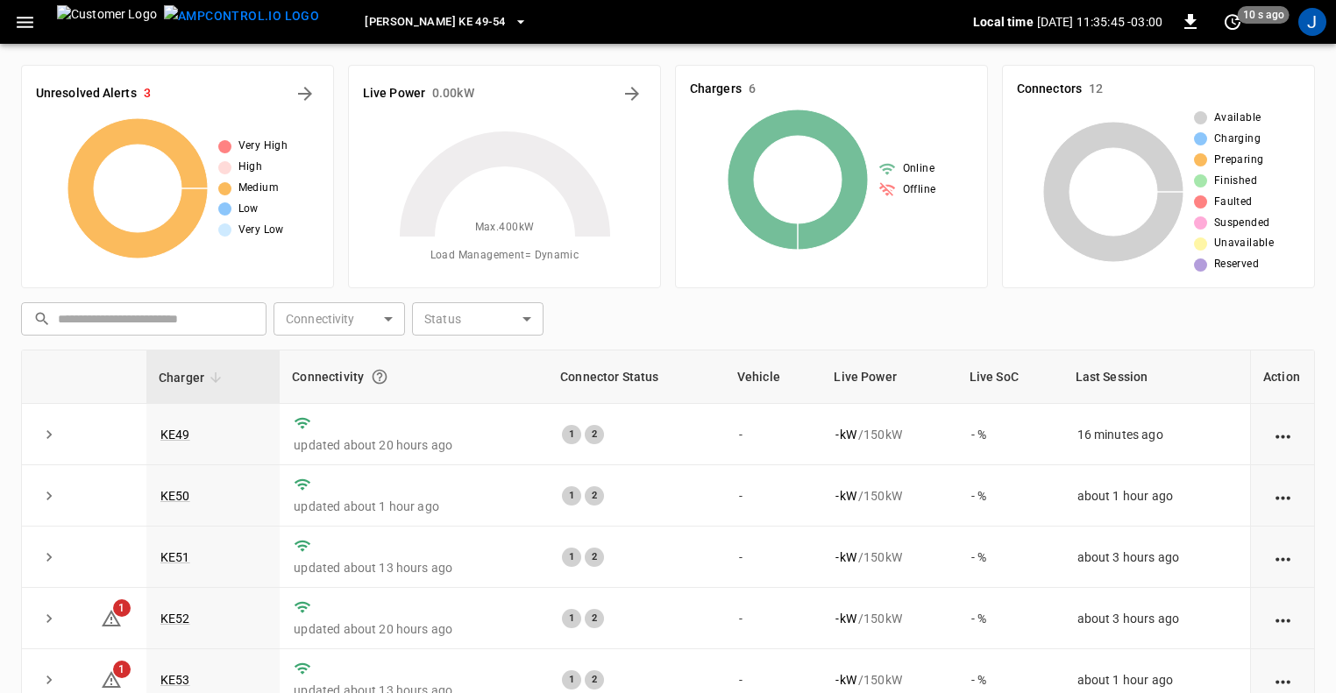
click at [30, 25] on icon "button" at bounding box center [25, 22] width 22 height 22
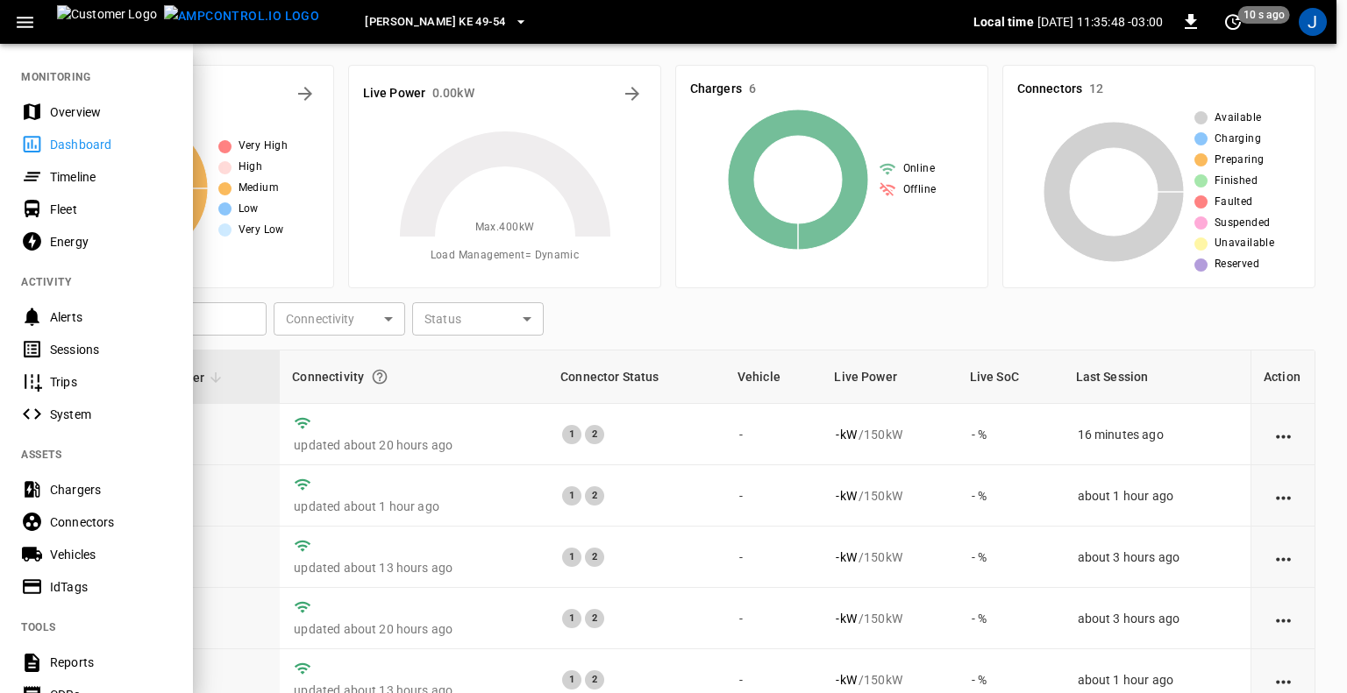
click at [74, 242] on div "Energy" at bounding box center [111, 242] width 122 height 18
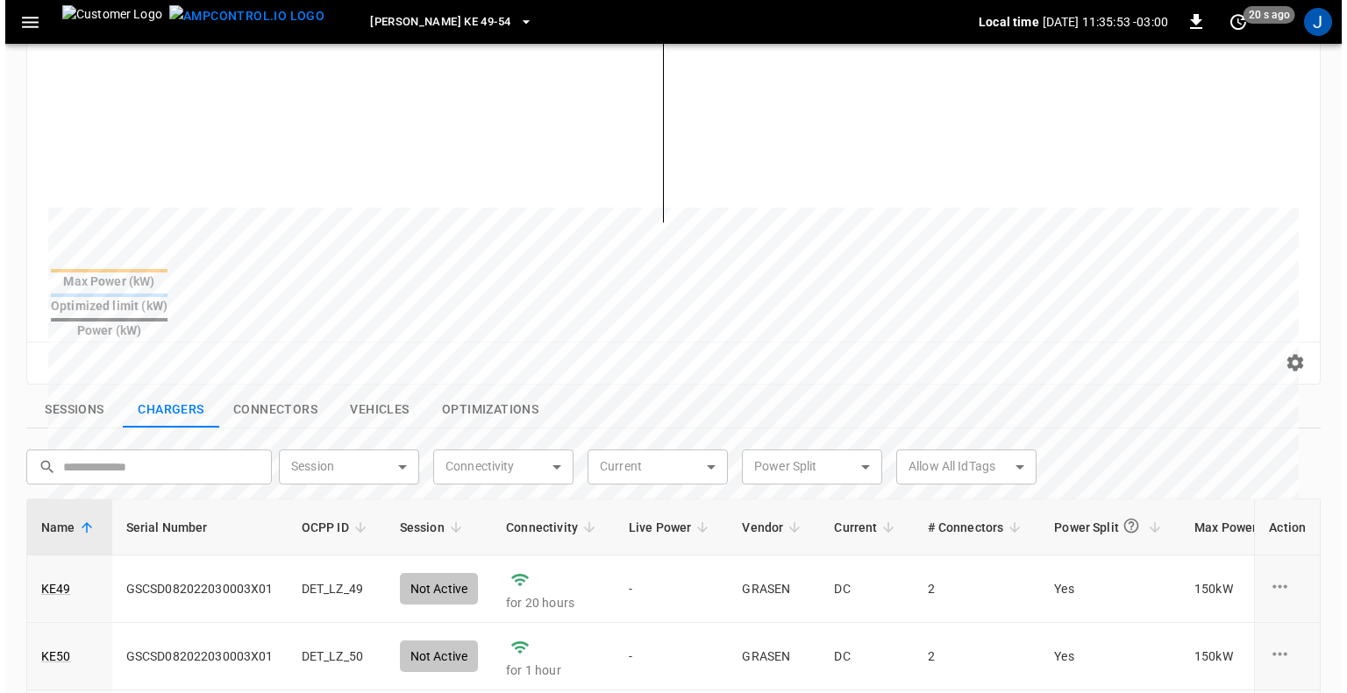
scroll to position [340, 0]
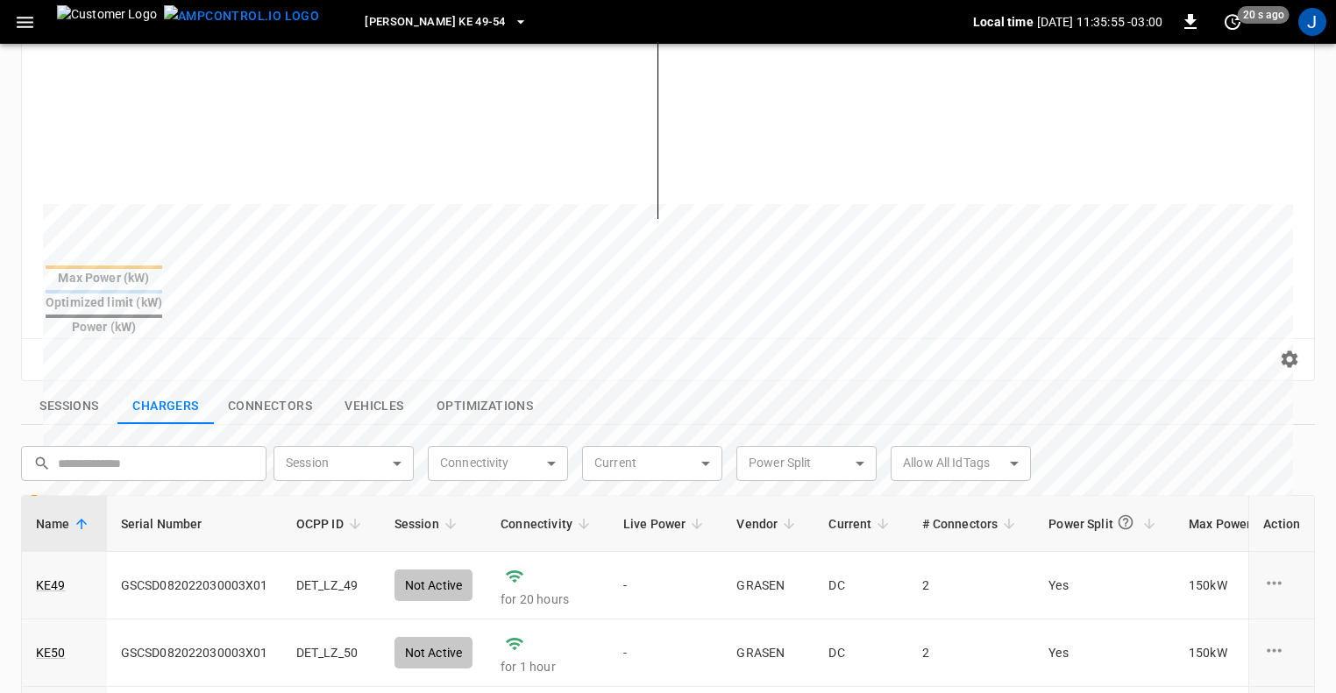
click at [22, 23] on icon "button" at bounding box center [25, 22] width 22 height 22
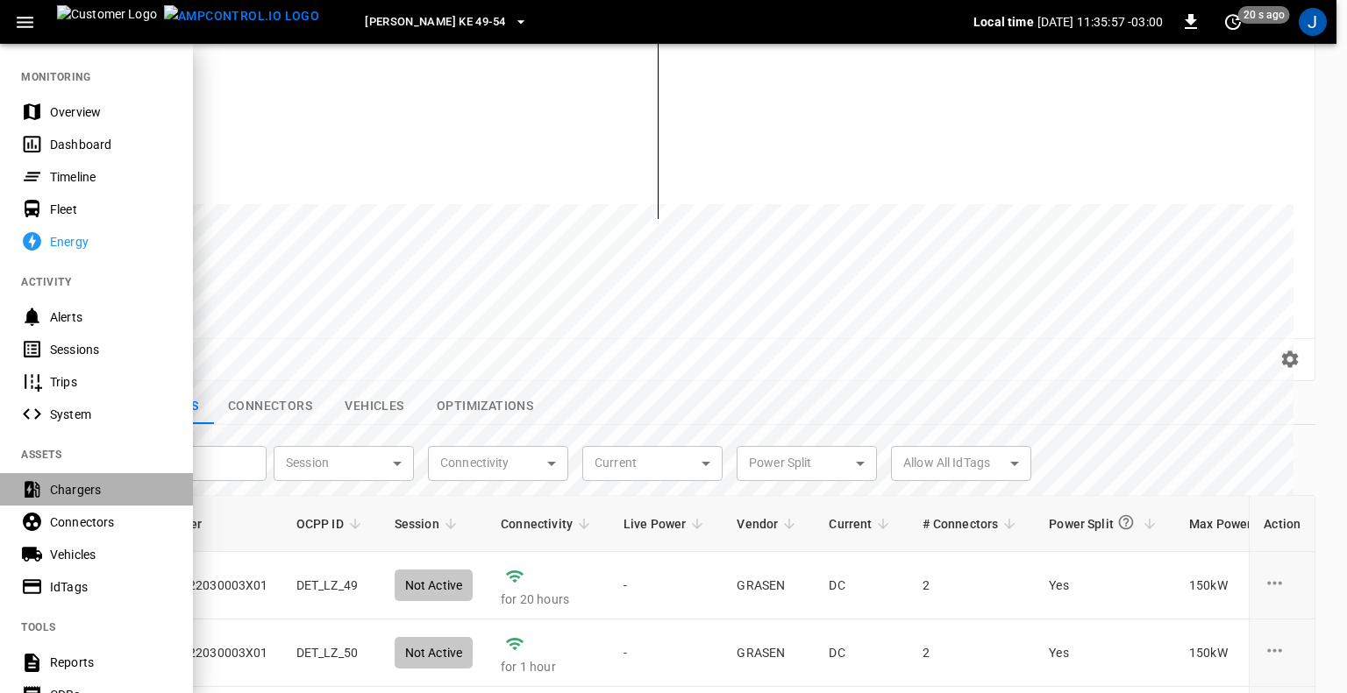
click at [91, 489] on div "Chargers" at bounding box center [111, 490] width 122 height 18
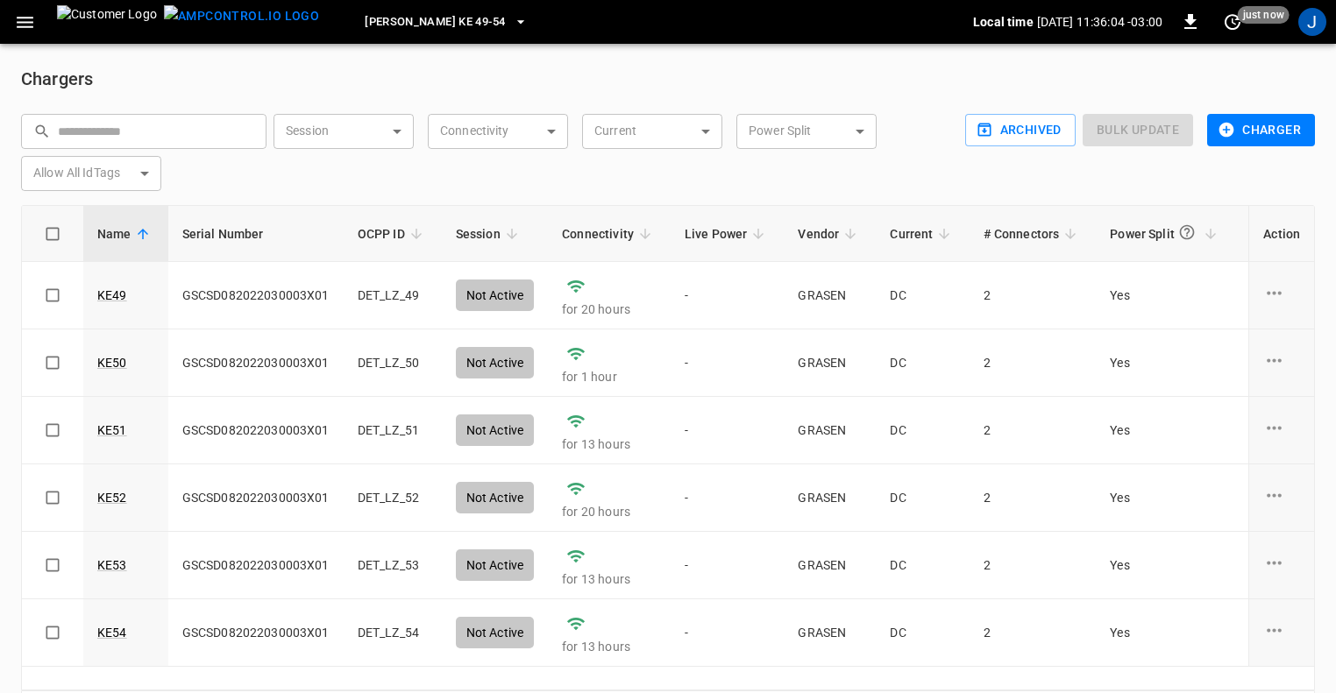
click at [512, 20] on icon "button" at bounding box center [521, 22] width 18 height 18
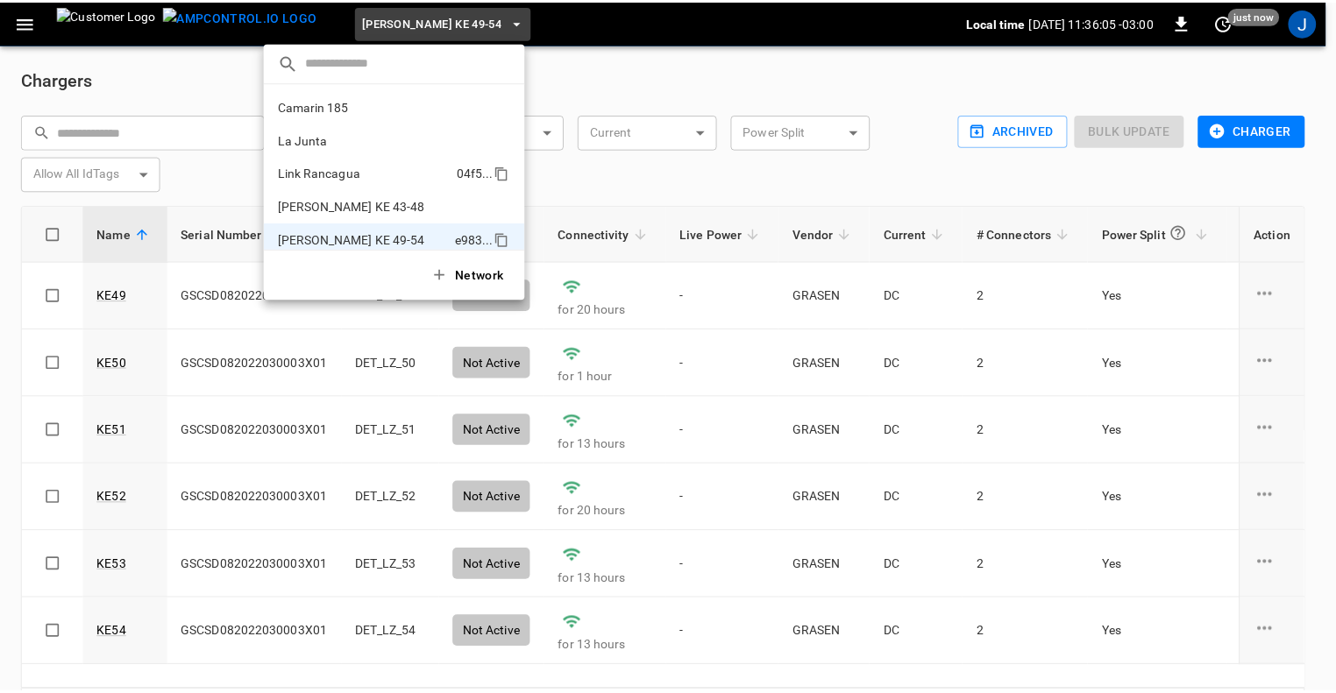
scroll to position [14, 0]
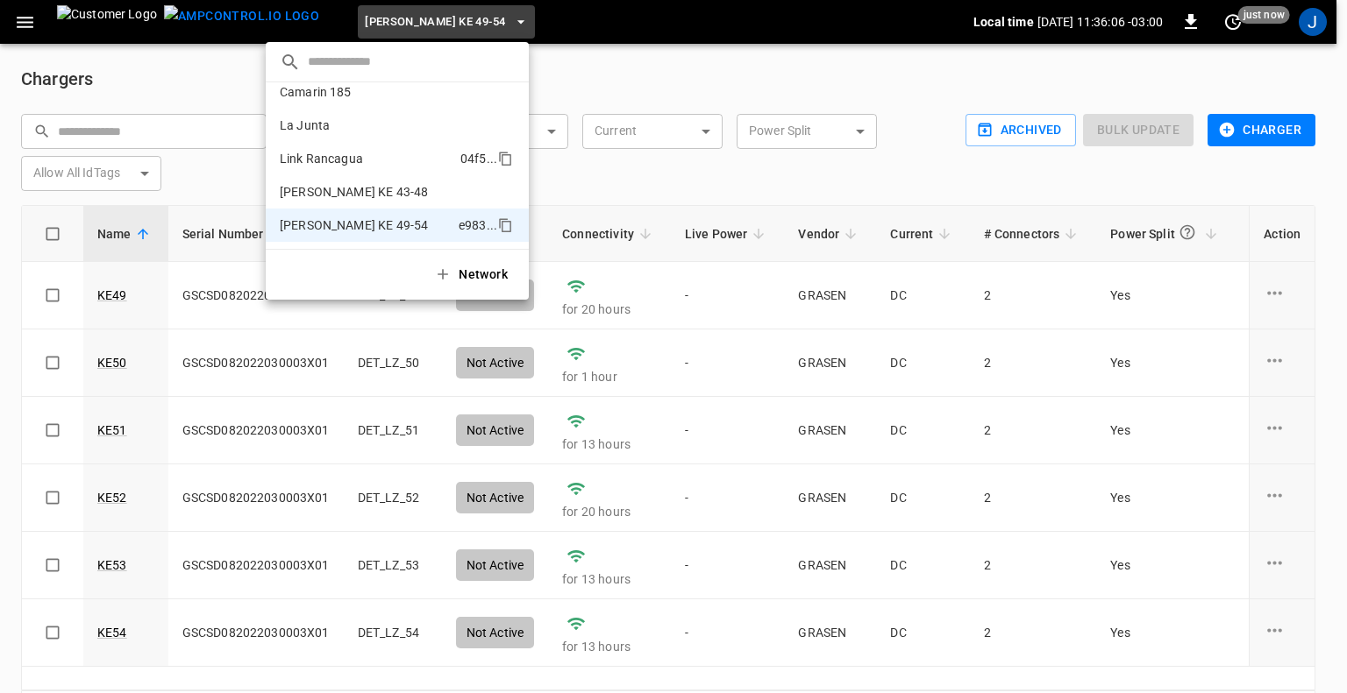
click at [326, 155] on p "Link Rancagua" at bounding box center [367, 159] width 174 height 18
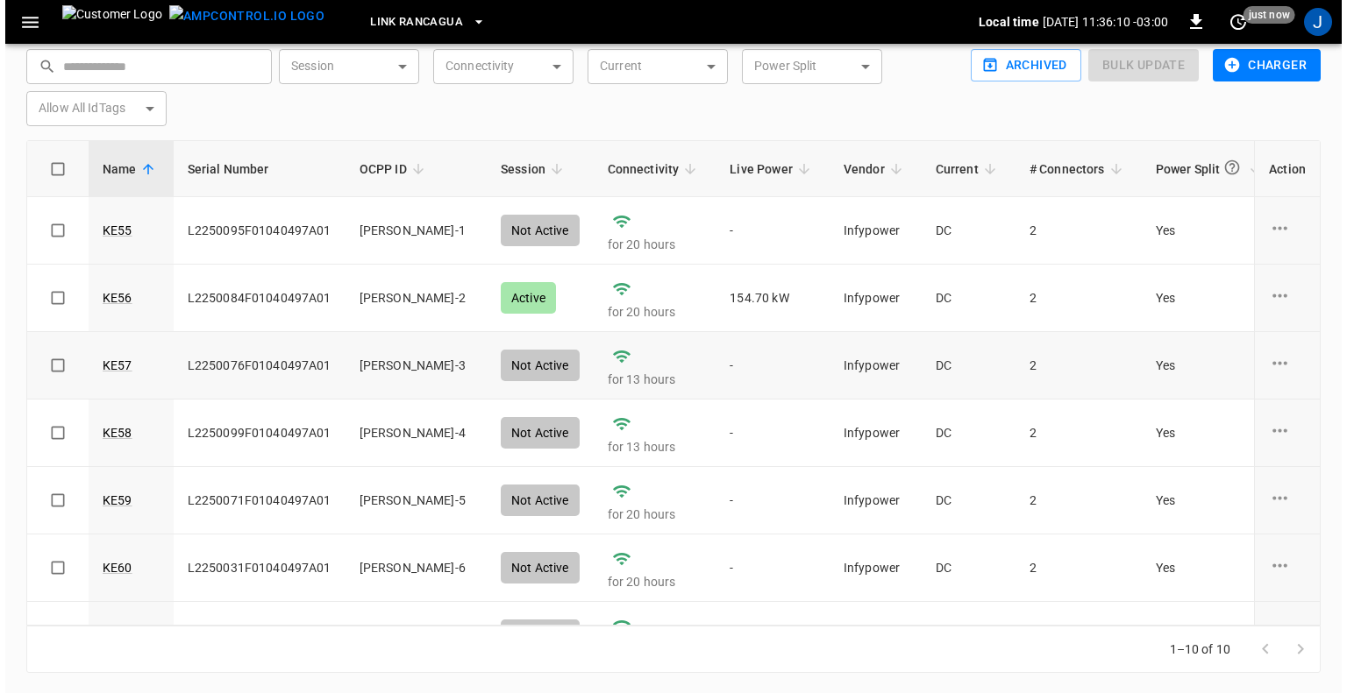
scroll to position [0, 0]
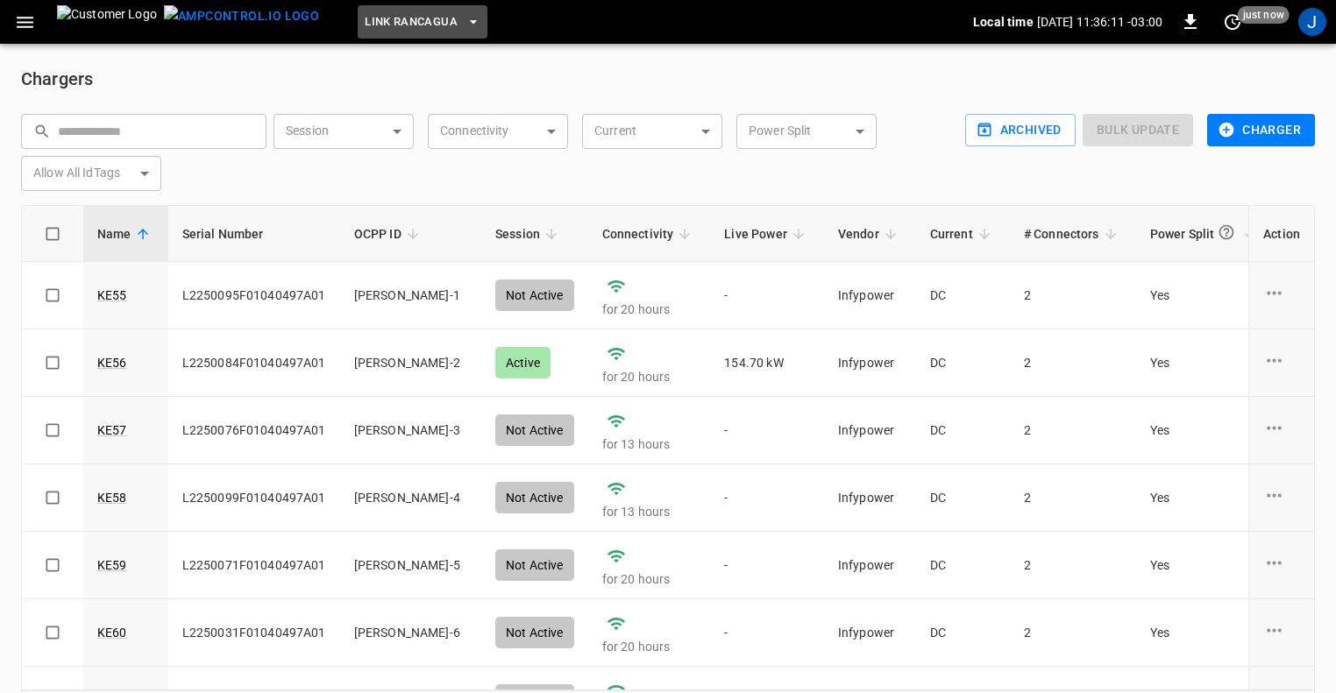
click at [366, 23] on button "Link Rancagua" at bounding box center [423, 22] width 130 height 34
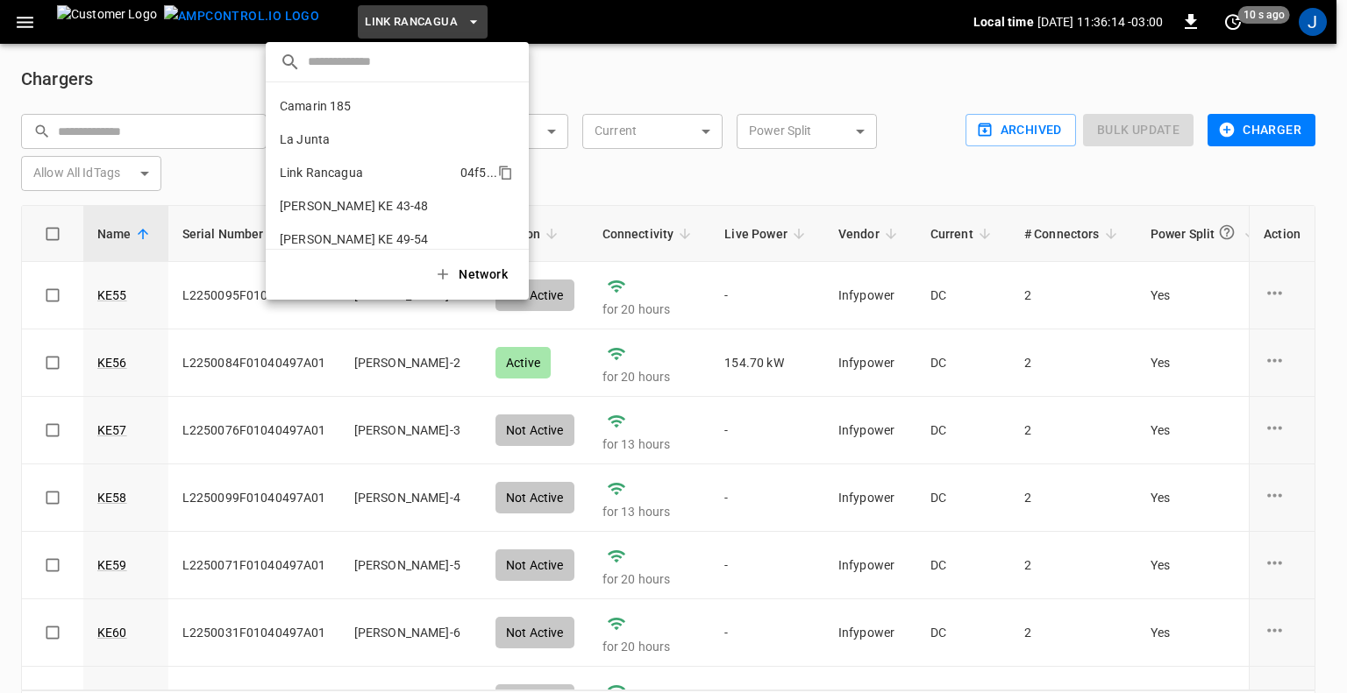
scroll to position [14, 0]
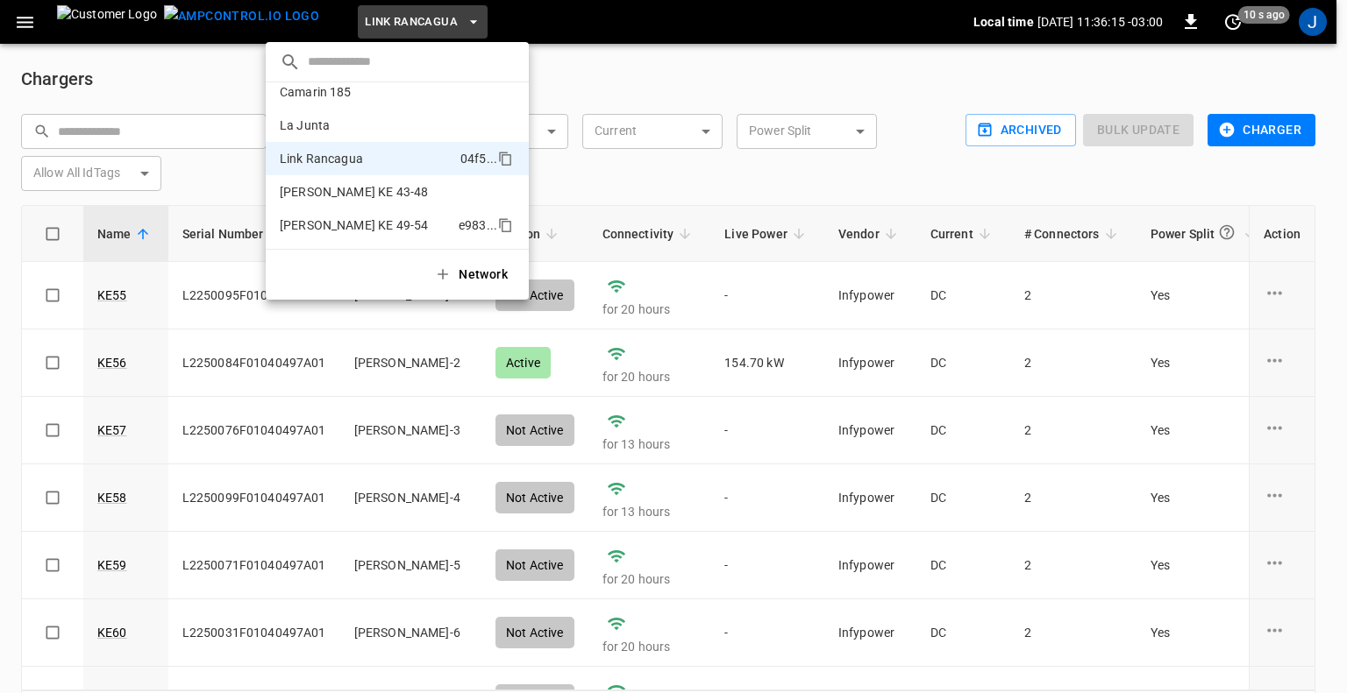
click at [369, 236] on li "[PERSON_NAME] KE 49-54 e983 ..." at bounding box center [397, 225] width 263 height 33
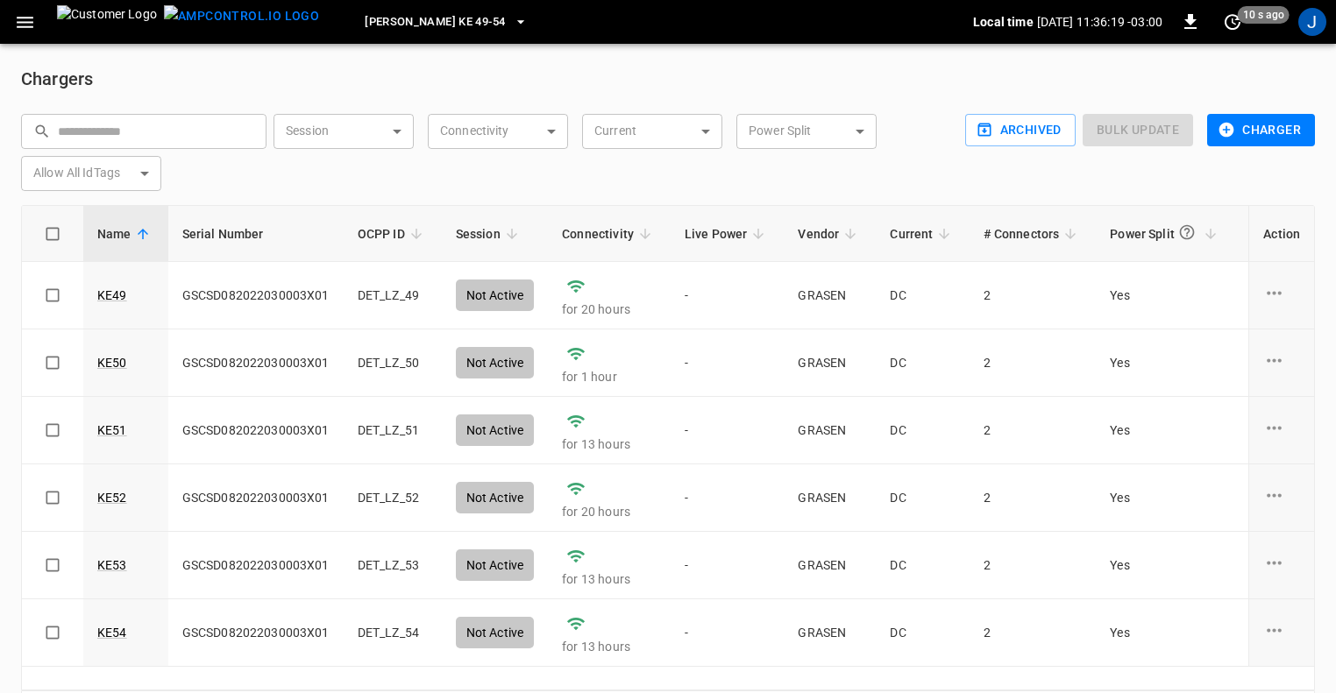
click at [25, 23] on icon "button" at bounding box center [25, 22] width 22 height 22
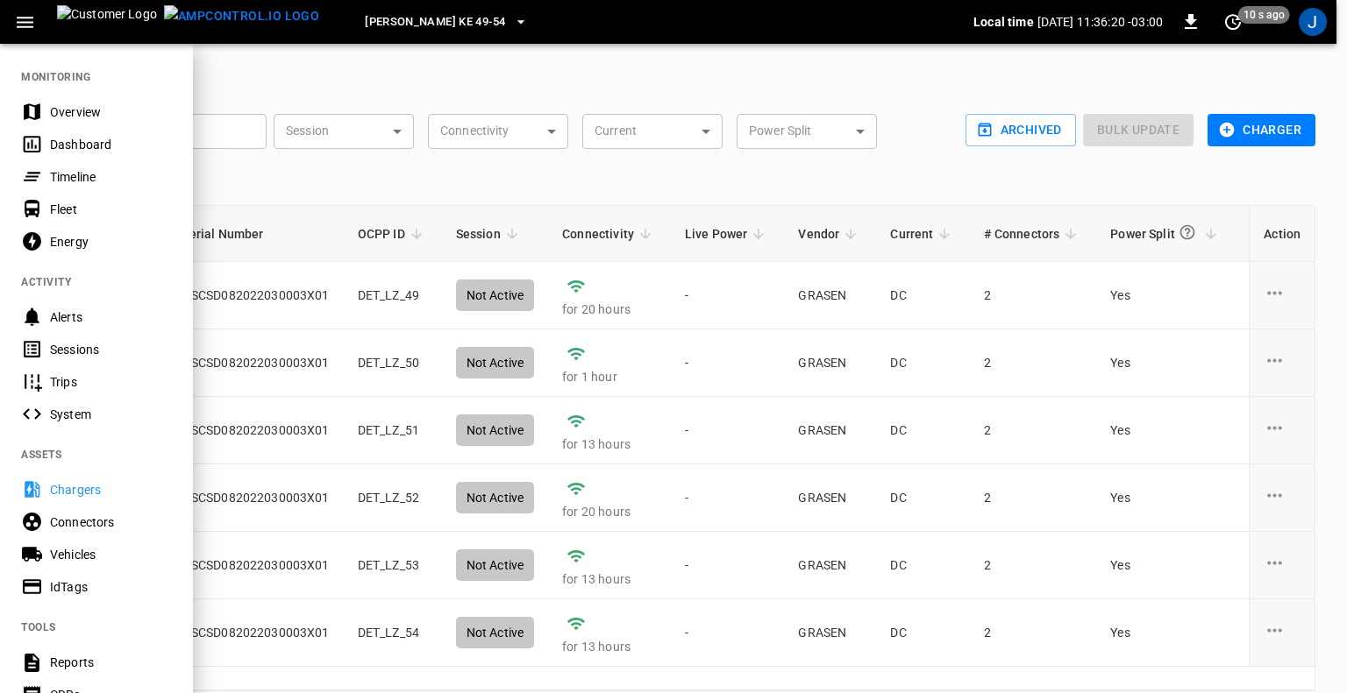
click at [76, 111] on div "Overview" at bounding box center [111, 112] width 122 height 18
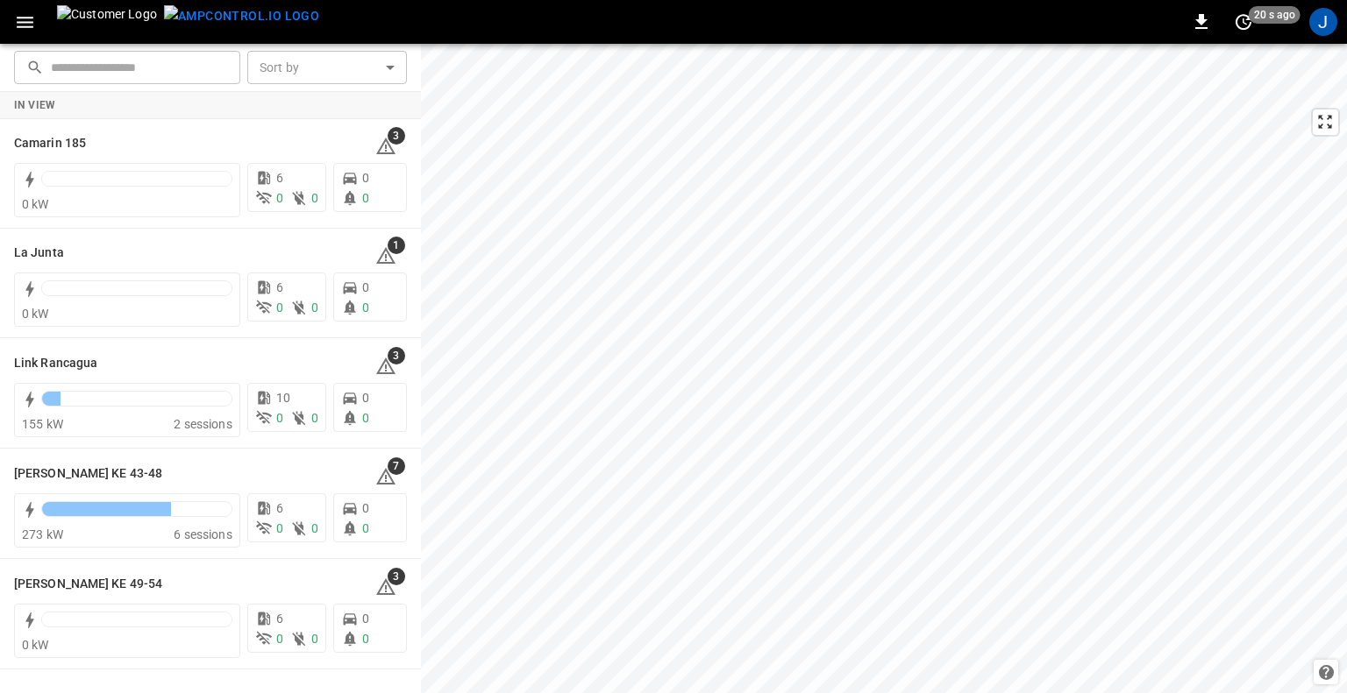
click at [25, 20] on icon "button" at bounding box center [25, 22] width 22 height 22
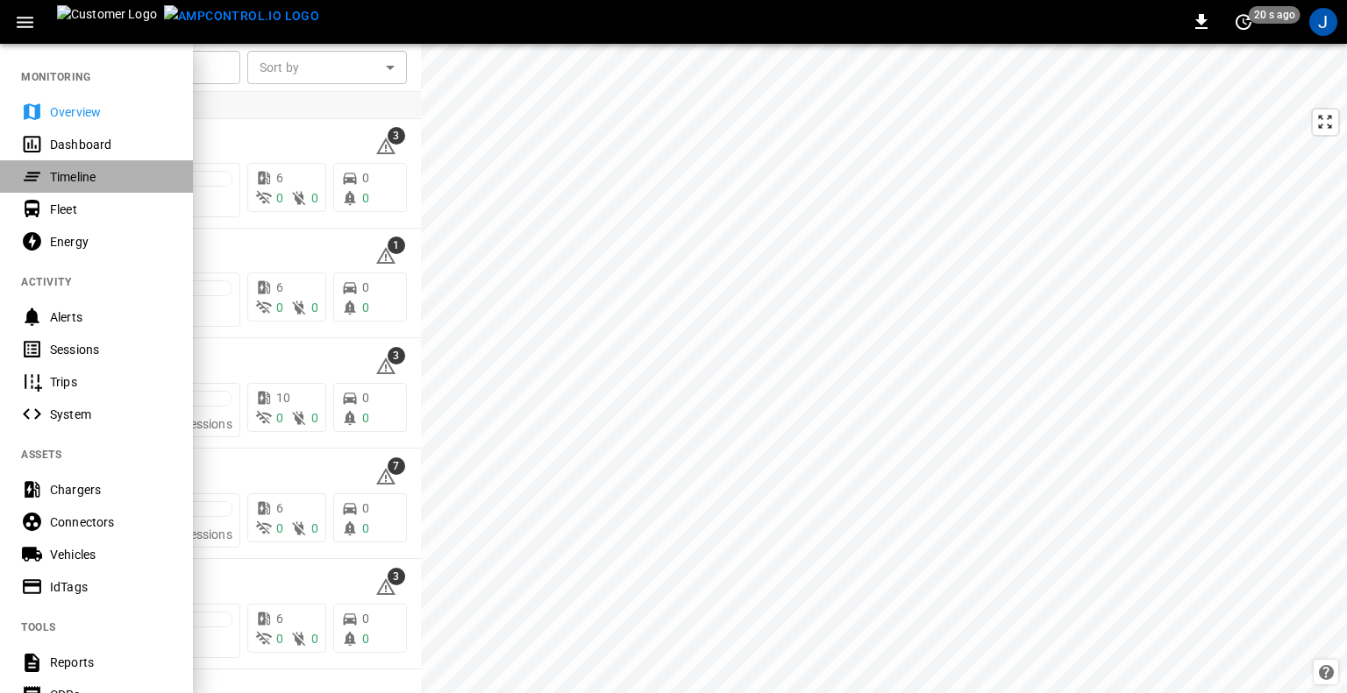
click at [81, 178] on div "Timeline" at bounding box center [111, 177] width 122 height 18
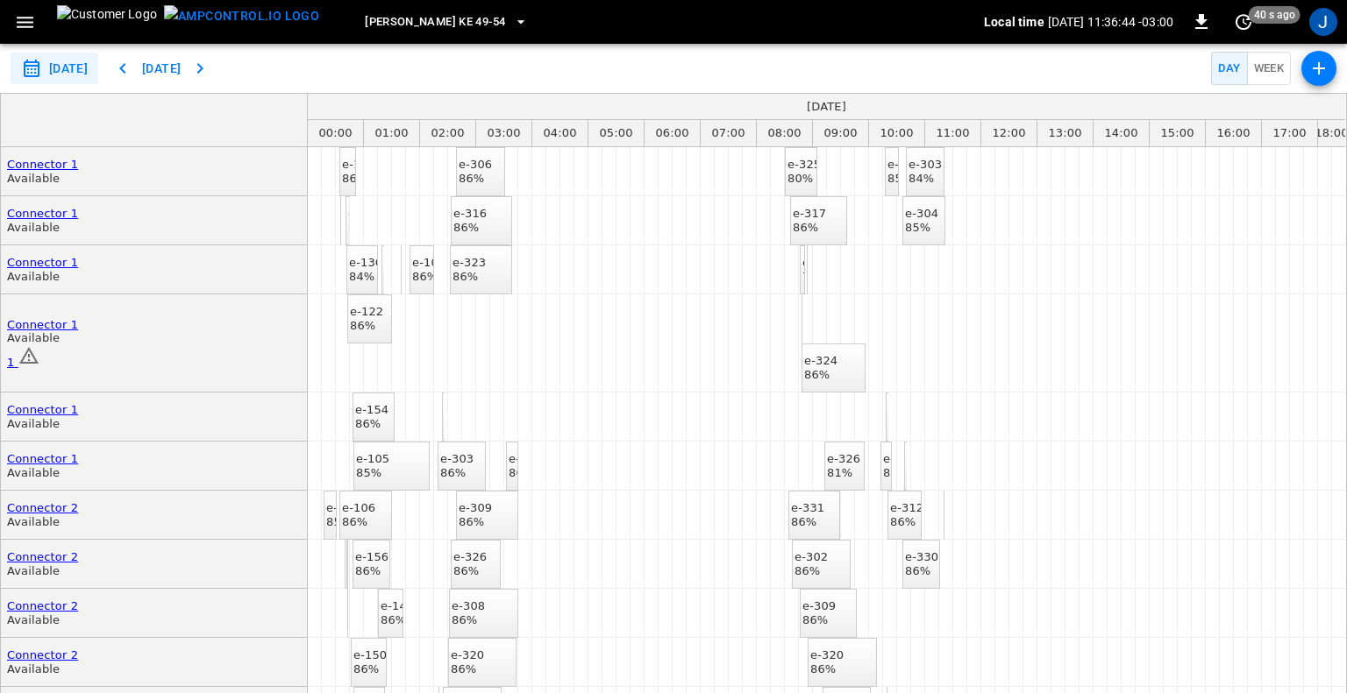
click at [1319, 69] on icon "button" at bounding box center [1318, 68] width 12 height 12
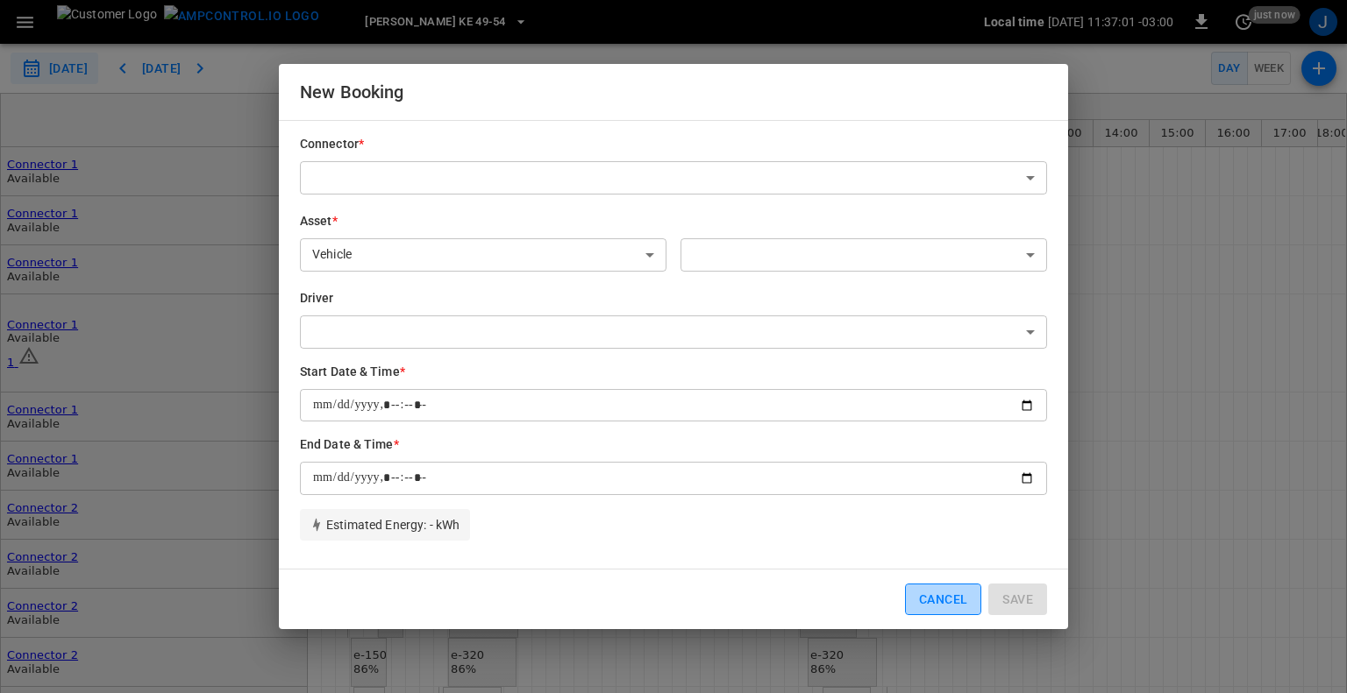
click at [936, 589] on button "Cancel" at bounding box center [943, 600] width 76 height 32
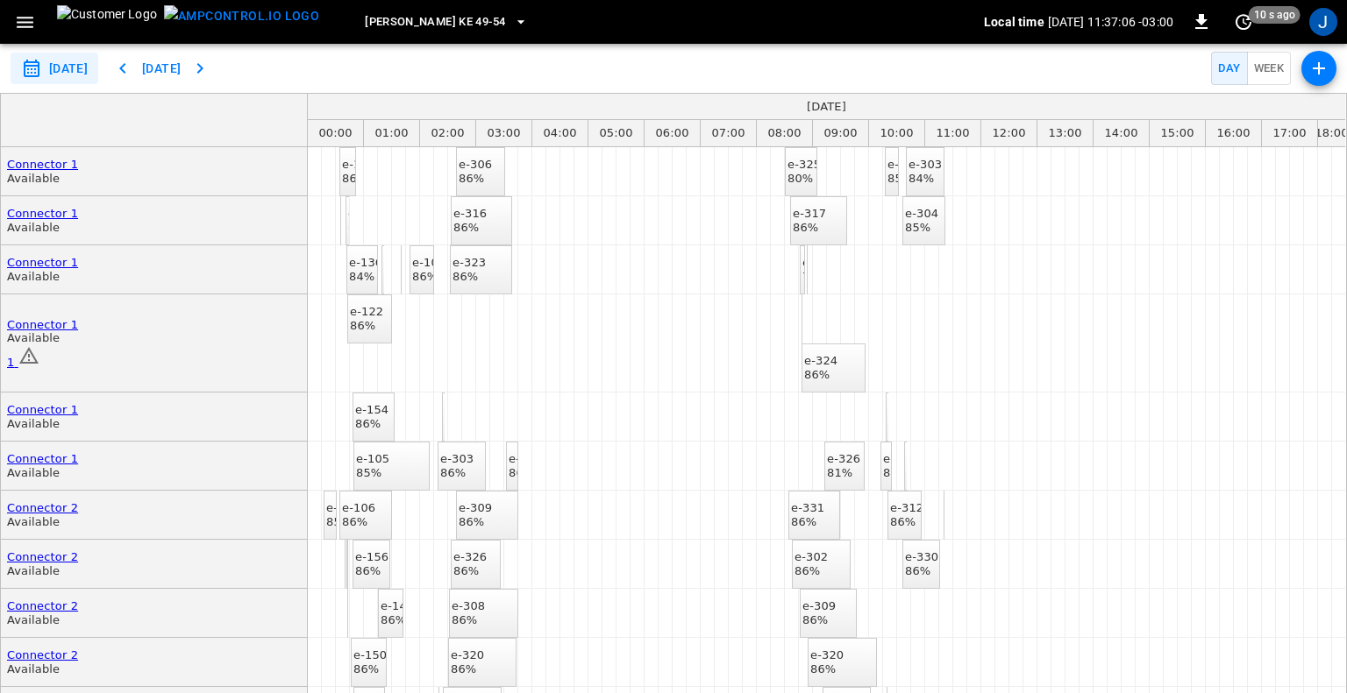
click at [18, 19] on icon "button" at bounding box center [25, 22] width 22 height 22
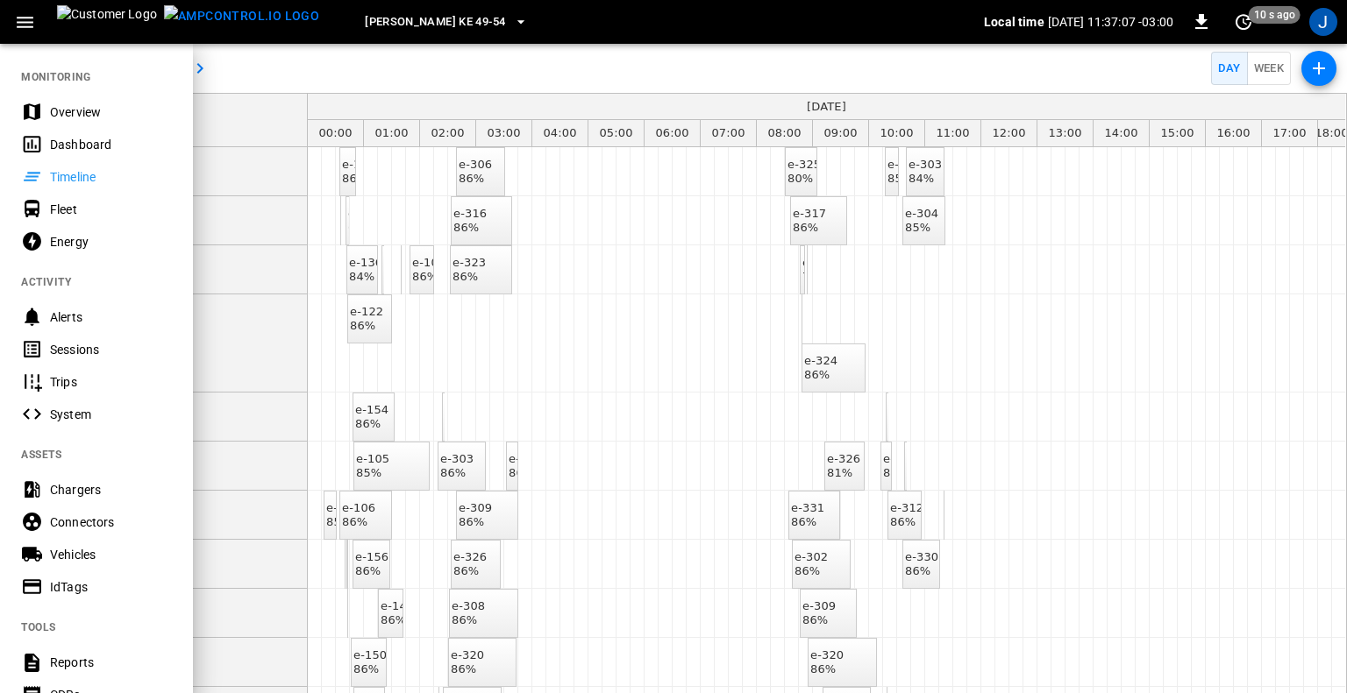
click at [24, 18] on icon "button" at bounding box center [25, 22] width 22 height 22
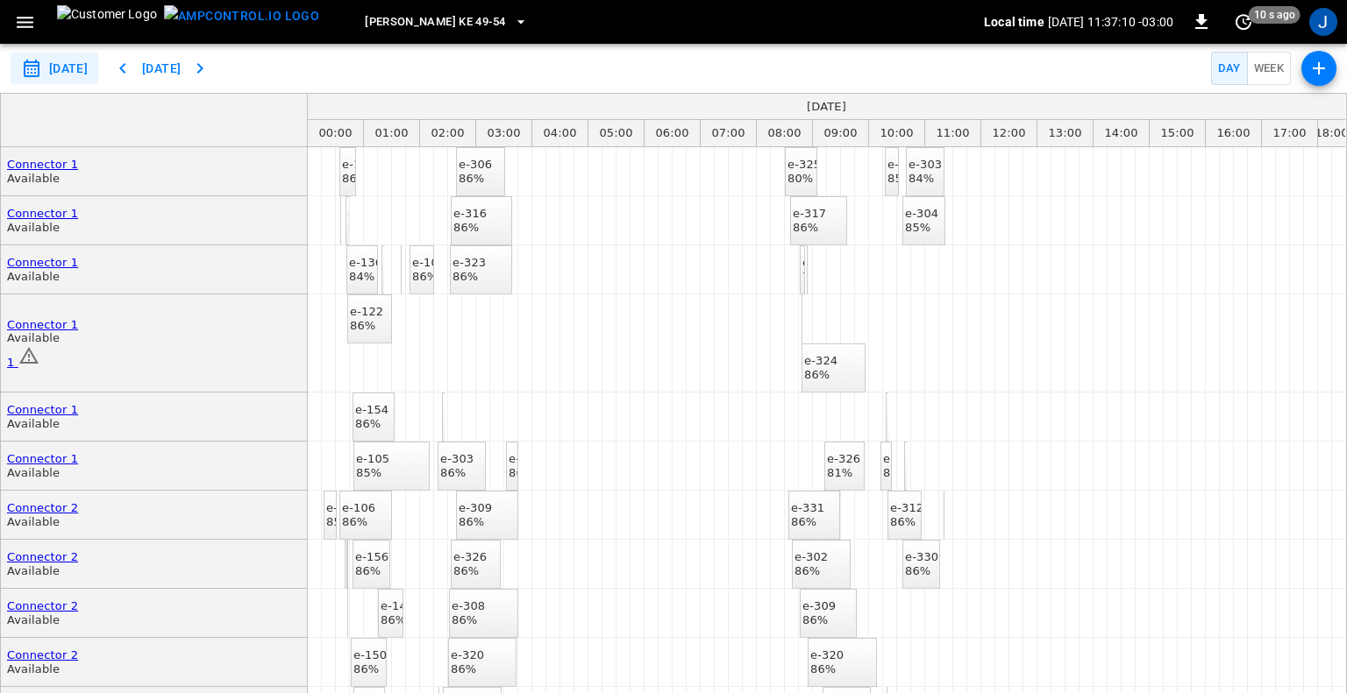
click at [28, 20] on icon "button" at bounding box center [25, 22] width 22 height 22
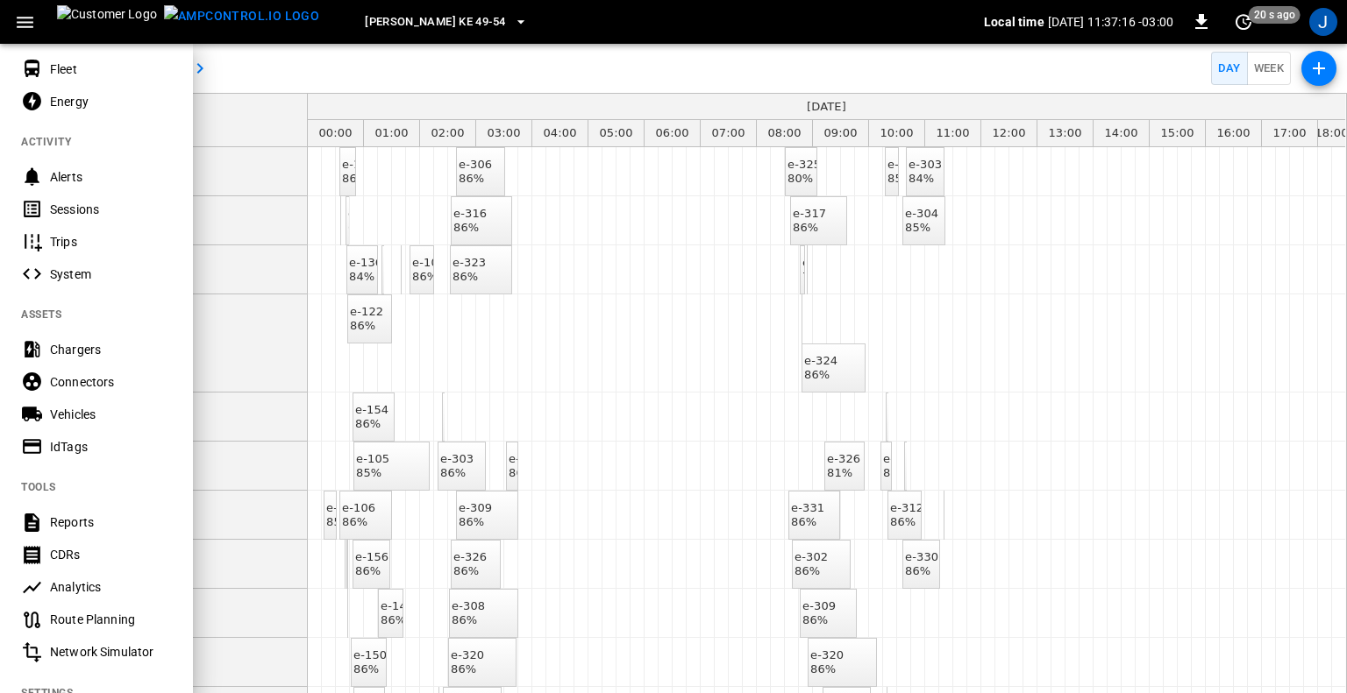
scroll to position [196, 0]
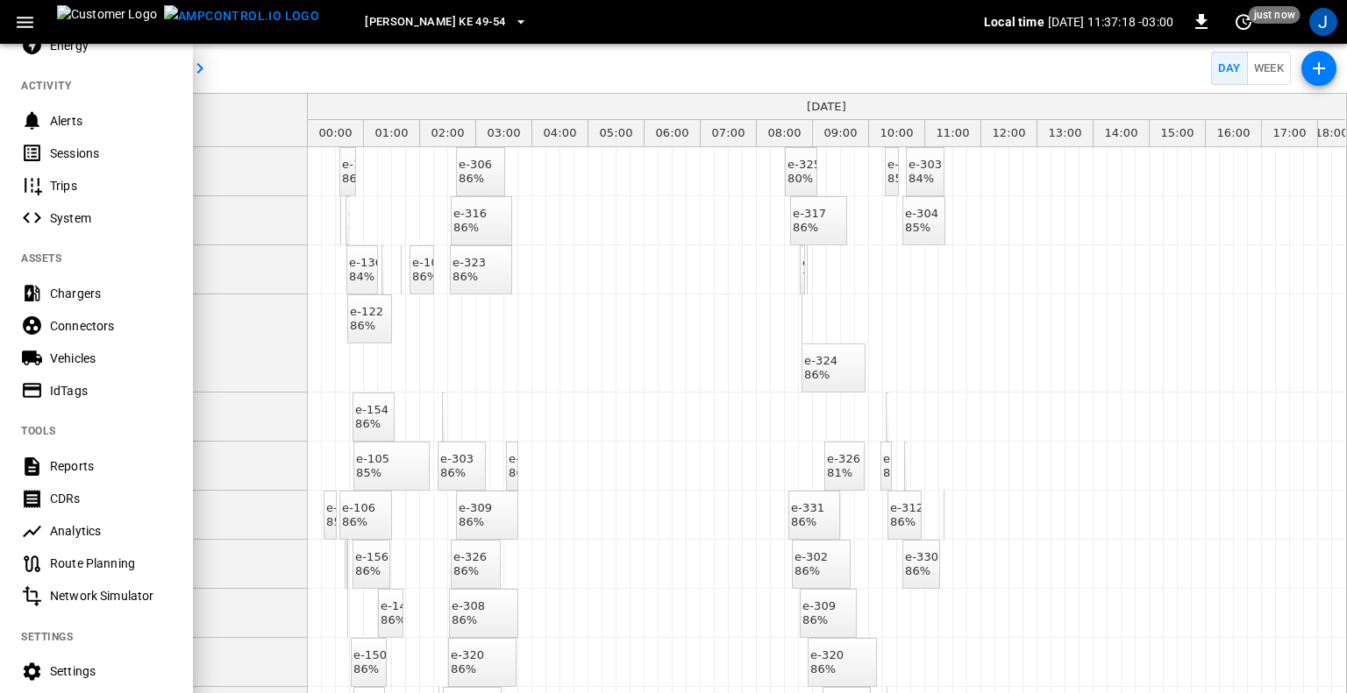
click at [81, 359] on div "Vehicles" at bounding box center [111, 359] width 122 height 18
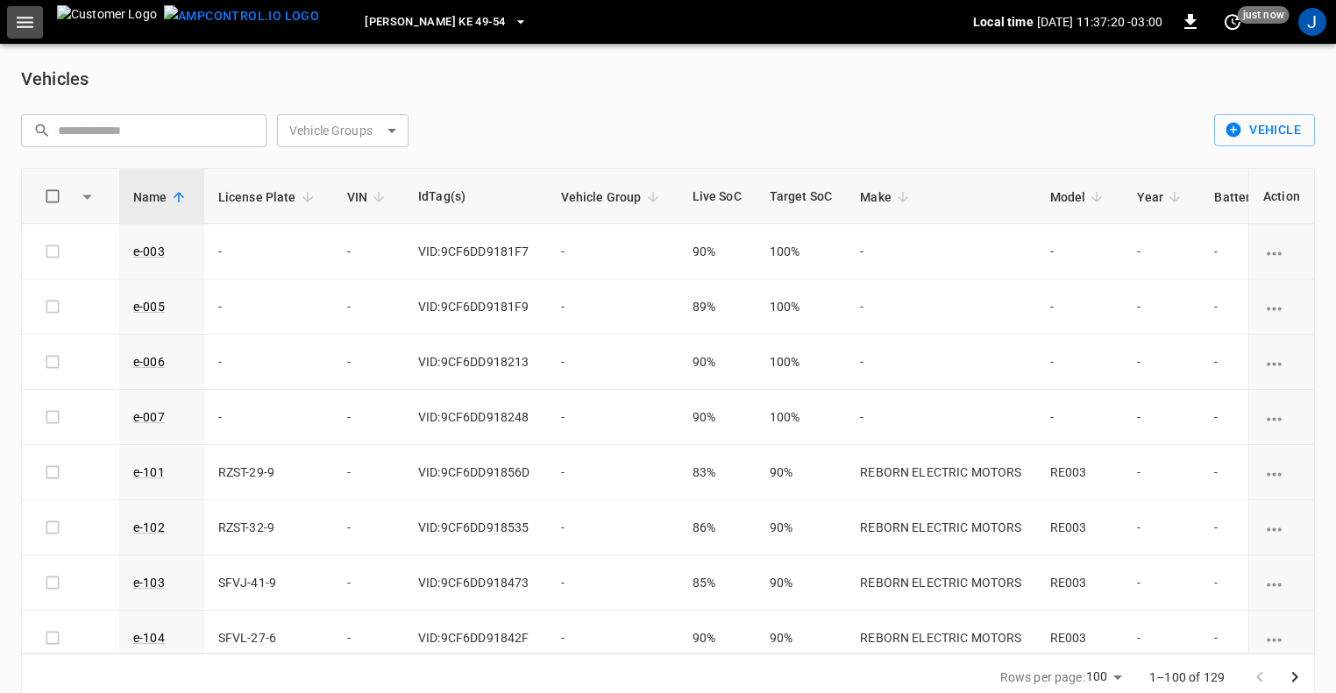
click at [28, 20] on icon "button" at bounding box center [25, 22] width 22 height 22
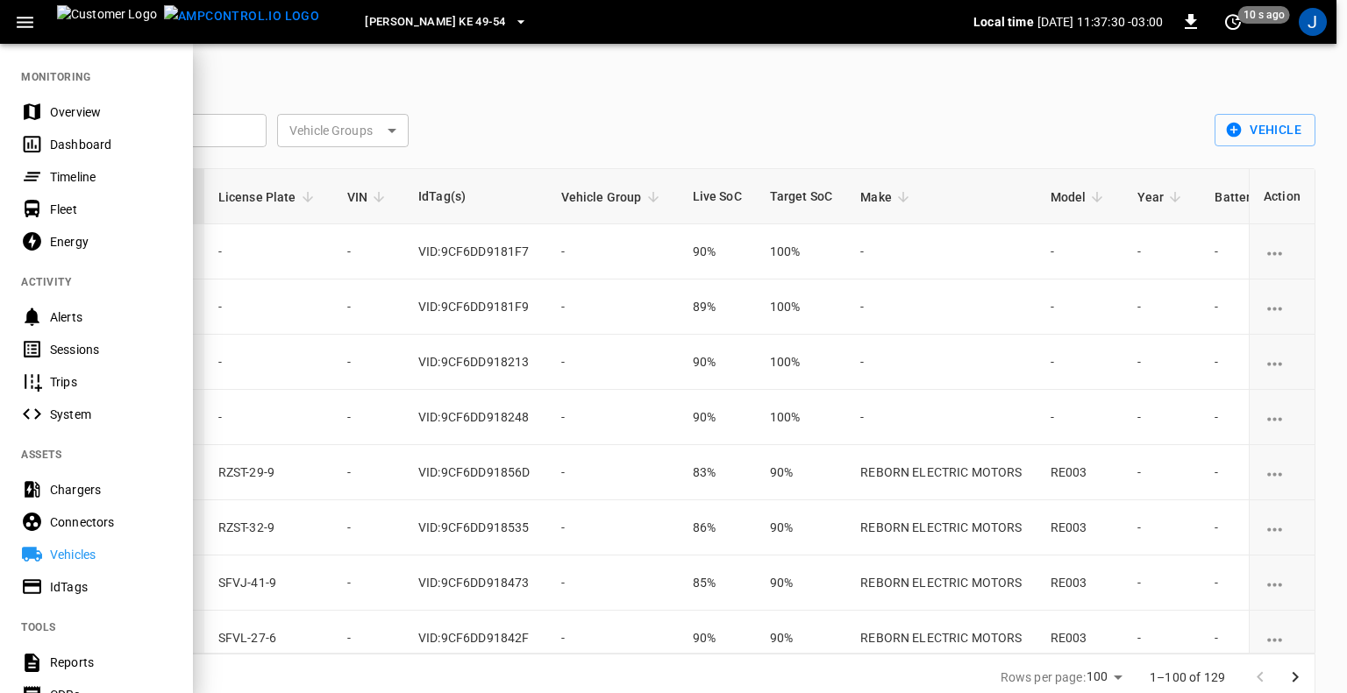
click at [70, 205] on div "Fleet" at bounding box center [111, 210] width 122 height 18
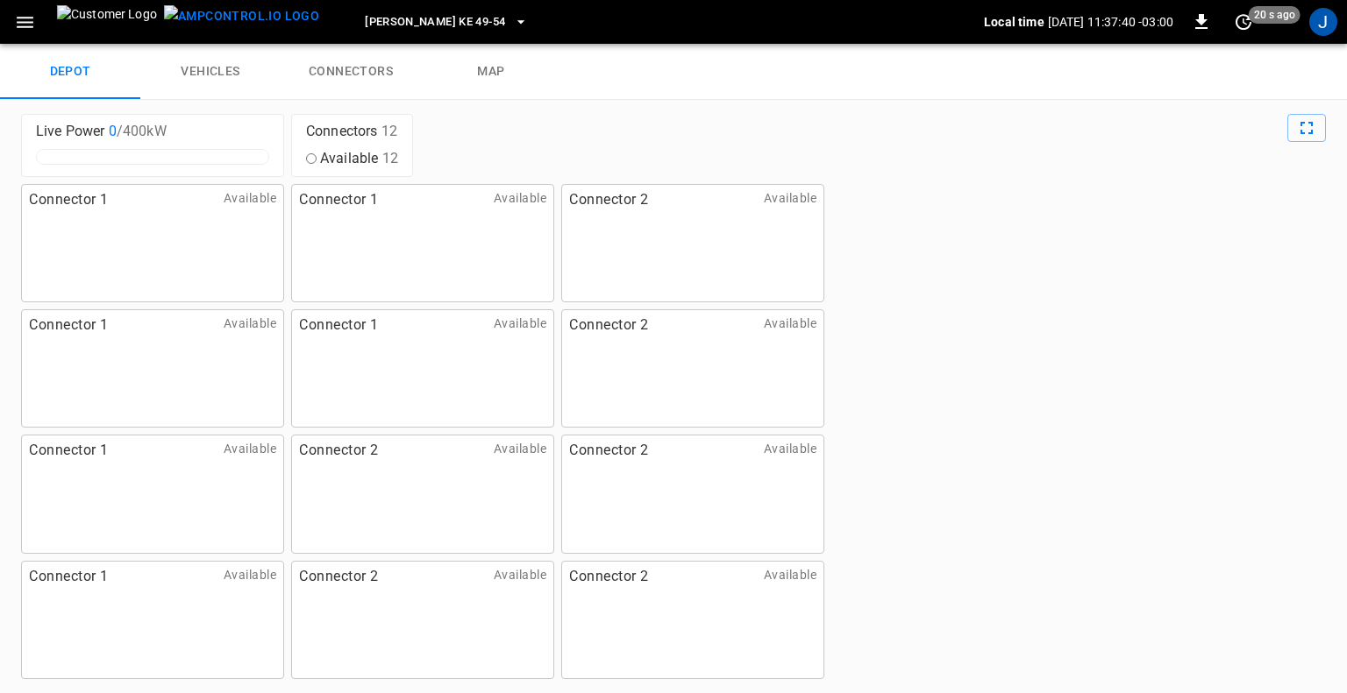
click at [225, 75] on link "vehicles" at bounding box center [210, 72] width 140 height 56
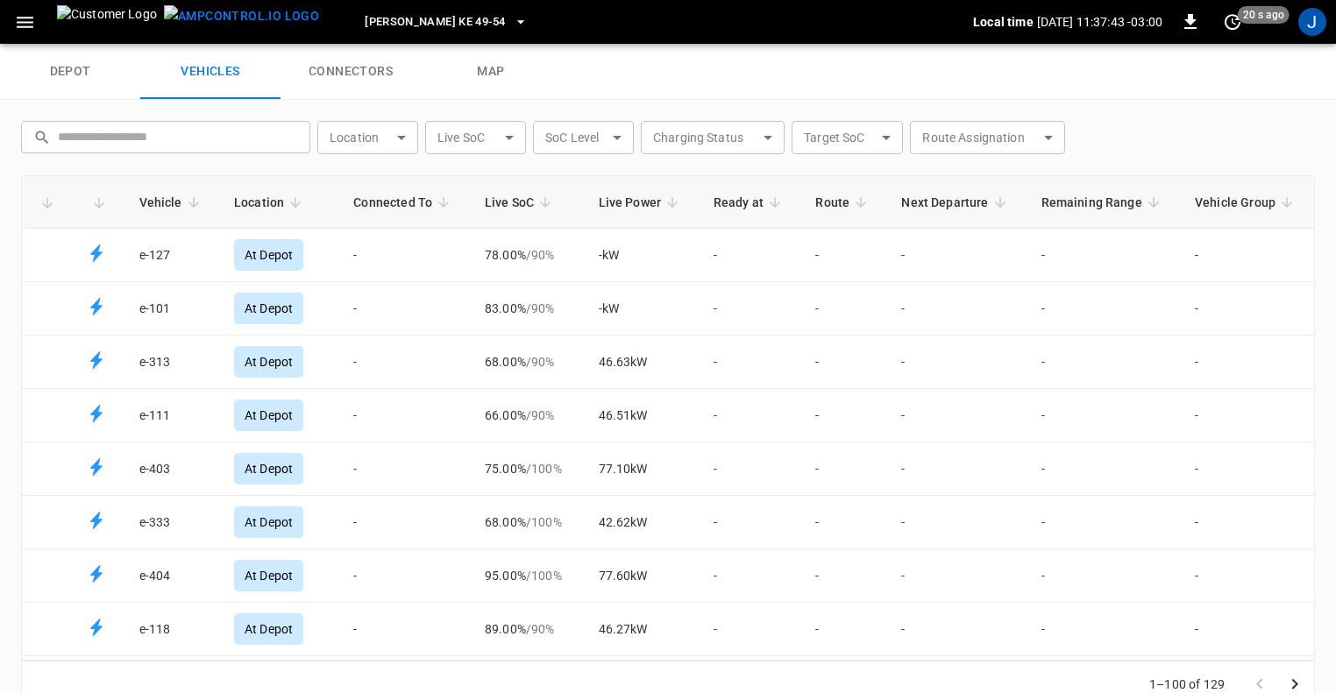
click at [352, 75] on link "connectors" at bounding box center [351, 72] width 140 height 56
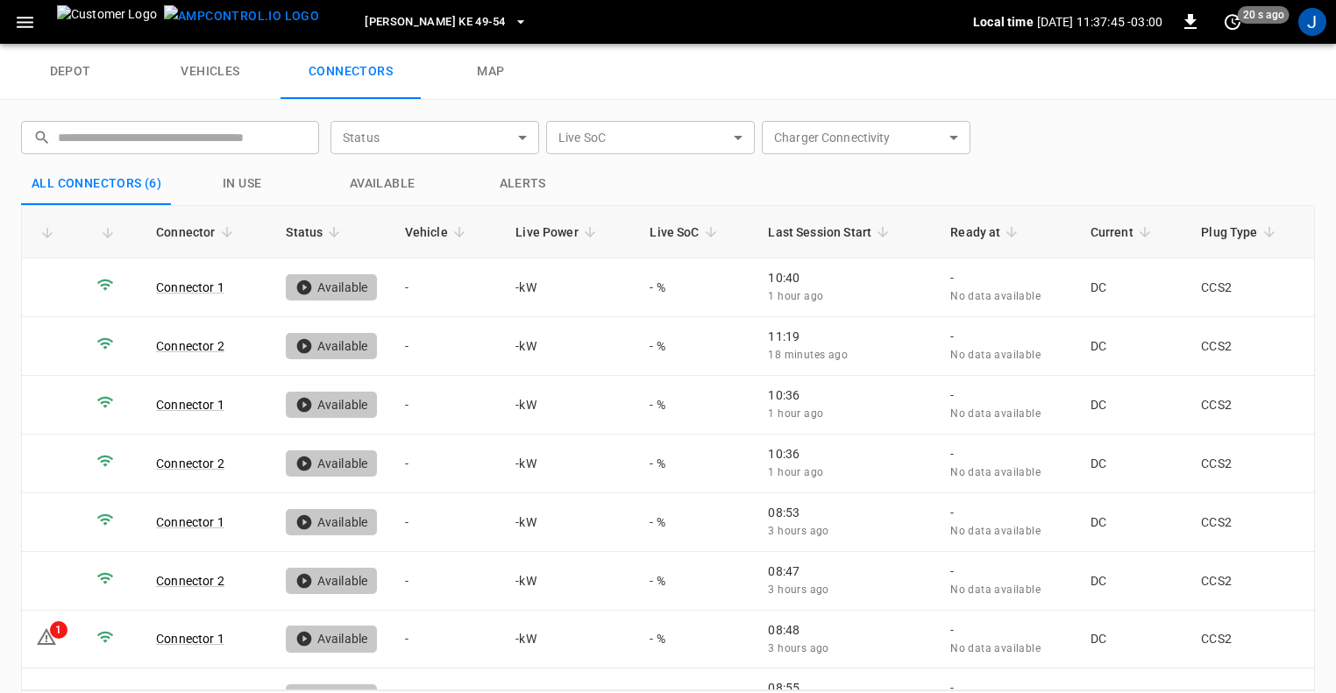
click at [75, 70] on link "depot" at bounding box center [70, 72] width 140 height 56
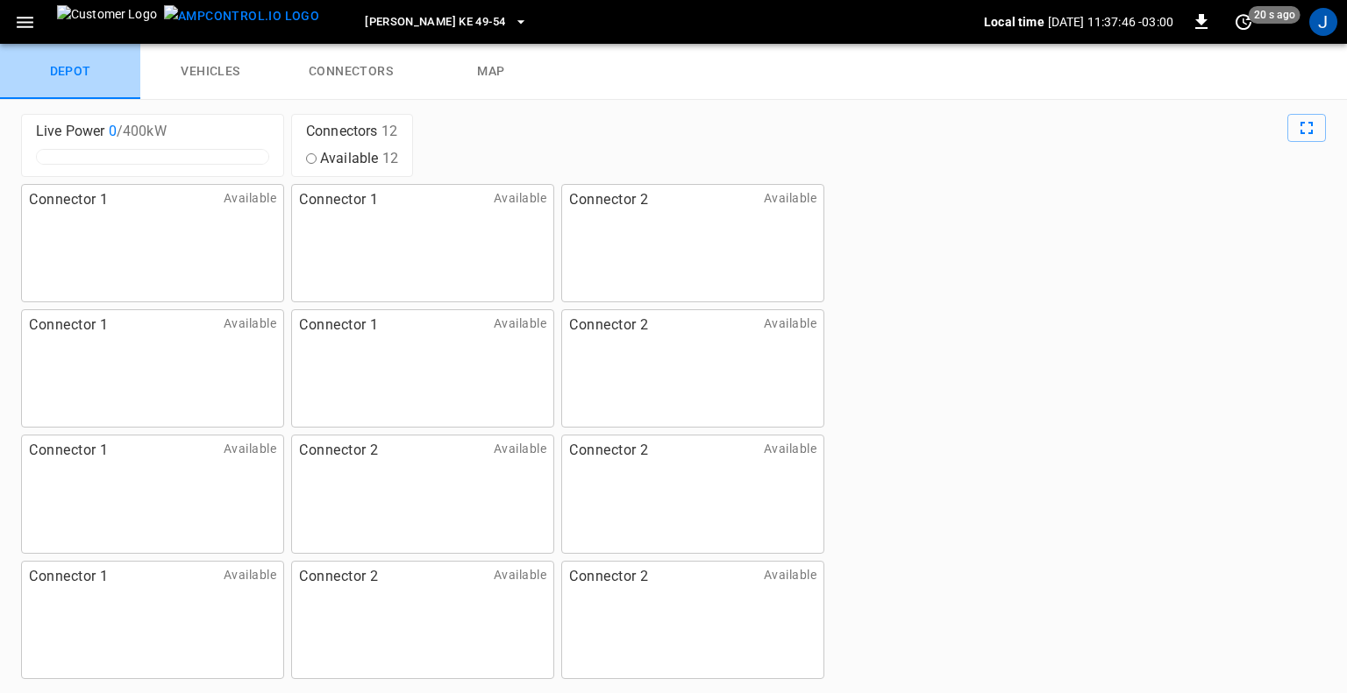
click at [75, 70] on link "depot" at bounding box center [70, 72] width 140 height 56
click at [213, 68] on link "vehicles" at bounding box center [210, 72] width 140 height 56
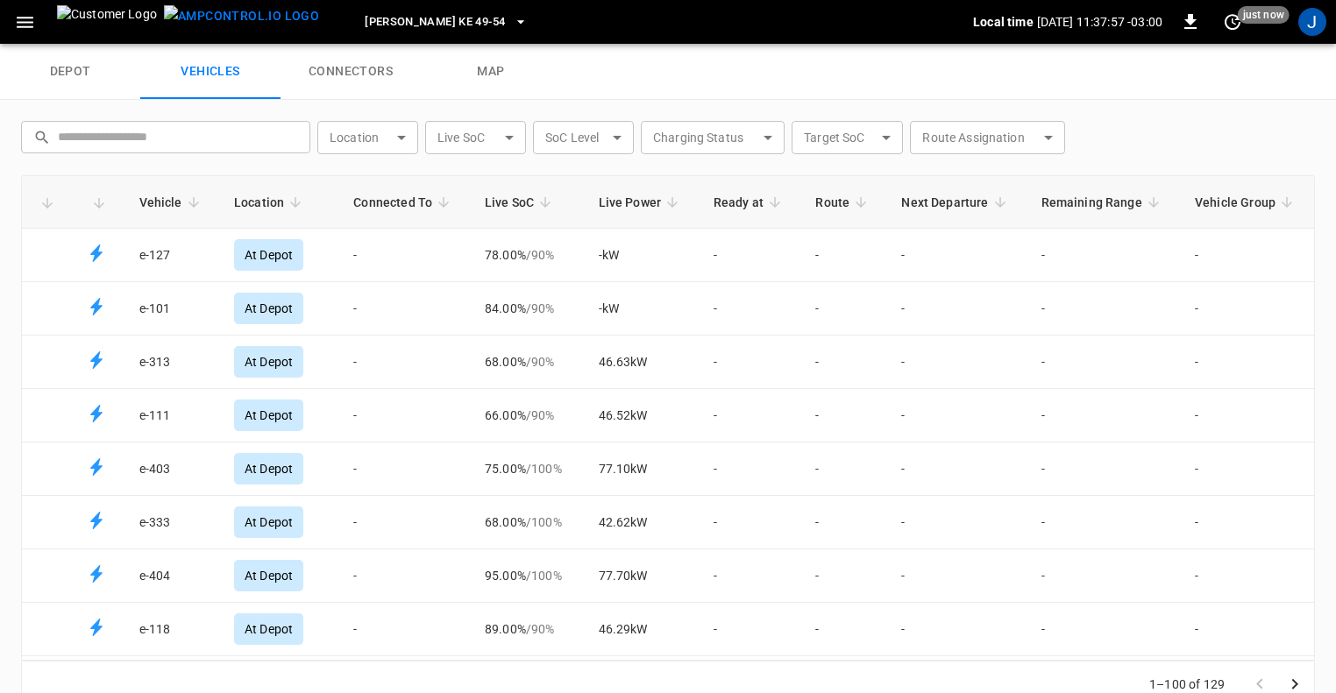
click at [90, 66] on link "depot" at bounding box center [70, 72] width 140 height 56
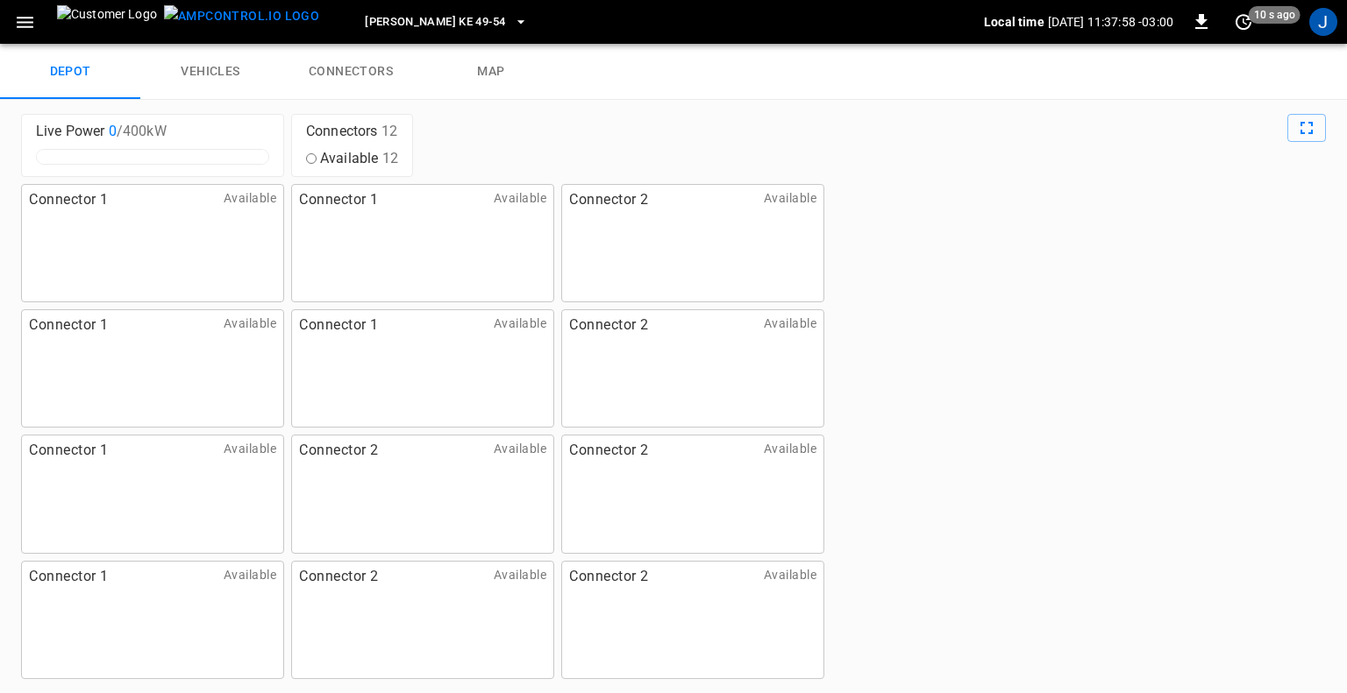
click at [188, 255] on div "Connector 1 Available" at bounding box center [152, 243] width 263 height 118
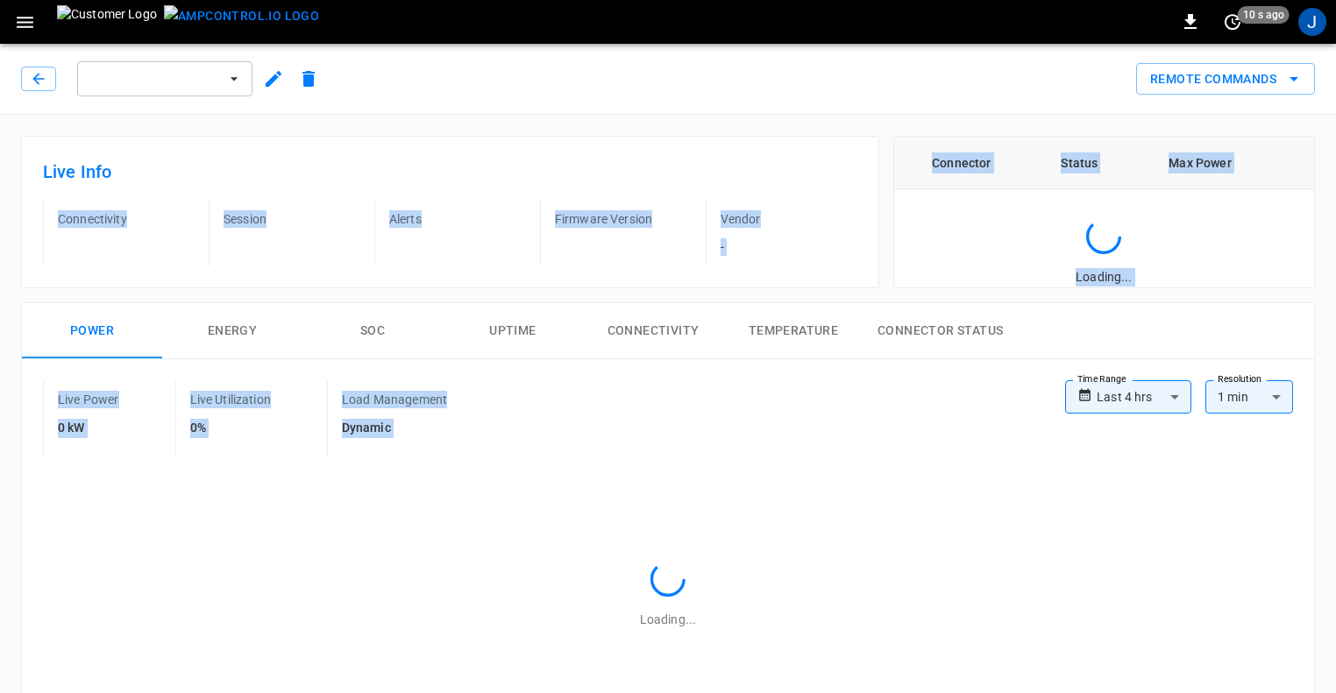
drag, startPoint x: 188, startPoint y: 255, endPoint x: 970, endPoint y: 439, distance: 804.2
type input "**********"
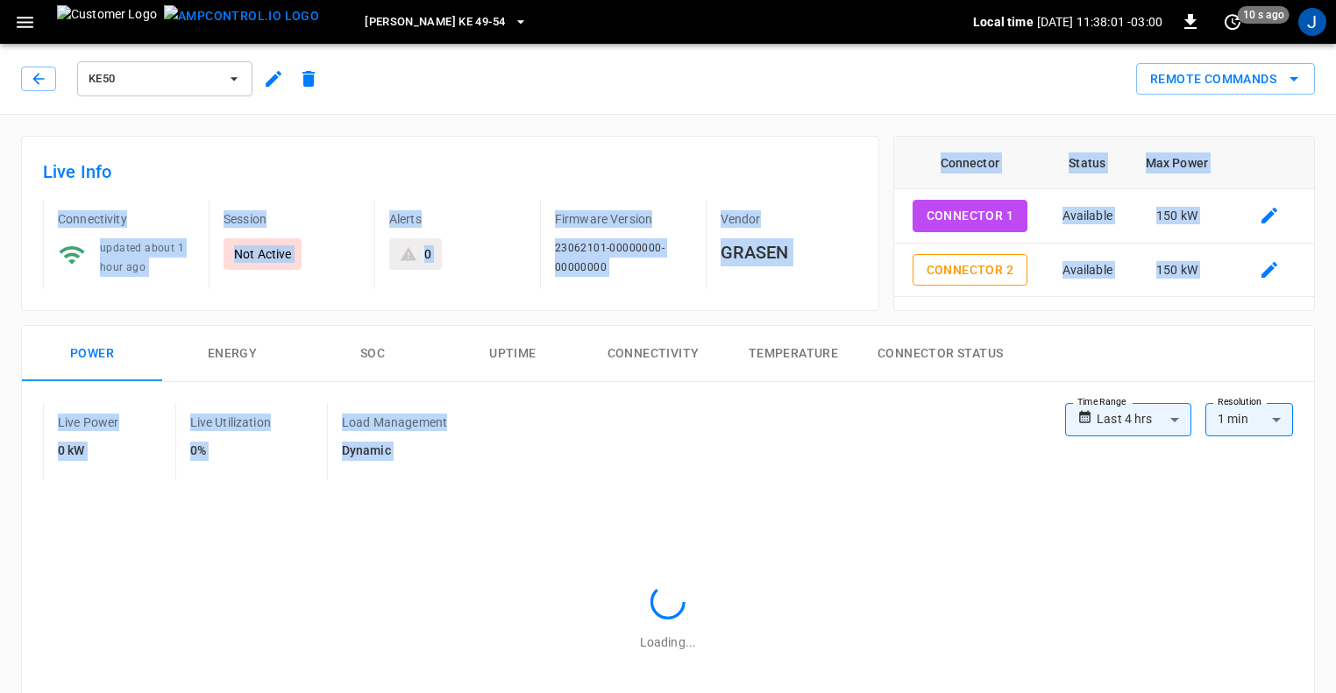
click at [1051, 346] on div "Power Energy SOC Uptime Connectivity Temperature Connector Status" at bounding box center [668, 354] width 1292 height 56
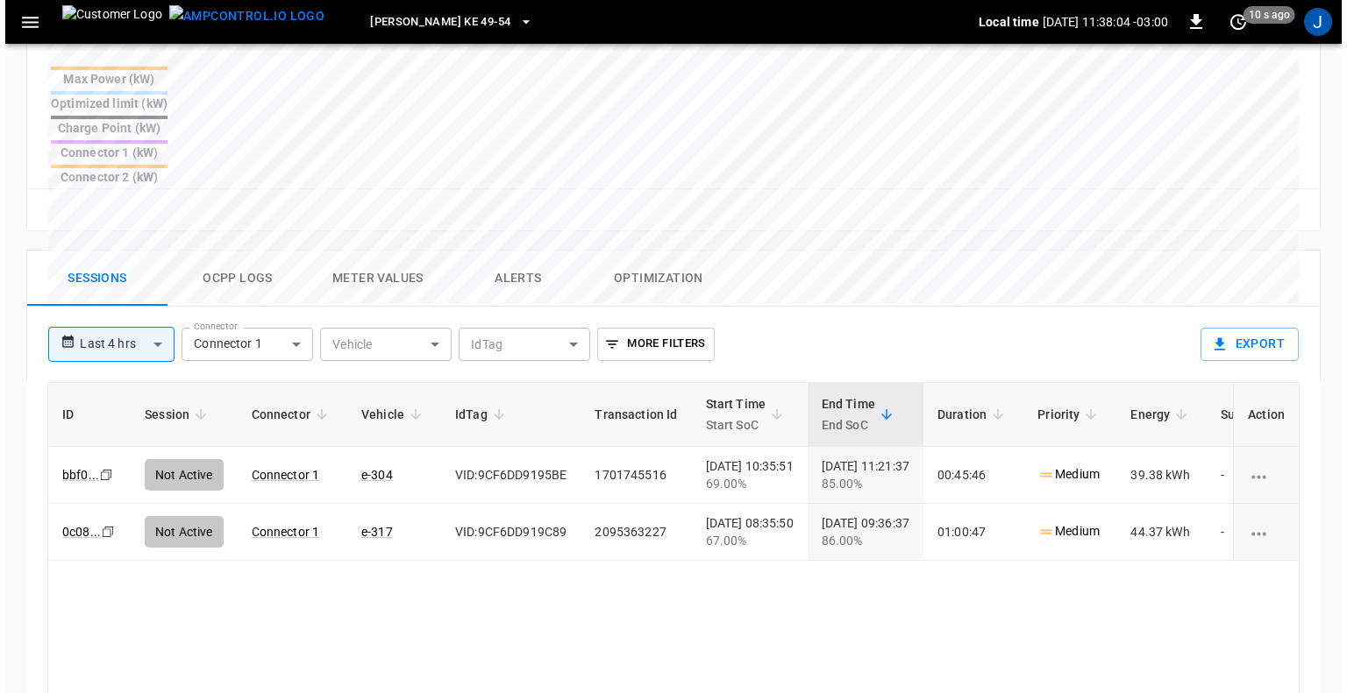
scroll to position [722, 0]
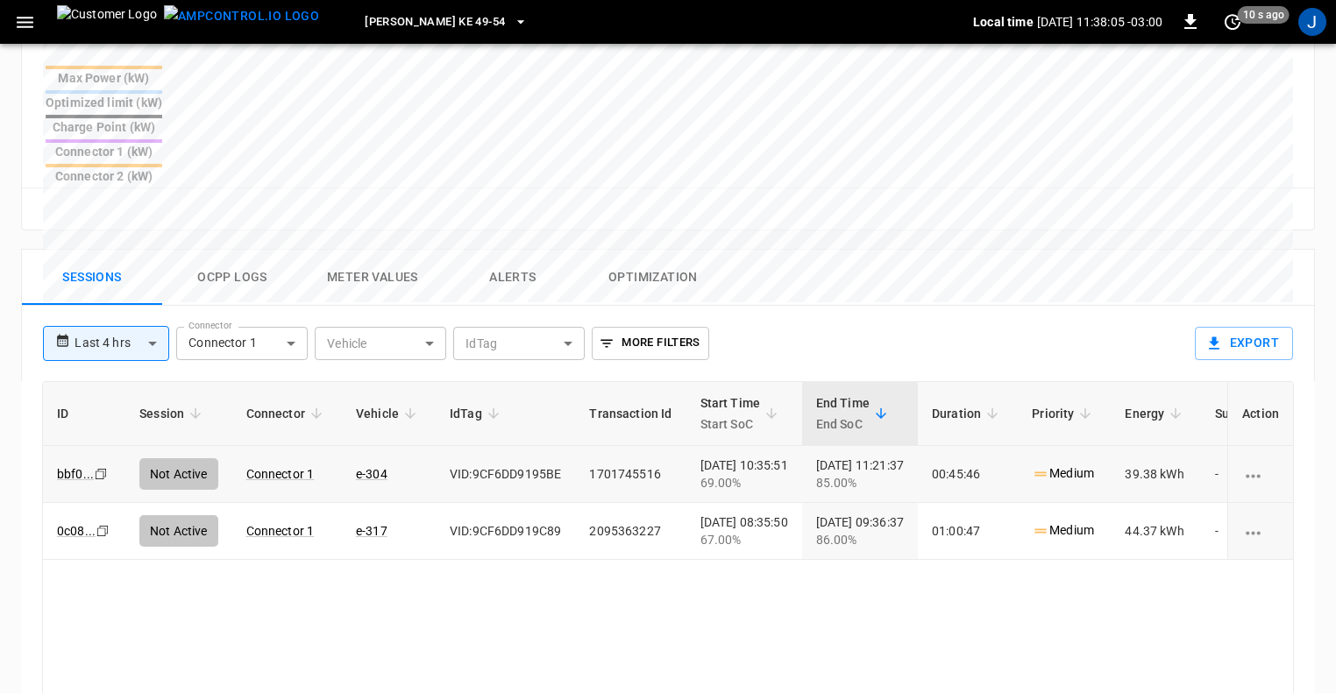
click at [1255, 474] on icon "charging session options" at bounding box center [1253, 476] width 15 height 4
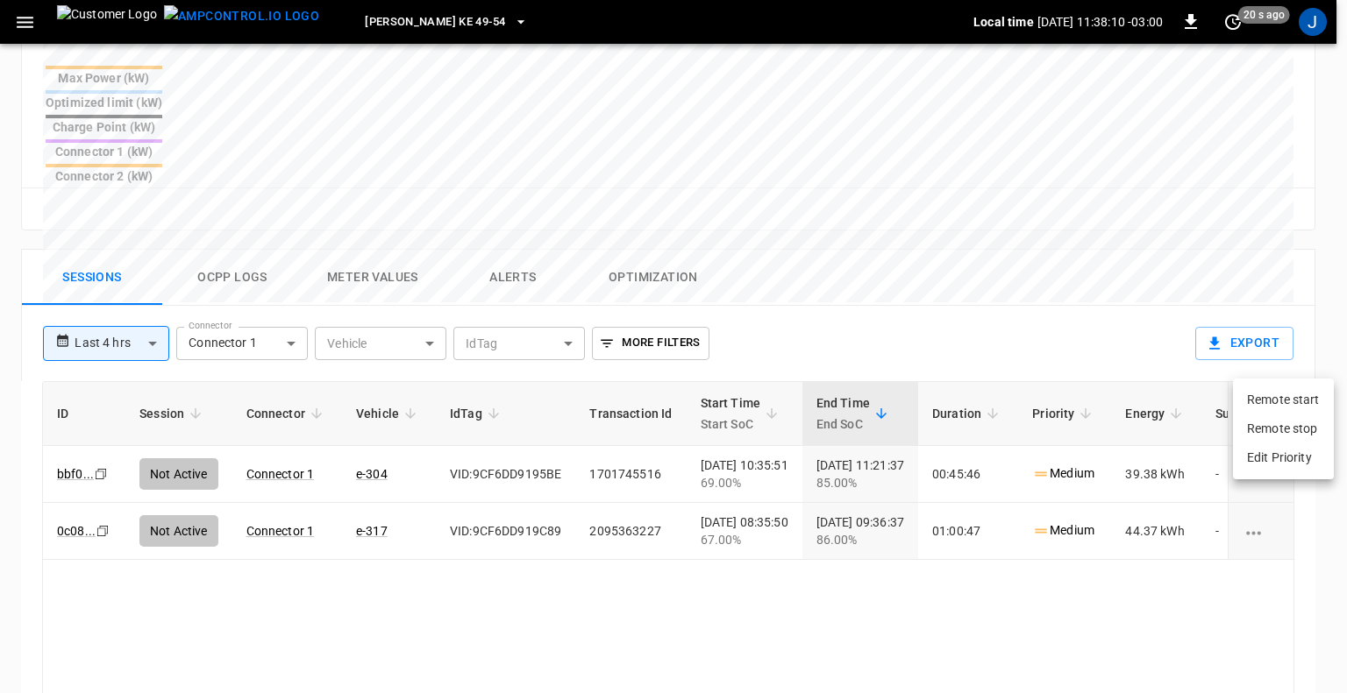
click at [28, 23] on div at bounding box center [673, 346] width 1347 height 693
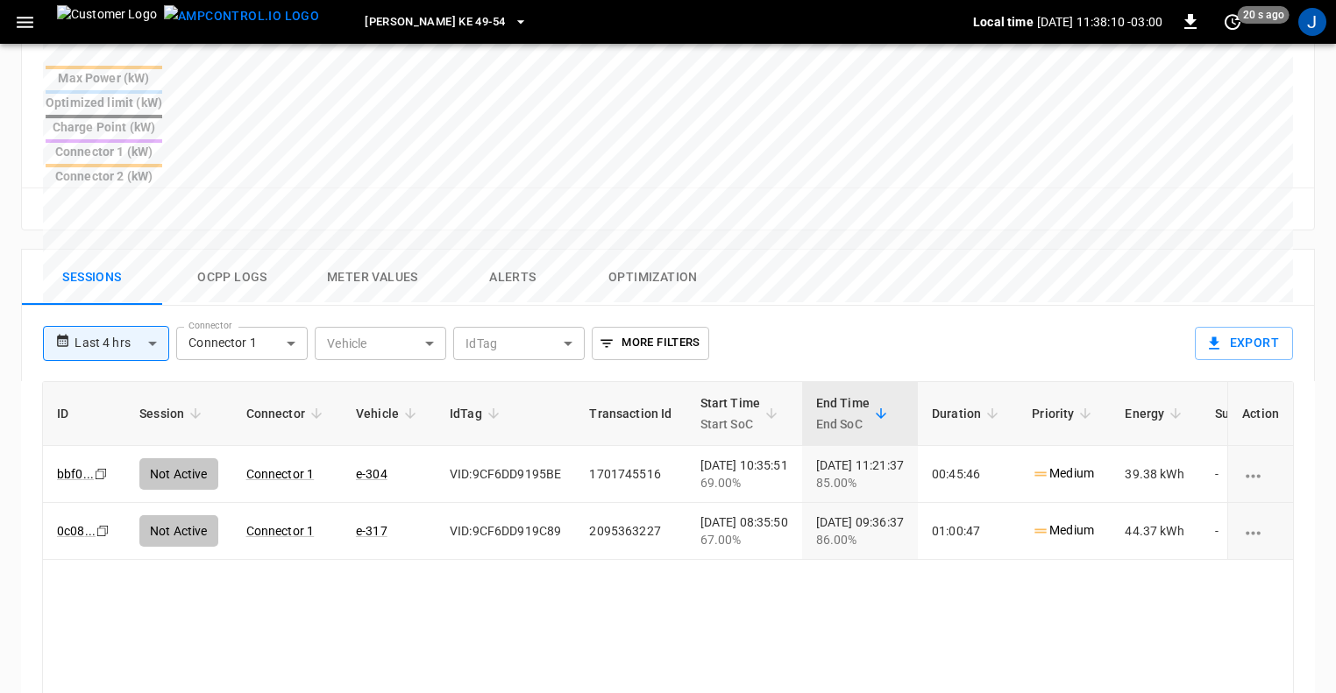
click at [28, 23] on icon "button" at bounding box center [25, 22] width 22 height 22
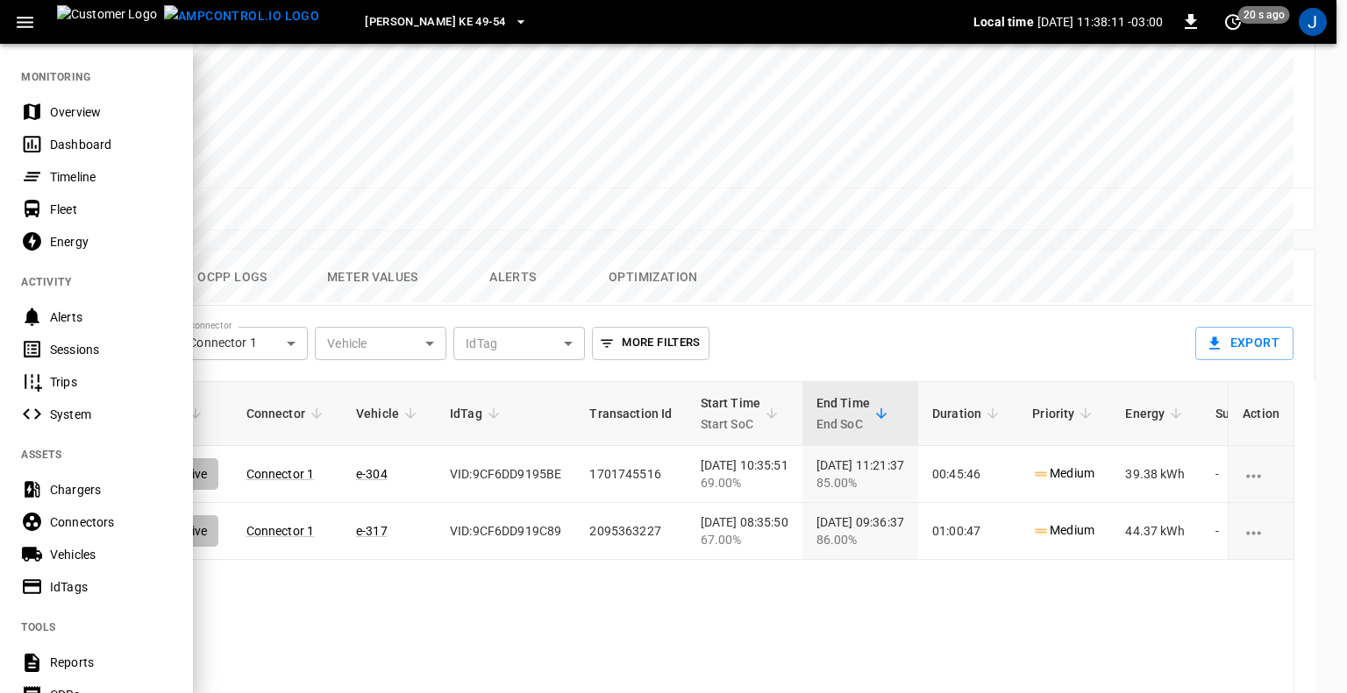
click at [74, 203] on div "Fleet" at bounding box center [111, 210] width 122 height 18
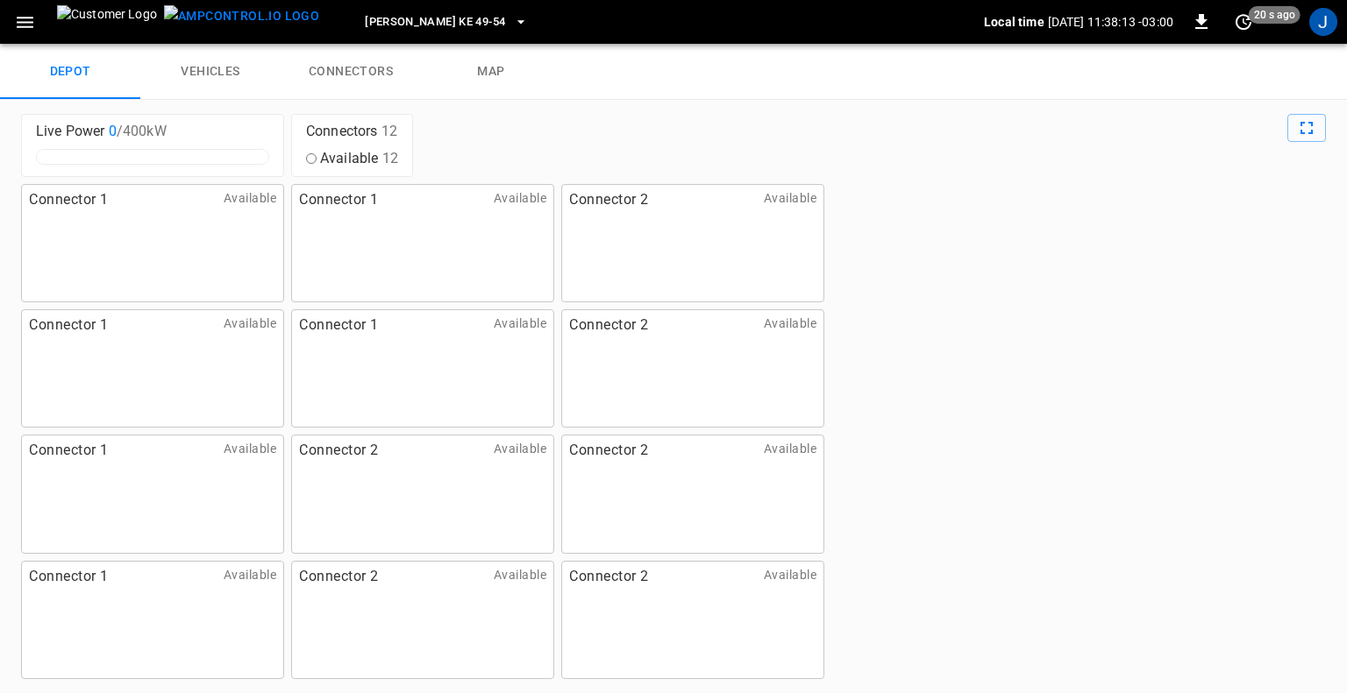
click at [345, 69] on link "connectors" at bounding box center [351, 72] width 140 height 56
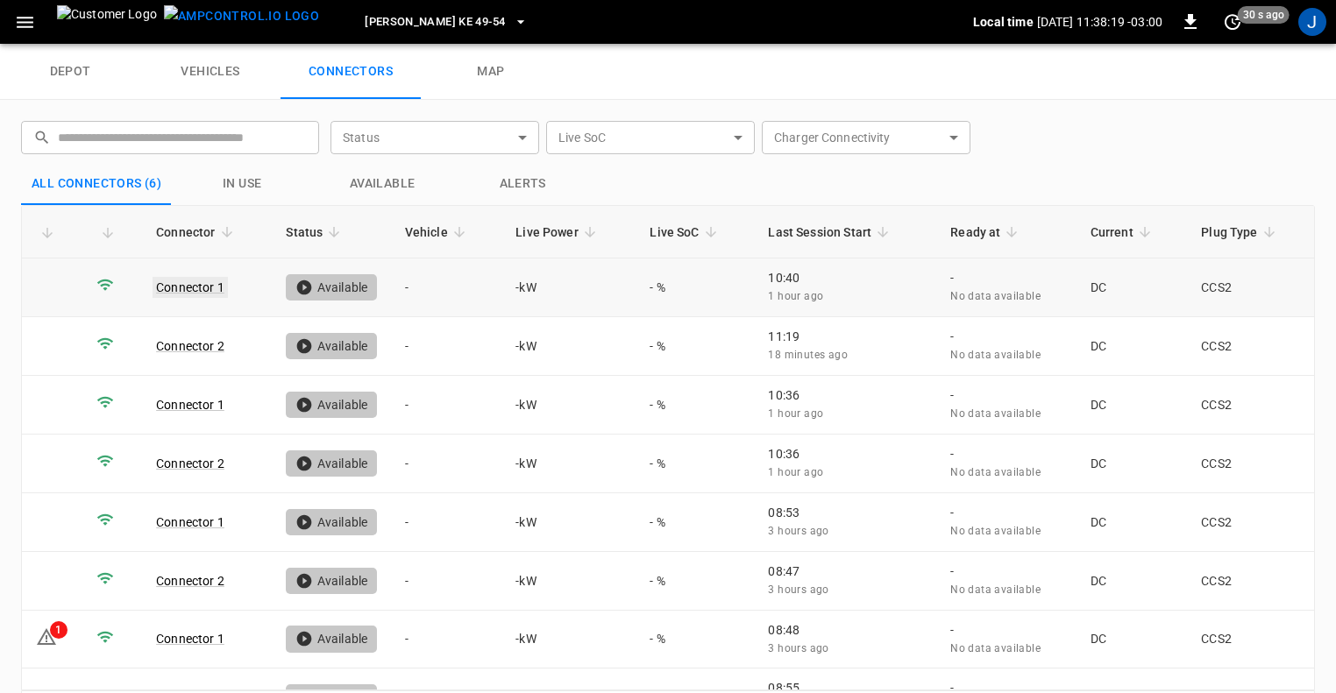
click at [182, 291] on link "Connector 1" at bounding box center [190, 287] width 75 height 21
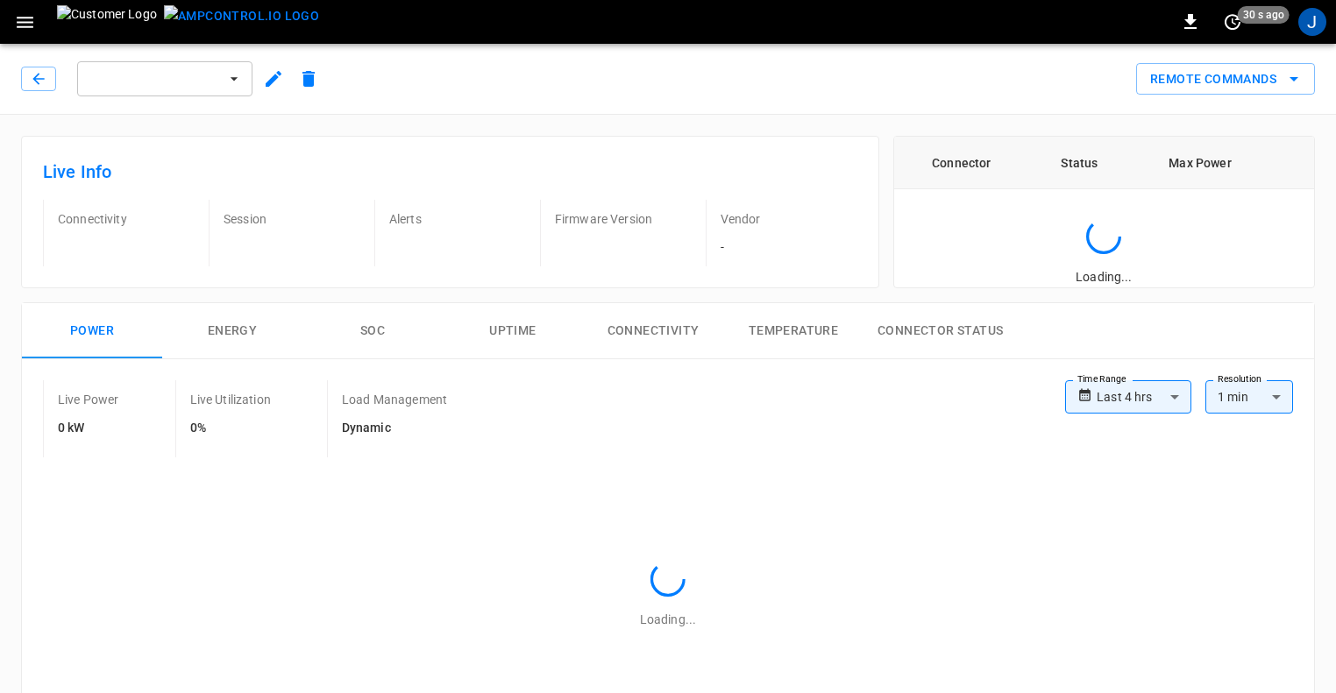
type input "**********"
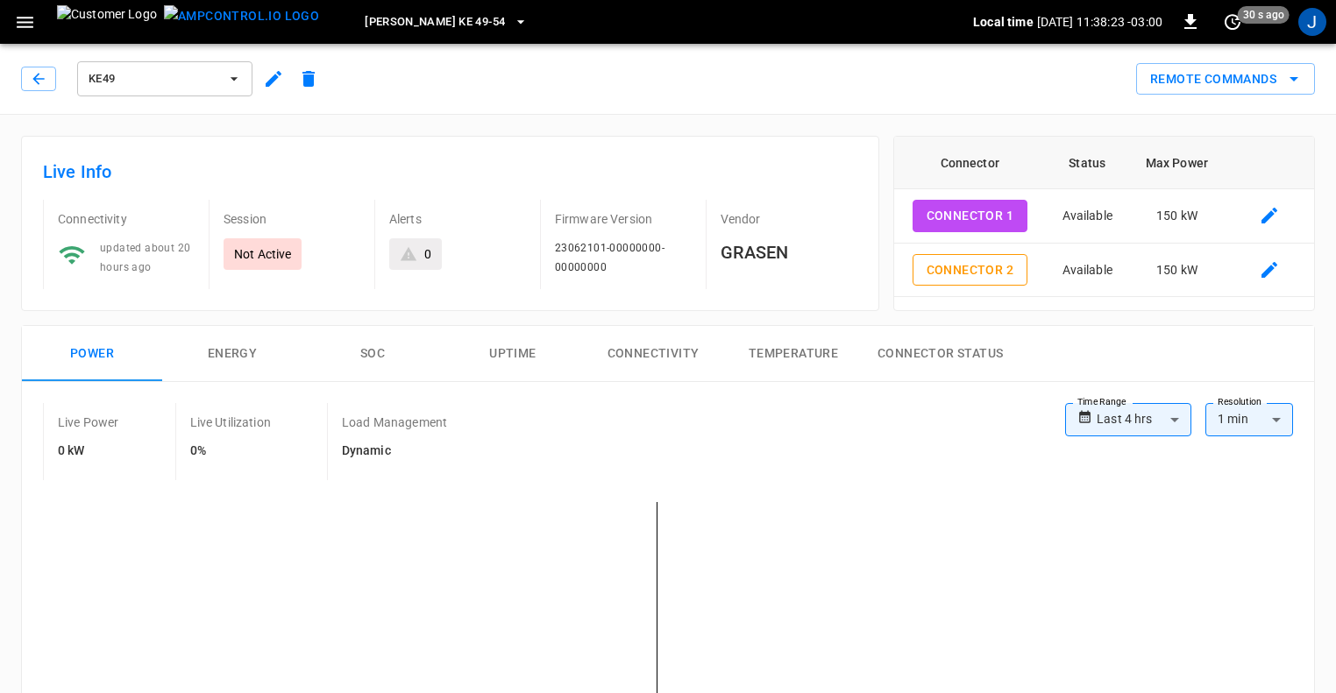
click at [28, 27] on icon "button" at bounding box center [25, 22] width 22 height 22
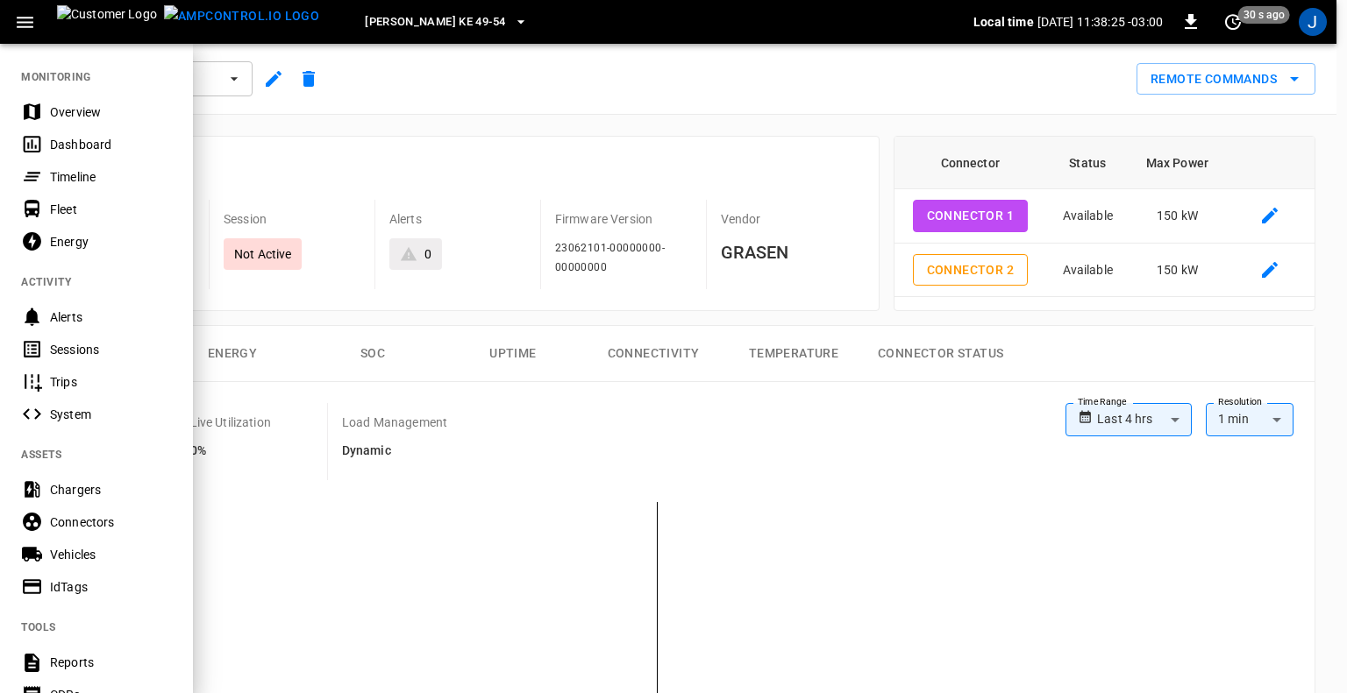
click at [89, 136] on div "Dashboard" at bounding box center [111, 145] width 122 height 18
